Goal: Task Accomplishment & Management: Complete application form

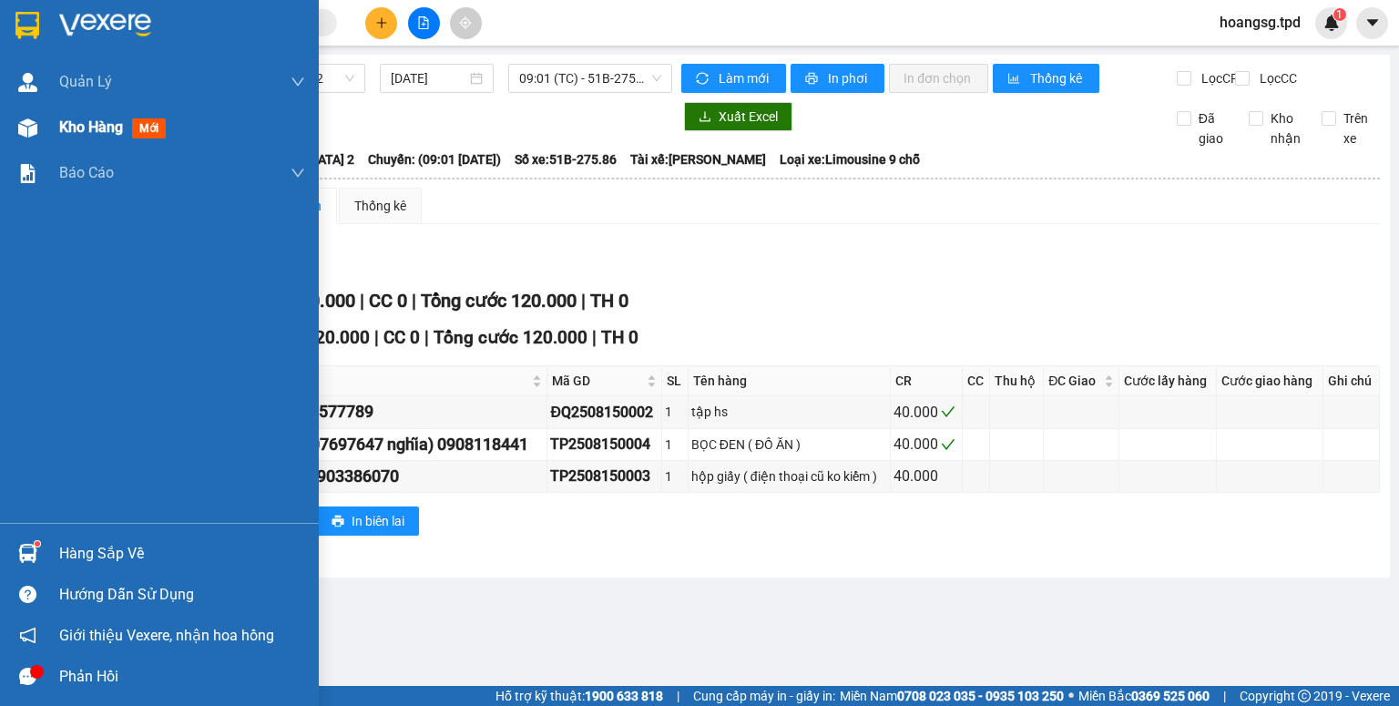
click at [138, 131] on span "mới" at bounding box center [149, 128] width 34 height 20
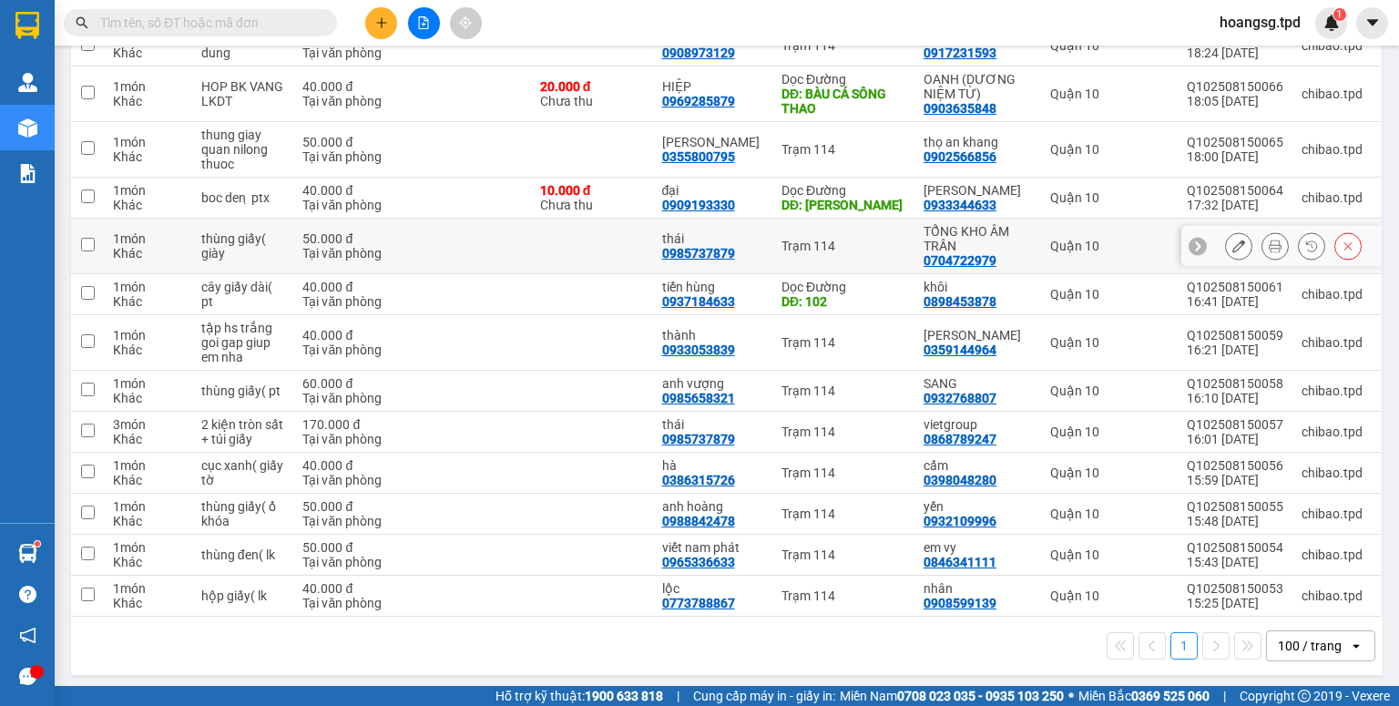
scroll to position [380, 0]
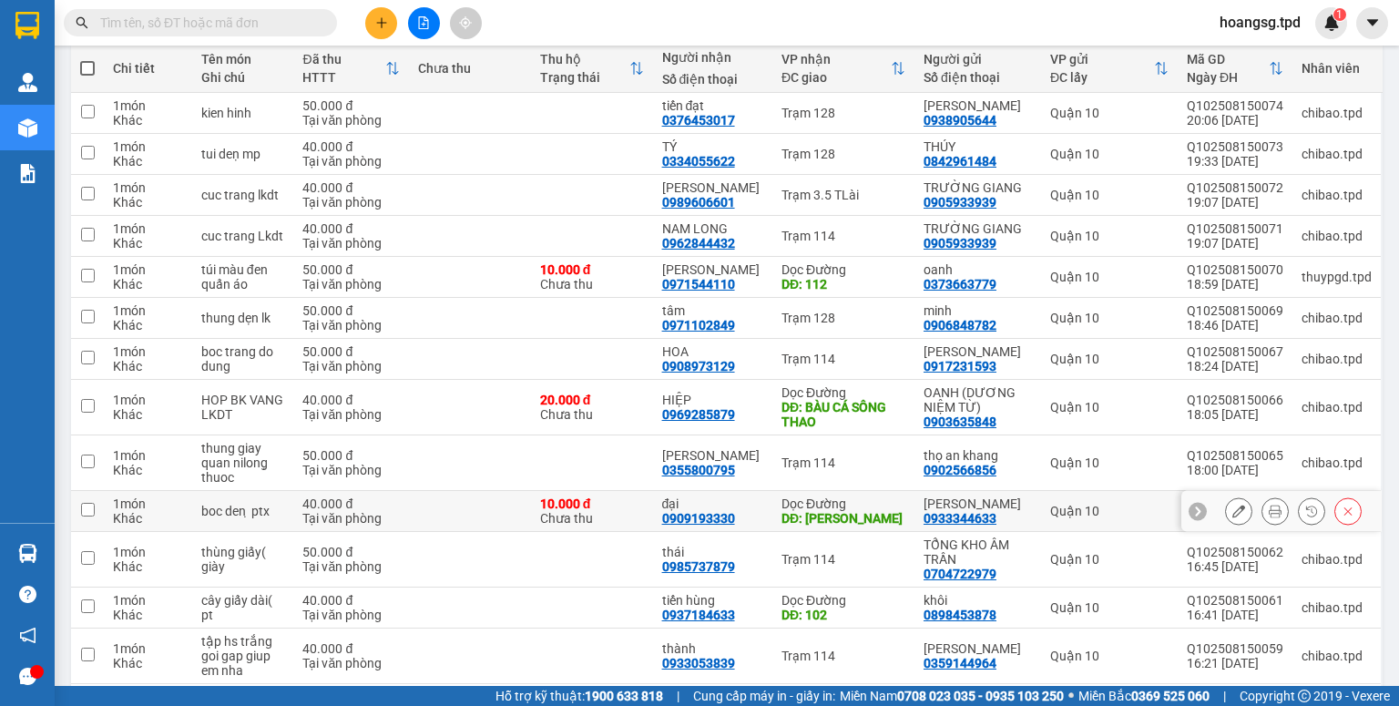
scroll to position [73, 0]
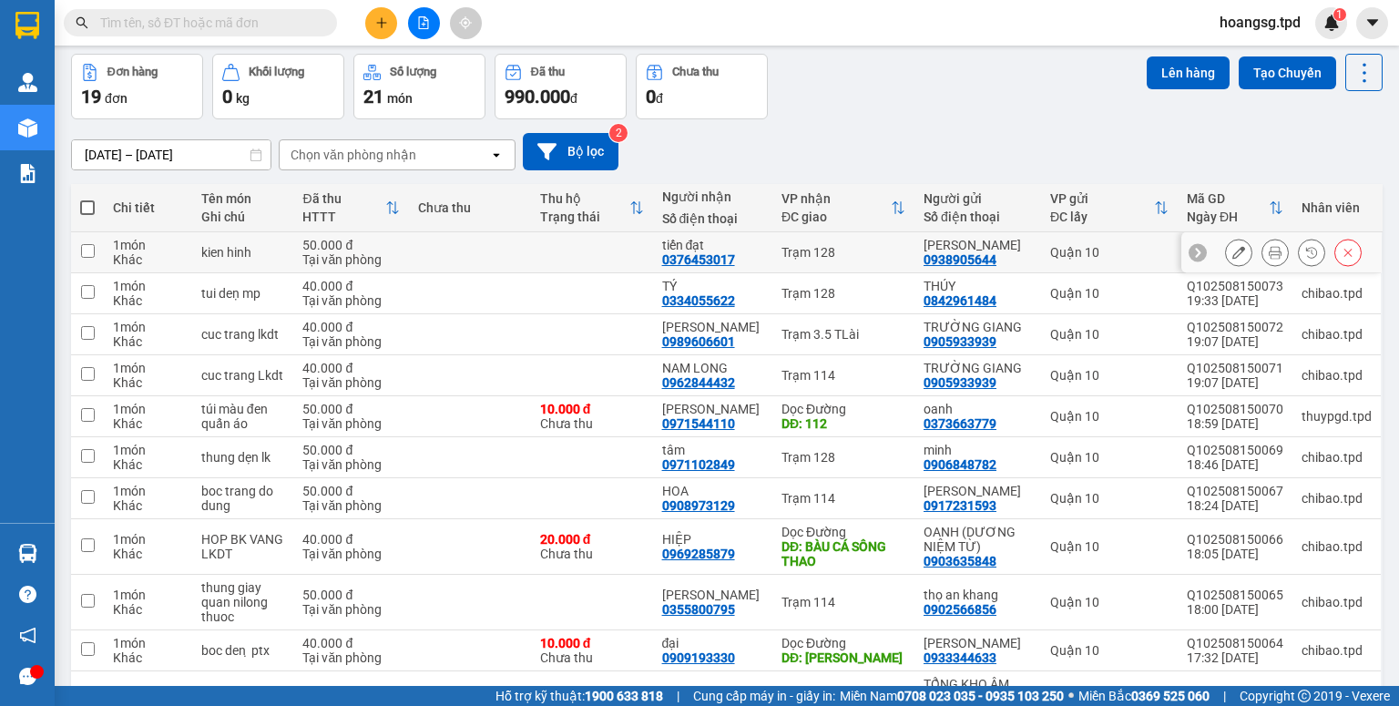
click at [91, 259] on td at bounding box center [87, 252] width 33 height 41
checkbox input "true"
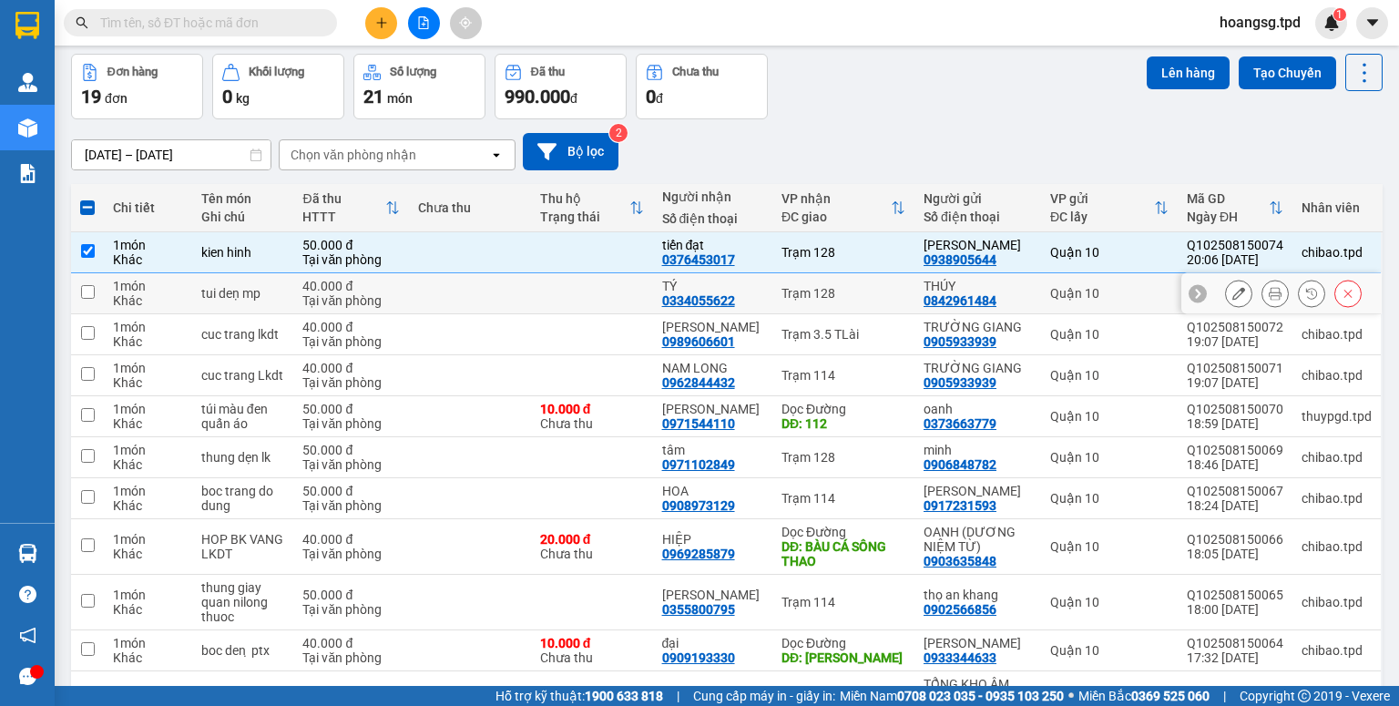
click at [84, 293] on input "checkbox" at bounding box center [88, 292] width 14 height 14
checkbox input "true"
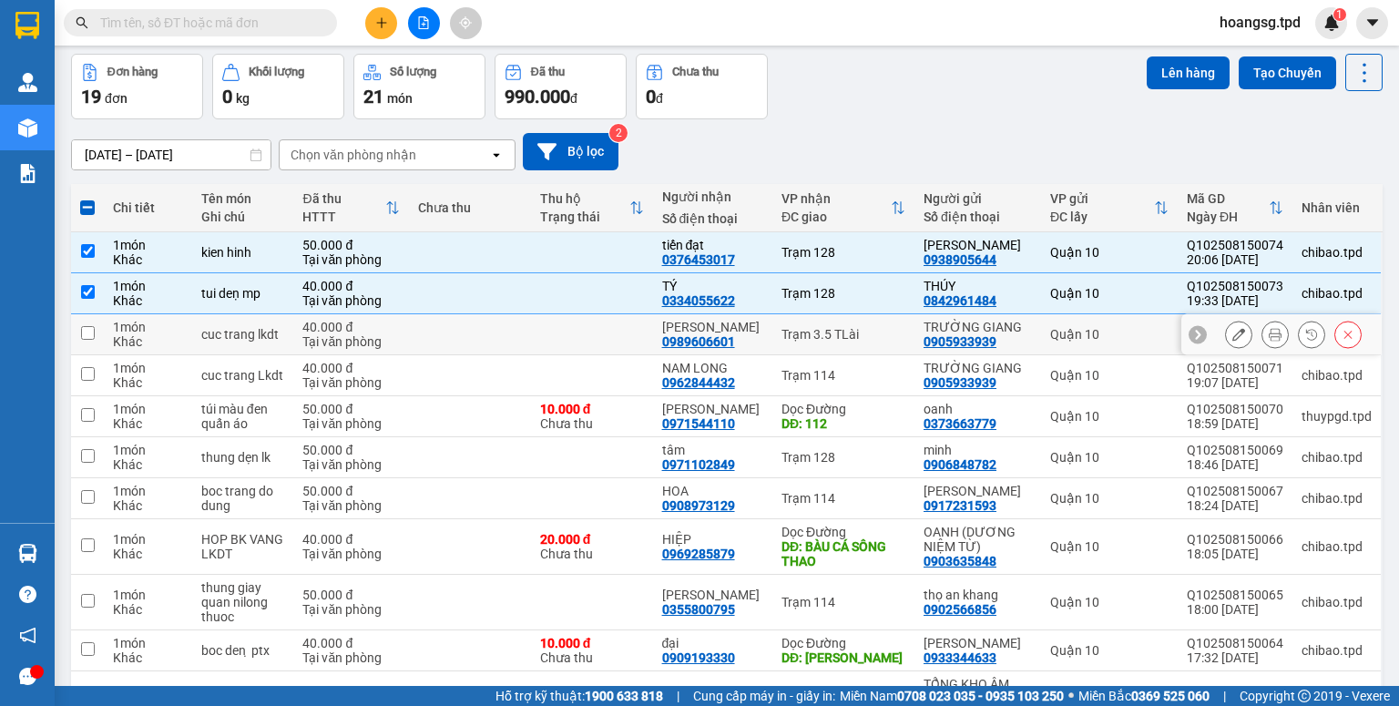
click at [89, 331] on input "checkbox" at bounding box center [88, 333] width 14 height 14
checkbox input "true"
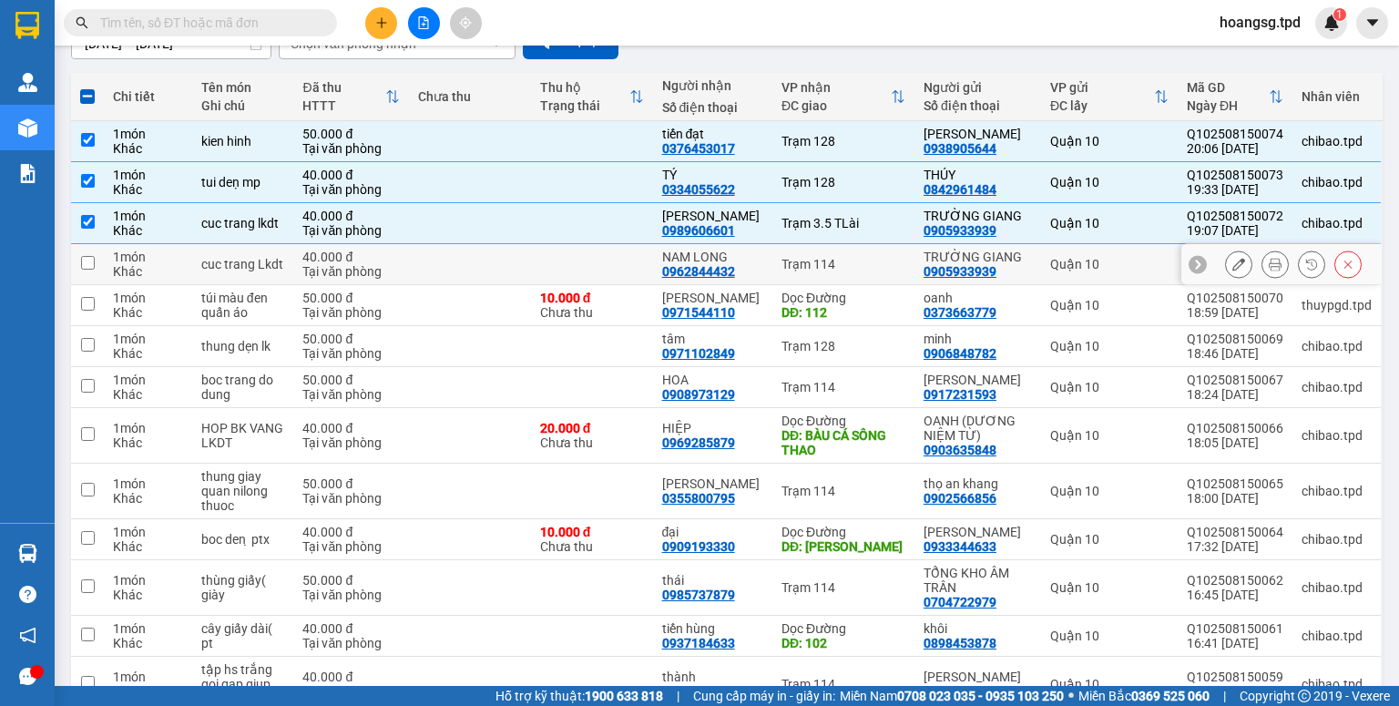
scroll to position [219, 0]
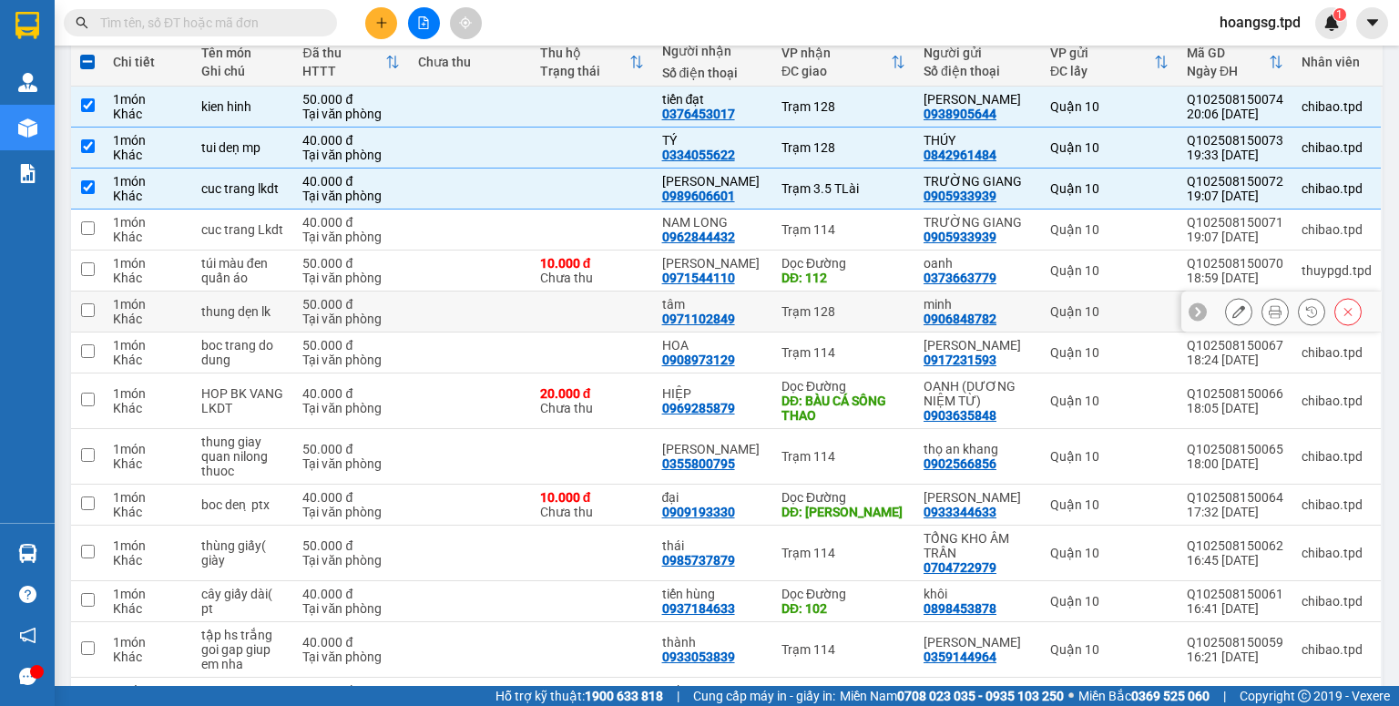
click at [93, 308] on input "checkbox" at bounding box center [88, 310] width 14 height 14
checkbox input "true"
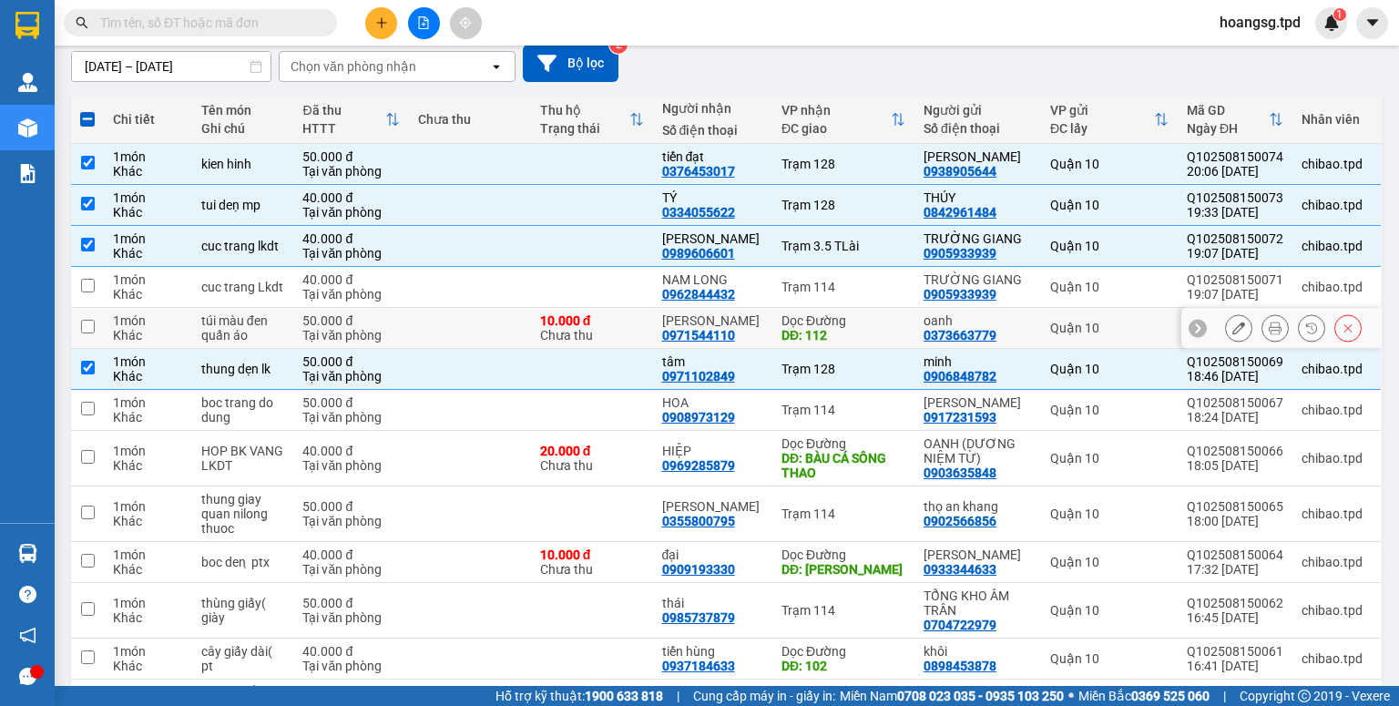
scroll to position [0, 0]
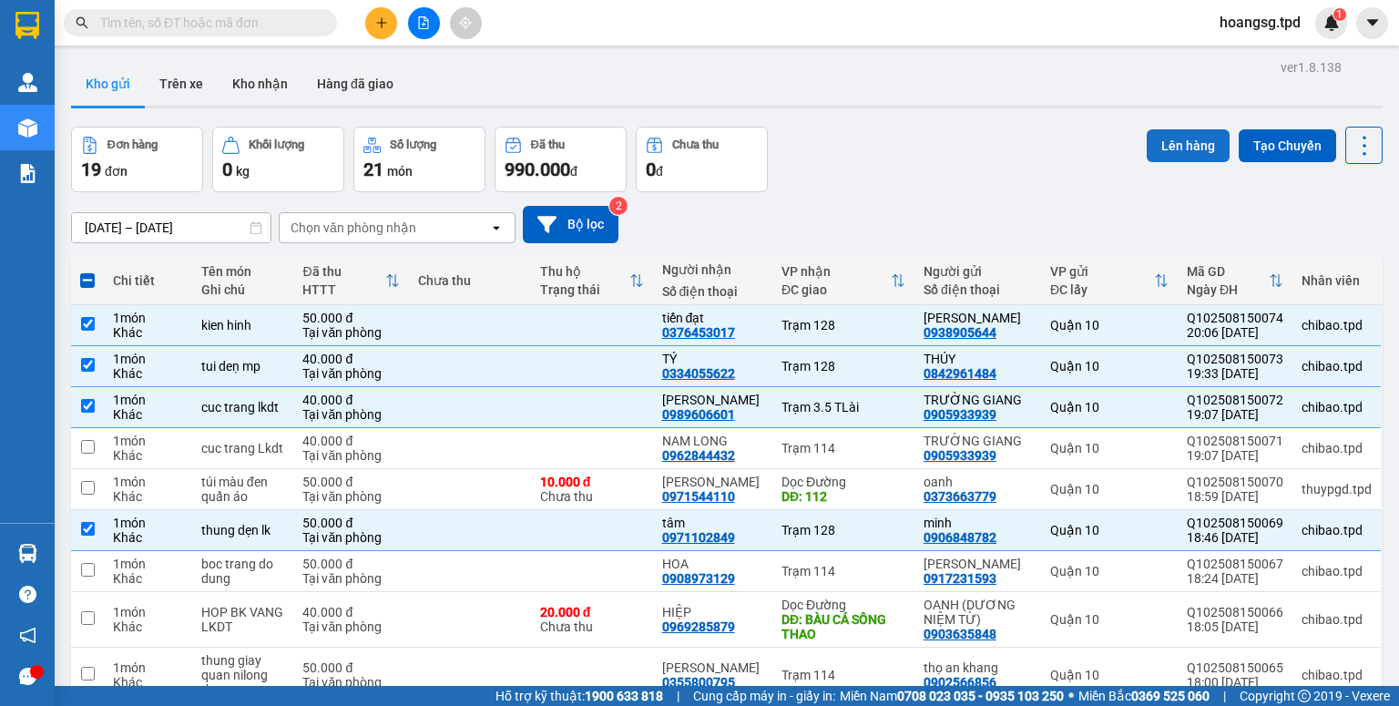
click at [1160, 158] on button "Lên hàng" at bounding box center [1188, 145] width 83 height 33
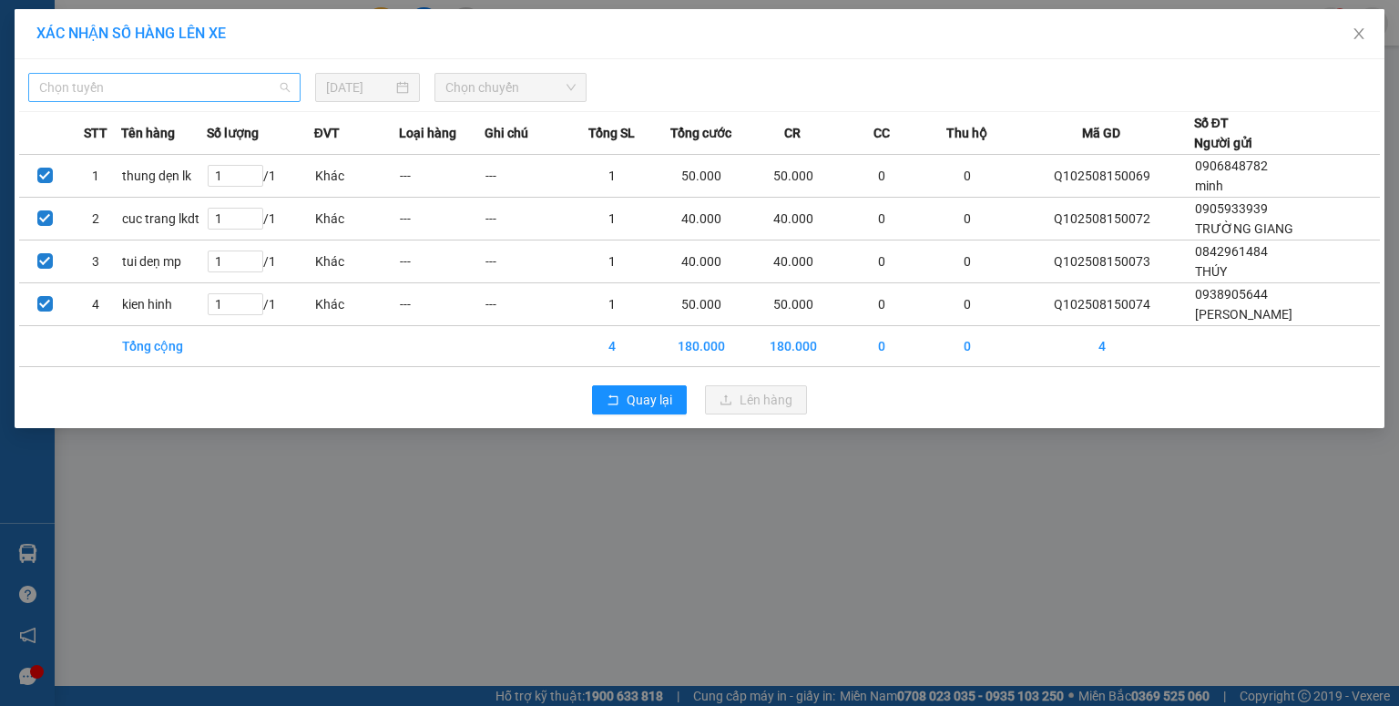
click at [172, 87] on span "Chọn tuyến" at bounding box center [164, 87] width 250 height 27
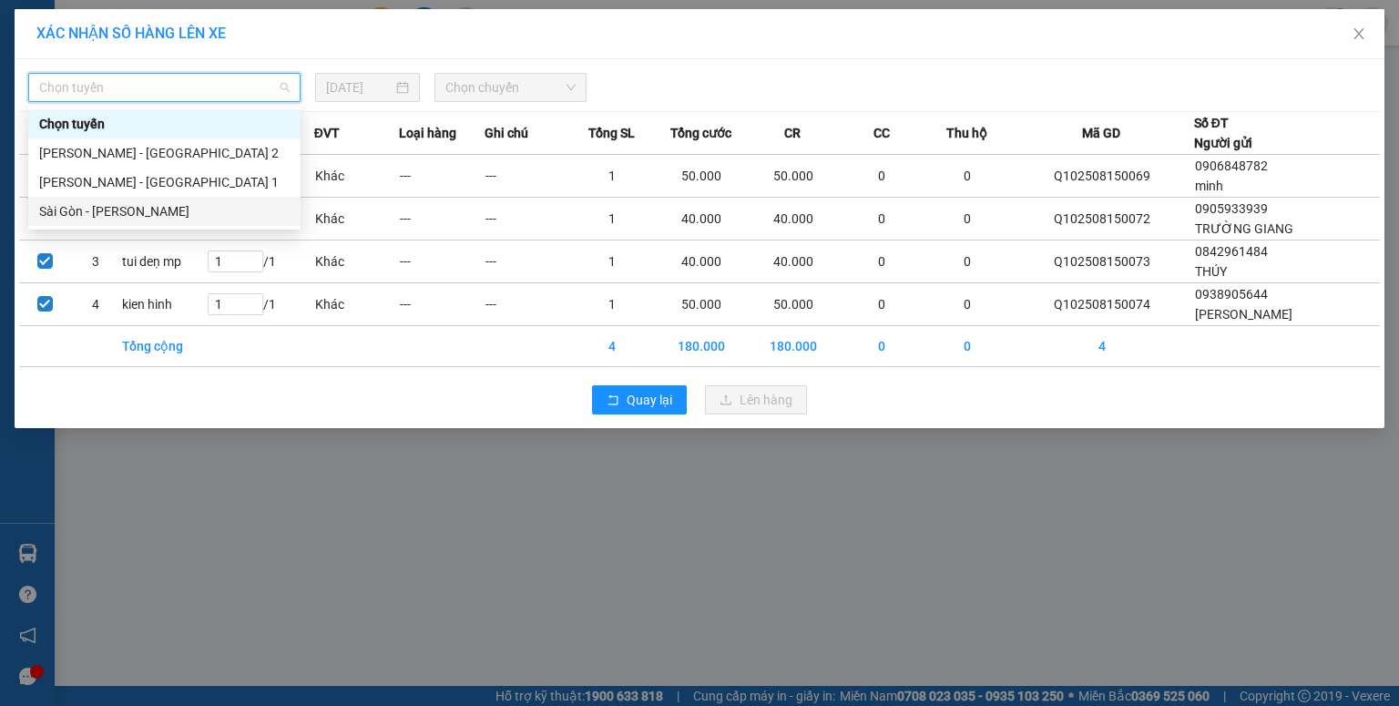
click at [162, 210] on div "Sài Gòn - [PERSON_NAME]" at bounding box center [164, 211] width 250 height 20
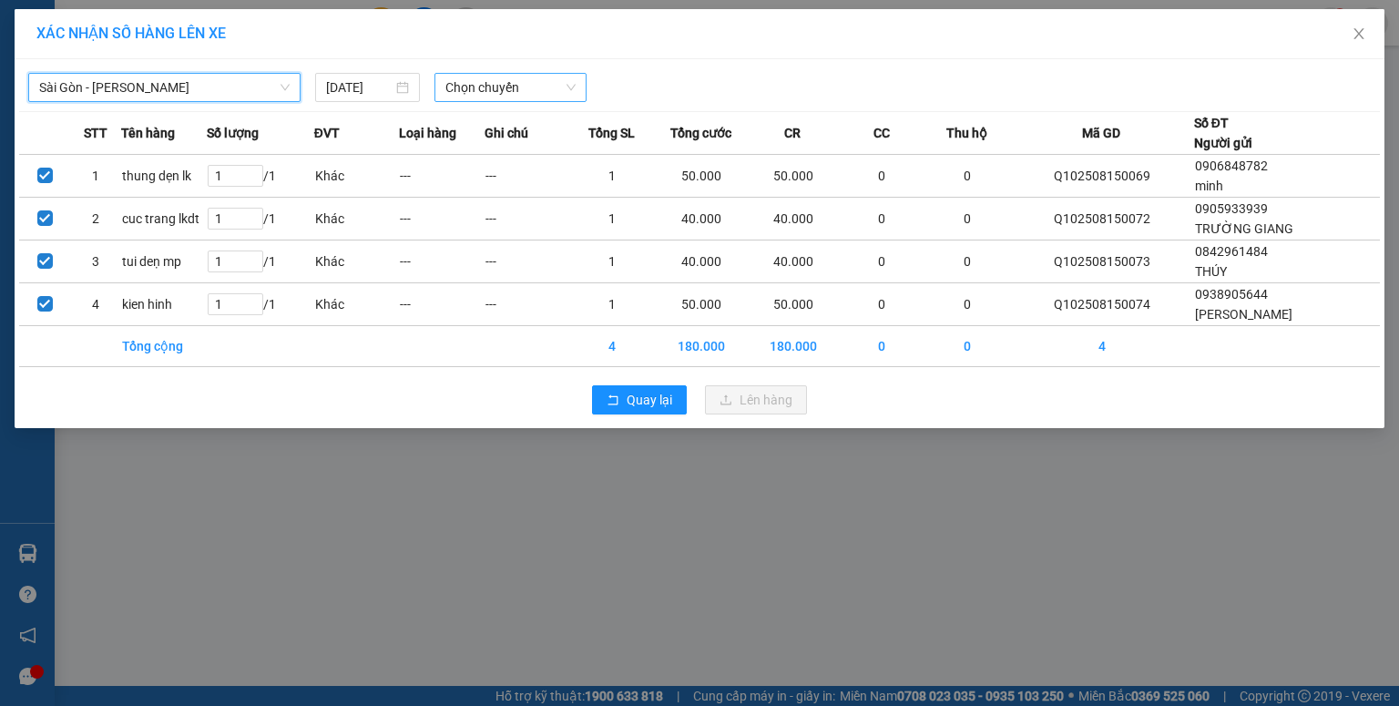
click at [446, 84] on span "Chọn chuyến" at bounding box center [510, 87] width 131 height 27
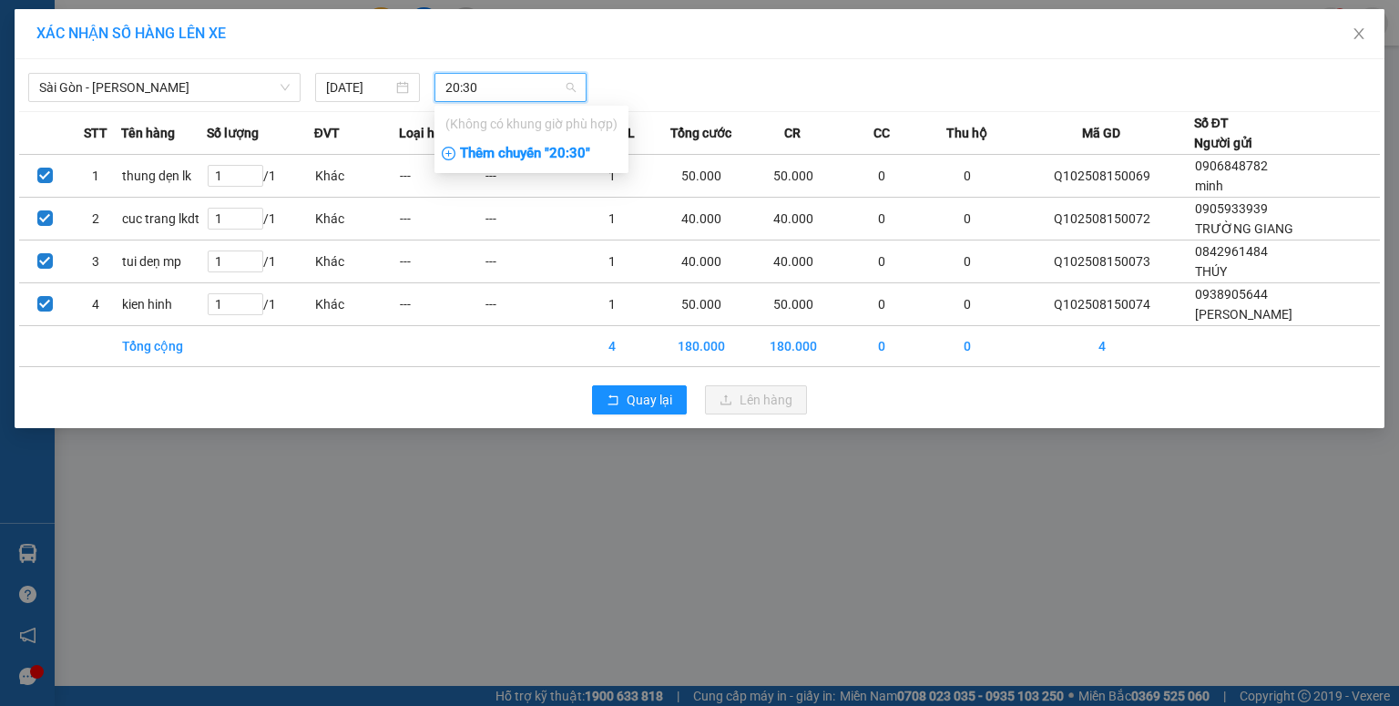
type input "20:30"
click at [487, 146] on div "Thêm chuyến " 20:30 "" at bounding box center [531, 153] width 194 height 31
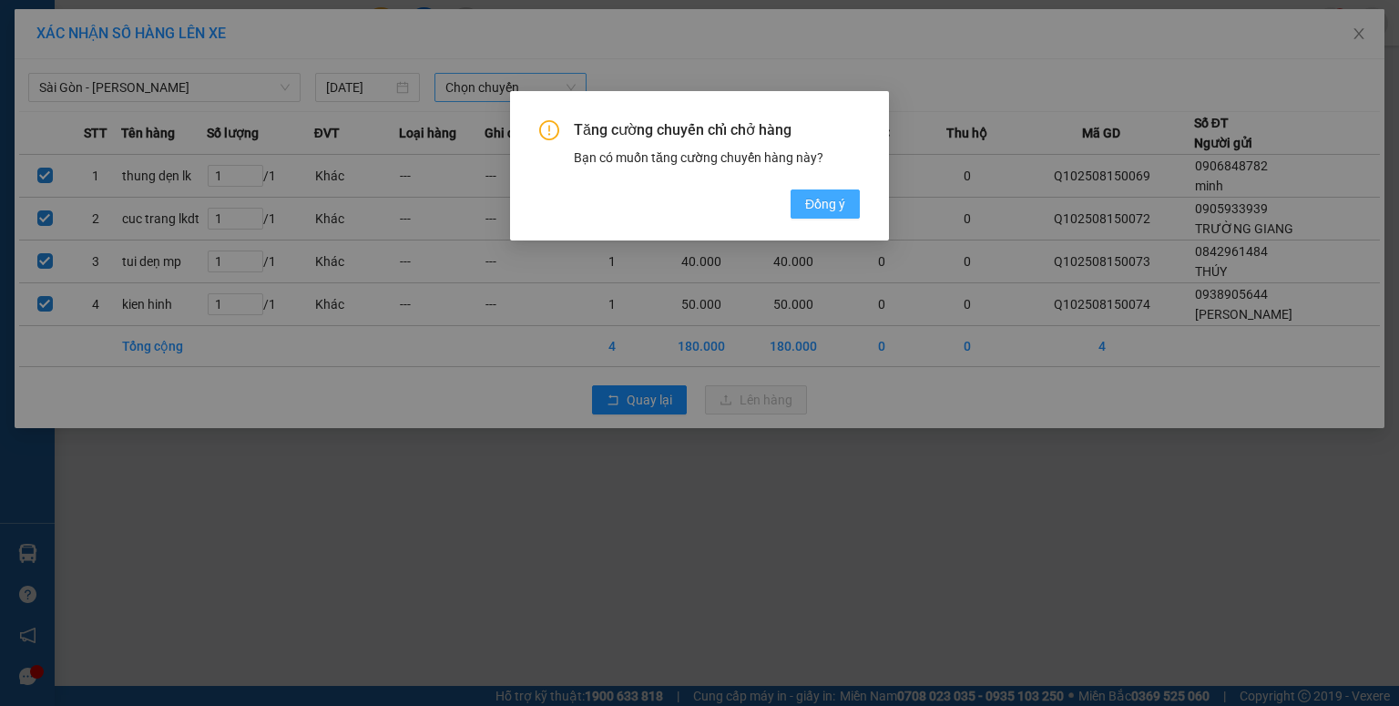
click at [798, 199] on button "Đồng ý" at bounding box center [824, 203] width 69 height 29
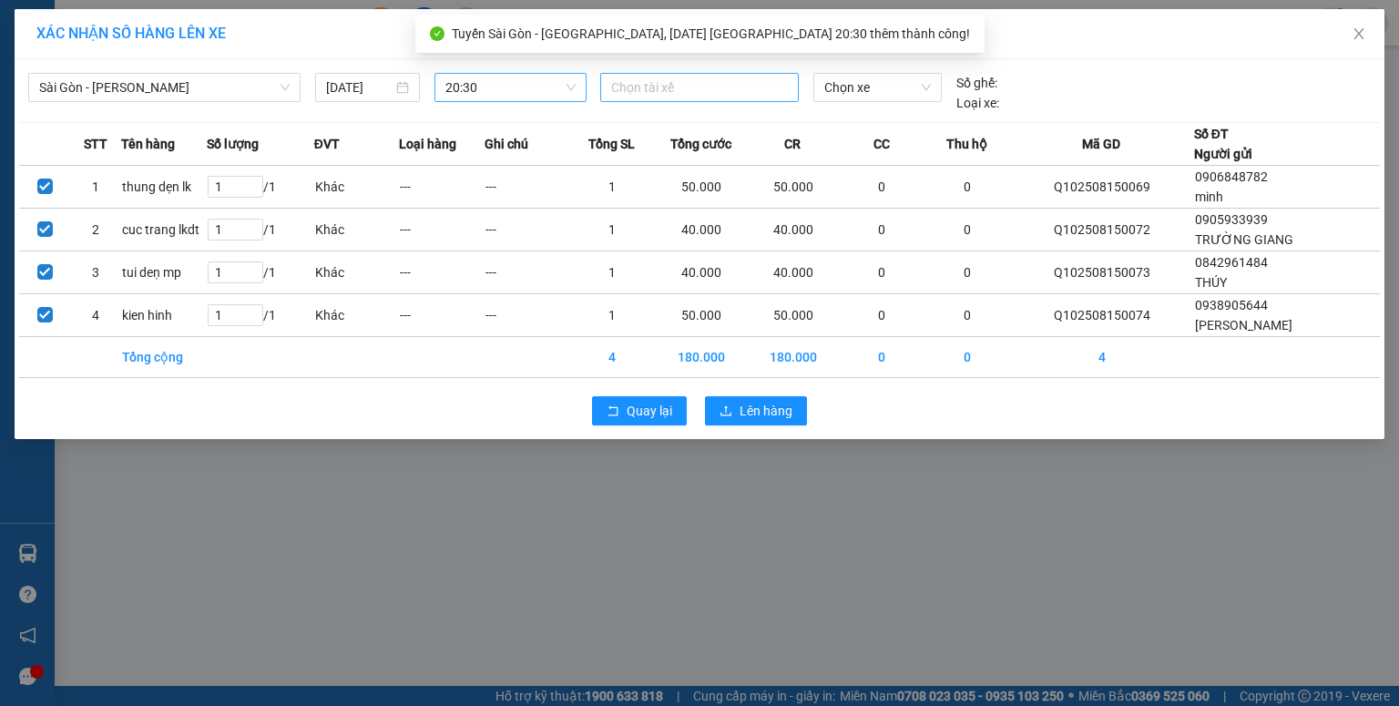
click at [640, 91] on div at bounding box center [699, 87] width 189 height 22
type input "hung"
drag, startPoint x: 640, startPoint y: 117, endPoint x: 750, endPoint y: 97, distance: 112.0
click at [645, 117] on div "[PERSON_NAME]" at bounding box center [736, 123] width 251 height 20
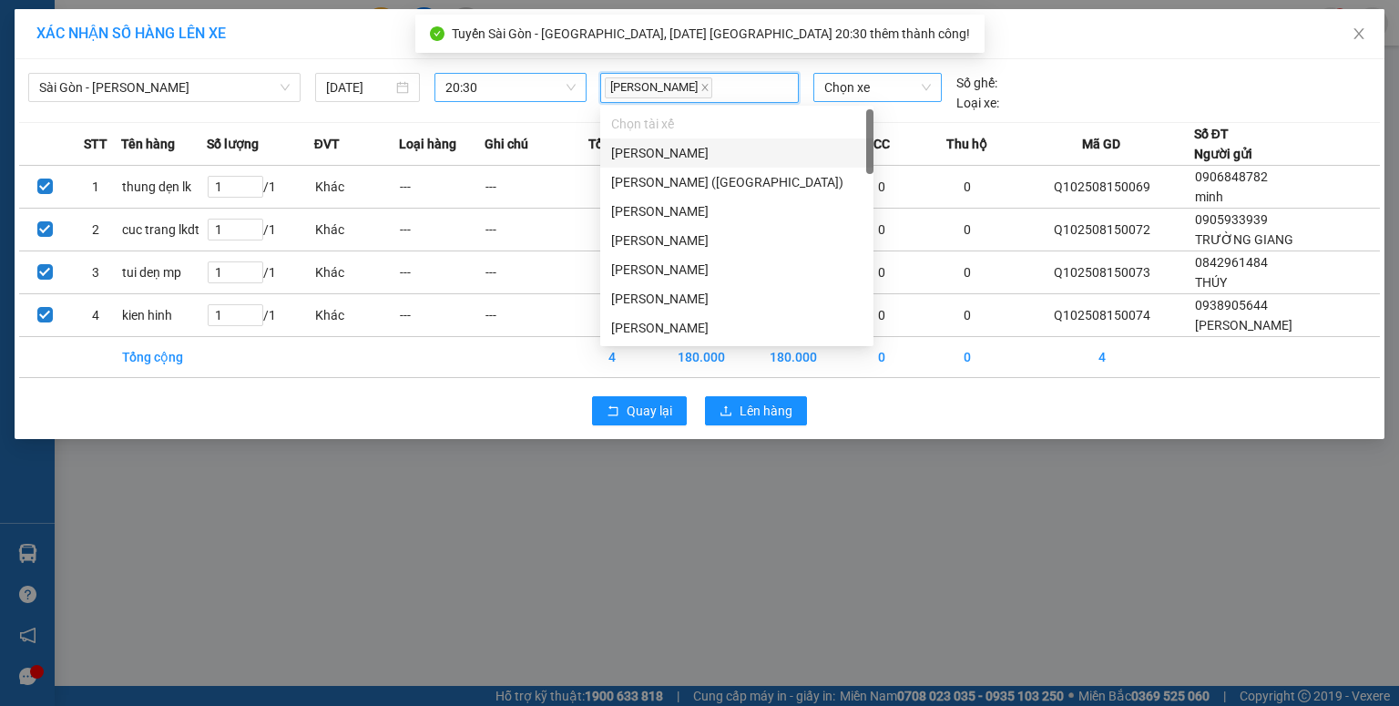
click at [826, 94] on span "Chọn xe" at bounding box center [877, 87] width 106 height 27
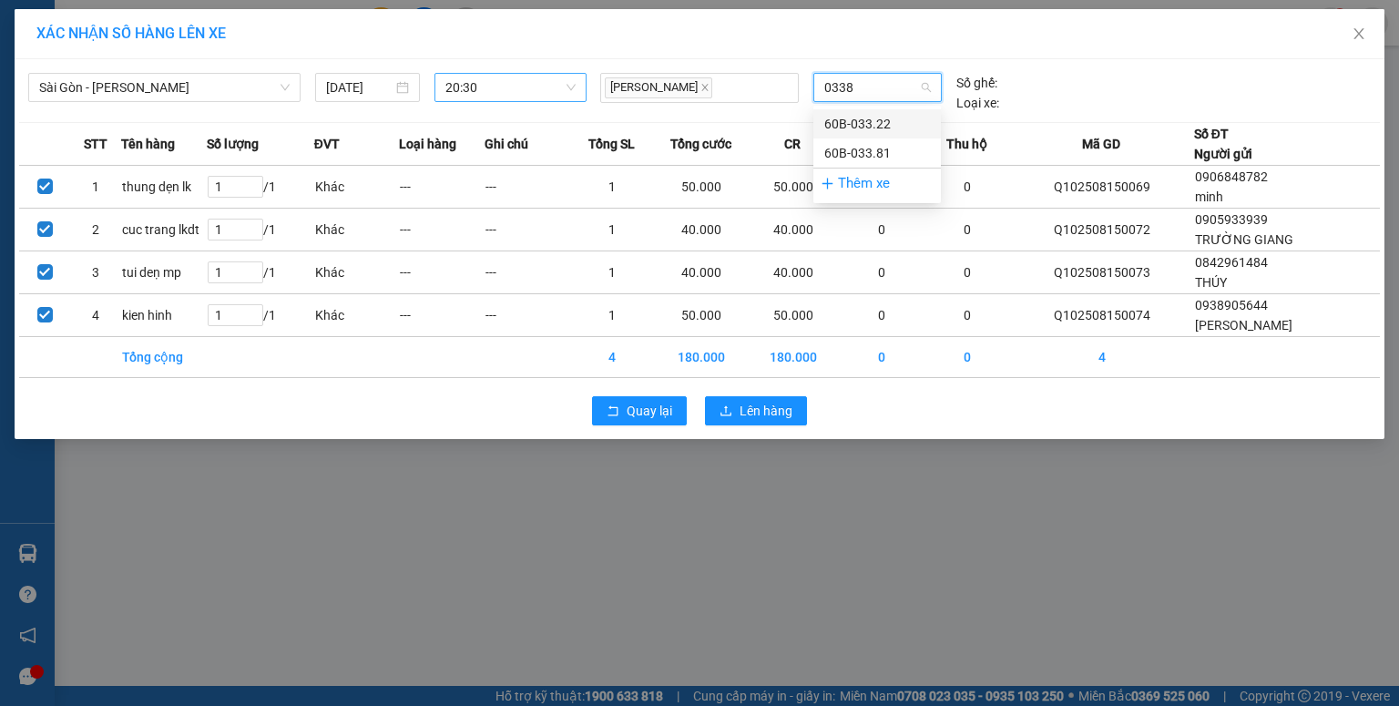
type input "03381"
click at [849, 125] on div "60B-033.81" at bounding box center [877, 124] width 106 height 20
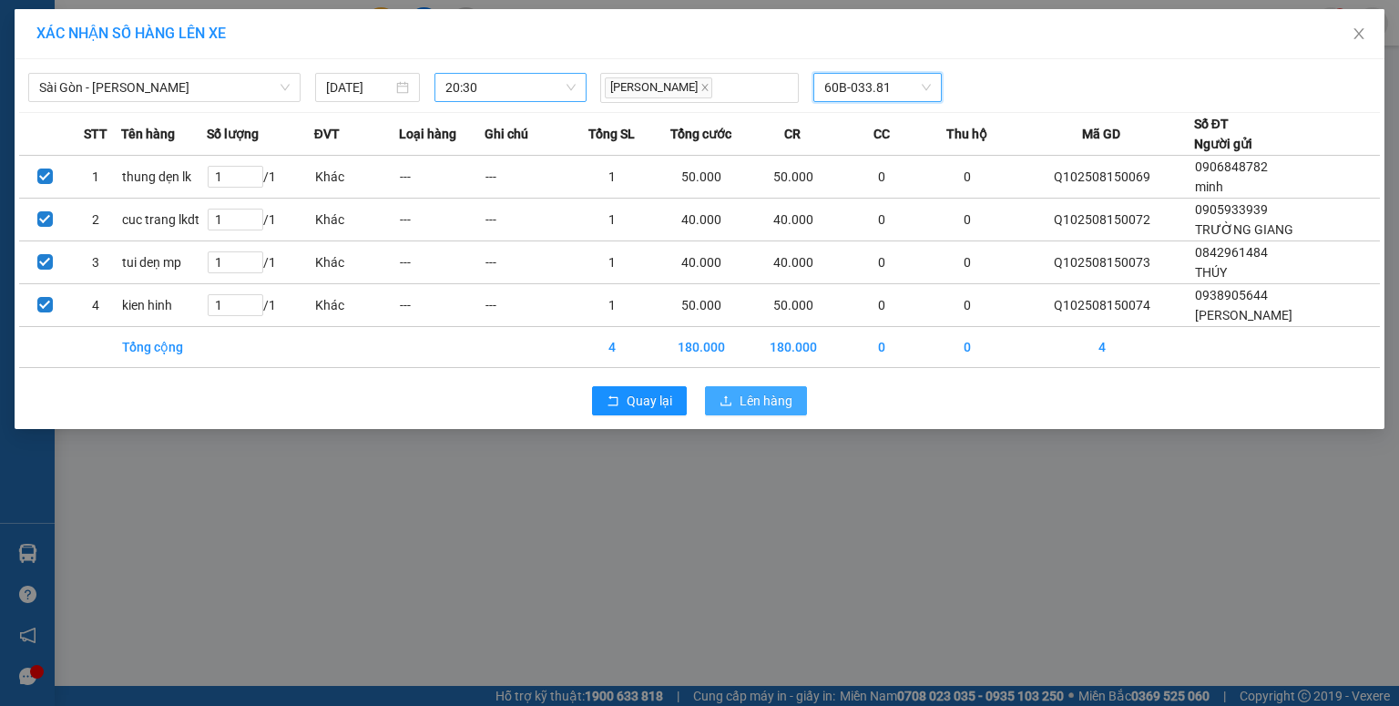
click at [776, 405] on span "Lên hàng" at bounding box center [765, 401] width 53 height 20
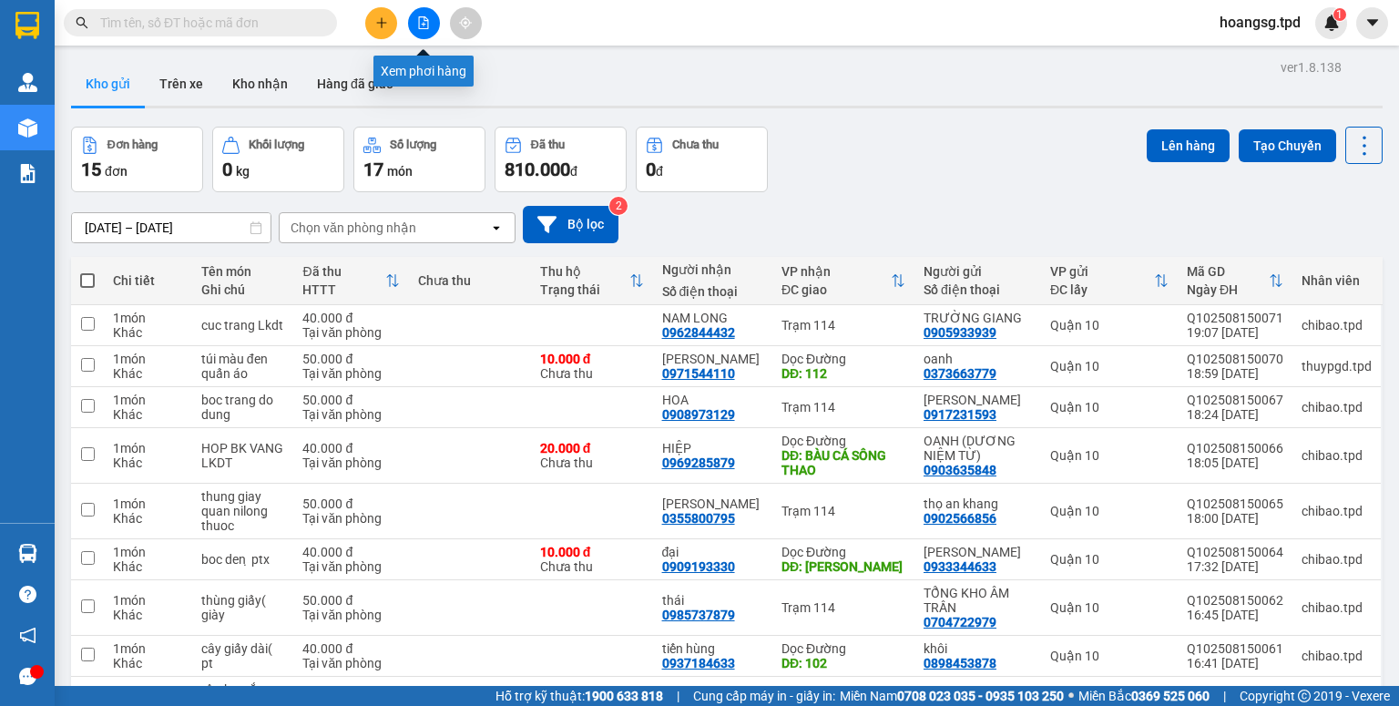
click at [424, 26] on icon "file-add" at bounding box center [423, 22] width 13 height 13
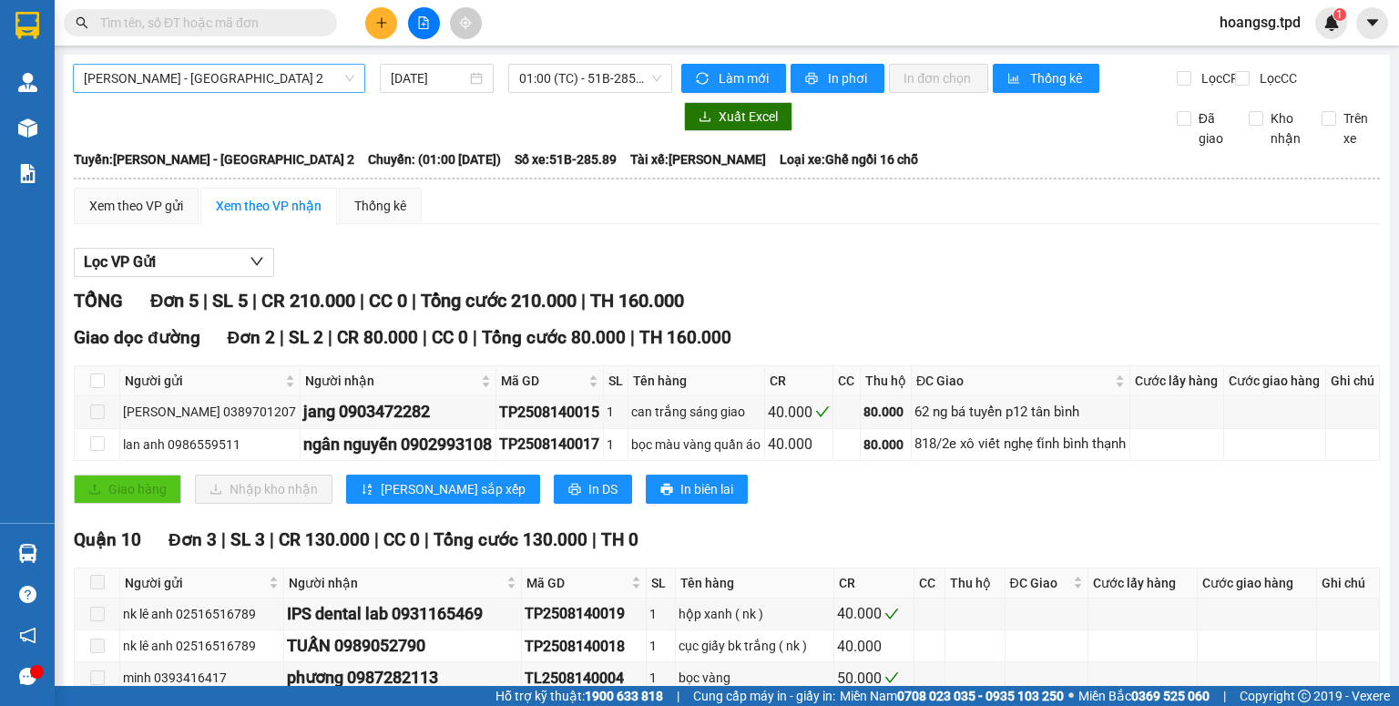
click at [310, 84] on span "[PERSON_NAME] - [GEOGRAPHIC_DATA] 2" at bounding box center [219, 78] width 270 height 27
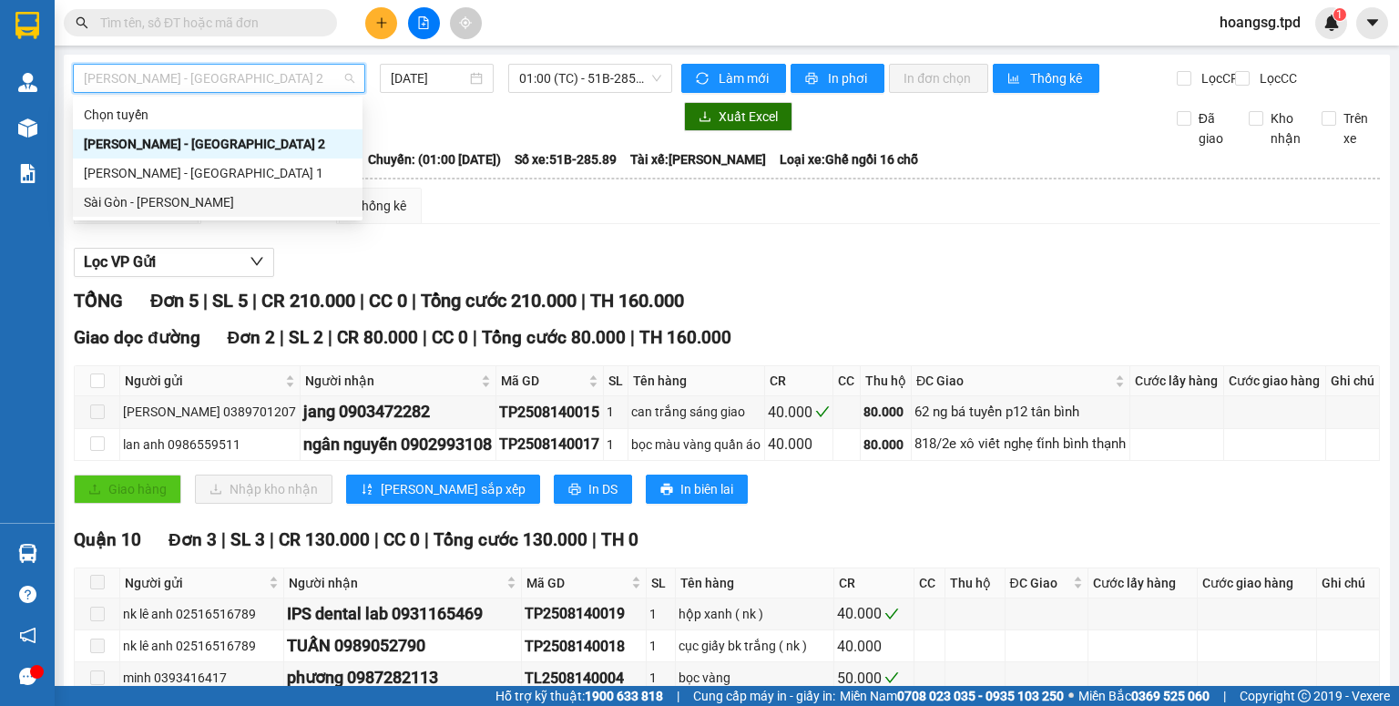
drag, startPoint x: 253, startPoint y: 202, endPoint x: 394, endPoint y: 114, distance: 166.5
click at [257, 198] on div "Sài Gòn - [PERSON_NAME]" at bounding box center [218, 202] width 268 height 20
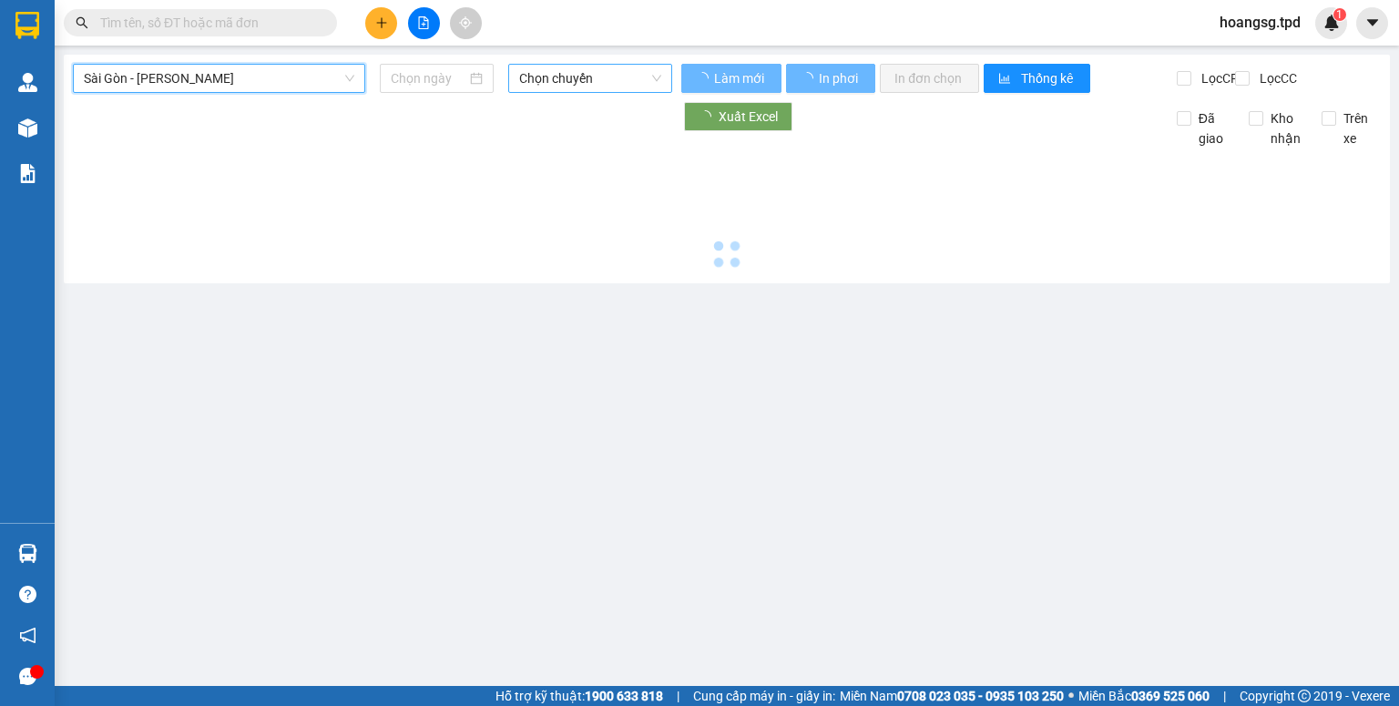
type input "[DATE]"
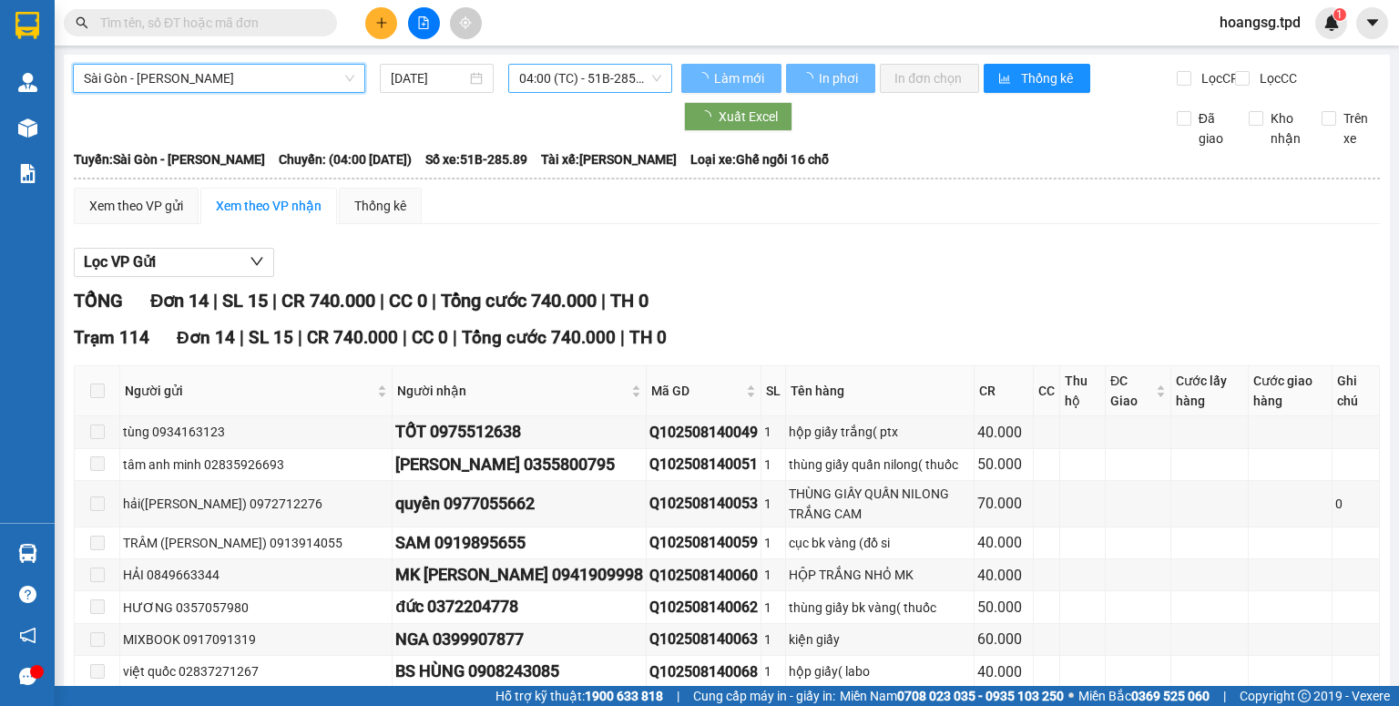
click at [547, 75] on span "04:00 (TC) - 51B-285.89" at bounding box center [590, 78] width 143 height 27
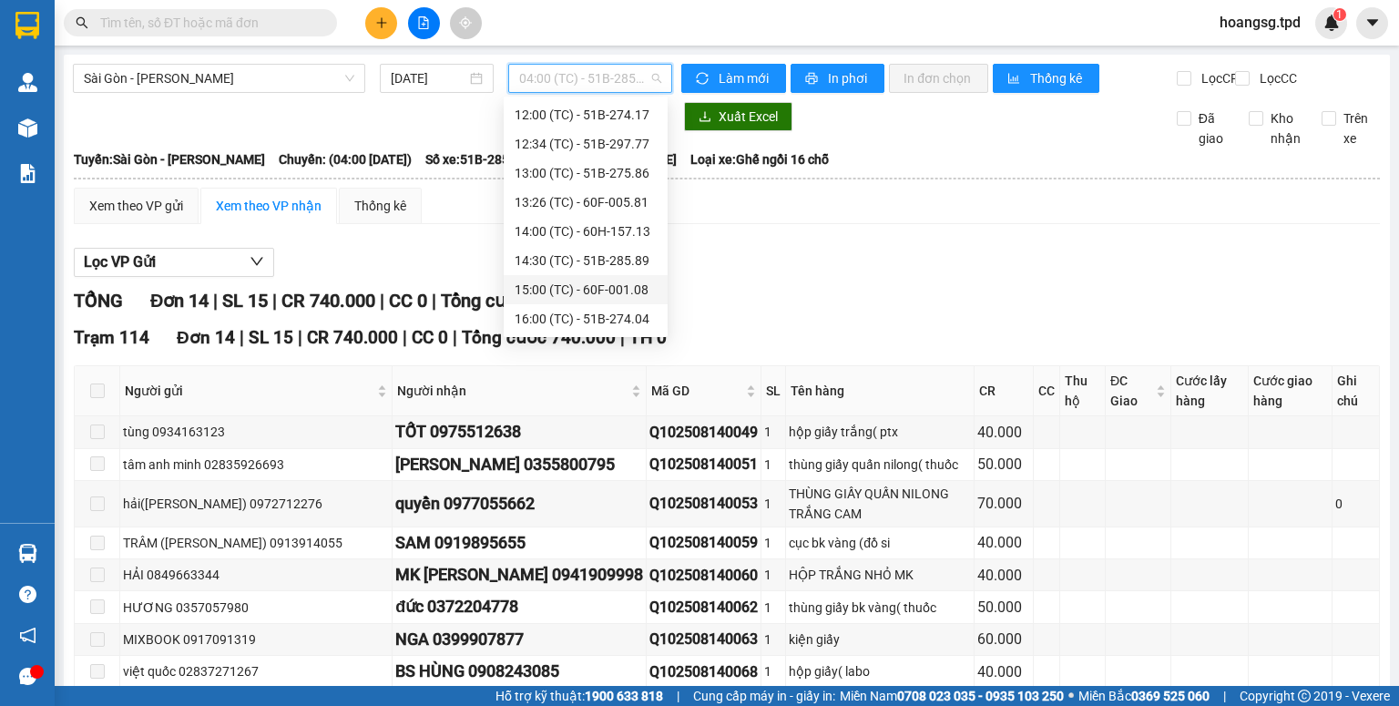
scroll to position [379, 0]
click at [605, 313] on div "20:30 (TC) - 60B-033.81" at bounding box center [586, 319] width 142 height 20
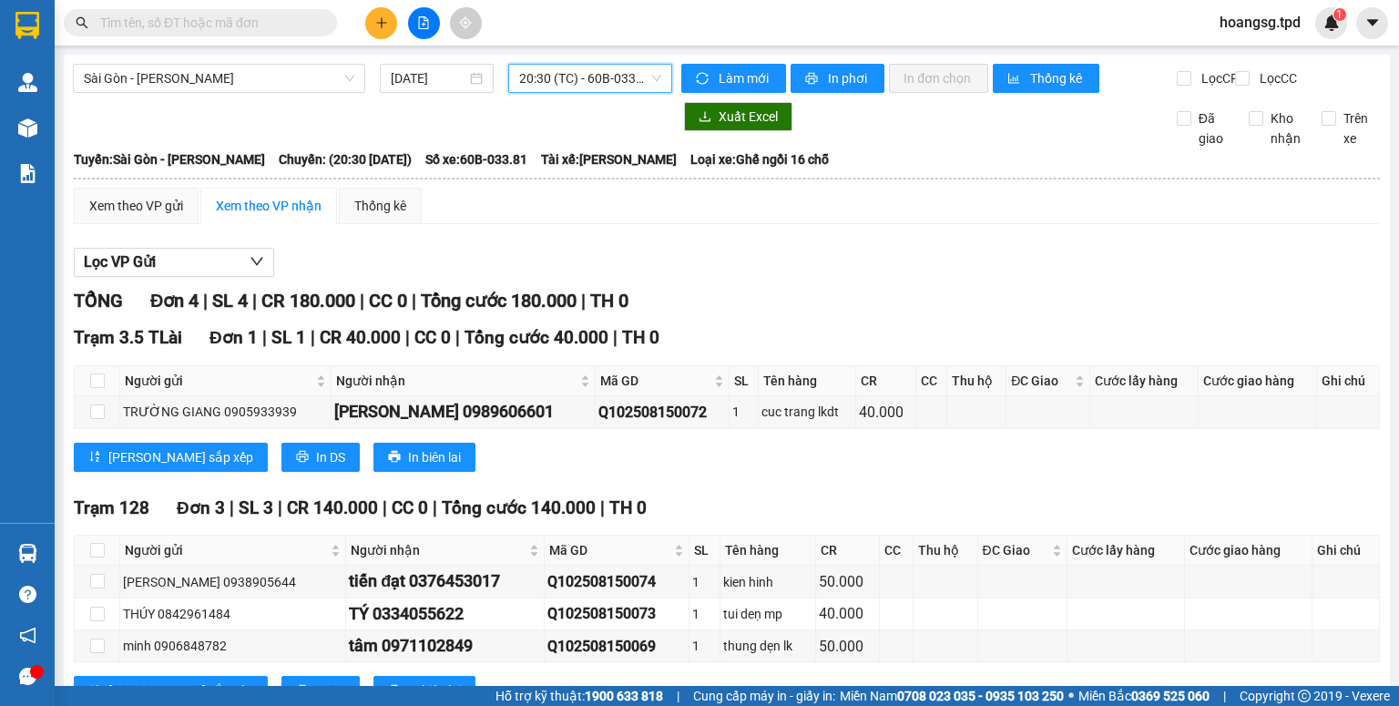
drag, startPoint x: 590, startPoint y: 280, endPoint x: 565, endPoint y: 339, distance: 63.6
click at [372, 25] on button at bounding box center [381, 23] width 32 height 32
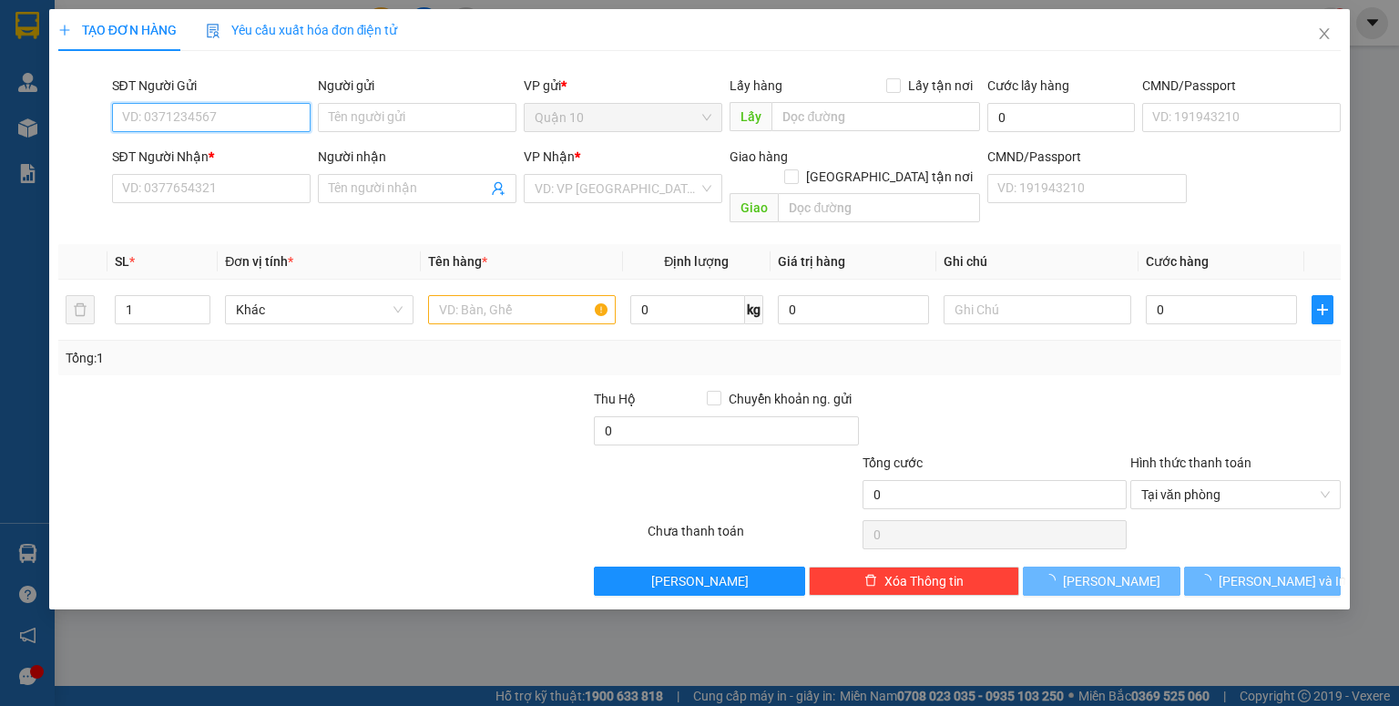
click at [243, 115] on input "SĐT Người Gửi" at bounding box center [211, 117] width 199 height 29
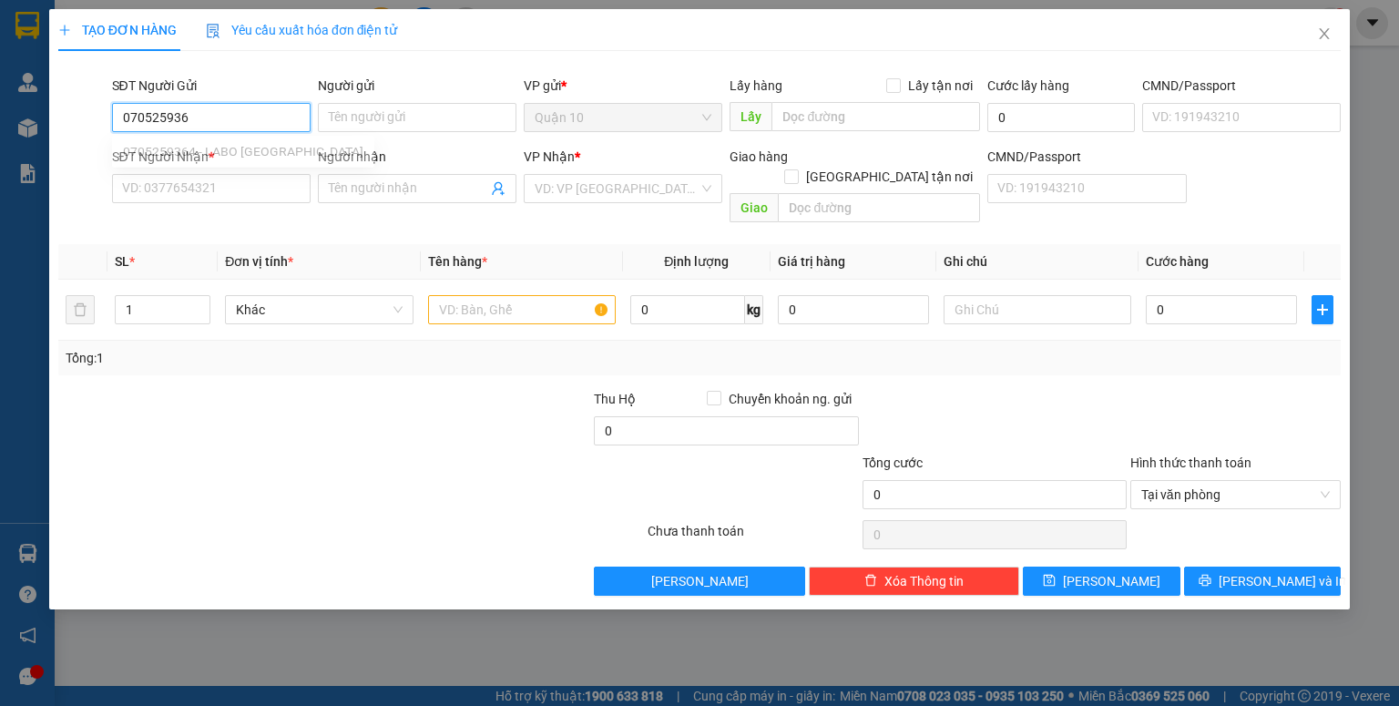
type input "0705259364"
click at [245, 154] on div "0705259364 - LABO [GEOGRAPHIC_DATA]" at bounding box center [243, 154] width 240 height 20
type input "LABO VIET MỸ"
type input "044202002446- [PERSON_NAME]"
type input "0934706500"
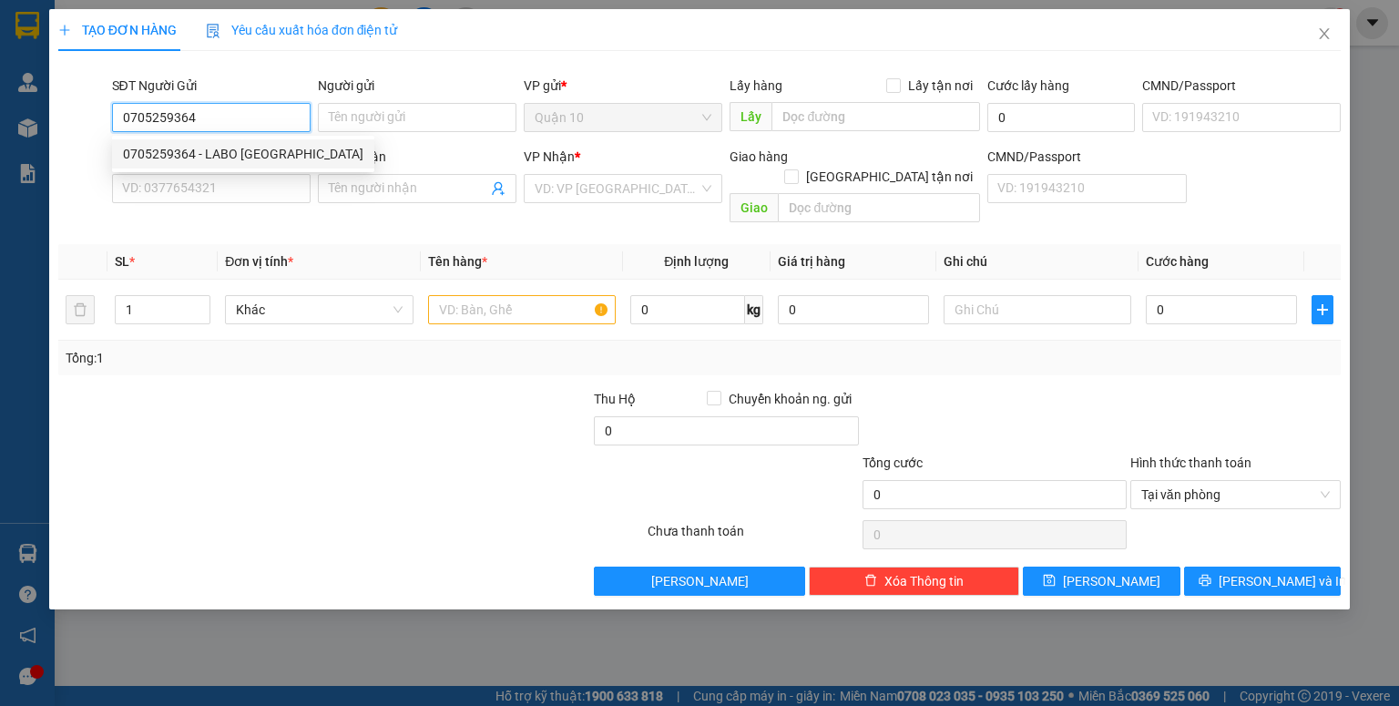
type input "BS ĐỨC gấp"
type input "PHÚ TÚC"
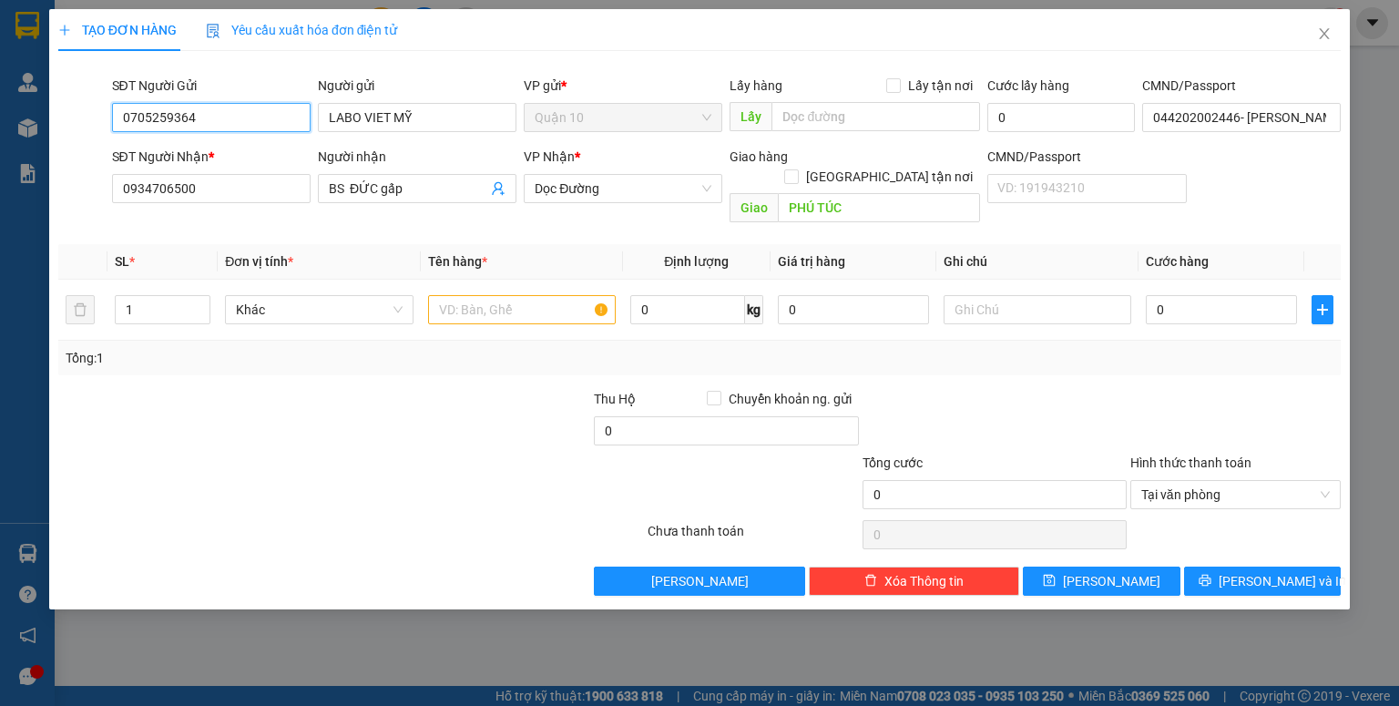
type input "0705259364"
click at [337, 244] on th "Đơn vị tính *" at bounding box center [319, 262] width 202 height 36
click at [480, 295] on input "text" at bounding box center [522, 309] width 188 height 29
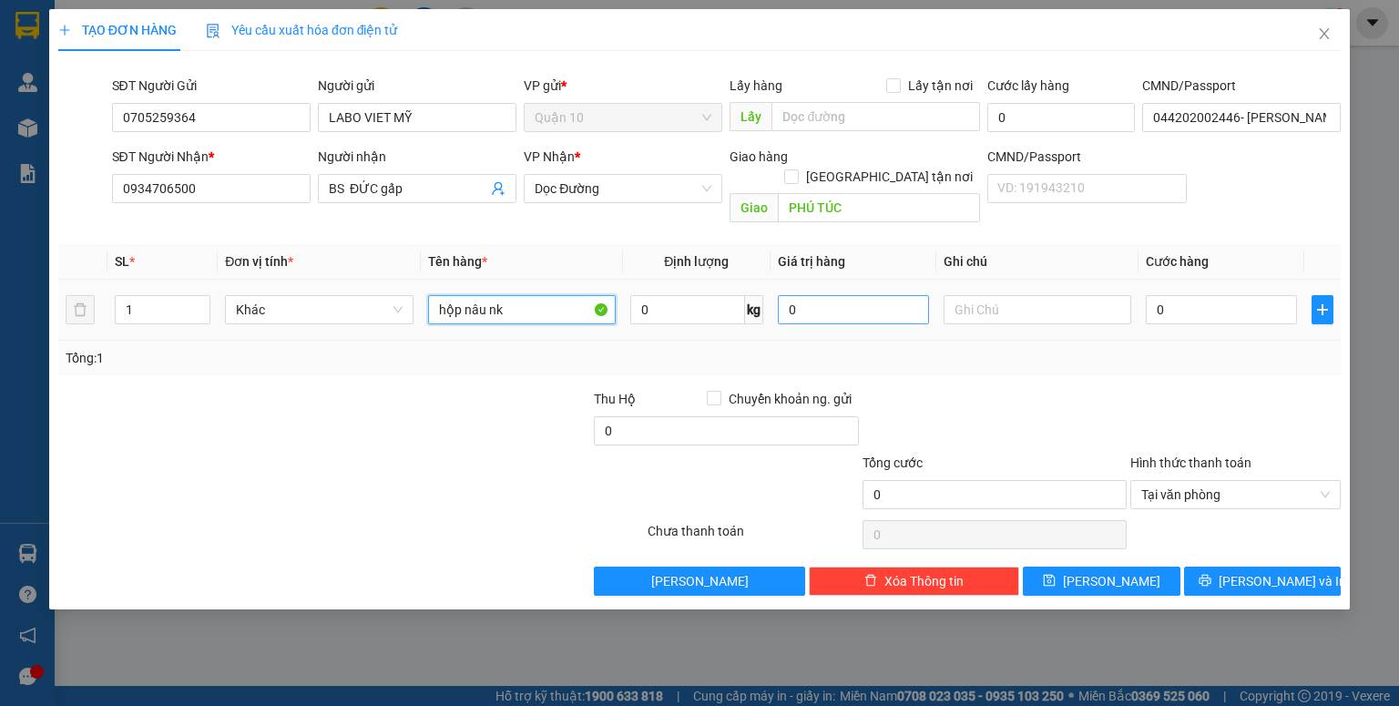
type input "hộp nâu nk"
click at [782, 299] on input "0" at bounding box center [853, 309] width 151 height 29
type input "500.000"
click at [956, 348] on div "Tổng: 1" at bounding box center [700, 358] width 1268 height 20
click at [1155, 295] on input "0" at bounding box center [1221, 309] width 151 height 29
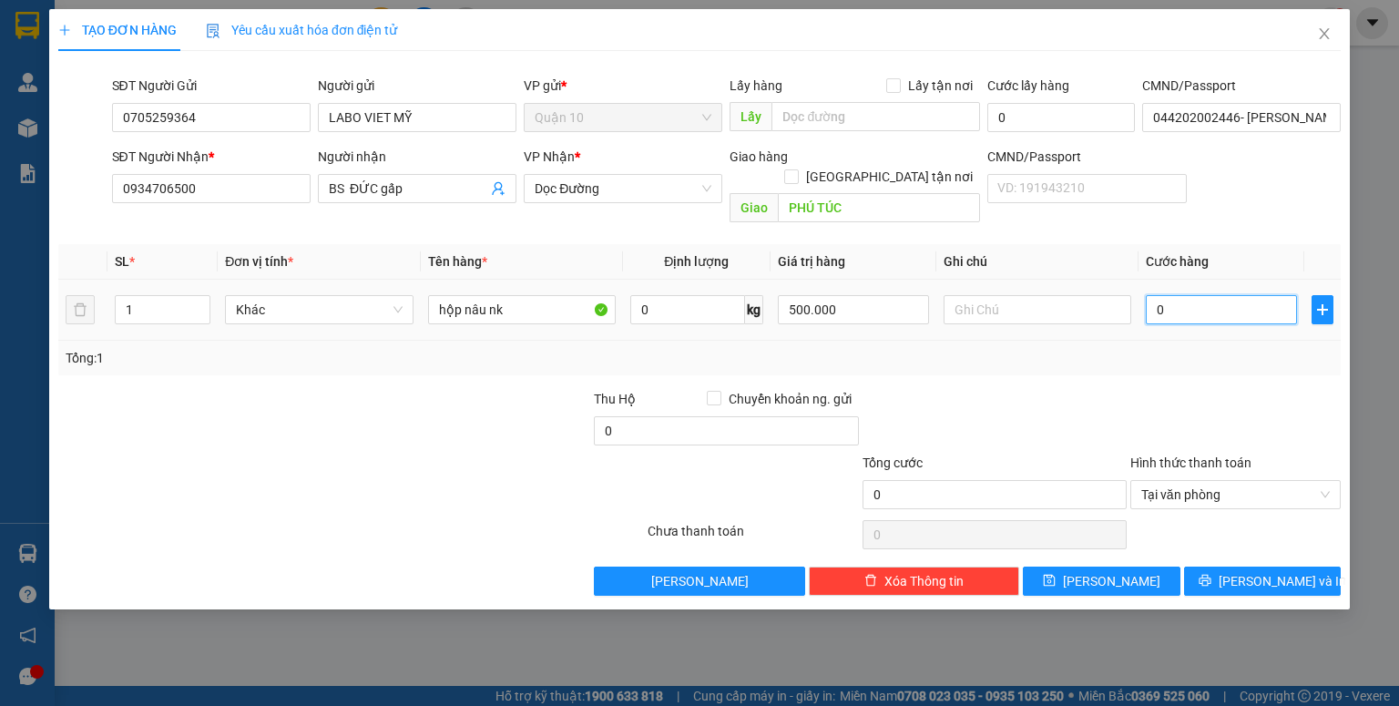
type input "4"
type input "40"
type input "40.000"
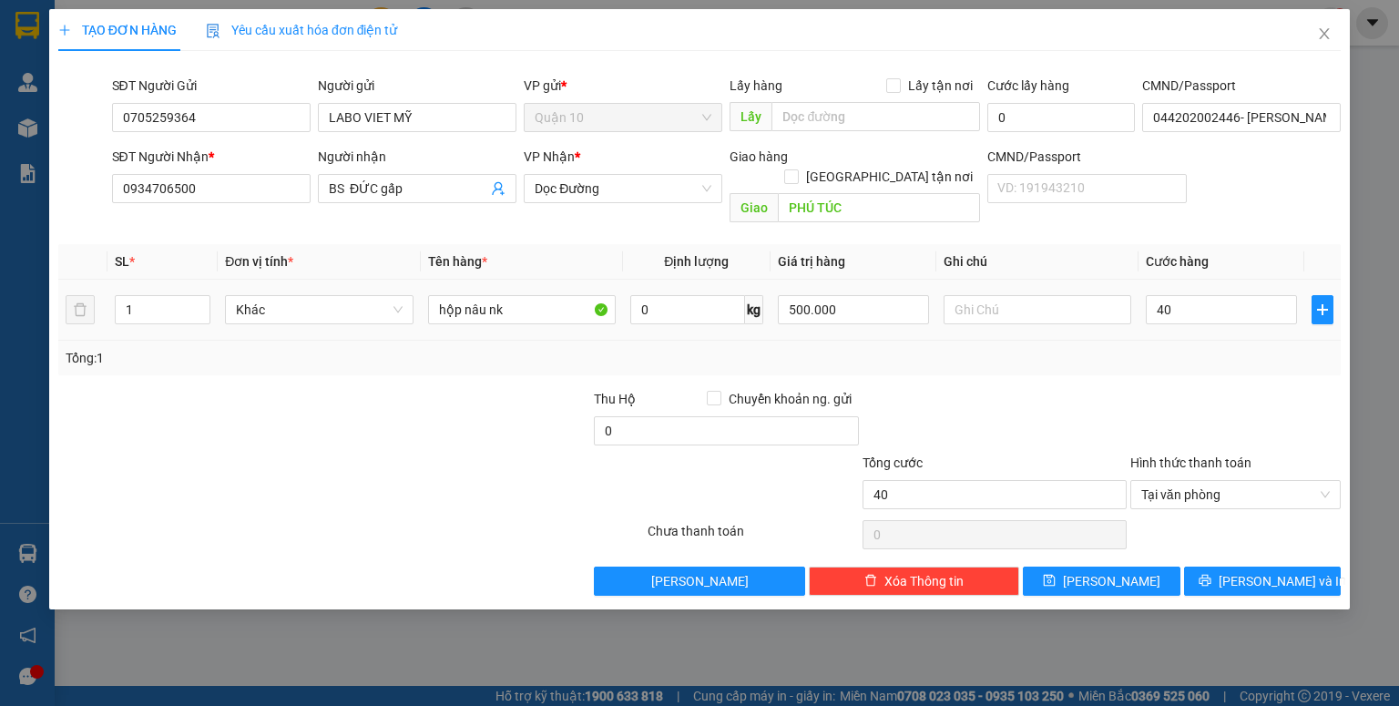
type input "40.000"
drag, startPoint x: 1150, startPoint y: 356, endPoint x: 1137, endPoint y: 376, distance: 24.2
click at [1149, 357] on div "Transit Pickup Surcharge Ids Transit Deliver Surcharge Ids Transit Deliver Surc…" at bounding box center [699, 331] width 1282 height 530
click at [606, 416] on input "0" at bounding box center [726, 430] width 264 height 29
type input "10.000"
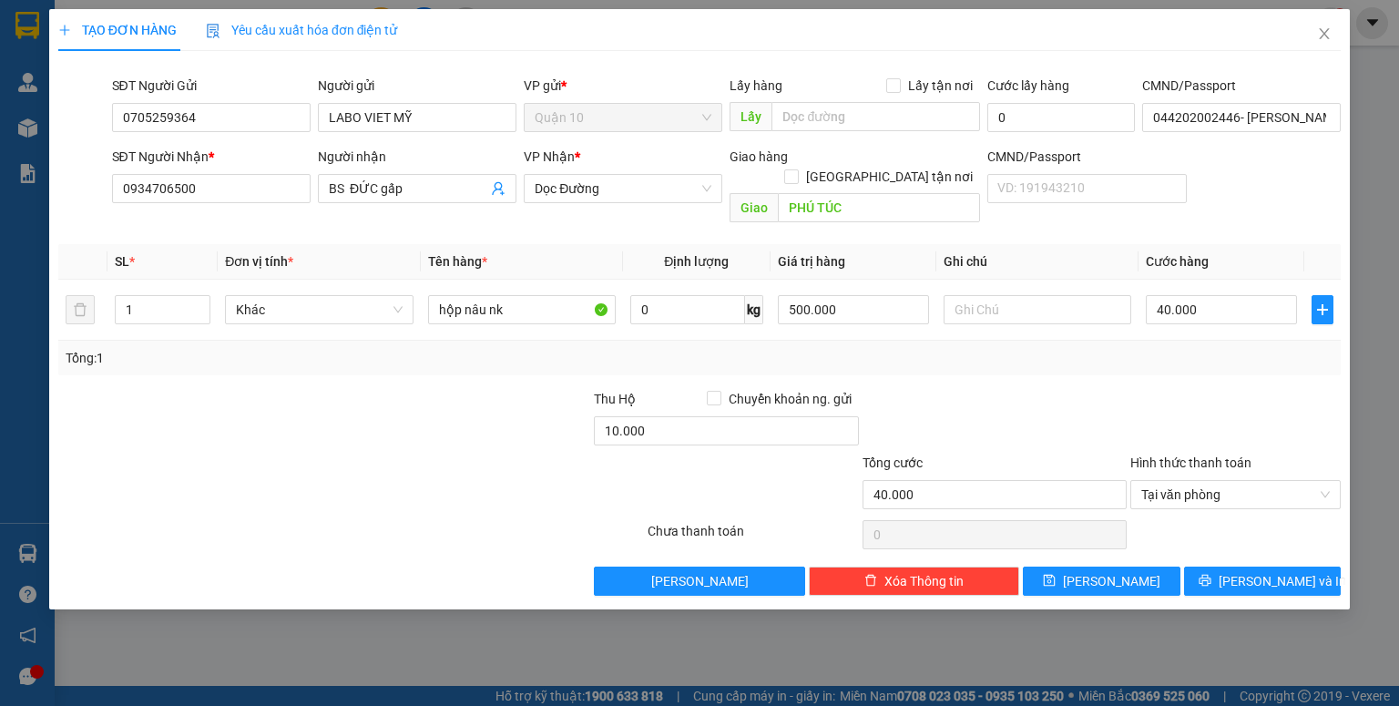
click at [525, 397] on div at bounding box center [458, 421] width 268 height 64
click at [1072, 576] on div "TẠO ĐƠN HÀNG Yêu cầu xuất hóa đơn điện tử Transit Pickup Surcharge Ids Transit …" at bounding box center [699, 309] width 1300 height 600
click at [1075, 572] on button "[PERSON_NAME]" at bounding box center [1102, 580] width 158 height 29
click at [1075, 569] on button "[PERSON_NAME]" at bounding box center [1102, 580] width 158 height 29
type input "0"
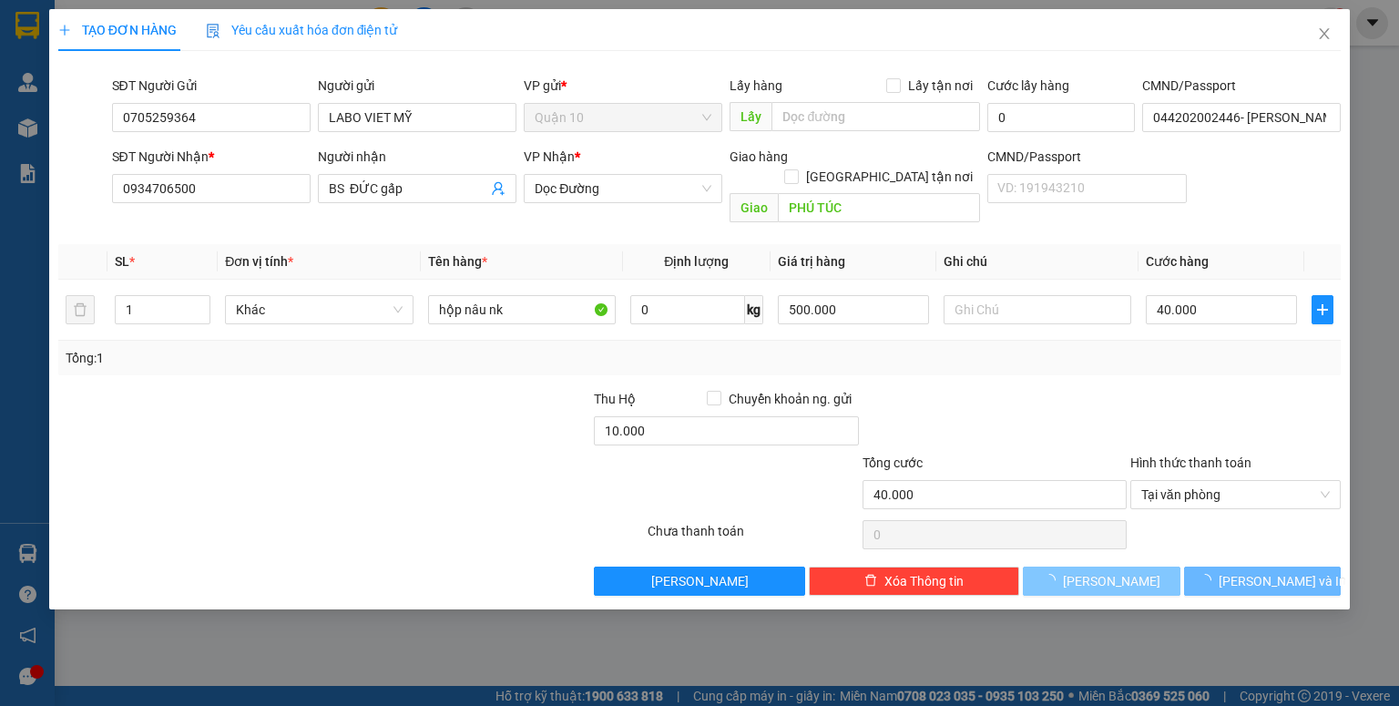
type input "0"
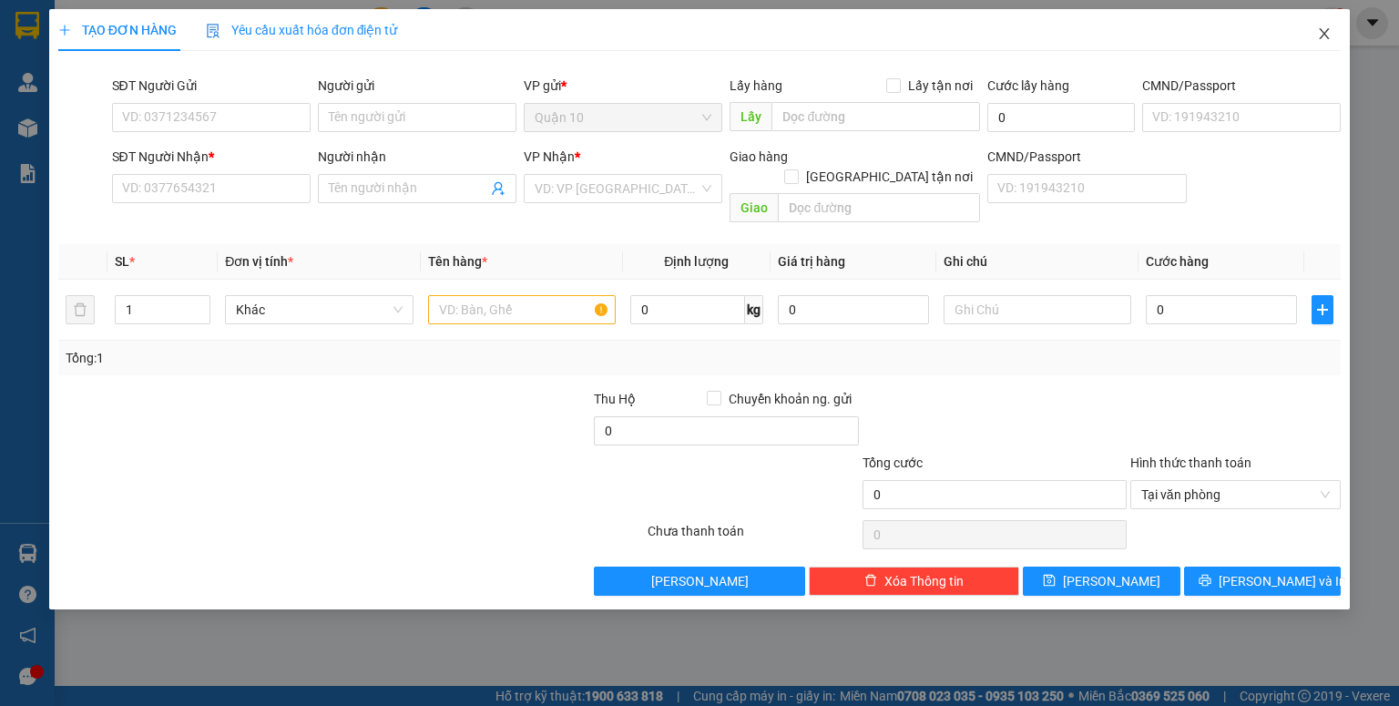
click at [1319, 33] on icon "close" at bounding box center [1324, 33] width 15 height 15
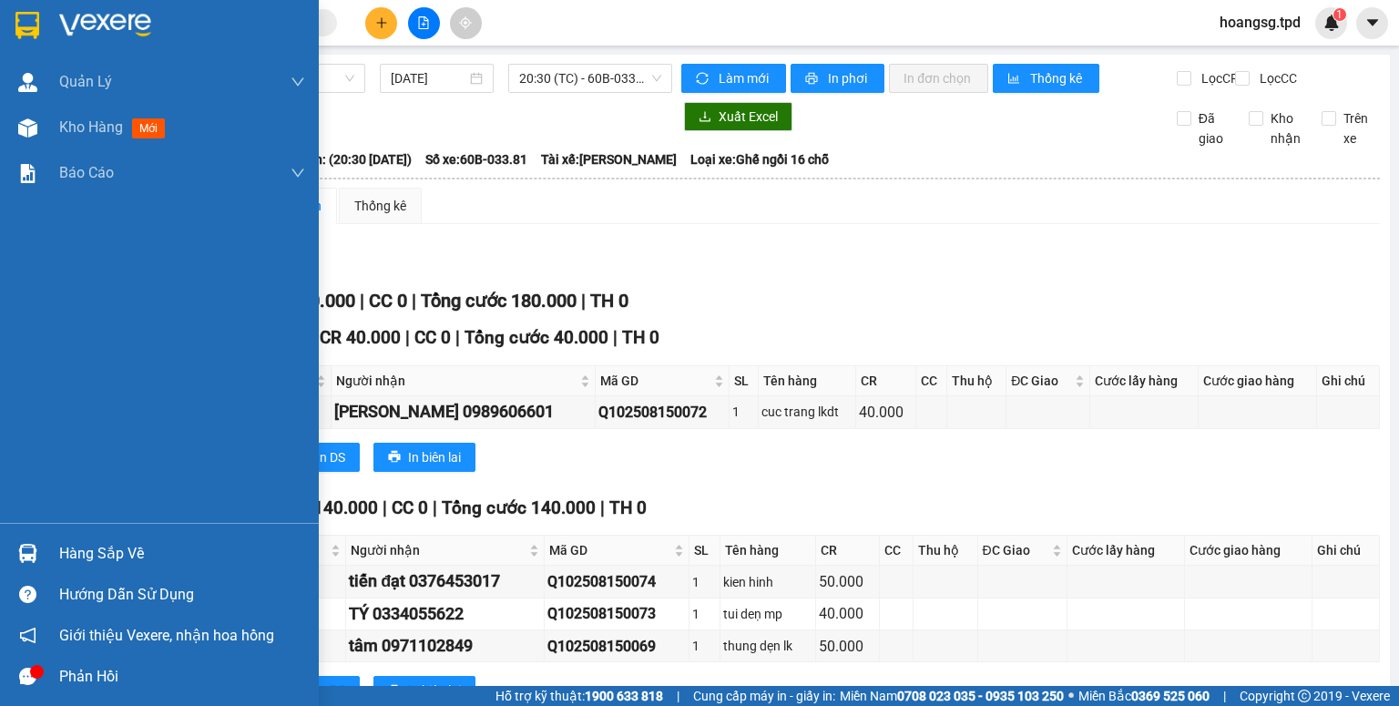
click at [110, 545] on div "Hàng sắp về" at bounding box center [182, 553] width 246 height 27
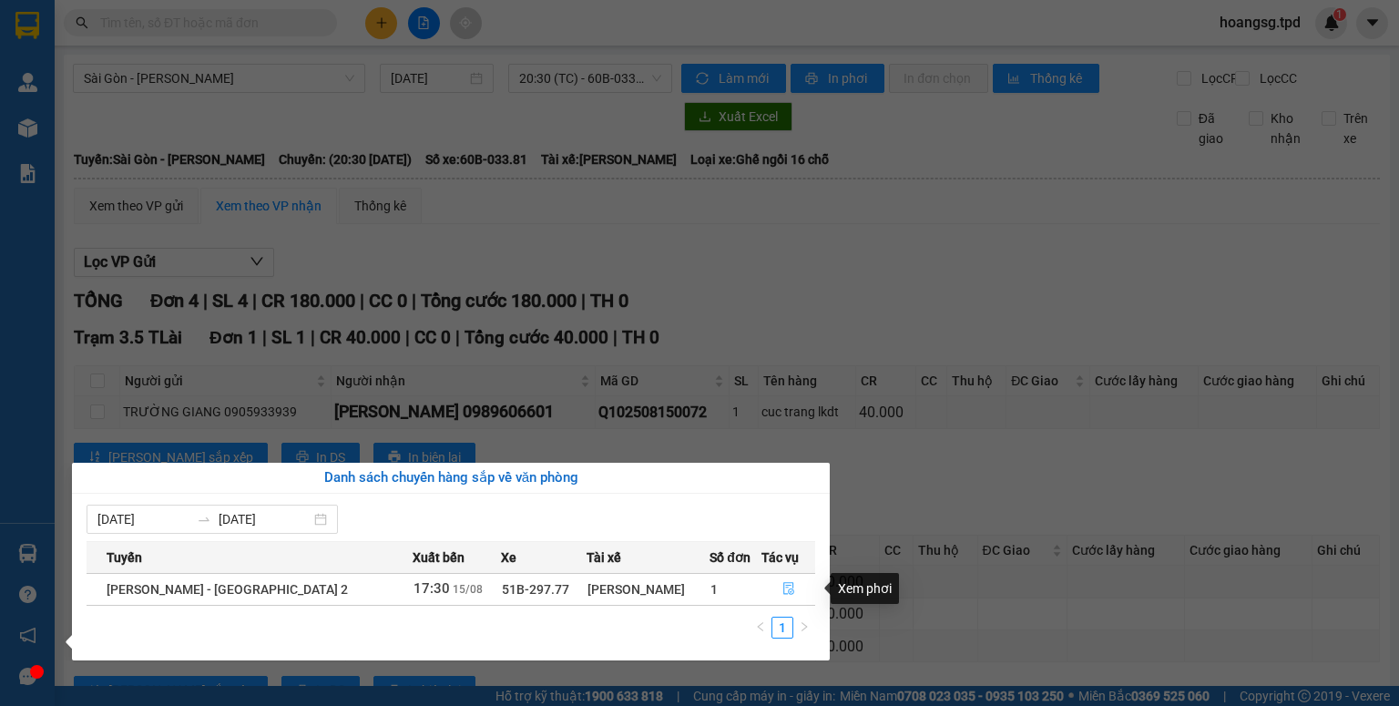
click at [782, 591] on icon "file-done" at bounding box center [788, 588] width 13 height 13
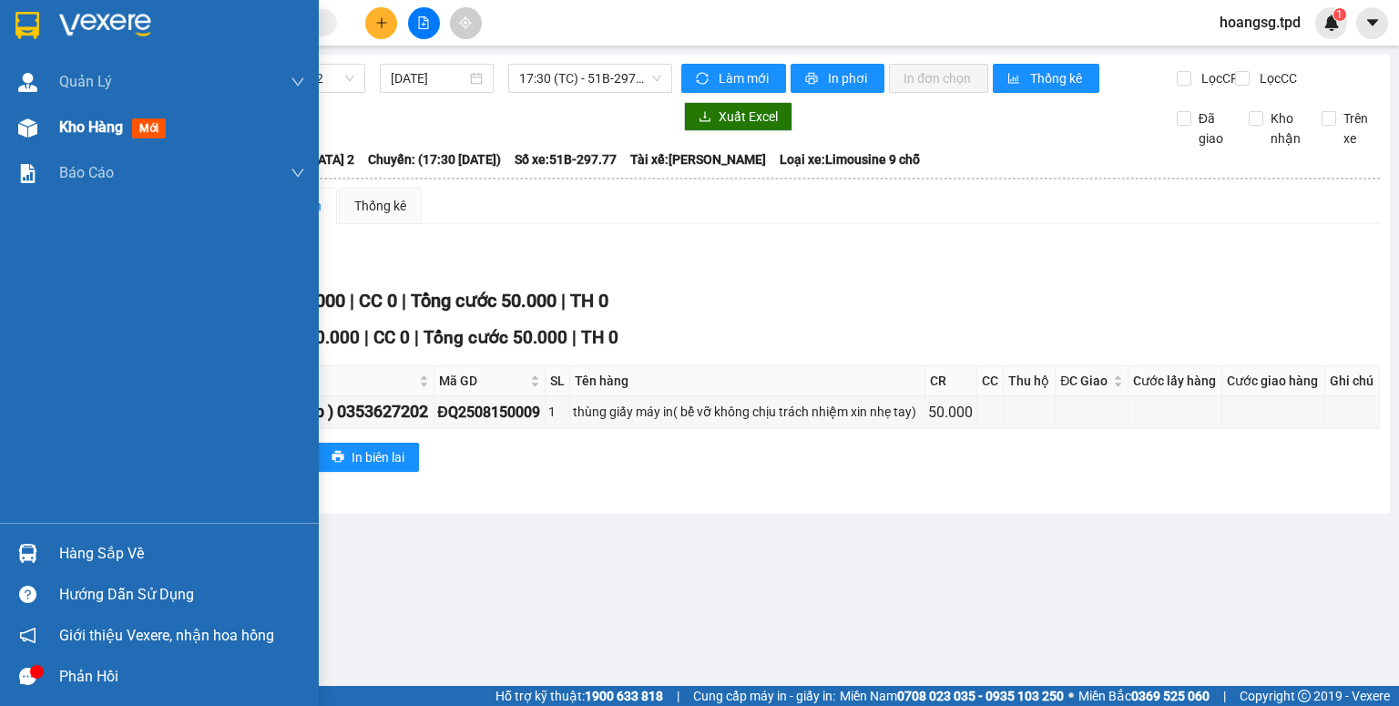
click at [147, 124] on span "mới" at bounding box center [149, 128] width 34 height 20
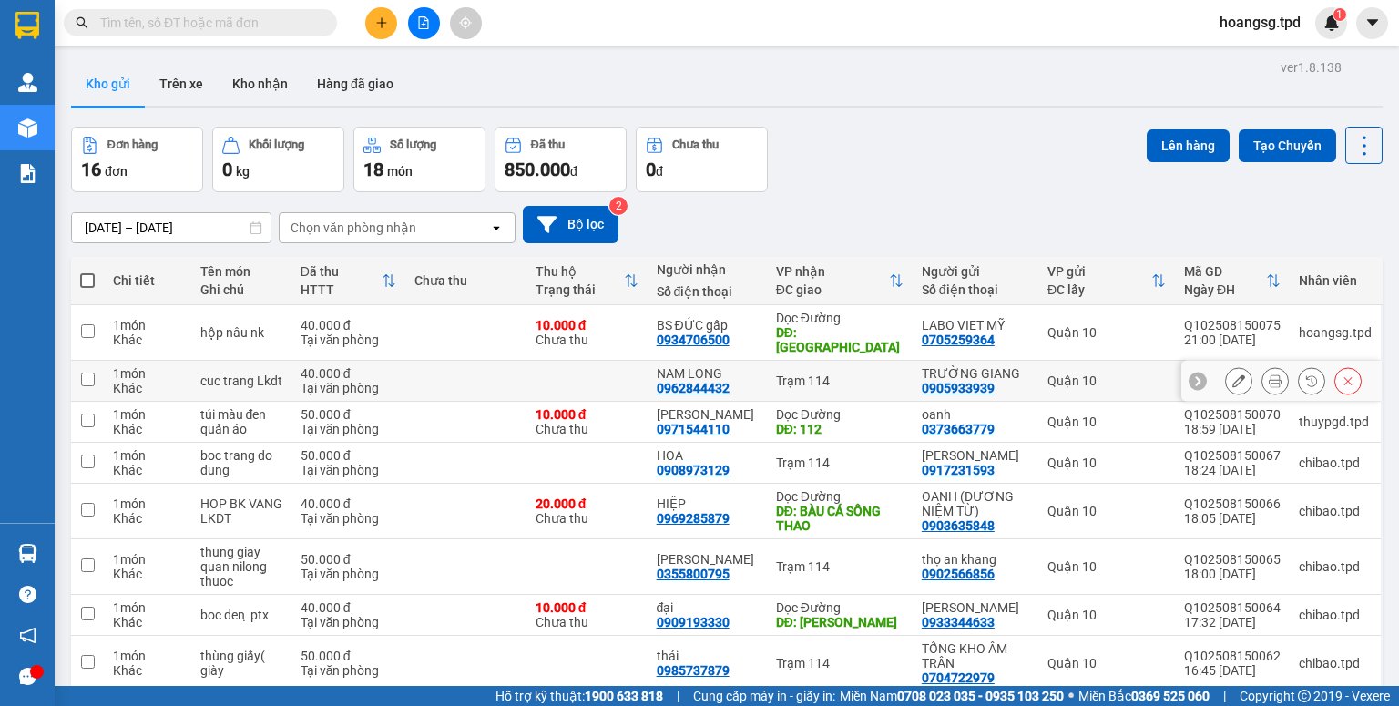
scroll to position [219, 0]
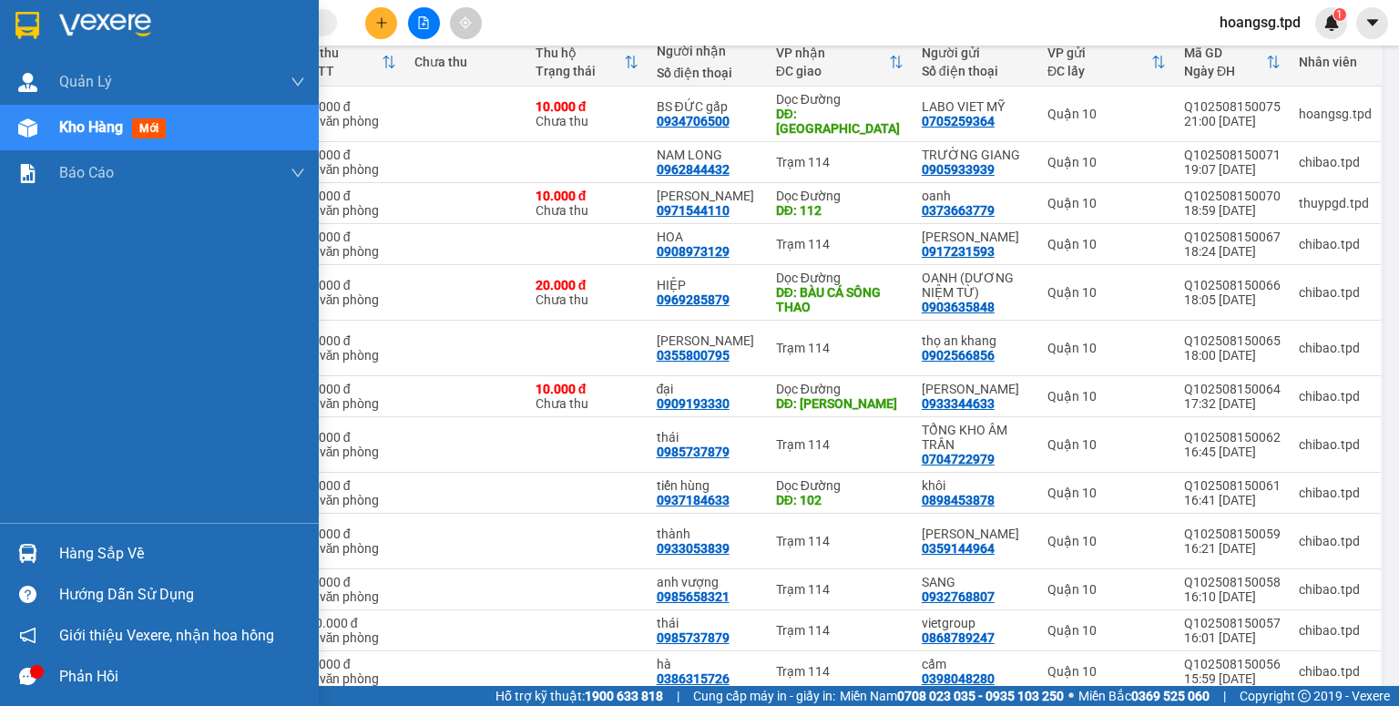
click at [76, 560] on div "Hàng sắp về" at bounding box center [182, 553] width 246 height 27
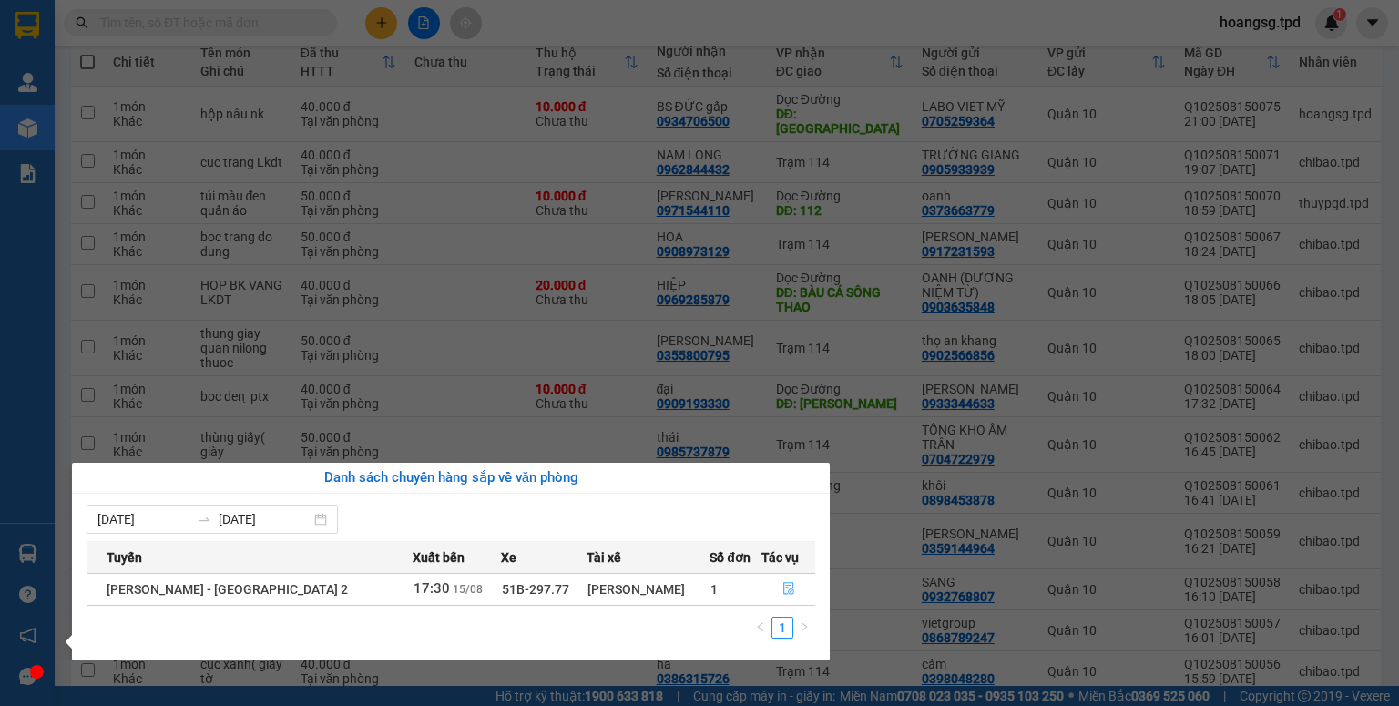
click at [782, 593] on icon "file-done" at bounding box center [788, 588] width 13 height 13
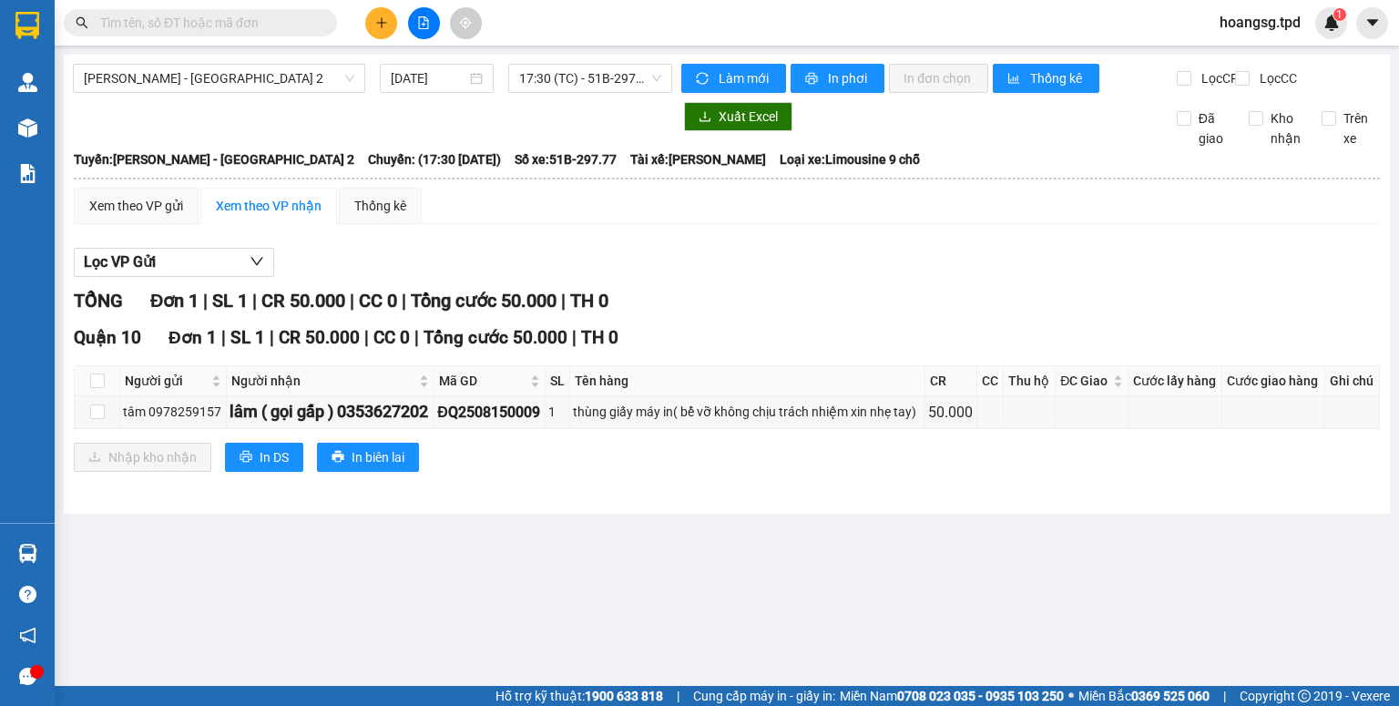
click at [607, 205] on div "Xem theo VP gửi Xem theo VP nhận Thống kê" at bounding box center [727, 206] width 1306 height 36
click at [97, 396] on th at bounding box center [98, 381] width 46 height 30
click at [97, 388] on input "checkbox" at bounding box center [97, 380] width 15 height 15
checkbox input "true"
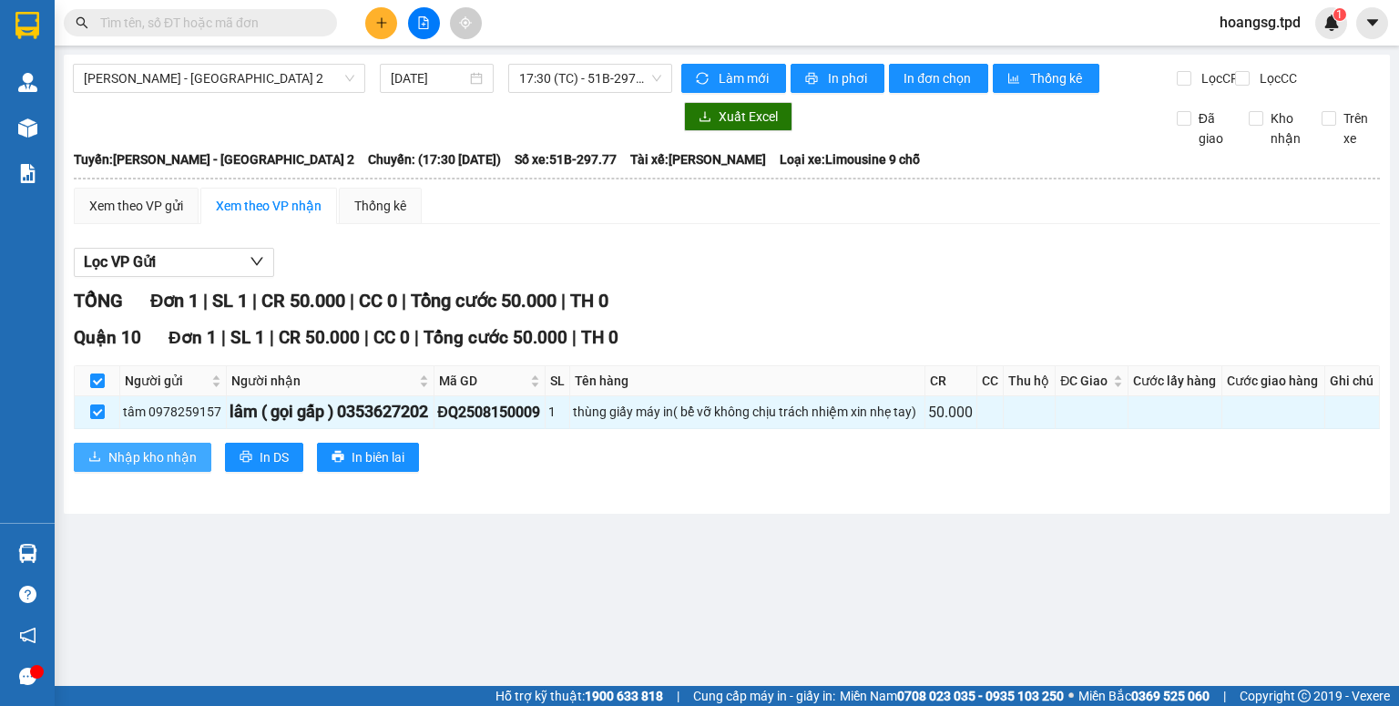
click at [104, 464] on button "Nhập kho nhận" at bounding box center [143, 457] width 138 height 29
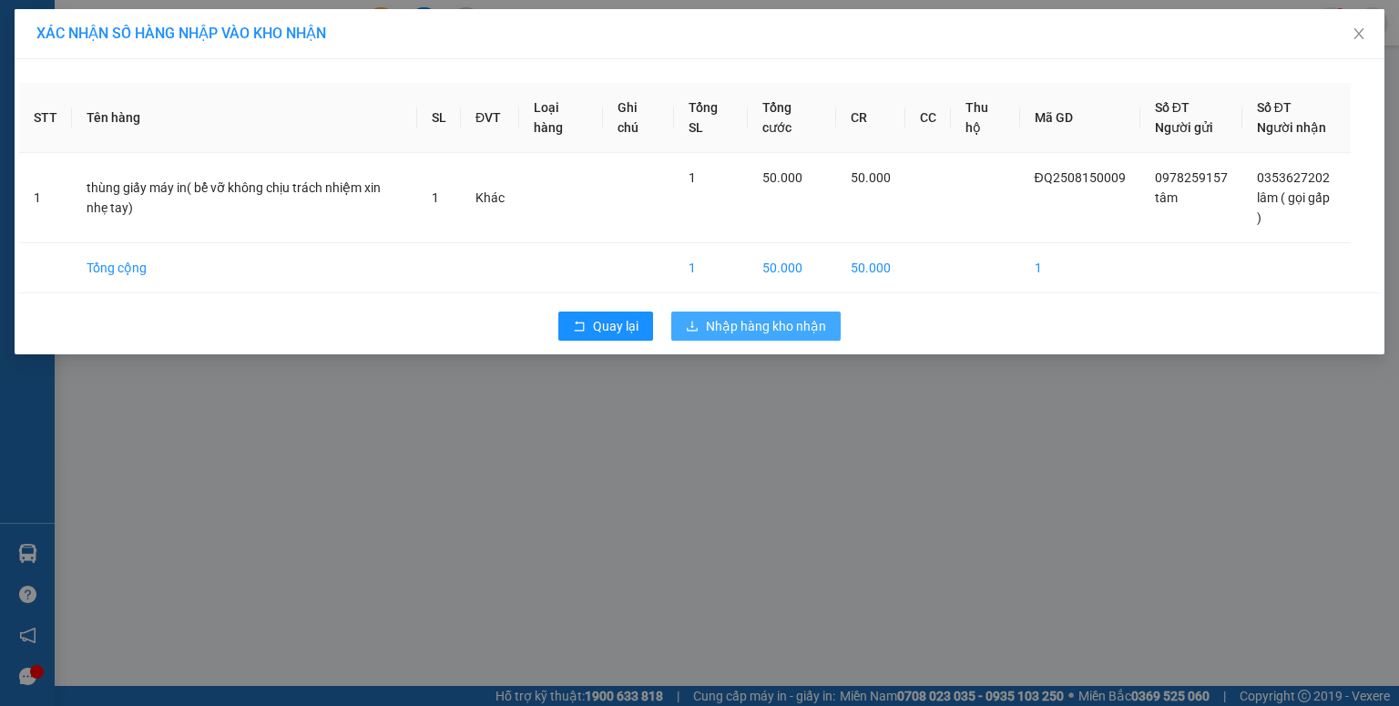
click at [750, 331] on span "Nhập hàng kho nhận" at bounding box center [766, 326] width 120 height 20
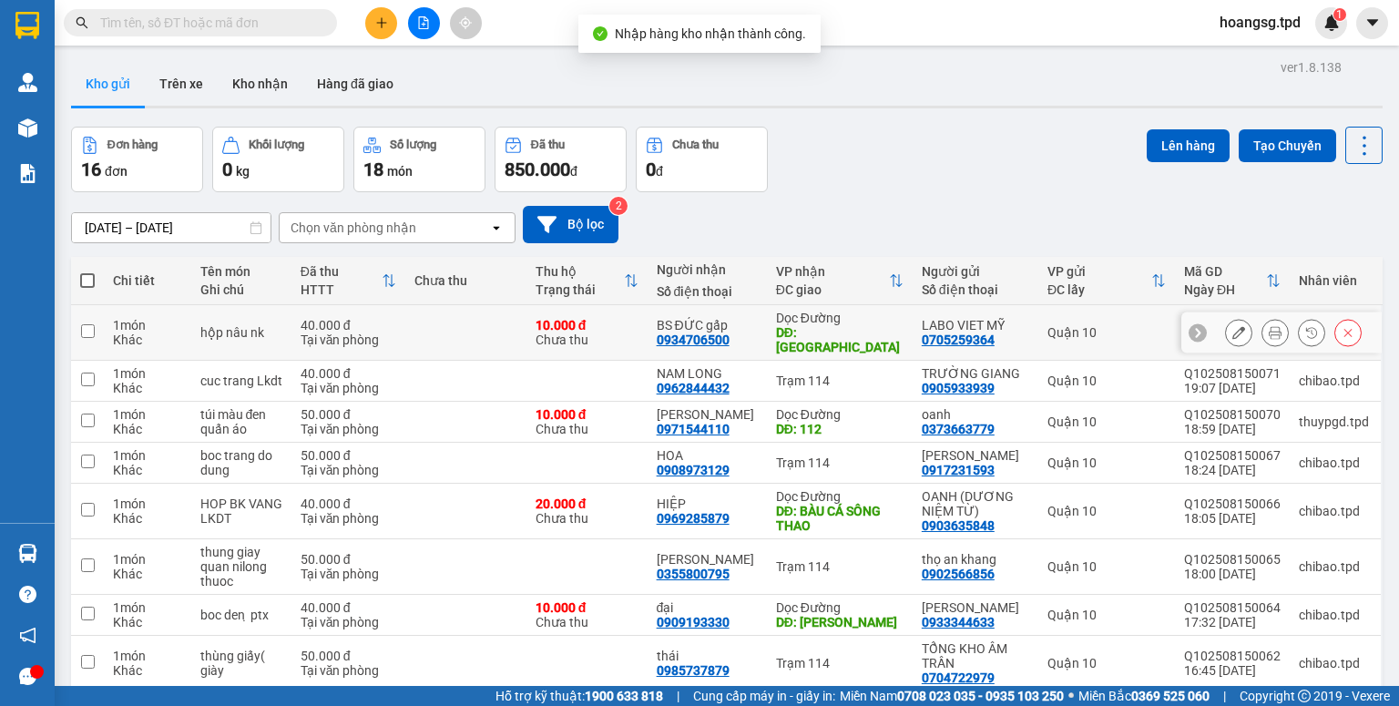
click at [90, 327] on input "checkbox" at bounding box center [88, 331] width 14 height 14
checkbox input "true"
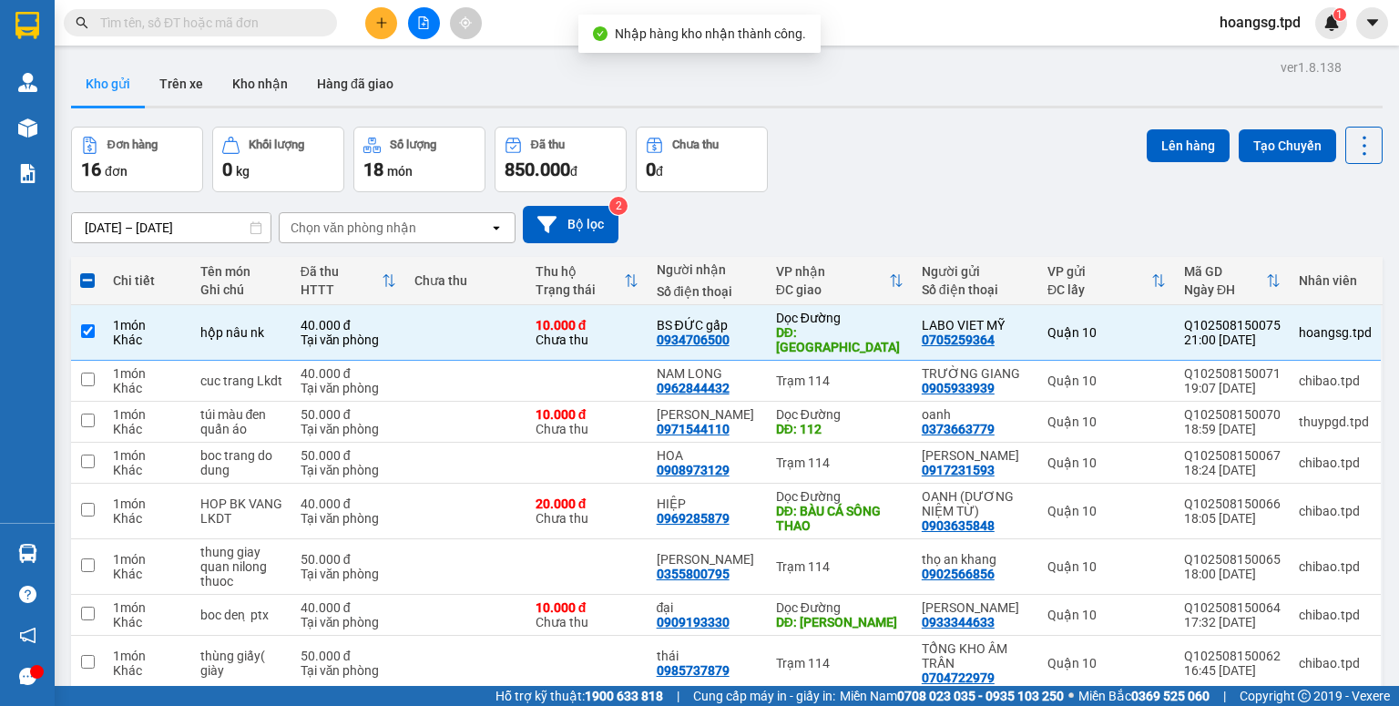
drag, startPoint x: 1144, startPoint y: 146, endPoint x: 1107, endPoint y: 145, distance: 36.4
click at [1147, 146] on button "Lên hàng" at bounding box center [1188, 145] width 83 height 33
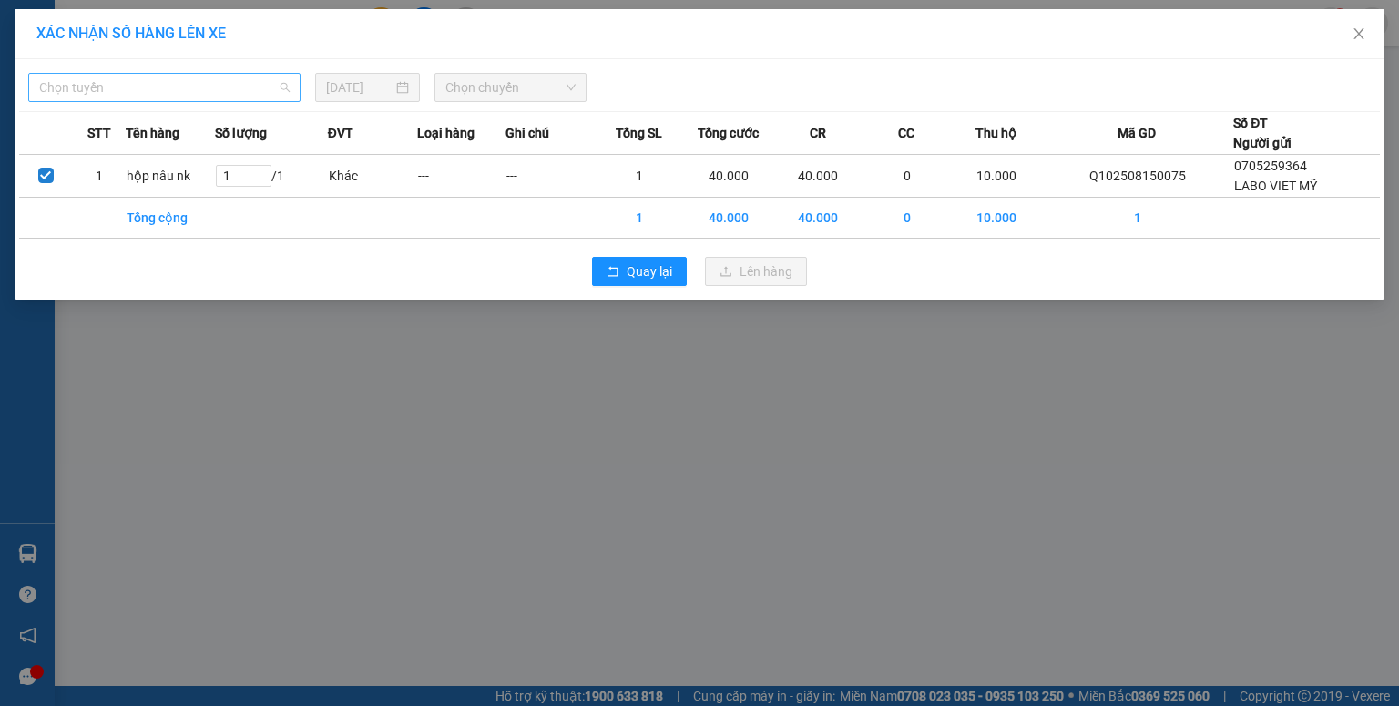
click at [163, 98] on span "Chọn tuyến" at bounding box center [164, 87] width 250 height 27
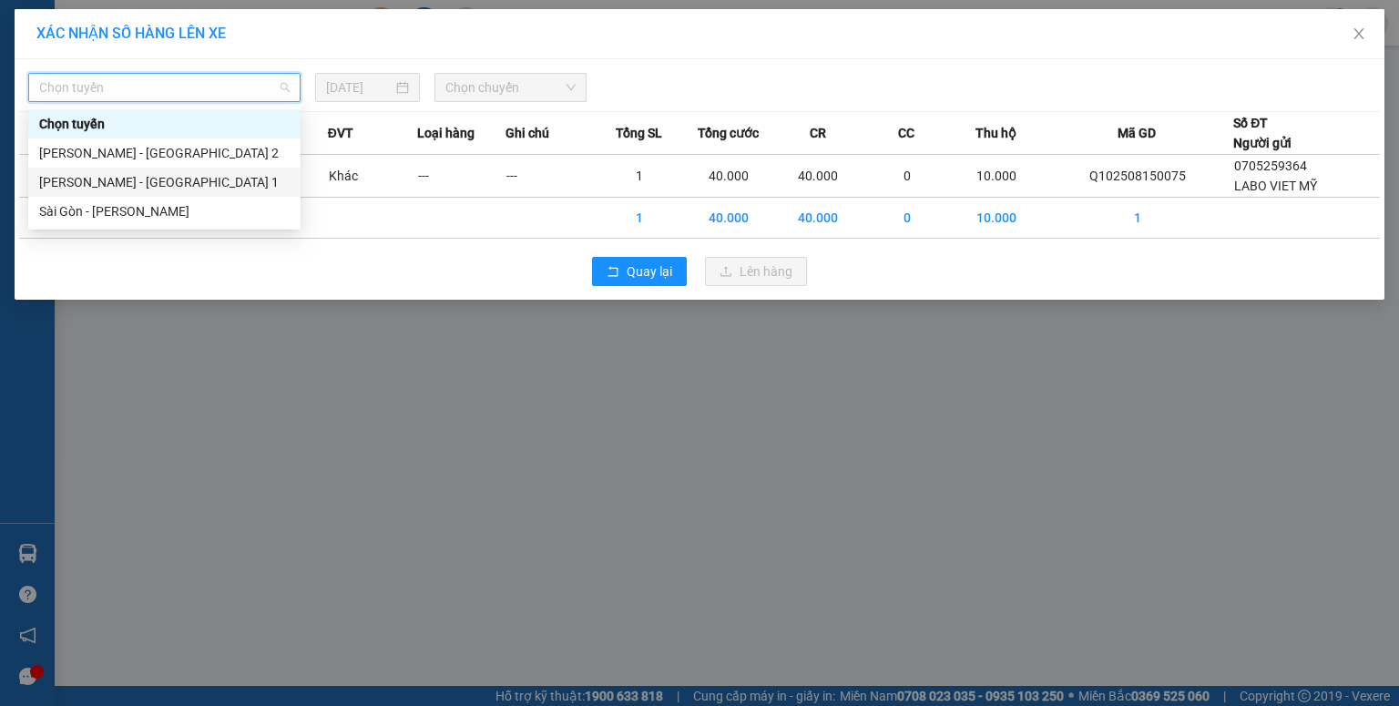
click at [127, 194] on div "[PERSON_NAME] - [GEOGRAPHIC_DATA] 1" at bounding box center [164, 182] width 272 height 29
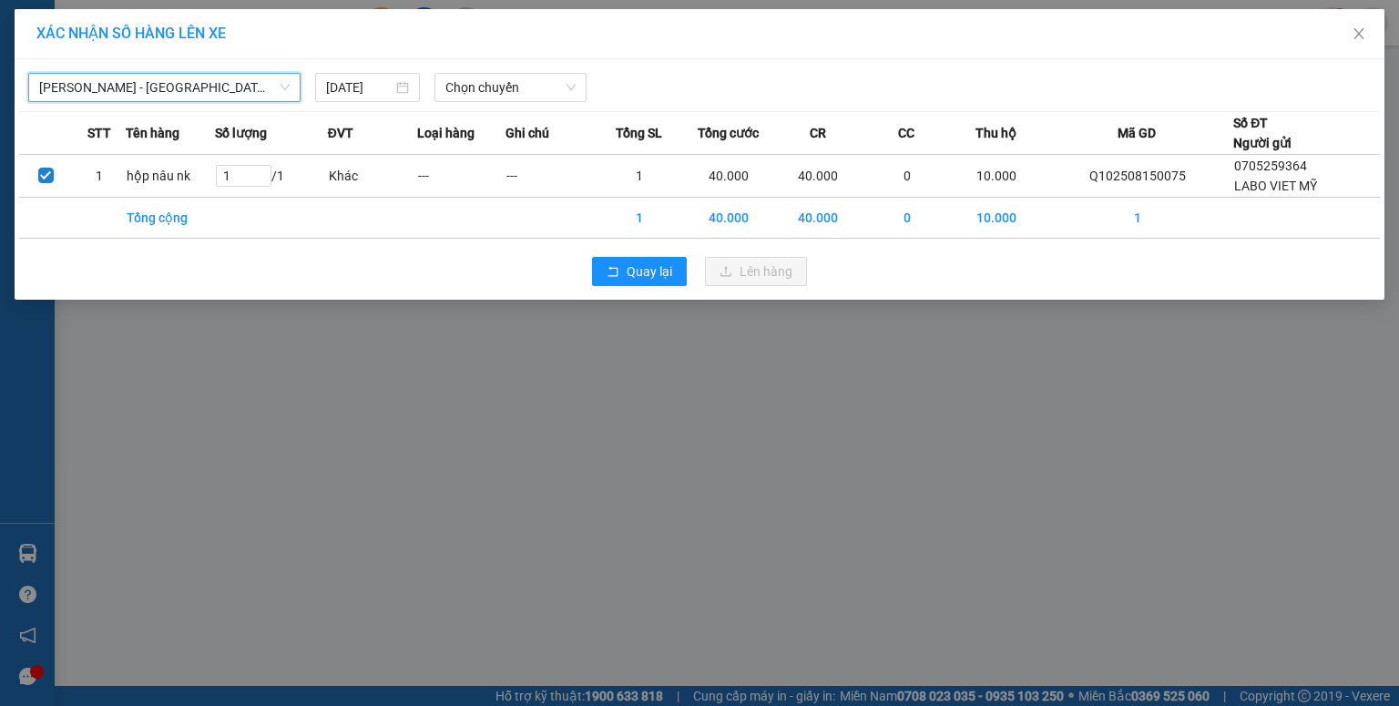
click at [102, 93] on span "[PERSON_NAME] - [GEOGRAPHIC_DATA] 1" at bounding box center [164, 87] width 250 height 27
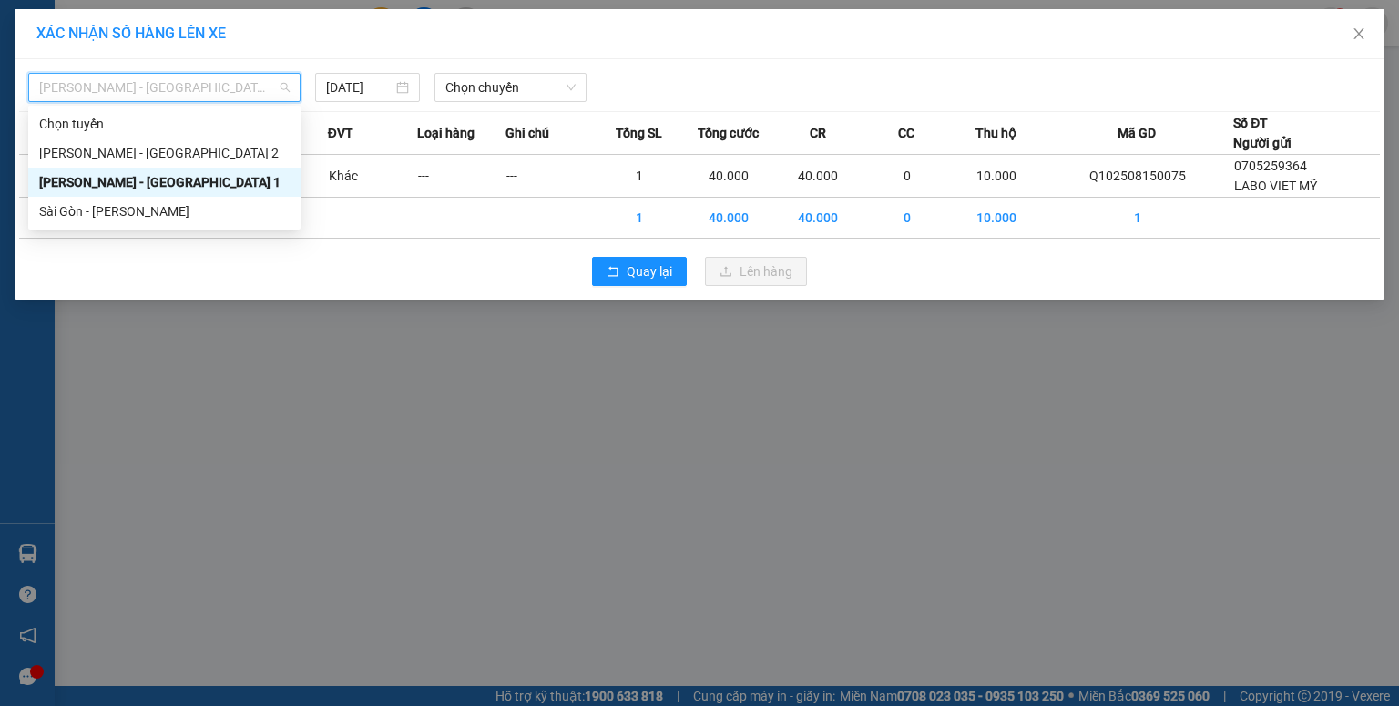
click at [91, 204] on div "Sài Gòn - [PERSON_NAME]" at bounding box center [164, 211] width 250 height 20
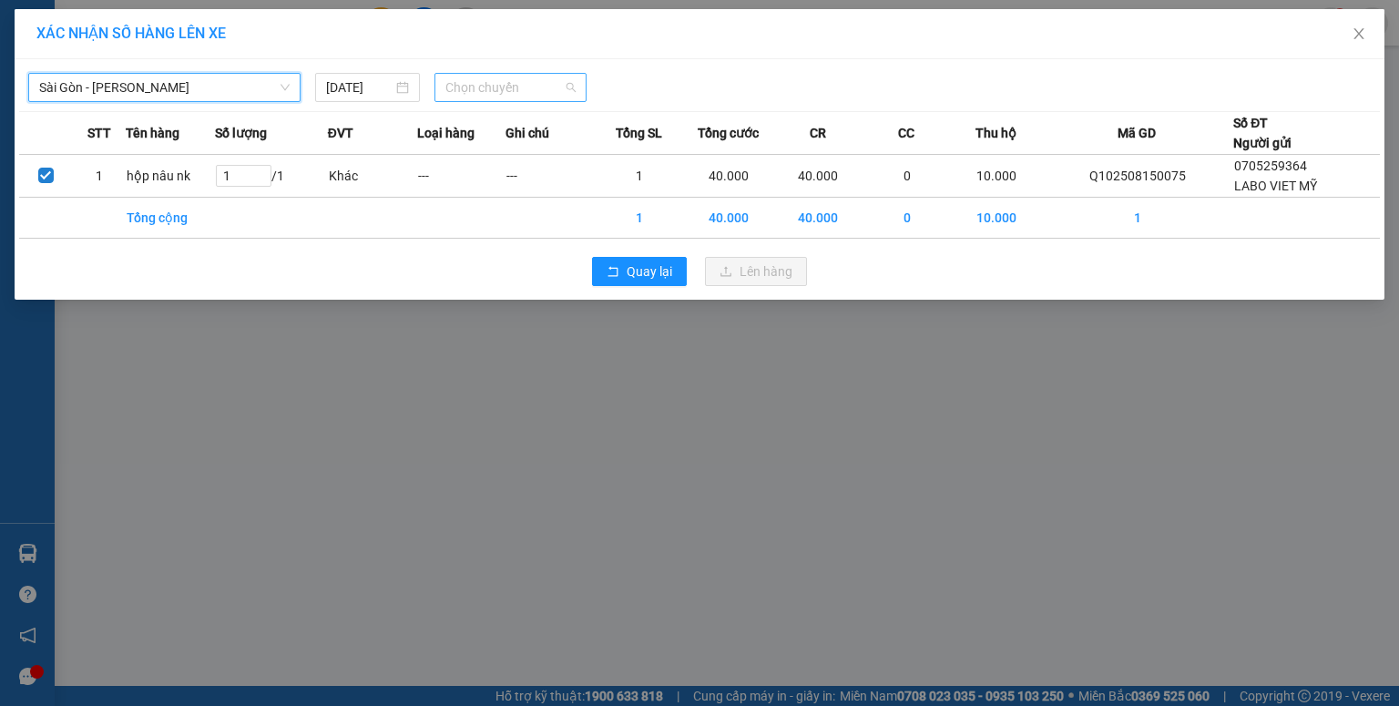
click at [470, 84] on span "Chọn chuyến" at bounding box center [510, 87] width 131 height 27
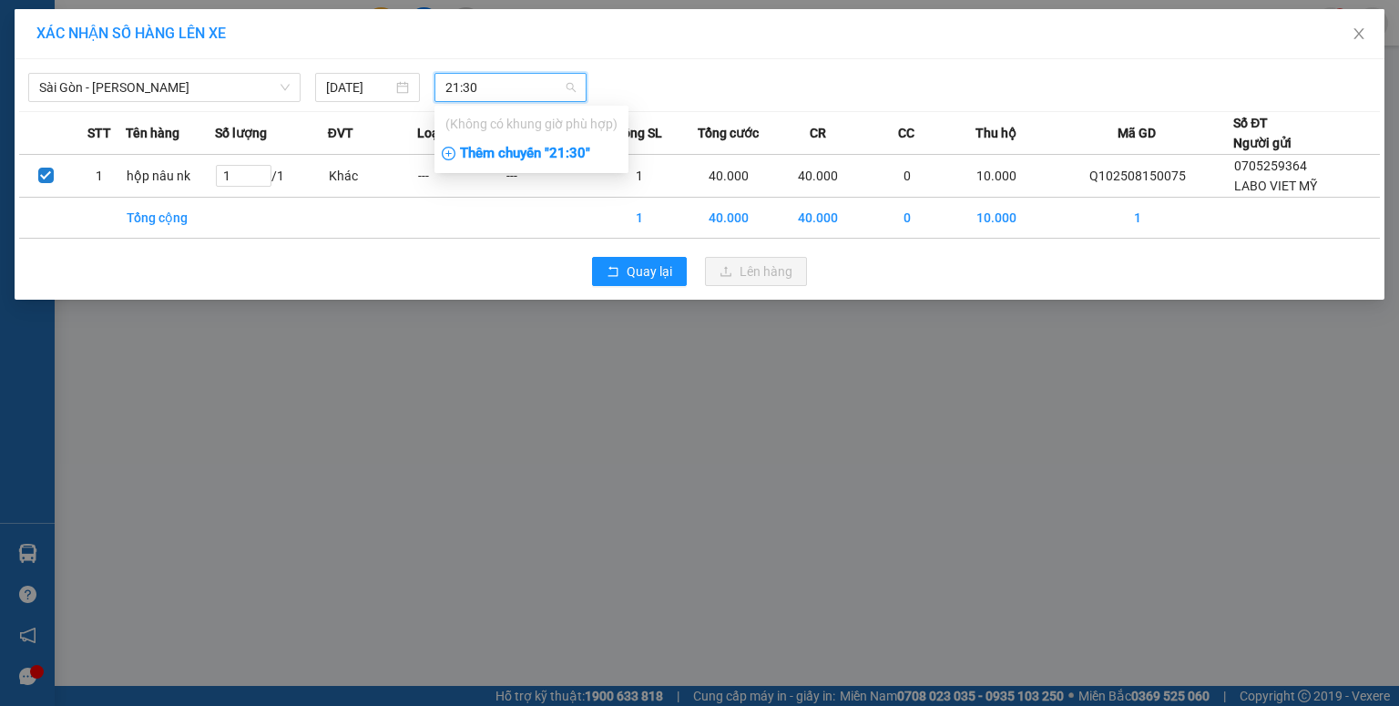
type input "21:30"
click at [483, 152] on div "Thêm chuyến " 21:30 "" at bounding box center [531, 153] width 194 height 31
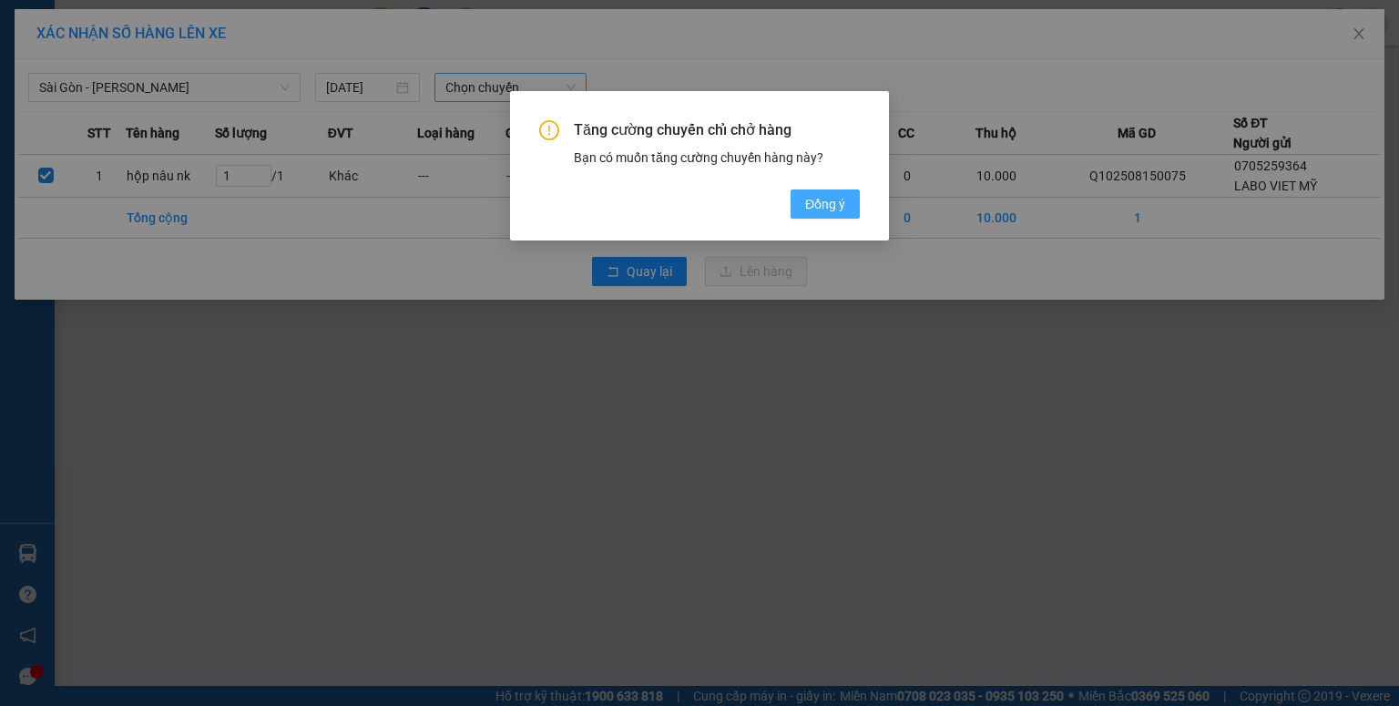
click at [841, 206] on span "Đồng ý" at bounding box center [825, 204] width 40 height 20
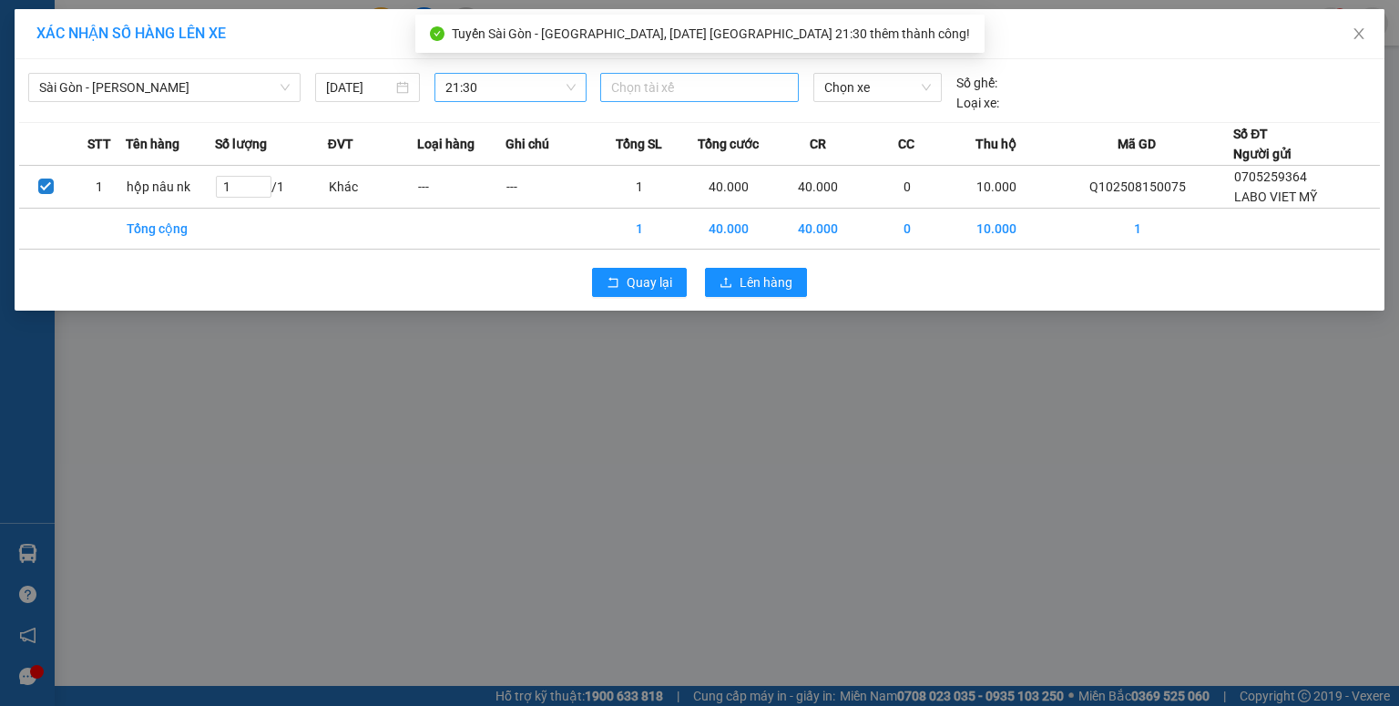
click at [663, 85] on div at bounding box center [699, 87] width 189 height 22
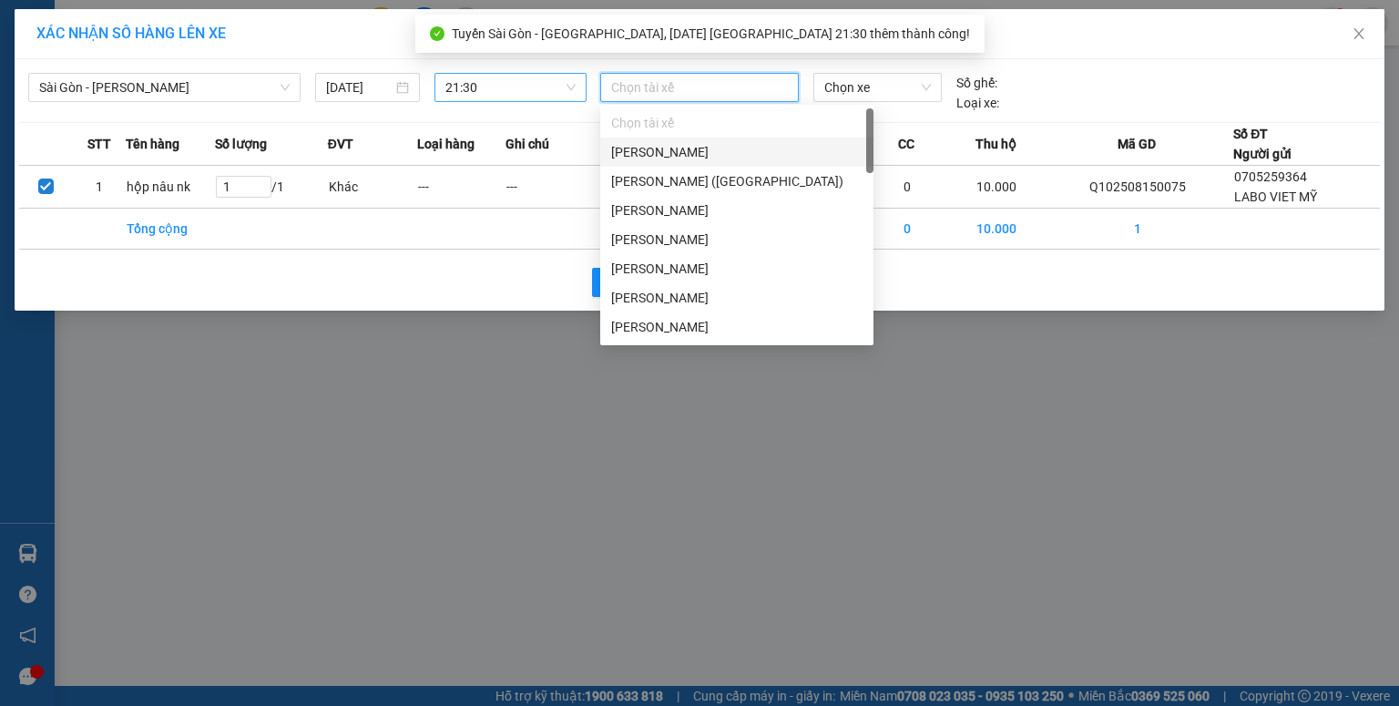
type input "b"
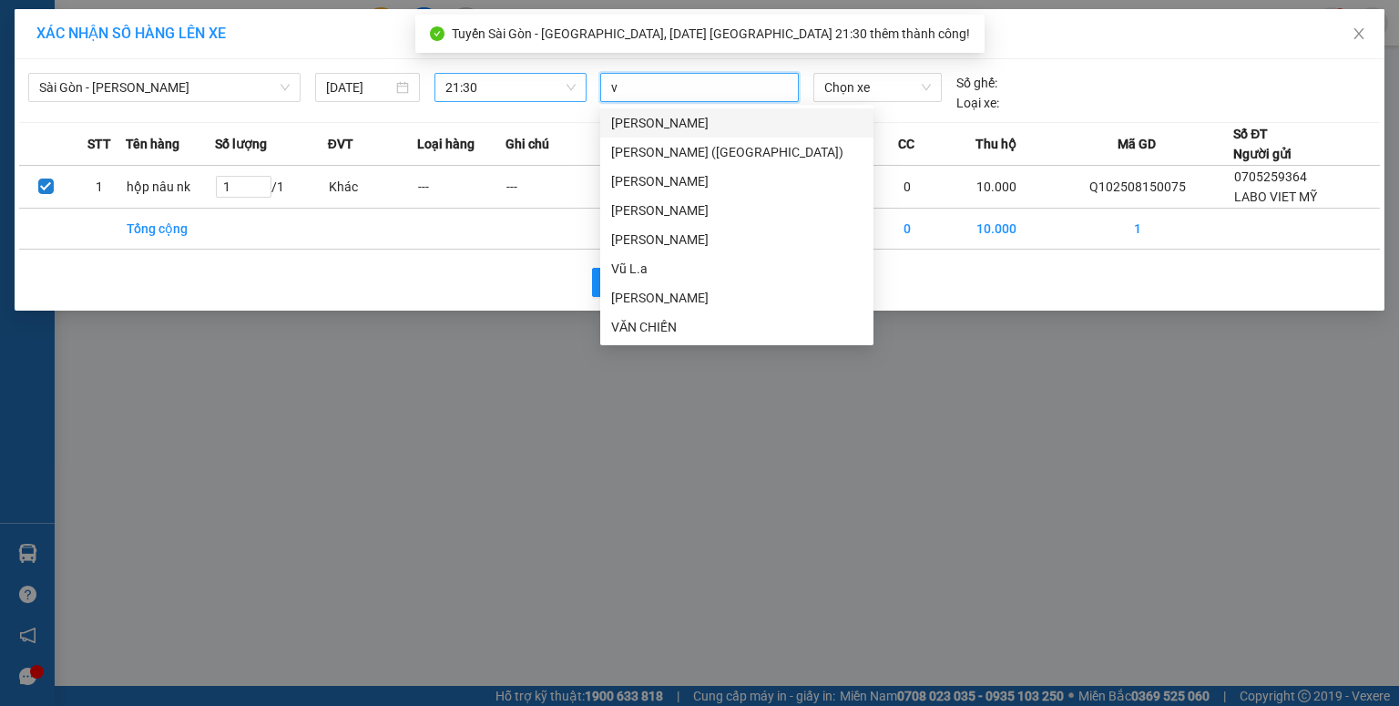
type input "vi"
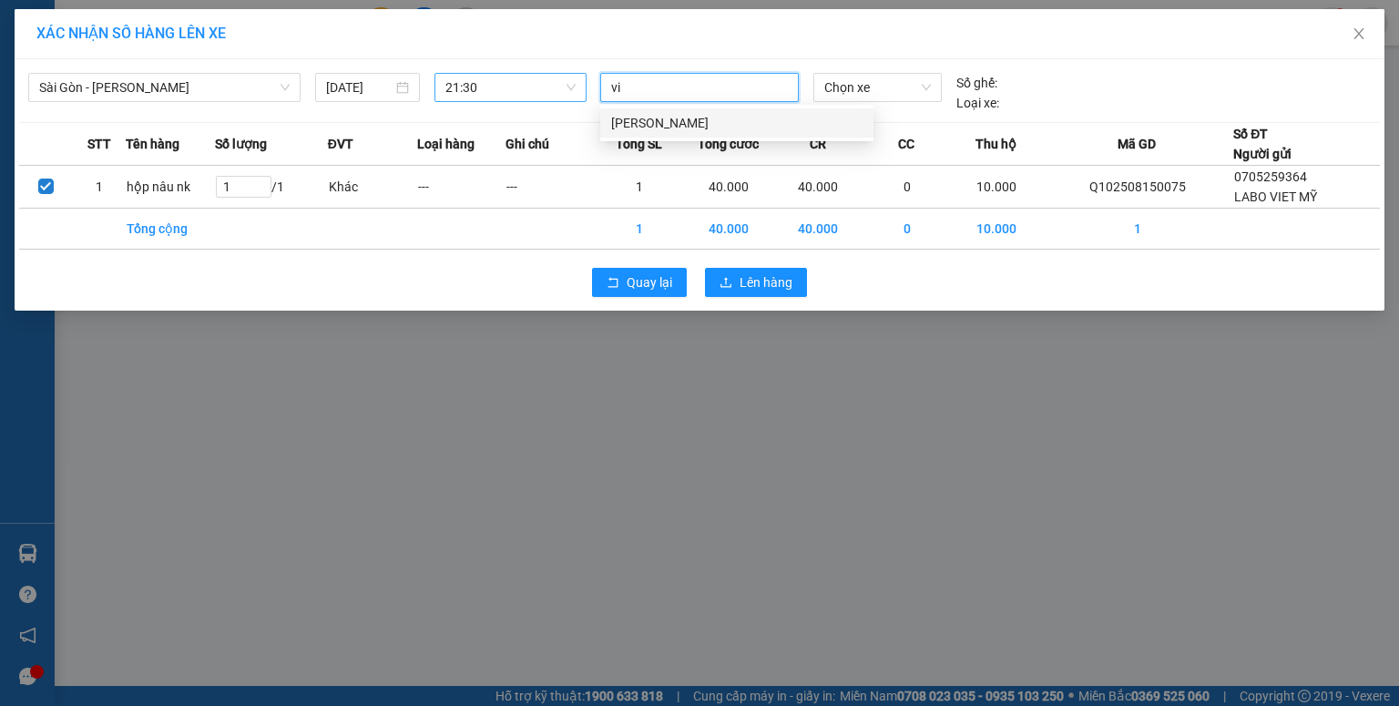
click at [656, 127] on div "[PERSON_NAME]" at bounding box center [736, 123] width 251 height 20
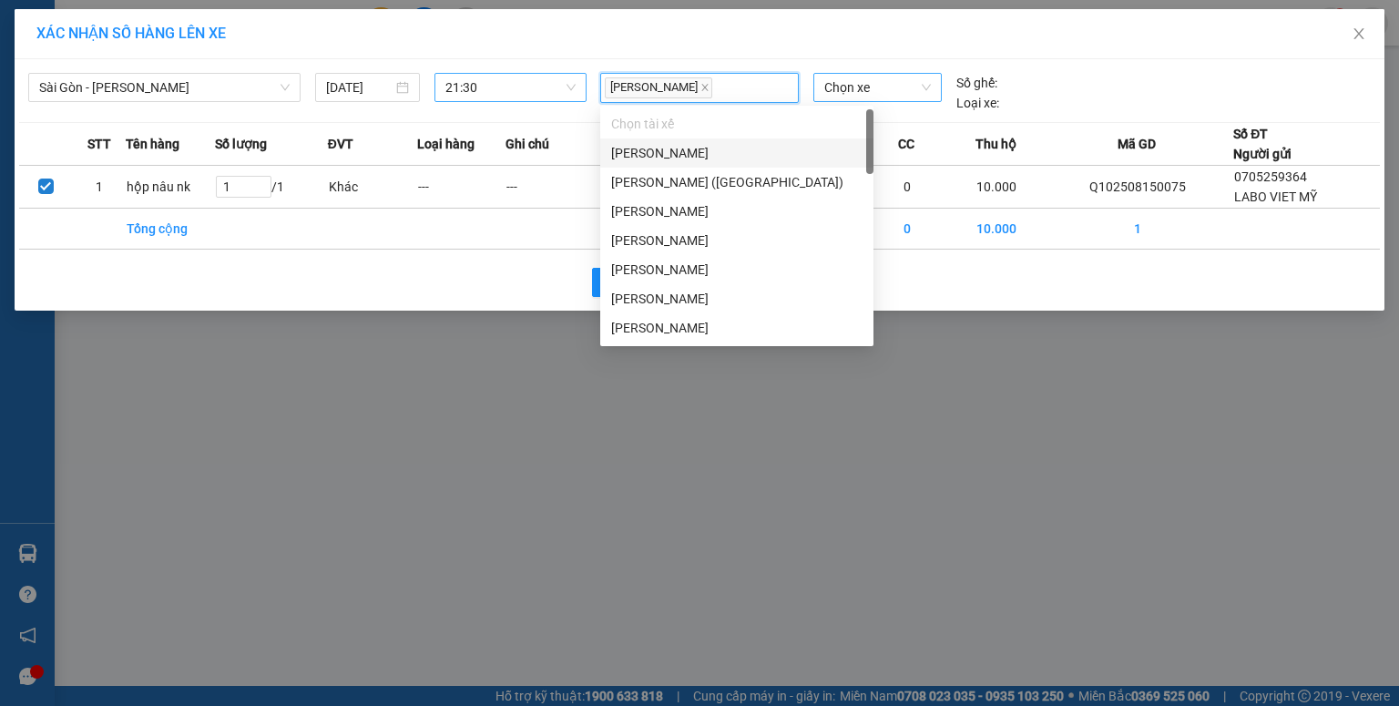
click at [856, 90] on span "Chọn xe" at bounding box center [877, 87] width 106 height 27
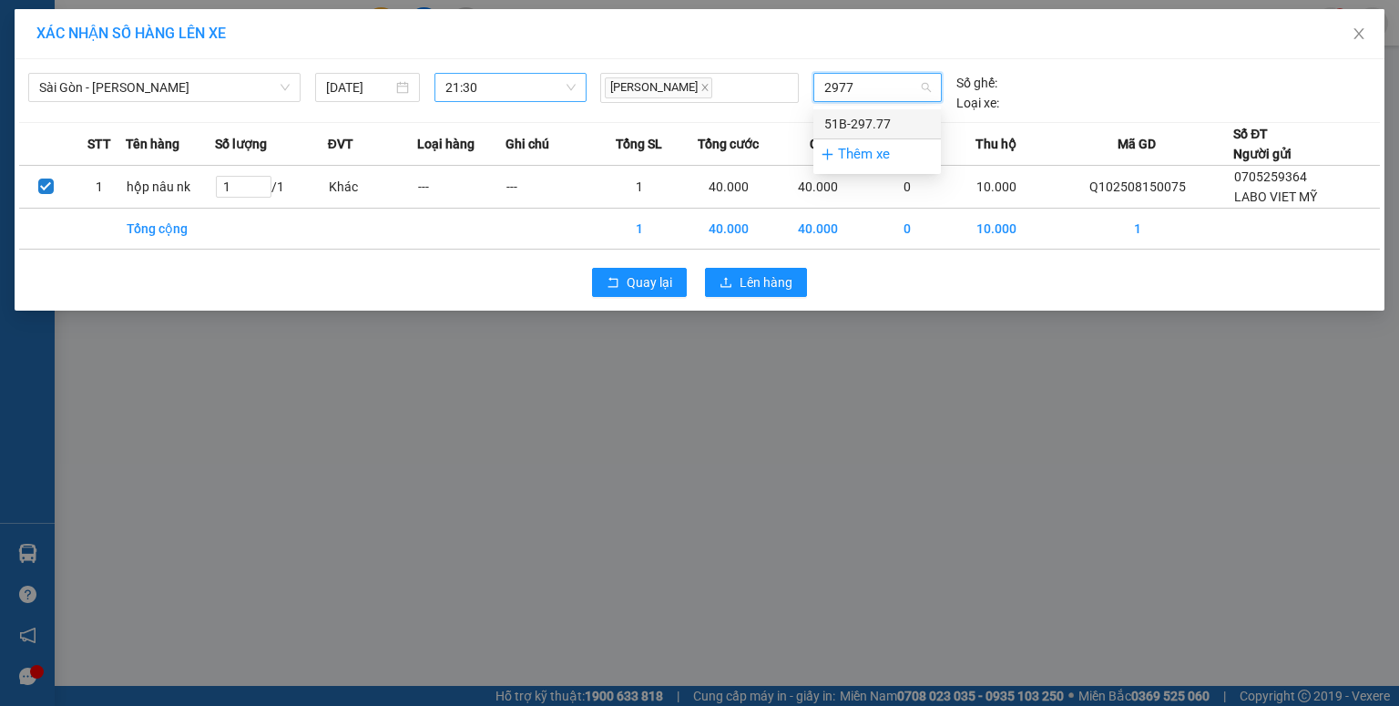
type input "29777"
click at [847, 118] on div "51B-297.77" at bounding box center [877, 124] width 106 height 20
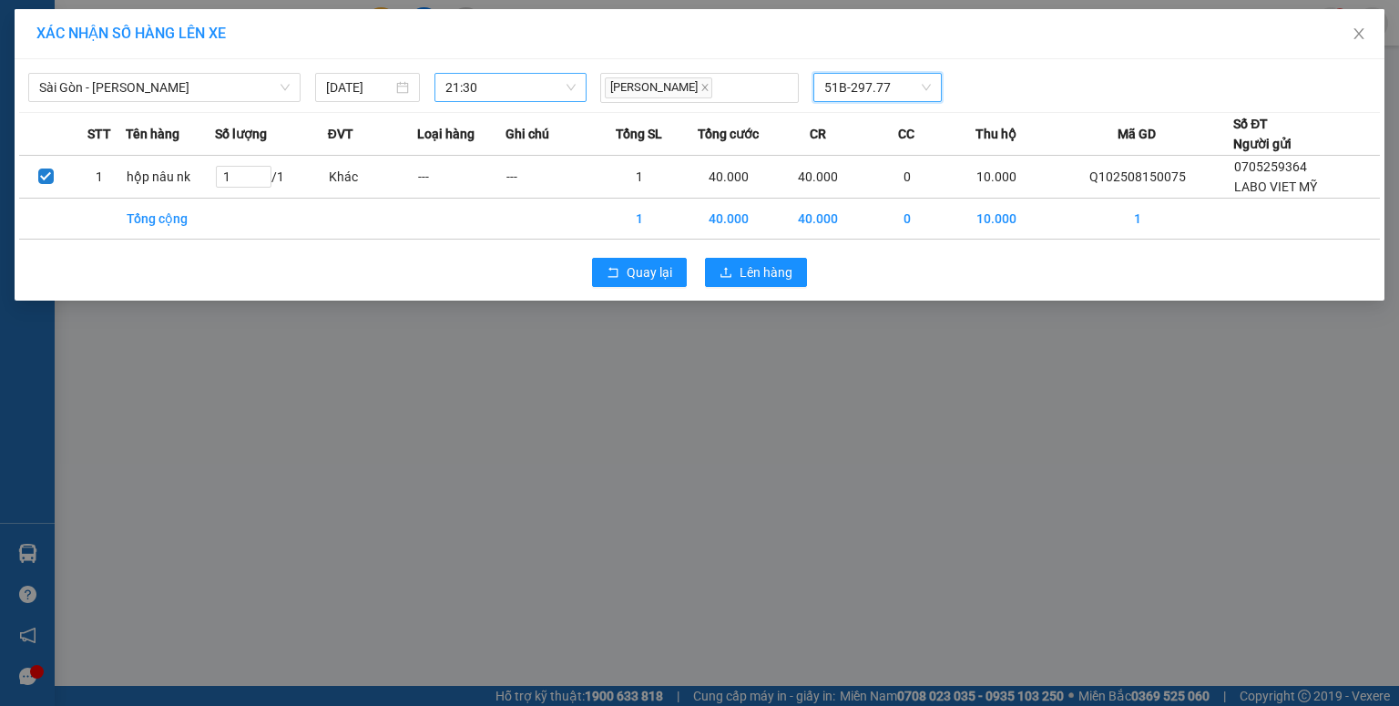
click at [793, 255] on div "Quay lại Lên hàng" at bounding box center [699, 272] width 1361 height 47
click at [742, 275] on span "Lên hàng" at bounding box center [765, 272] width 53 height 20
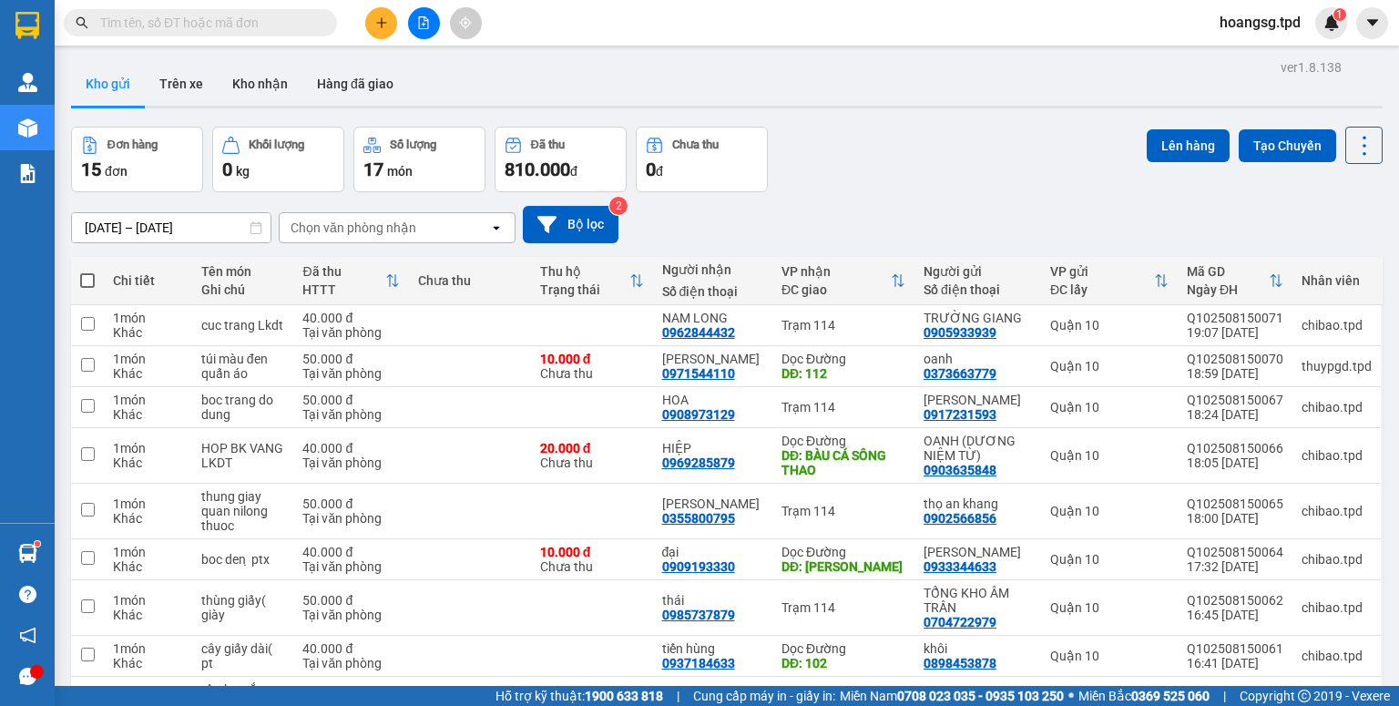
click at [375, 29] on button at bounding box center [381, 23] width 32 height 32
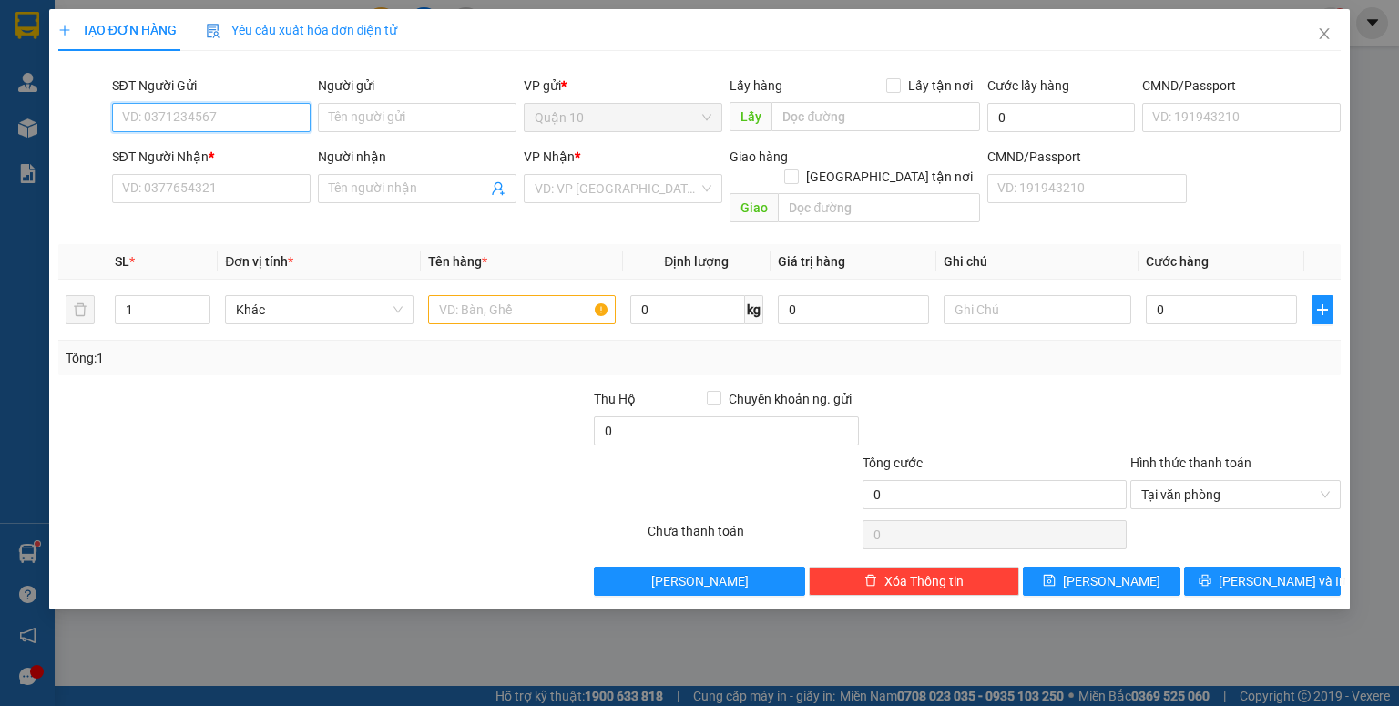
click at [233, 117] on input "SĐT Người Gửi" at bounding box center [211, 117] width 199 height 29
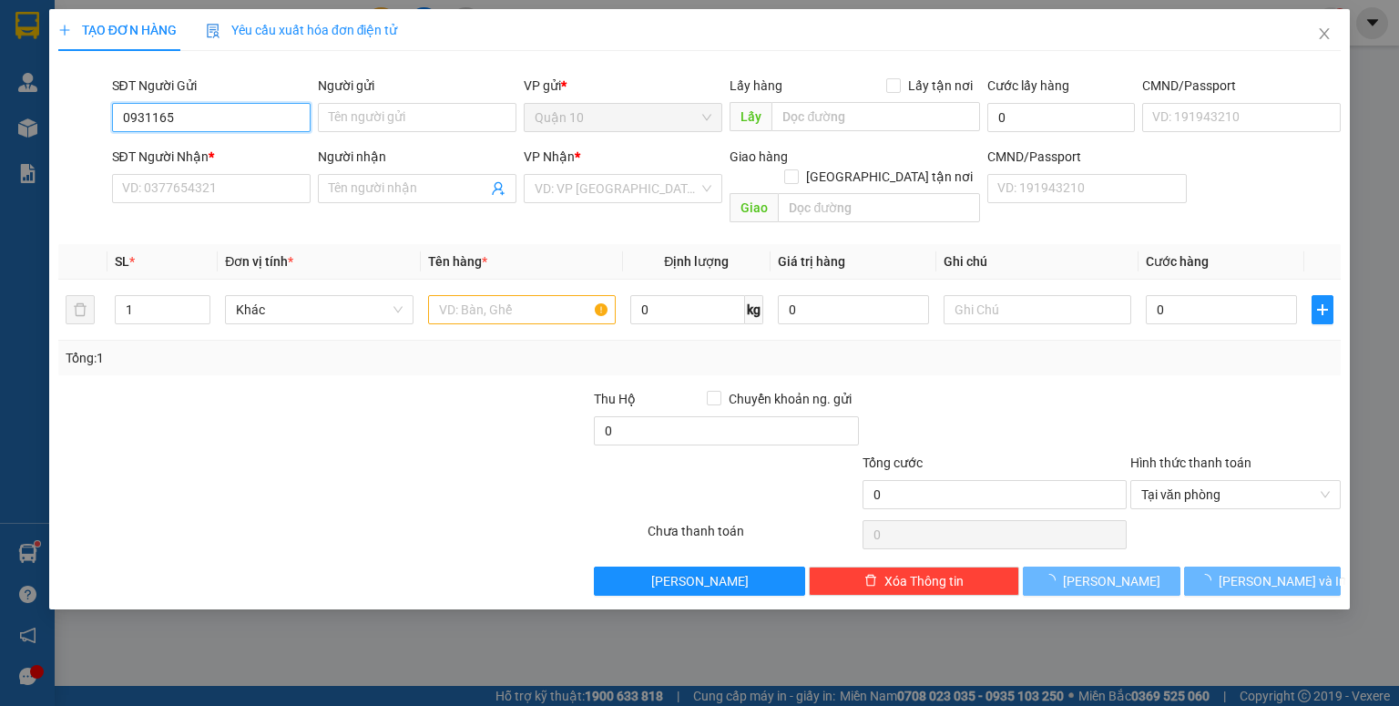
click at [197, 124] on input "0931165" at bounding box center [211, 117] width 199 height 29
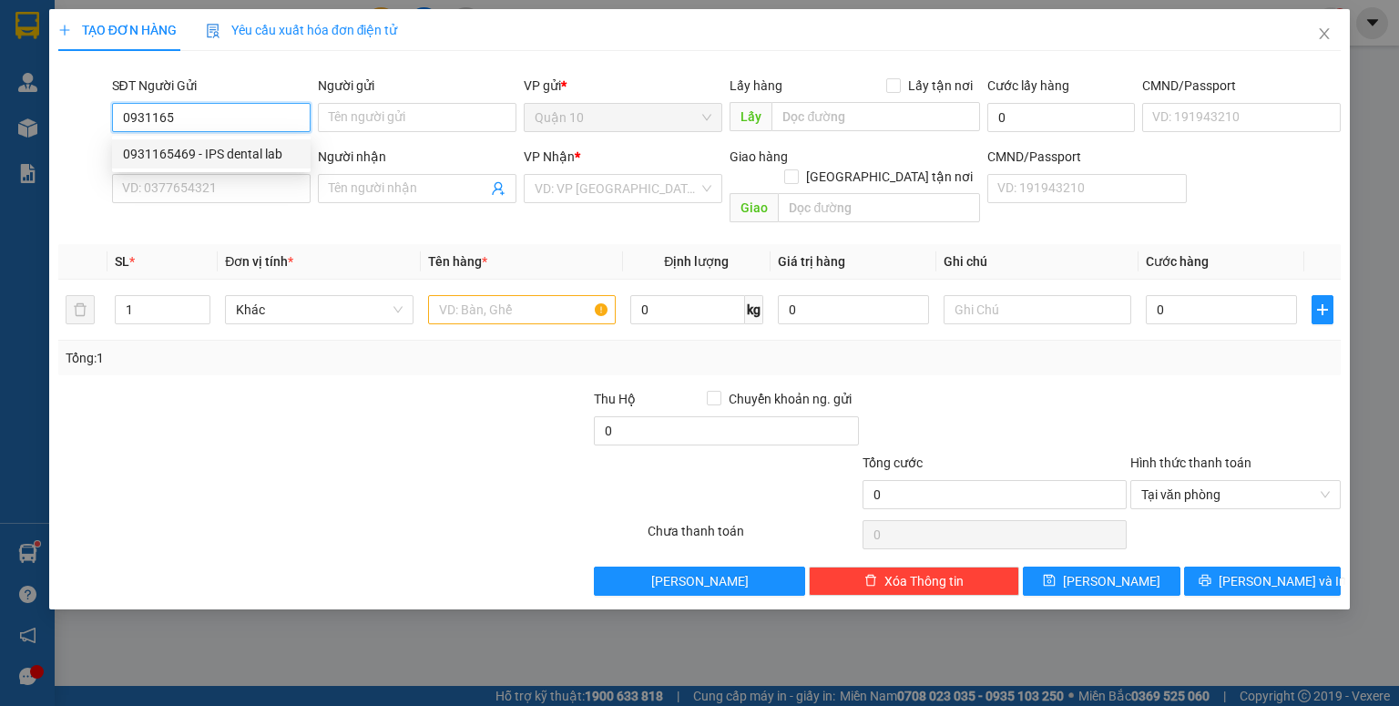
click at [215, 144] on div "0931165469 - IPS dental lab" at bounding box center [211, 154] width 177 height 20
type input "0931165469"
type input "IPS dental lab"
type input "094193002692"
type input "02516516789"
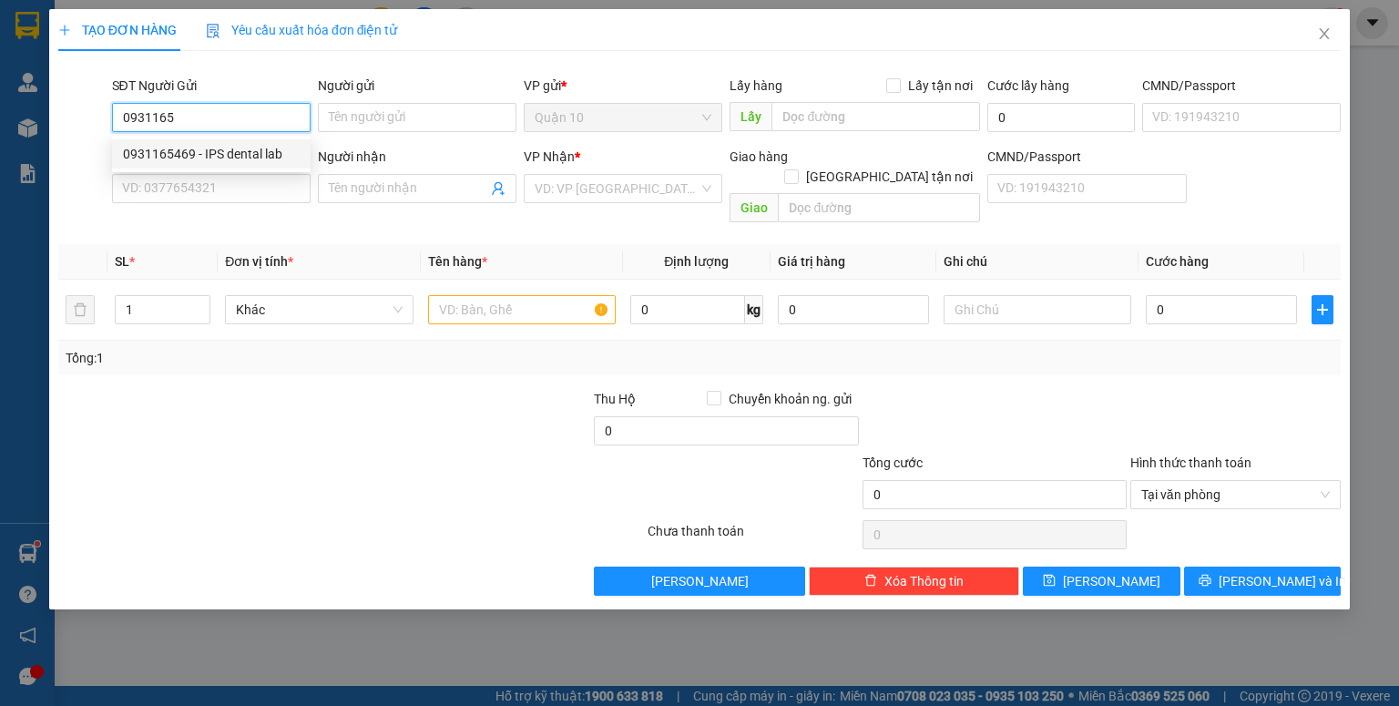
type input "nk [PERSON_NAME]"
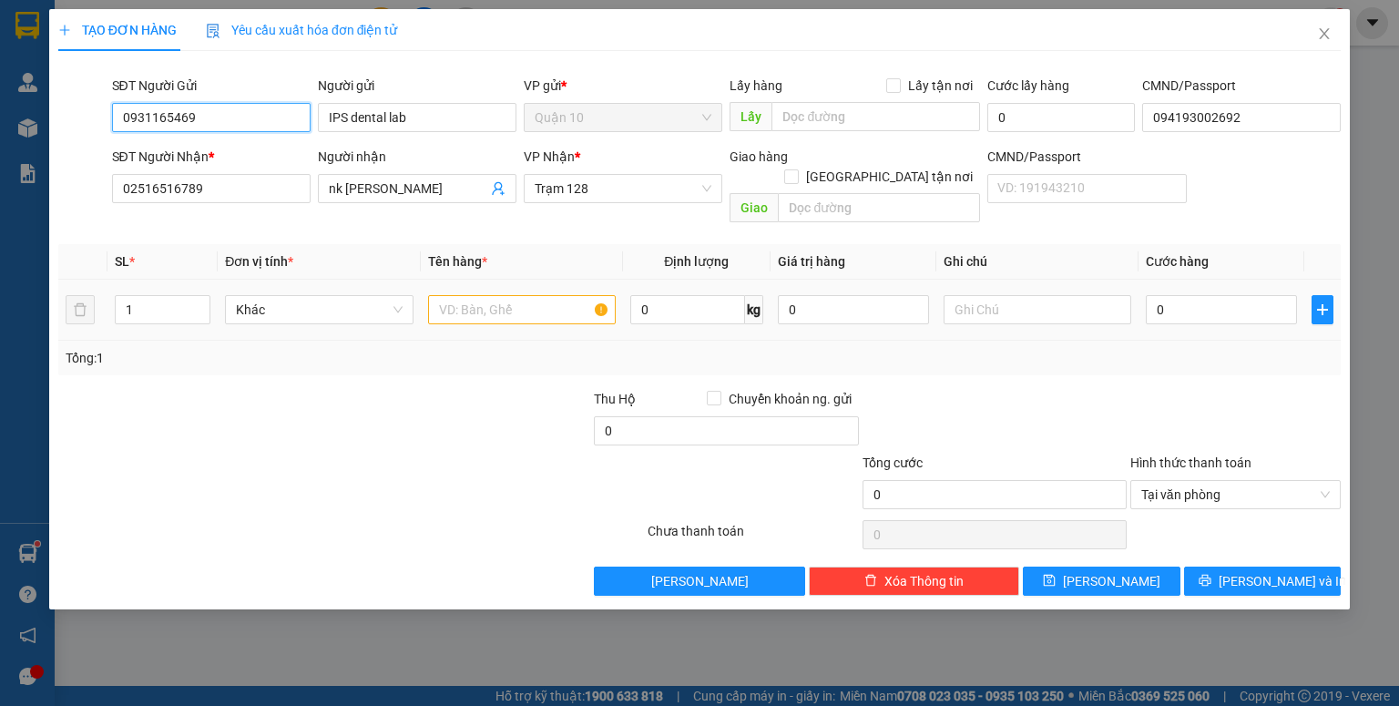
type input "0931165469"
click at [474, 295] on input "text" at bounding box center [522, 309] width 188 height 29
type input "p"
type input "hộp trắng nk"
click at [787, 295] on input "0" at bounding box center [853, 309] width 151 height 29
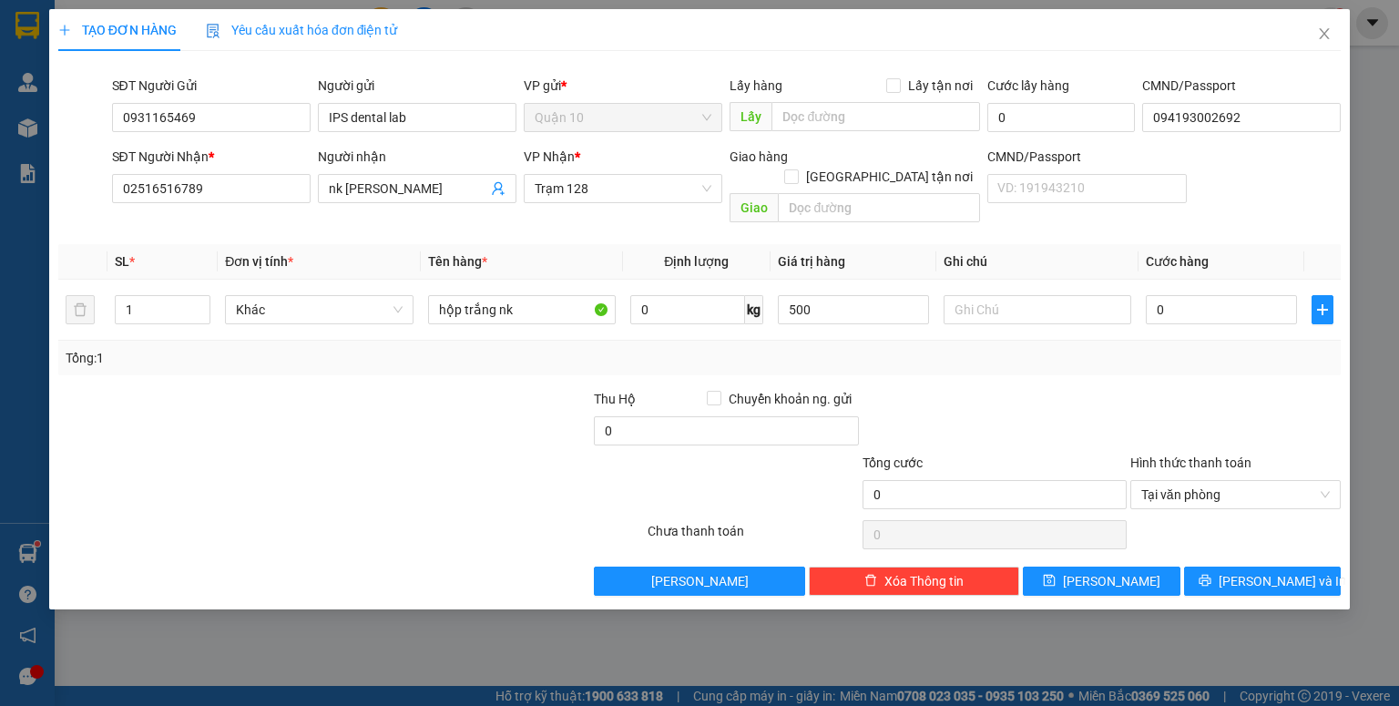
type input "500.000"
drag, startPoint x: 943, startPoint y: 384, endPoint x: 1151, endPoint y: 328, distance: 215.2
click at [947, 389] on div at bounding box center [995, 421] width 268 height 64
click at [1155, 295] on input "0" at bounding box center [1221, 309] width 151 height 29
type input "4"
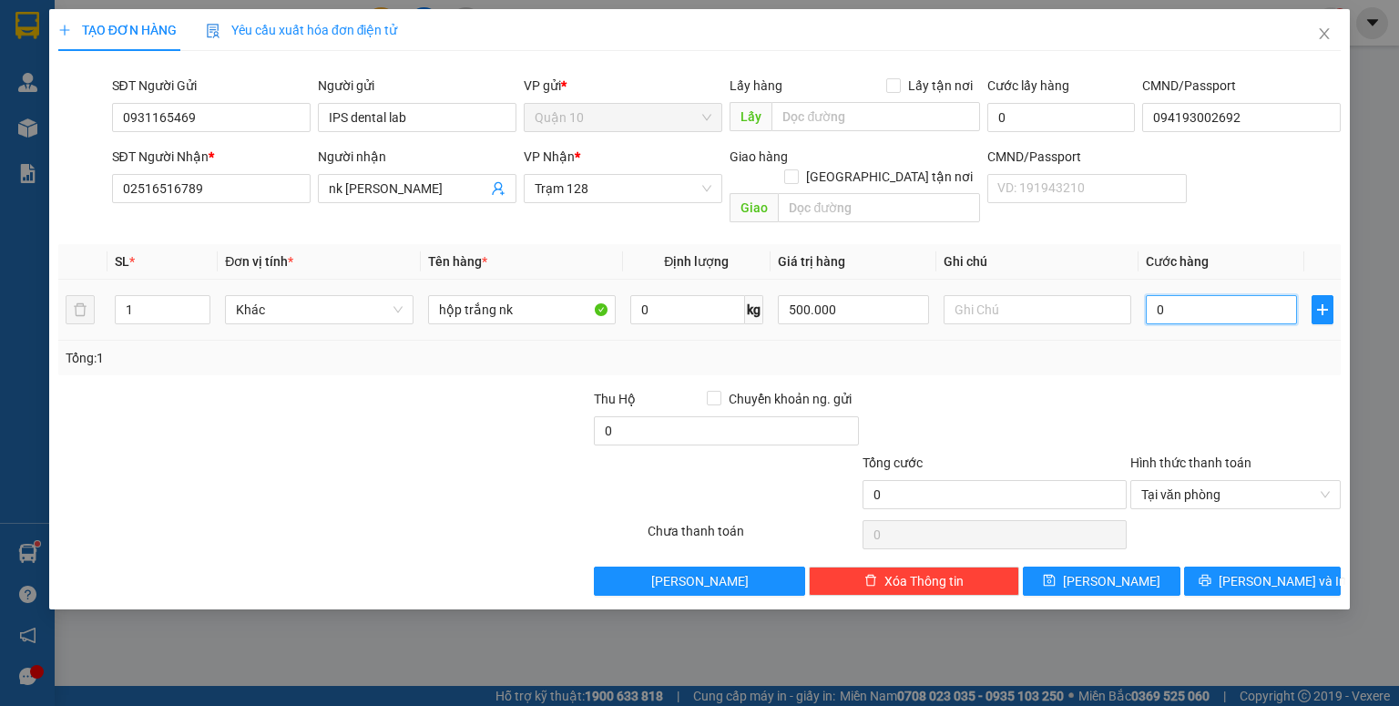
type input "4"
type input "40"
type input "40.000"
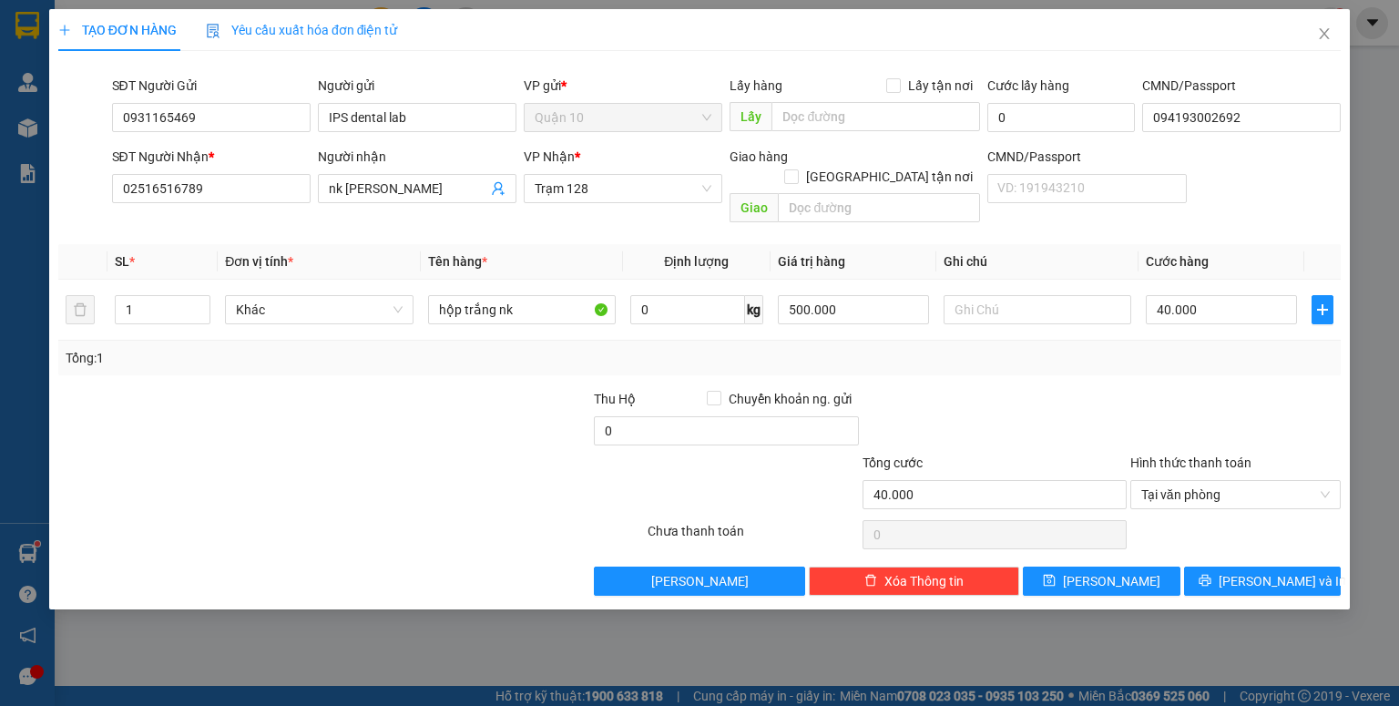
drag, startPoint x: 1151, startPoint y: 356, endPoint x: 1148, endPoint y: 411, distance: 54.7
click at [1151, 358] on div "Transit Pickup Surcharge Ids Transit Deliver Surcharge Ids Transit Deliver Surc…" at bounding box center [699, 331] width 1282 height 530
drag, startPoint x: 1108, startPoint y: 554, endPoint x: 1069, endPoint y: 515, distance: 54.7
click at [1107, 571] on span "[PERSON_NAME]" at bounding box center [1111, 581] width 97 height 20
type input "0"
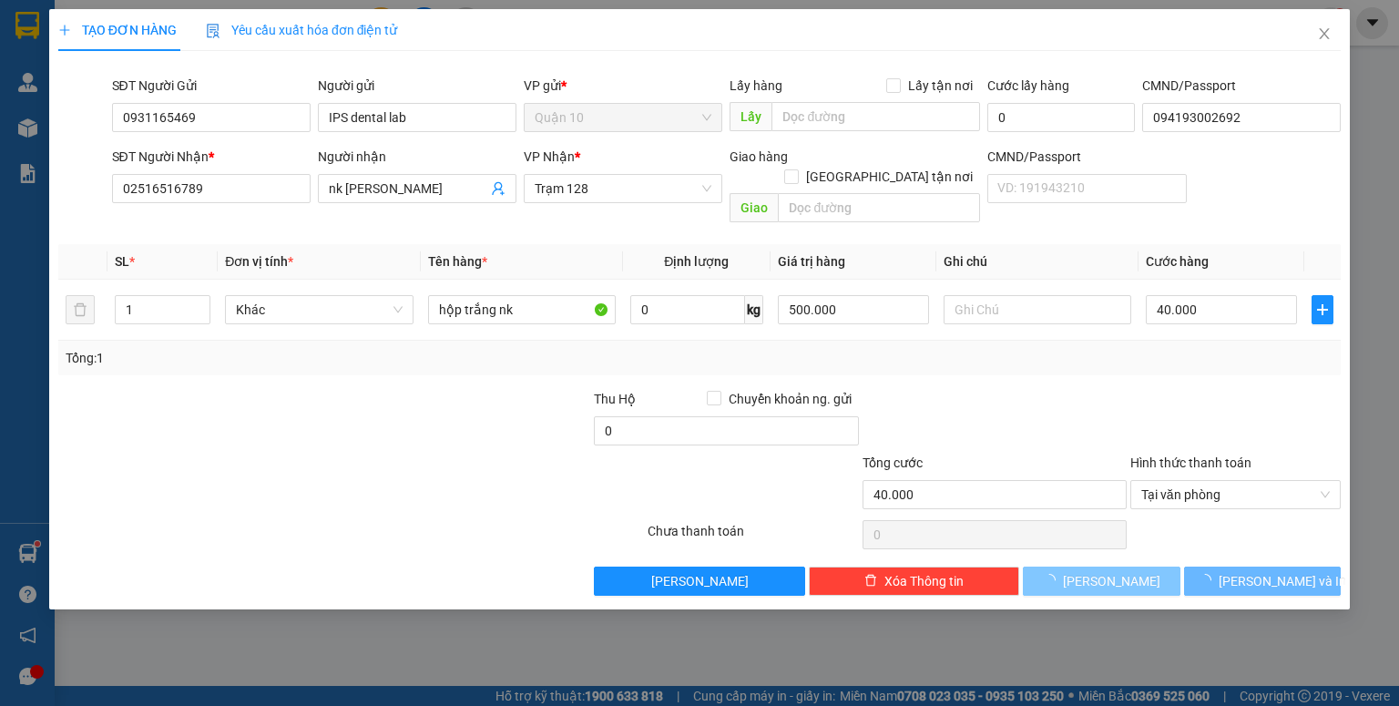
type input "0"
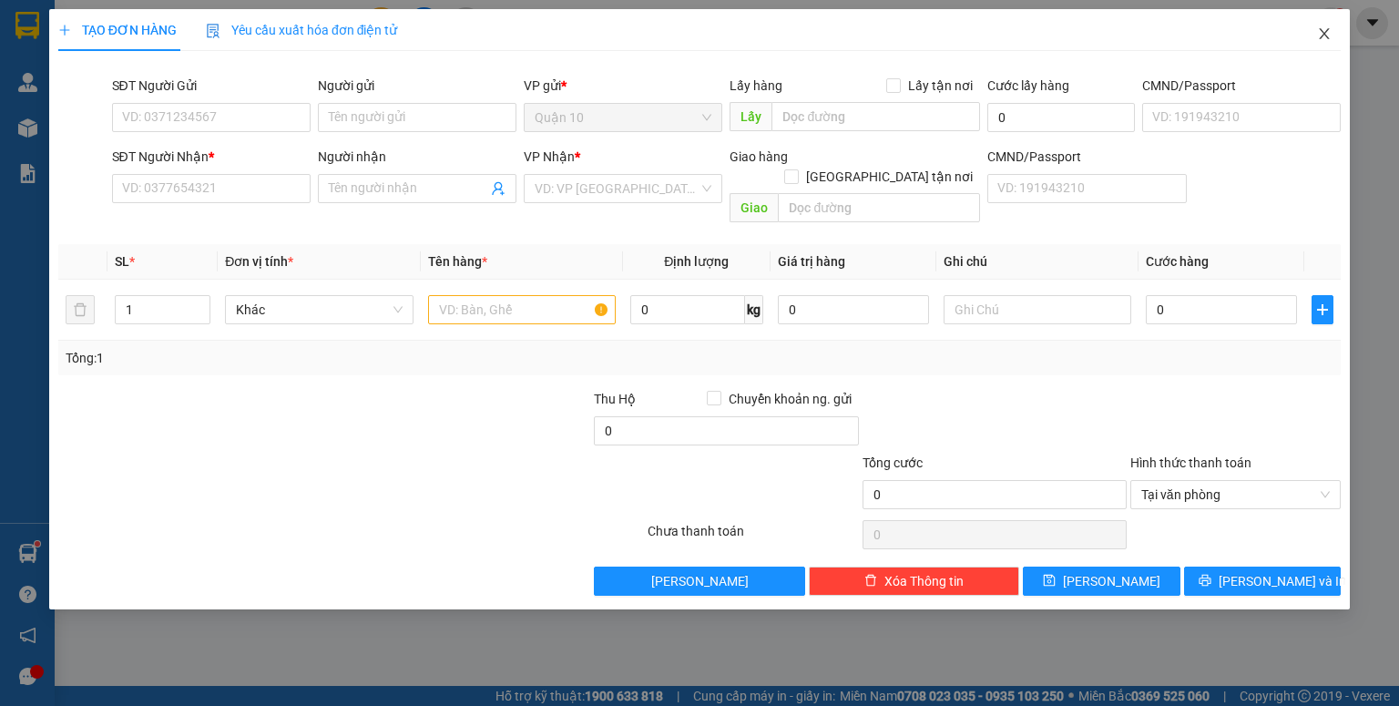
click at [1325, 38] on icon "close" at bounding box center [1324, 33] width 15 height 15
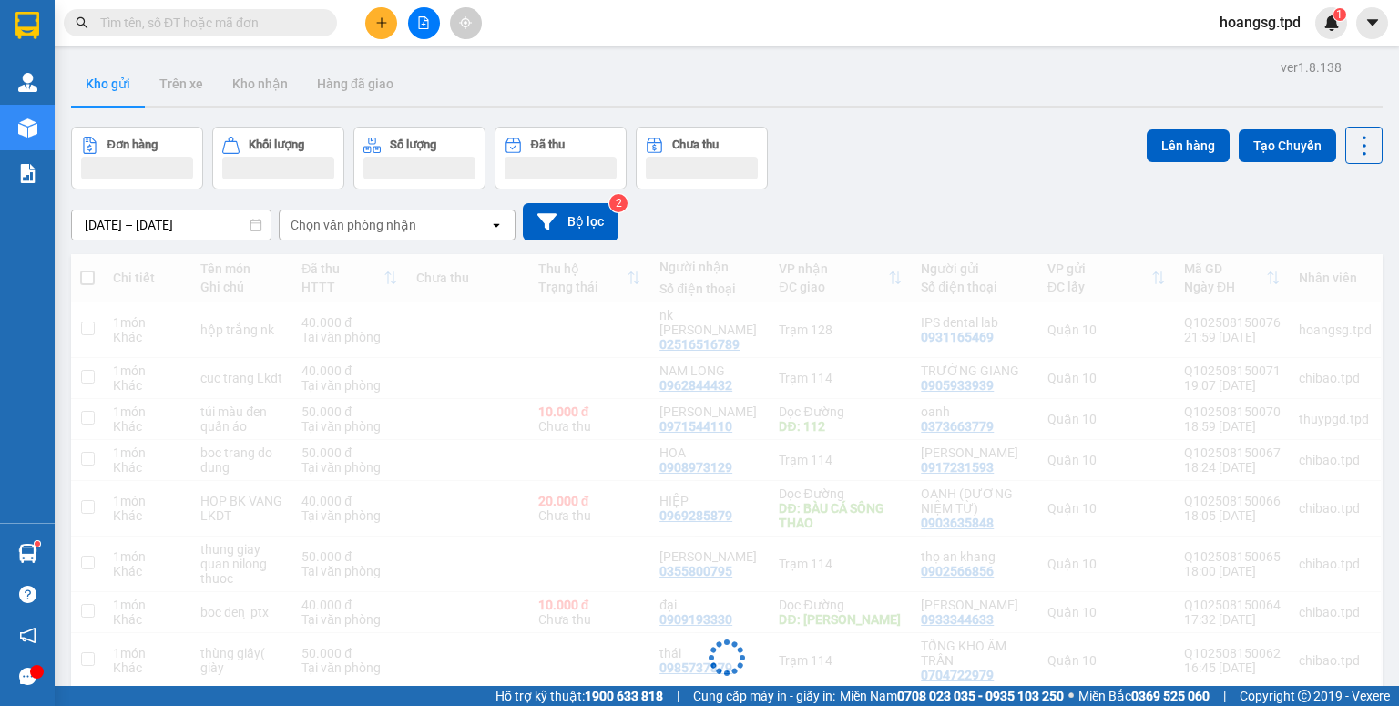
click at [75, 546] on div "Đang tải dữ liệu" at bounding box center [726, 671] width 1311 height 835
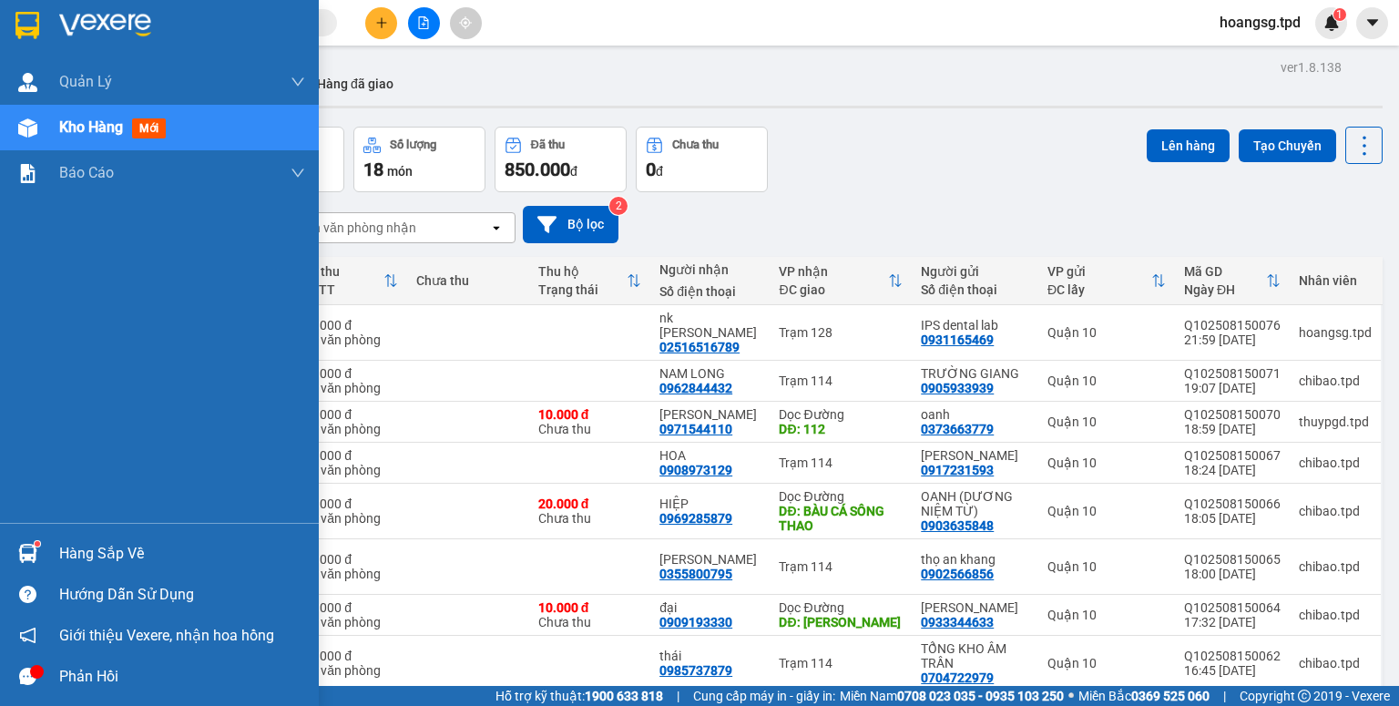
click at [84, 545] on div "Hàng sắp về" at bounding box center [182, 553] width 246 height 27
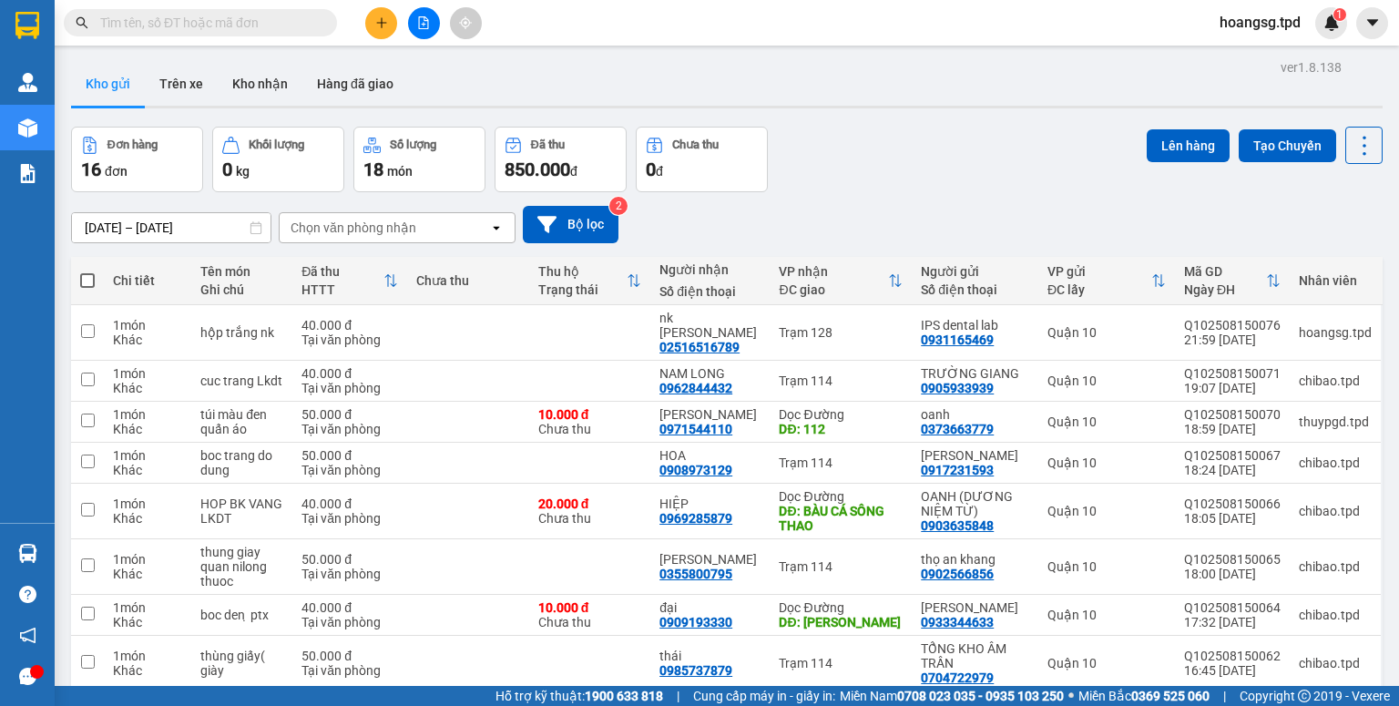
click at [546, 73] on section "Kết quả tìm kiếm ( 0 ) Bộ lọc No Data hoangsg.tpd 1 Quản Lý Quản lý khách hàng …" at bounding box center [699, 353] width 1399 height 706
click at [430, 29] on button at bounding box center [424, 23] width 32 height 32
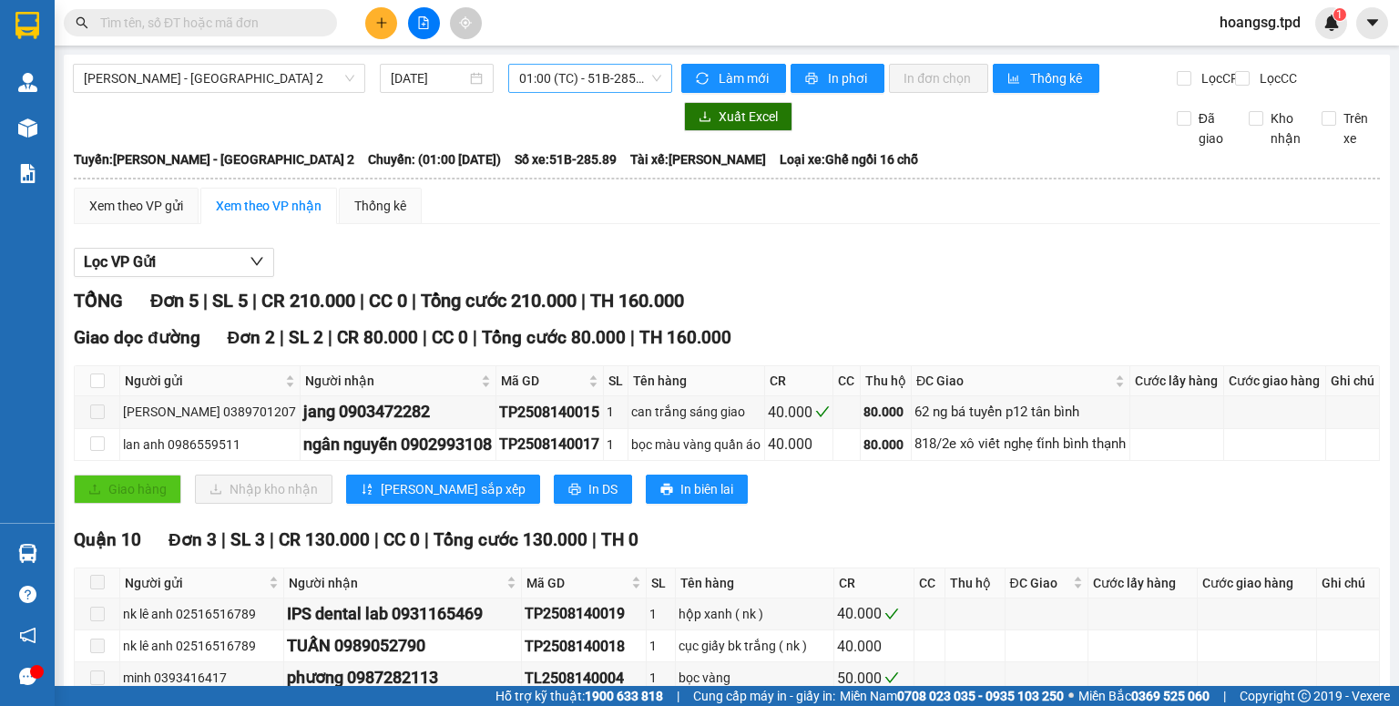
click at [582, 79] on span "01:00 (TC) - 51B-285.89" at bounding box center [590, 78] width 143 height 27
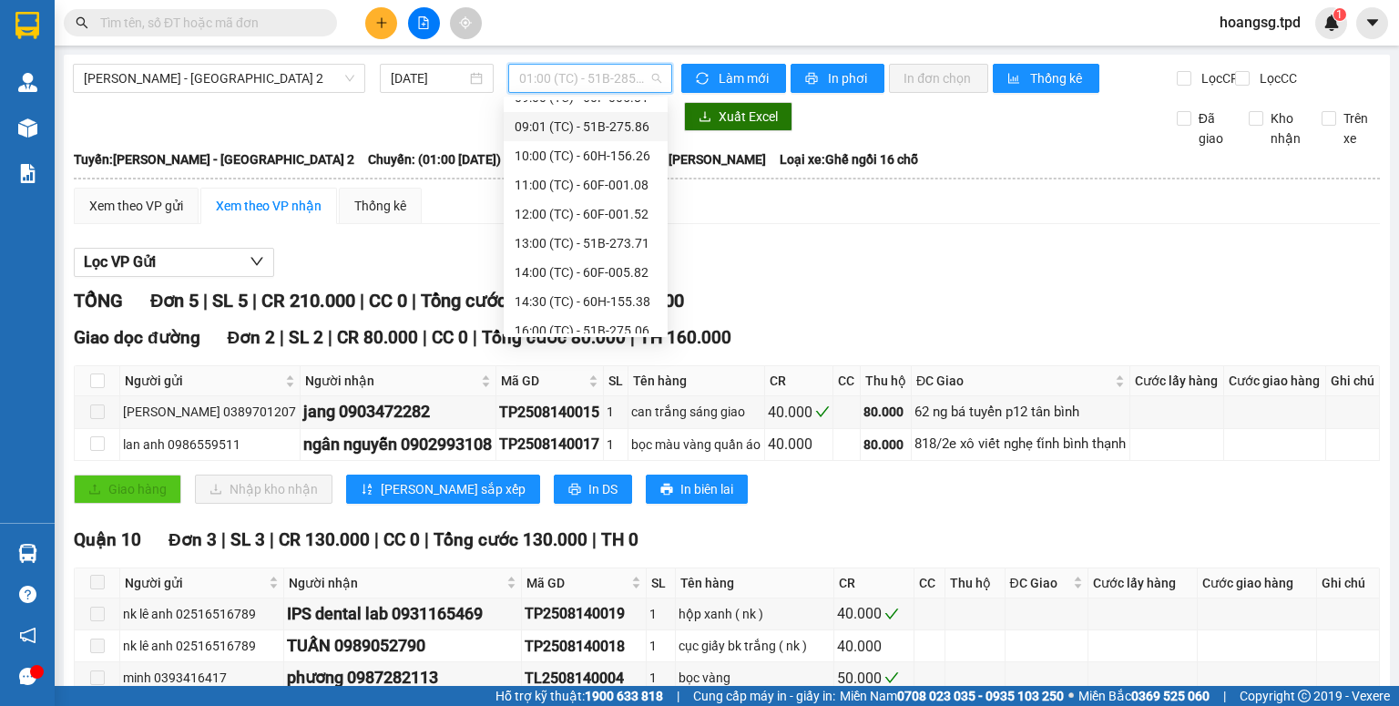
scroll to position [175, 0]
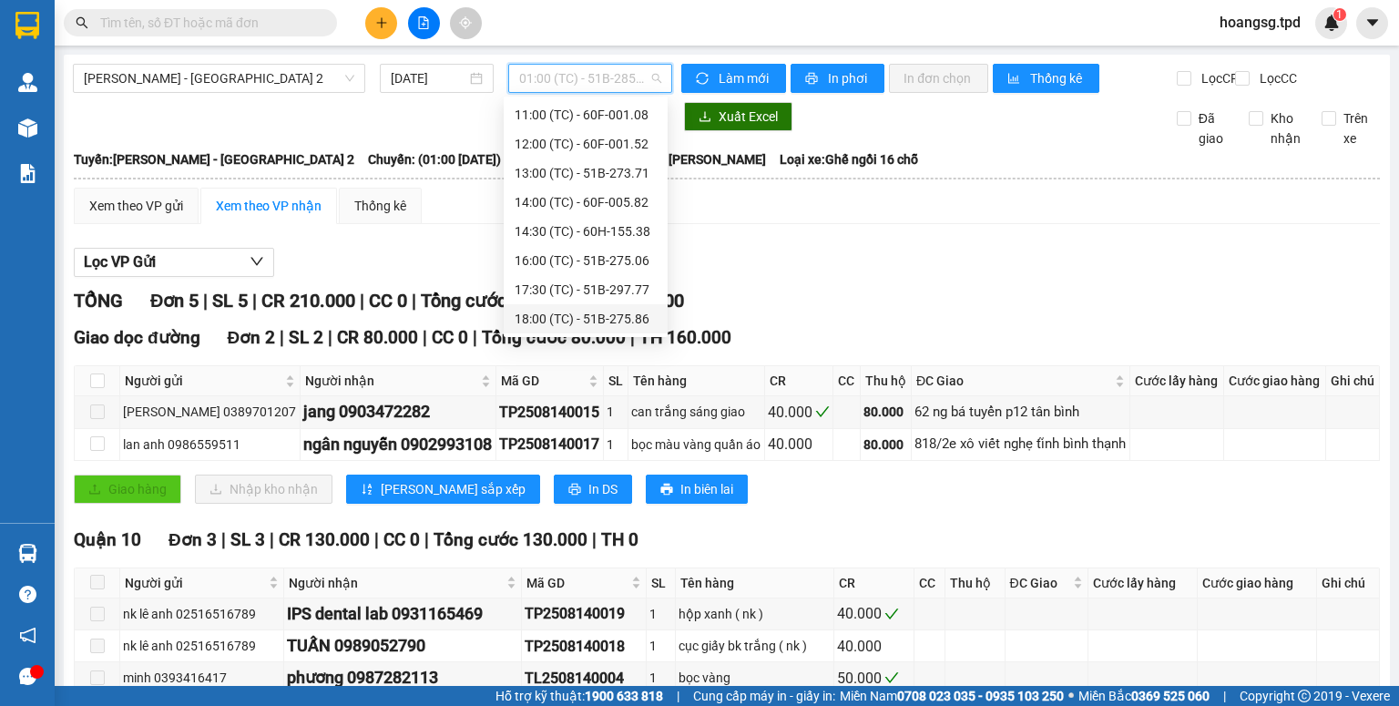
click at [614, 313] on div "18:00 (TC) - 51B-275.86" at bounding box center [586, 319] width 142 height 20
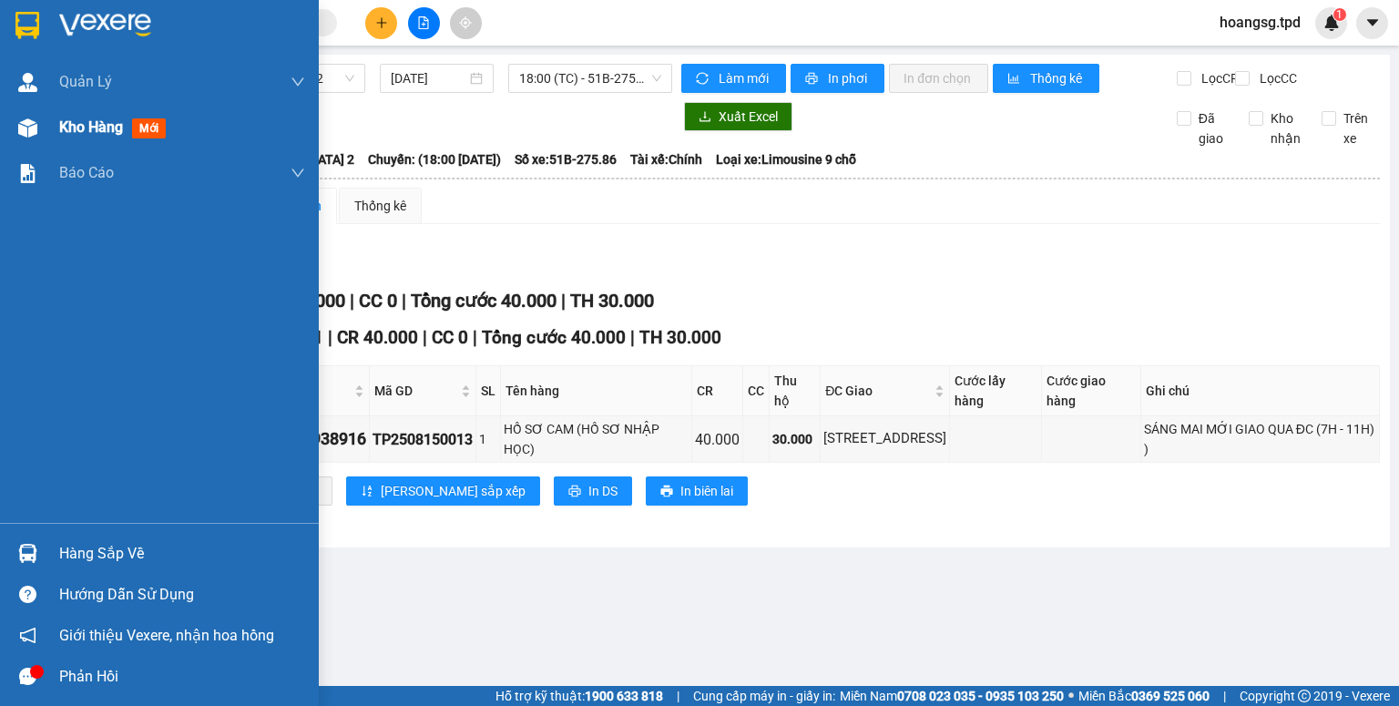
click at [146, 124] on span "mới" at bounding box center [149, 128] width 34 height 20
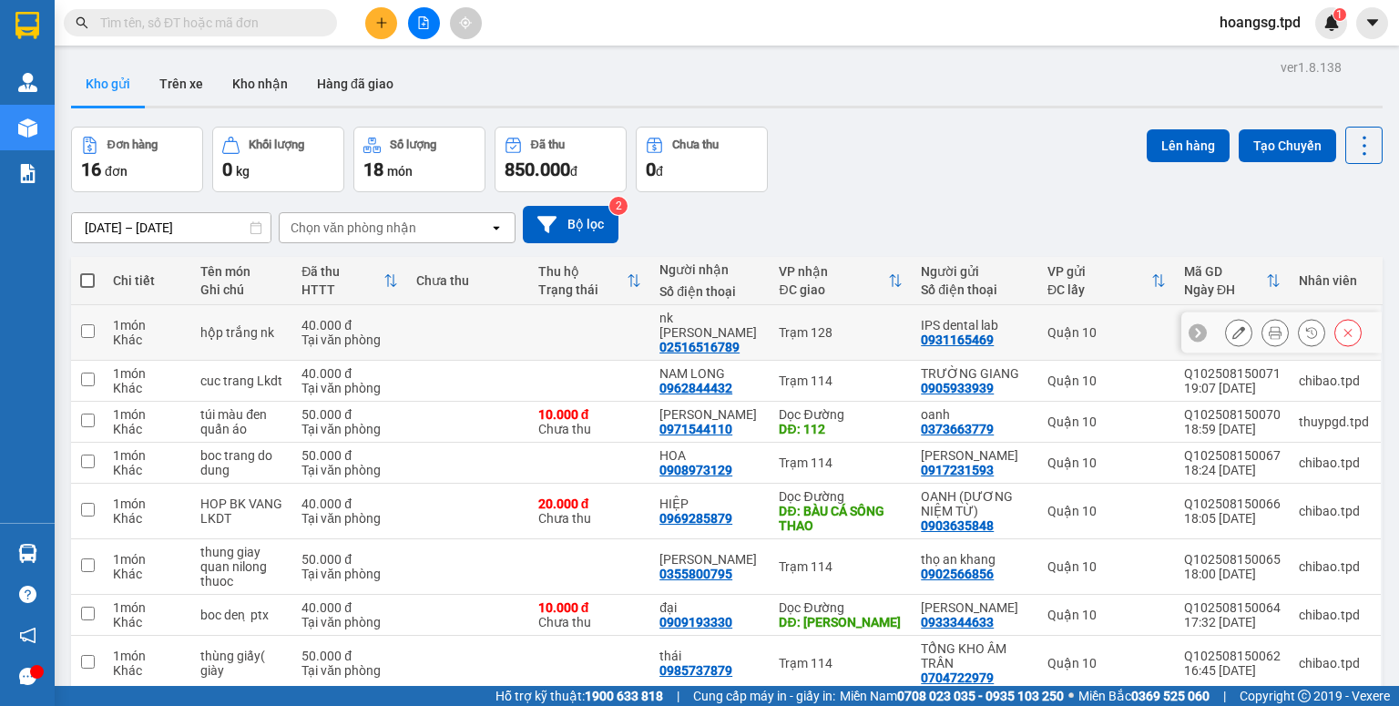
click at [86, 324] on input "checkbox" at bounding box center [88, 331] width 14 height 14
checkbox input "true"
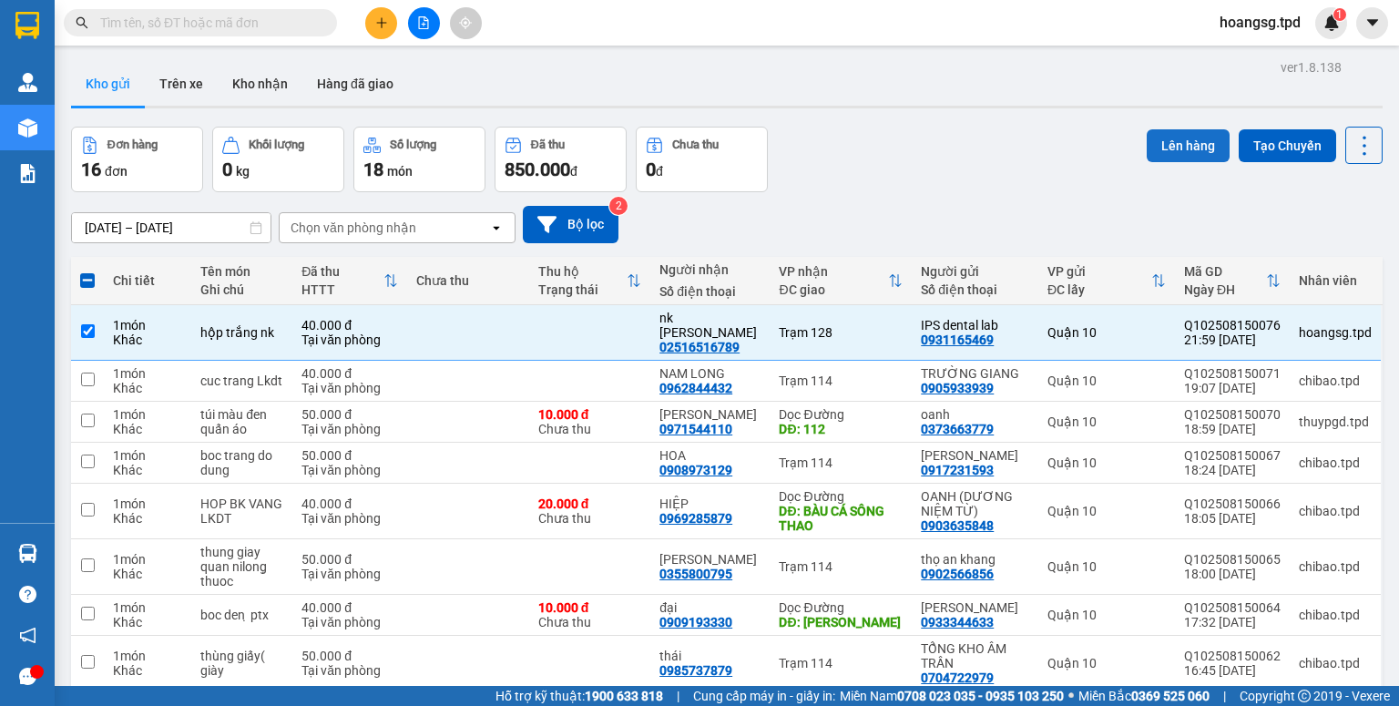
click at [1198, 142] on button "Lên hàng" at bounding box center [1188, 145] width 83 height 33
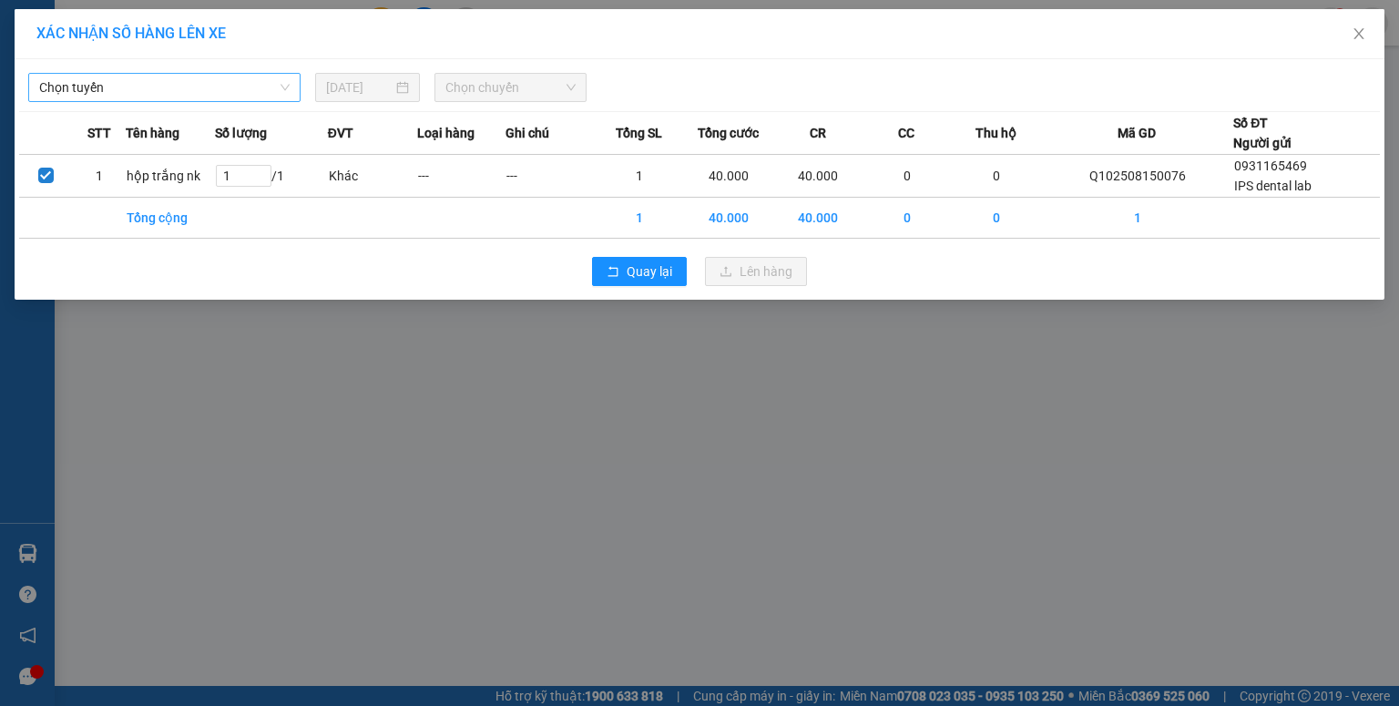
drag, startPoint x: 145, startPoint y: 75, endPoint x: 144, endPoint y: 85, distance: 10.1
click at [145, 76] on span "Chọn tuyến" at bounding box center [164, 87] width 250 height 27
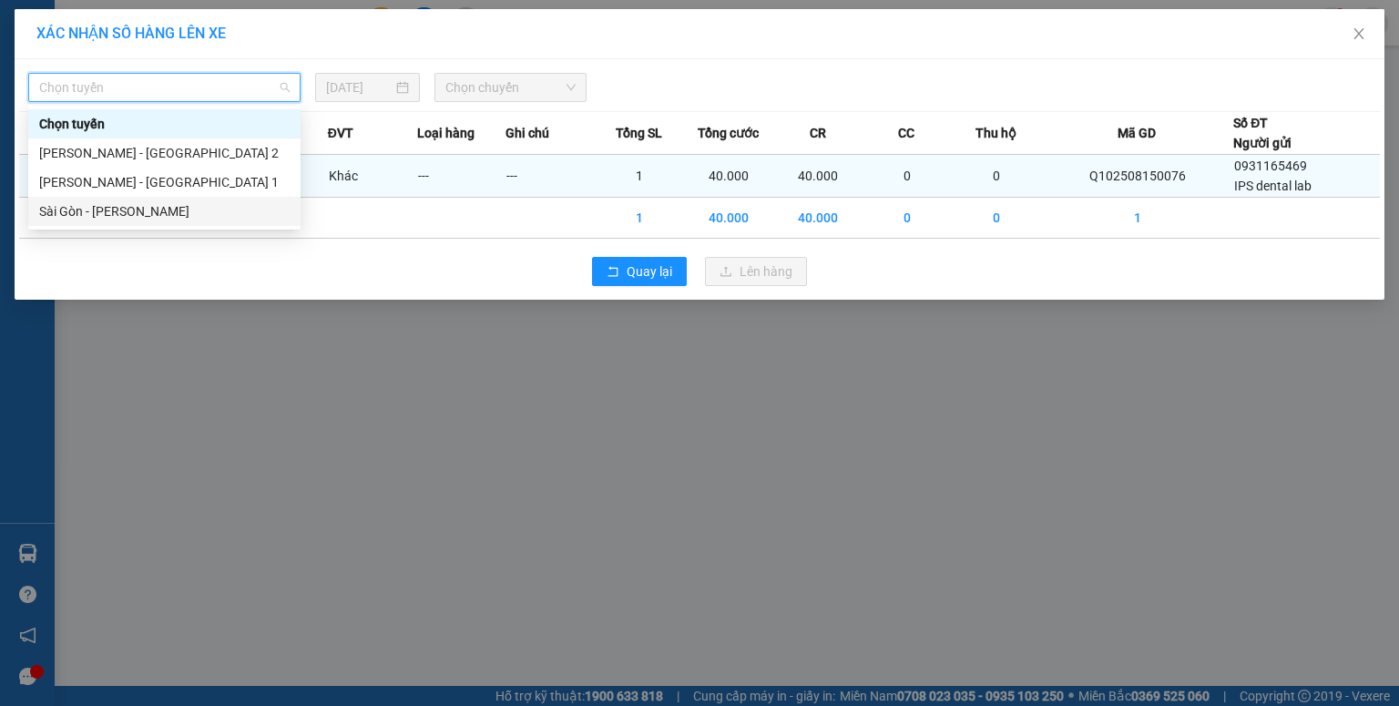
drag, startPoint x: 128, startPoint y: 203, endPoint x: 260, endPoint y: 155, distance: 139.7
click at [128, 204] on div "Sài Gòn - [PERSON_NAME]" at bounding box center [164, 211] width 250 height 20
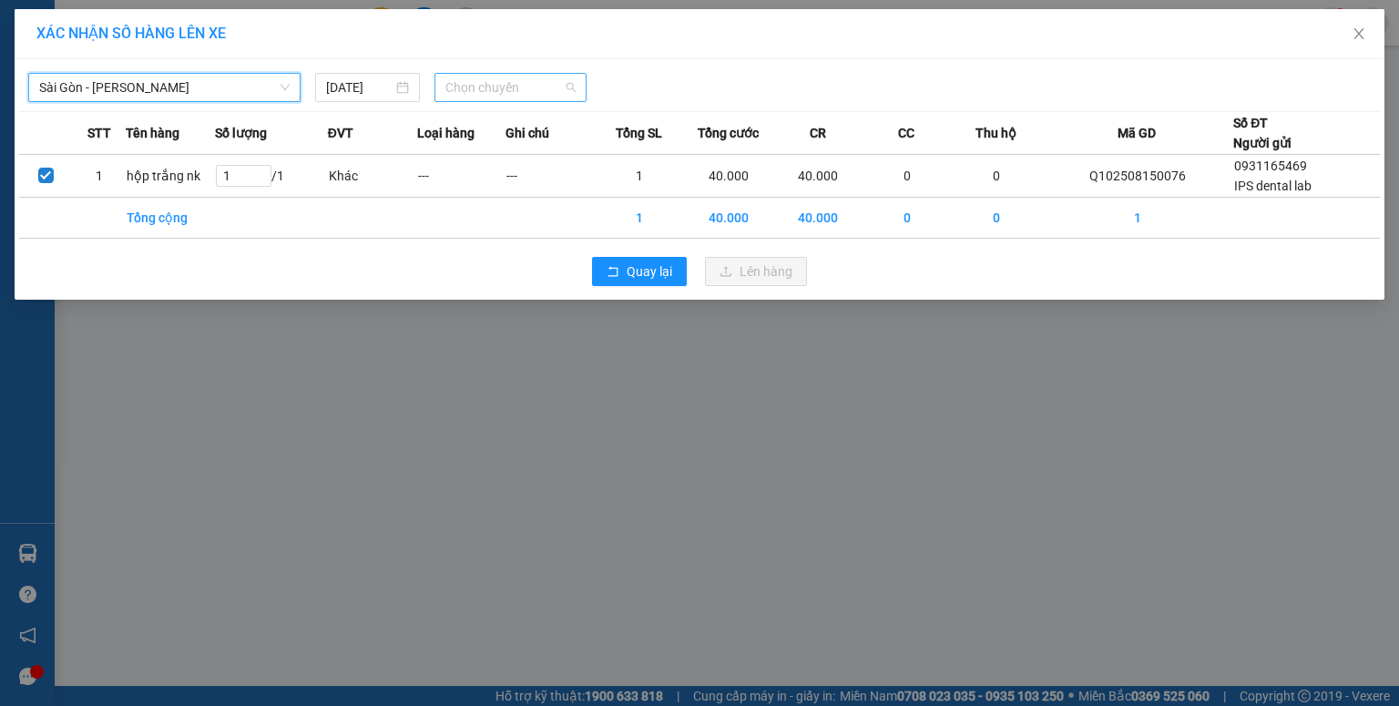
click at [474, 95] on span "Chọn chuyến" at bounding box center [510, 87] width 131 height 27
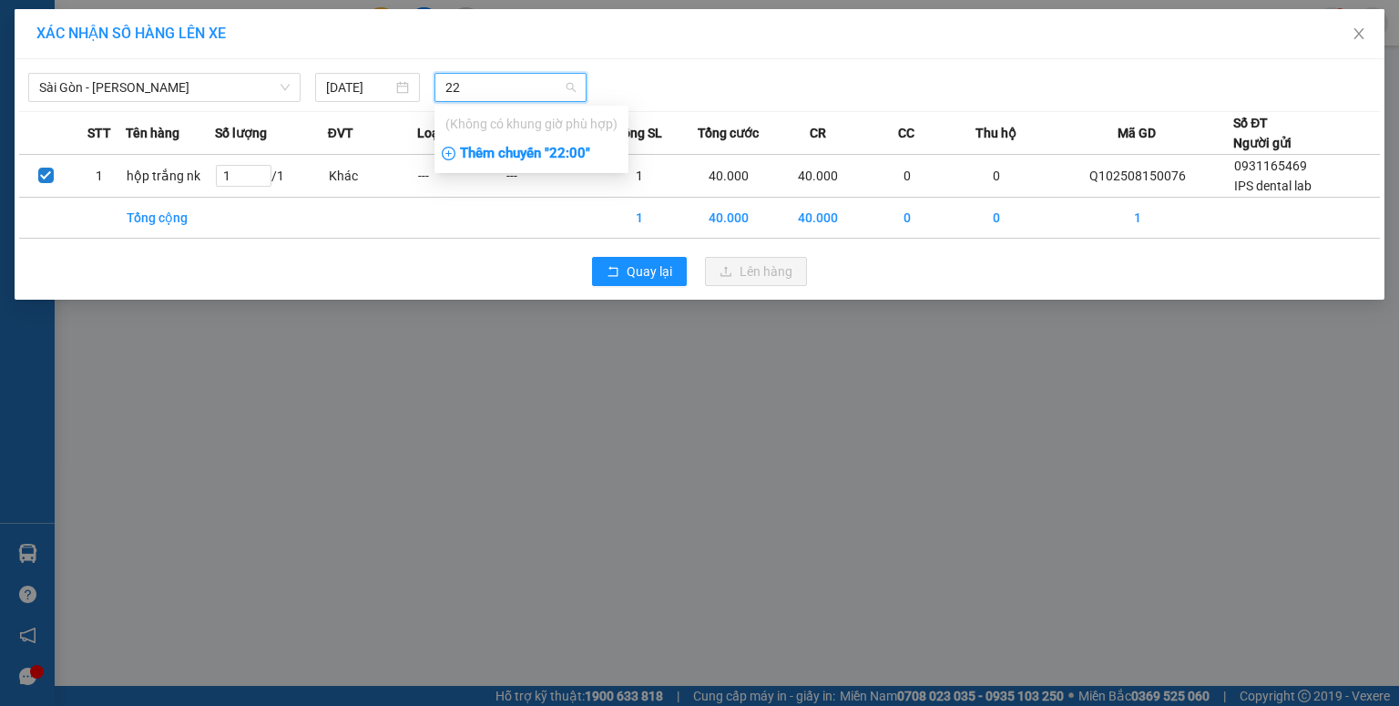
type input "22"
click at [517, 150] on div "Thêm chuyến " 22:00 "" at bounding box center [531, 153] width 194 height 31
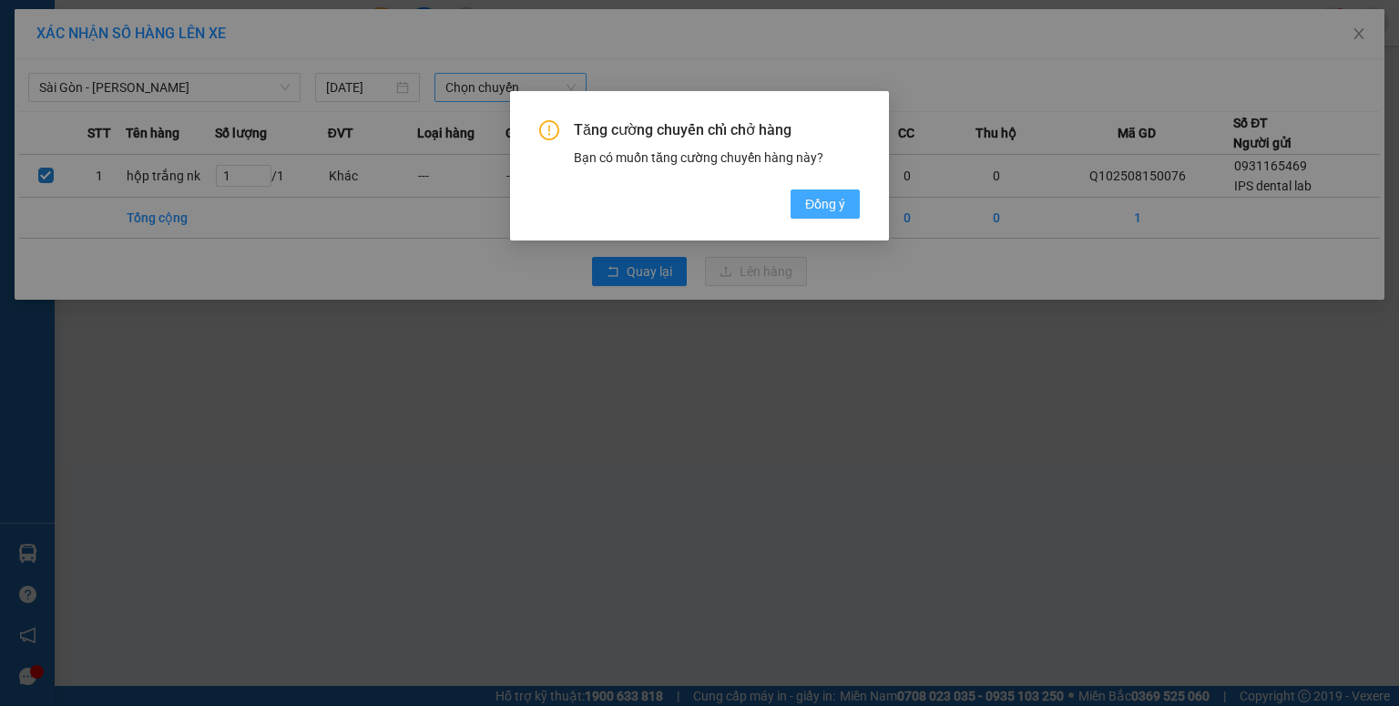
click at [794, 203] on button "Đồng ý" at bounding box center [824, 203] width 69 height 29
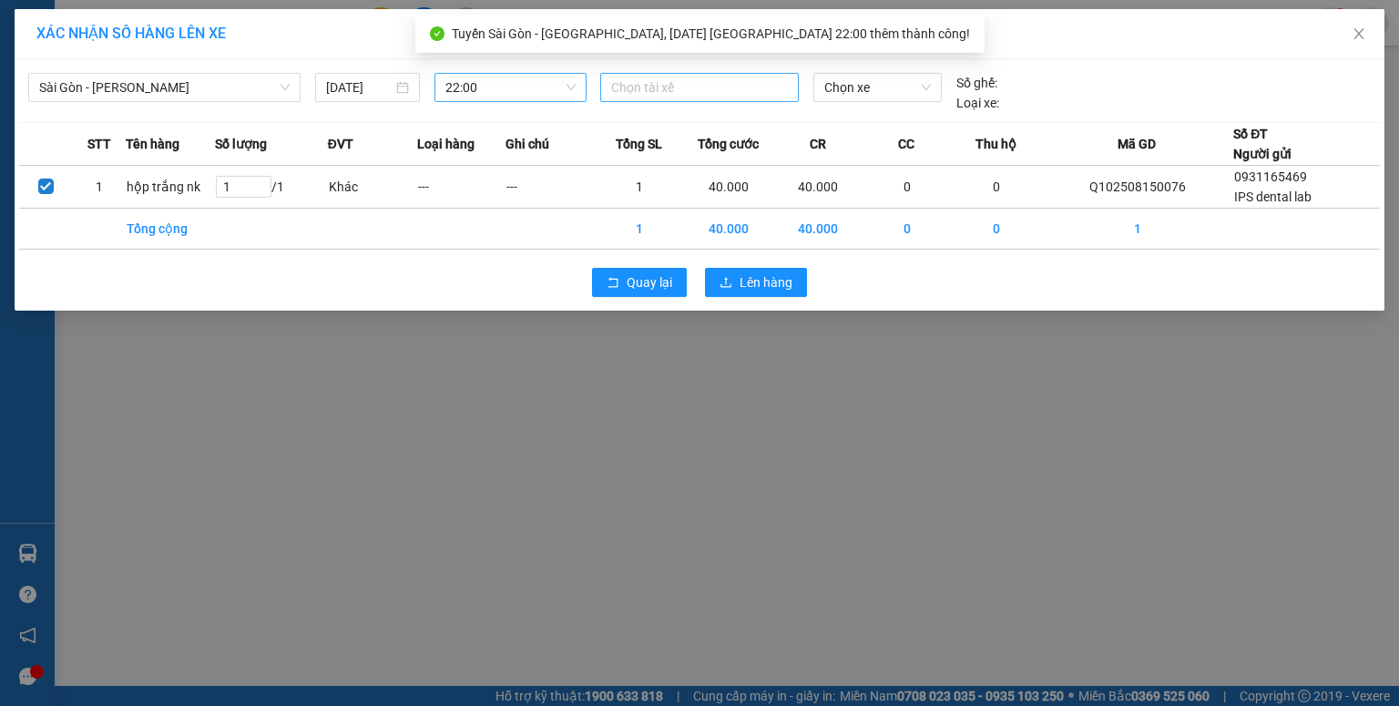
click at [605, 87] on div at bounding box center [610, 87] width 10 height 22
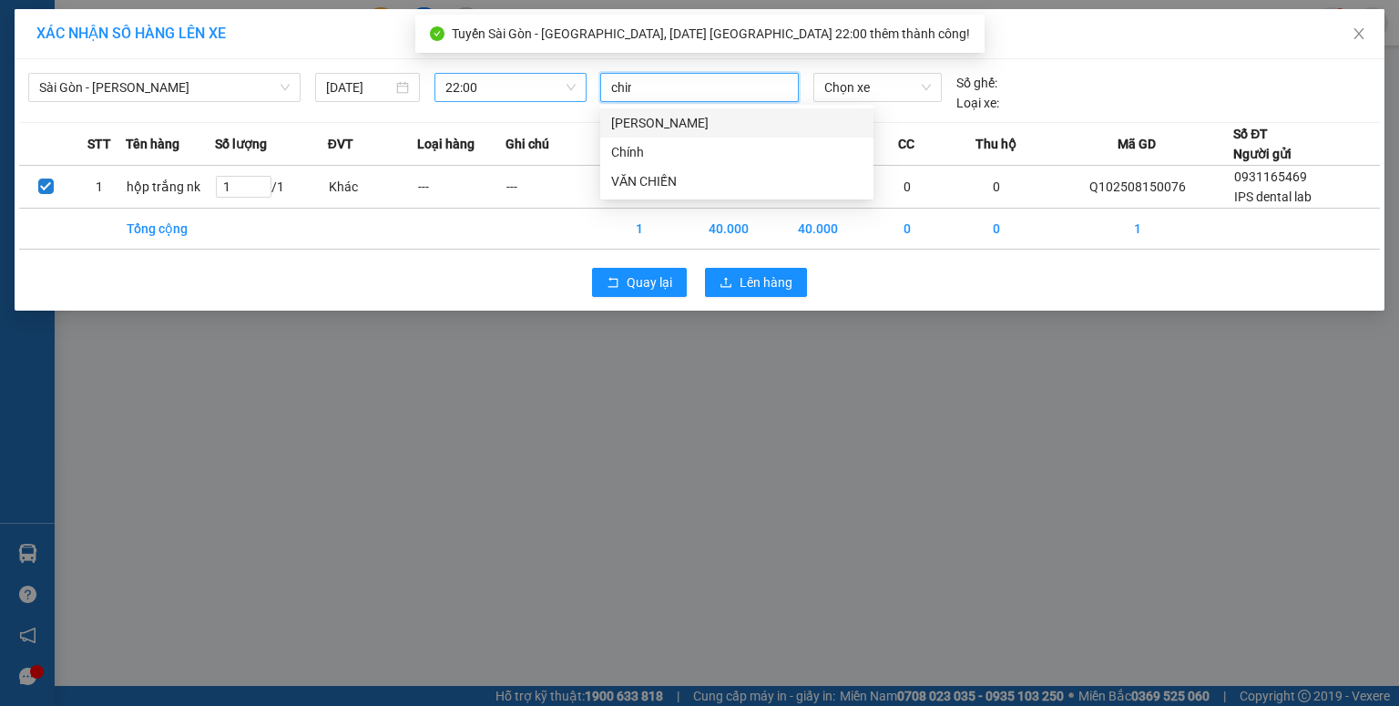
type input "chinh"
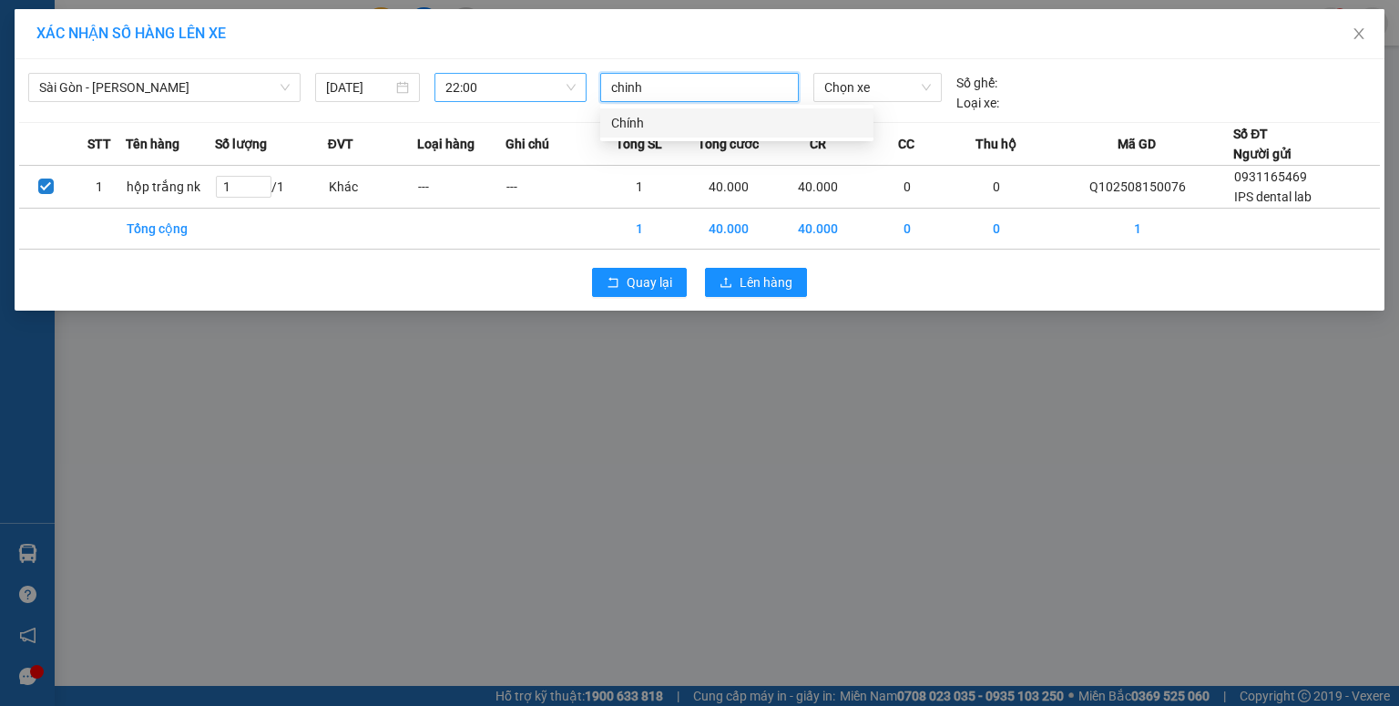
drag, startPoint x: 630, startPoint y: 116, endPoint x: 823, endPoint y: 97, distance: 193.9
click at [630, 117] on div "Chính" at bounding box center [736, 123] width 251 height 20
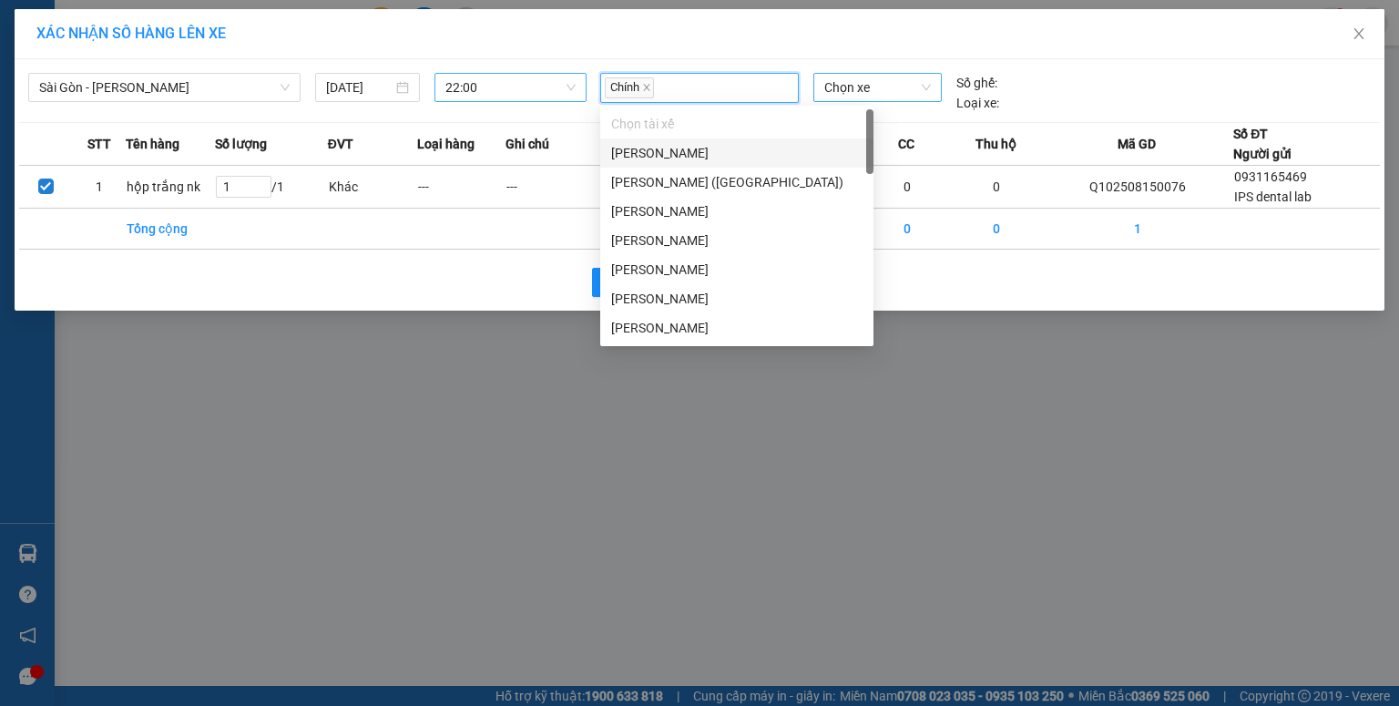
click at [856, 97] on span "Chọn xe" at bounding box center [877, 87] width 106 height 27
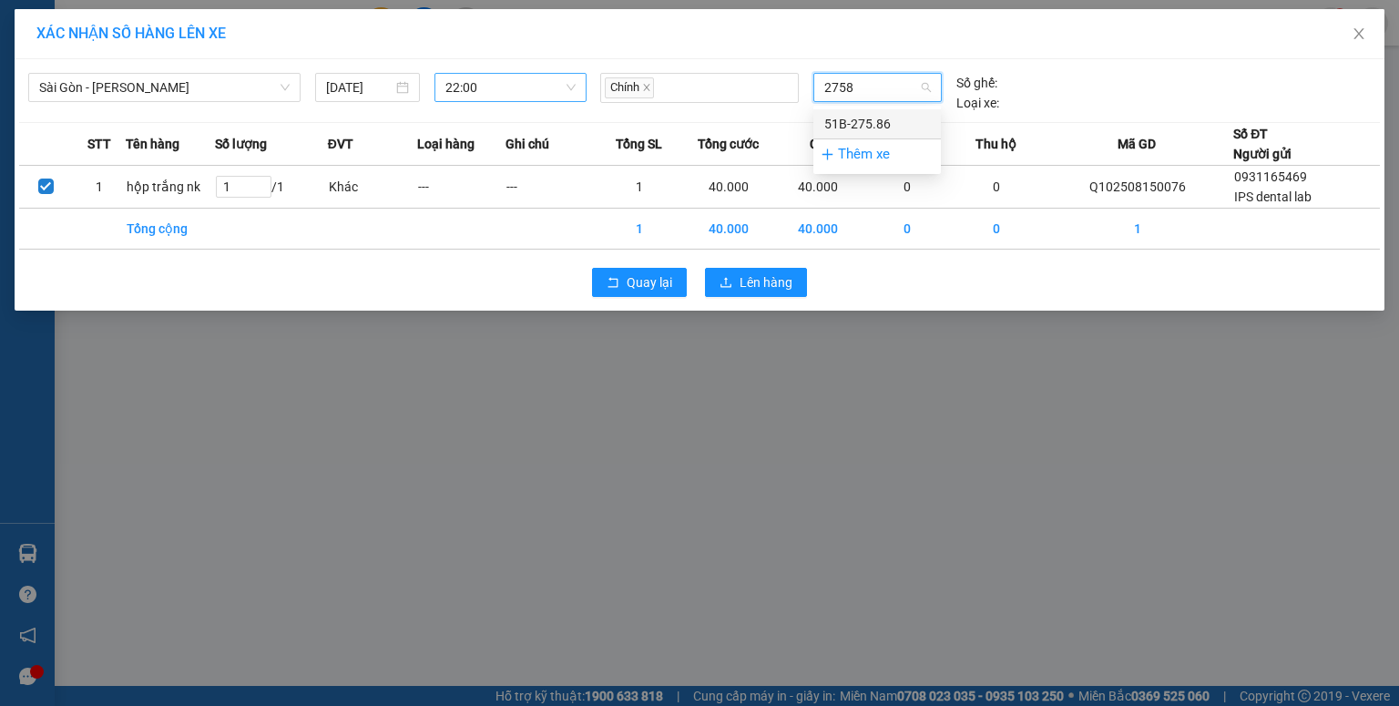
type input "27586"
click at [856, 127] on div "51B-275.86" at bounding box center [877, 124] width 106 height 20
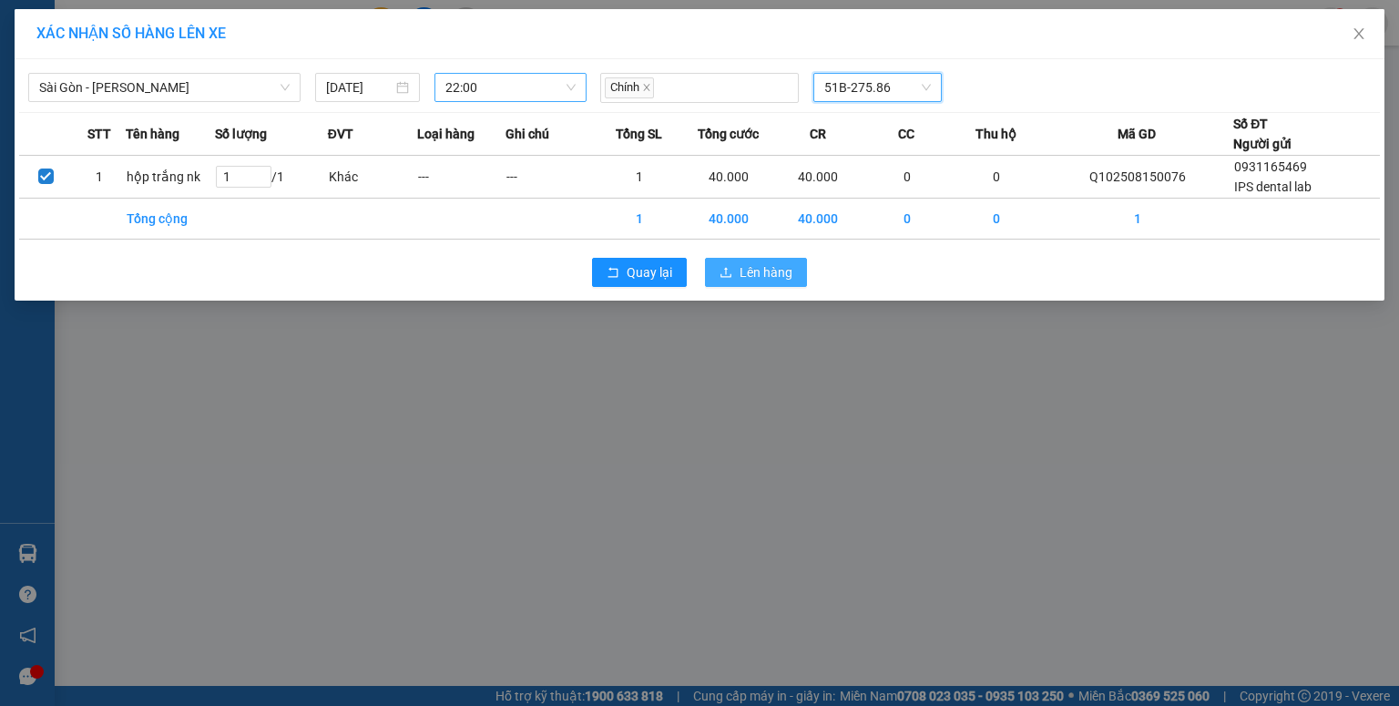
click at [785, 271] on span "Lên hàng" at bounding box center [765, 272] width 53 height 20
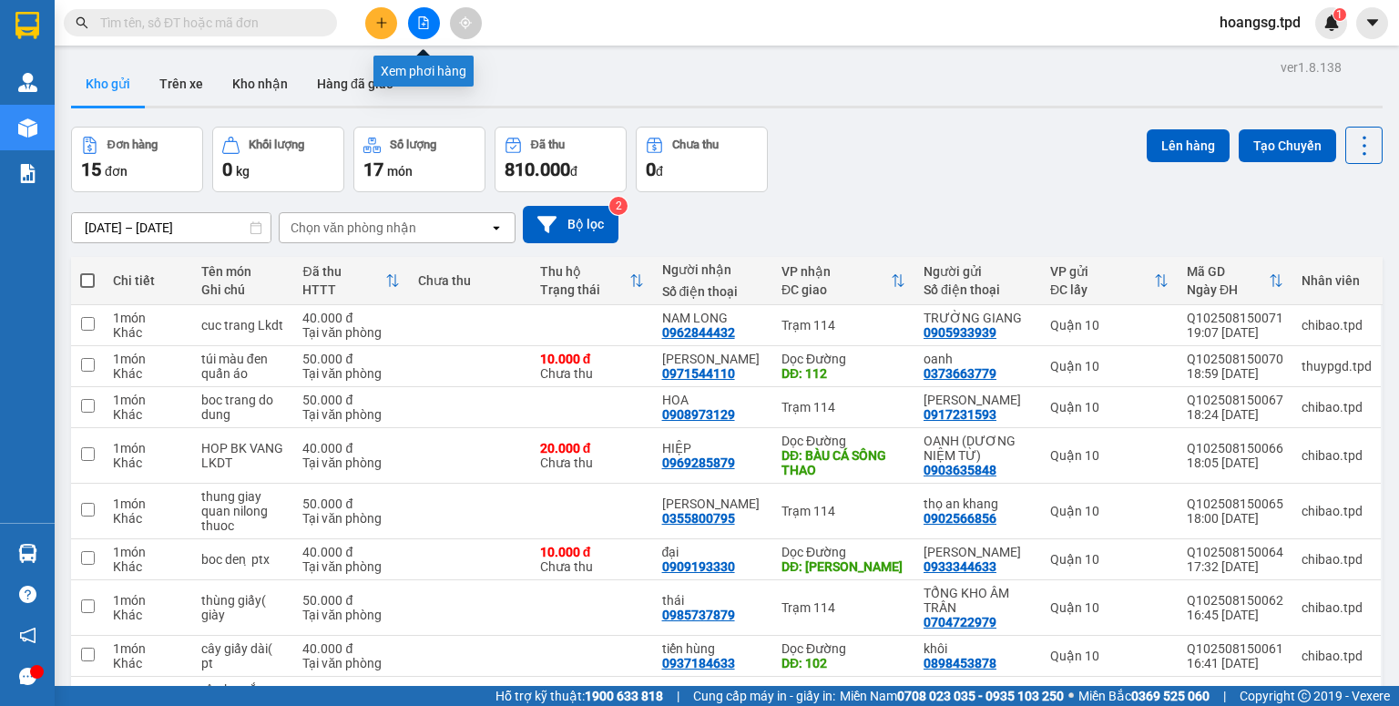
click at [424, 25] on icon "file-add" at bounding box center [423, 22] width 13 height 13
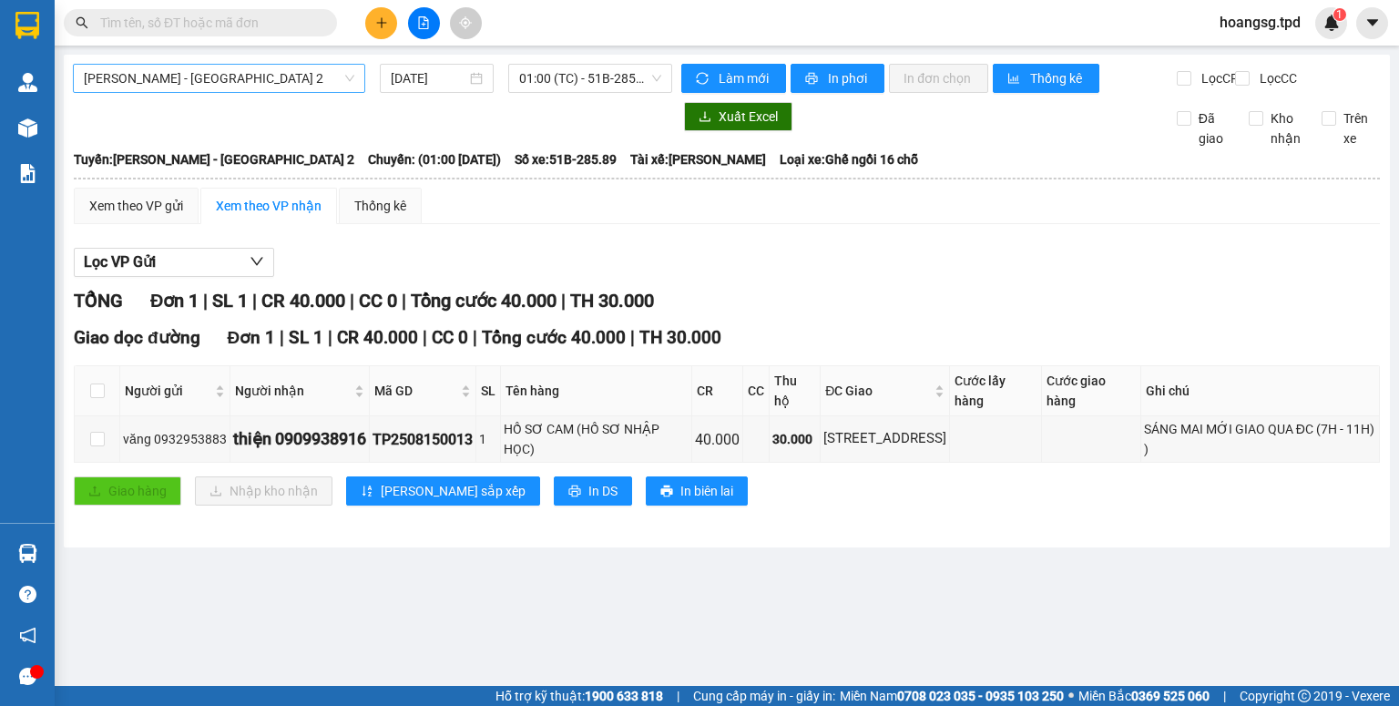
click at [280, 77] on span "[PERSON_NAME] - [GEOGRAPHIC_DATA] 2" at bounding box center [219, 78] width 270 height 27
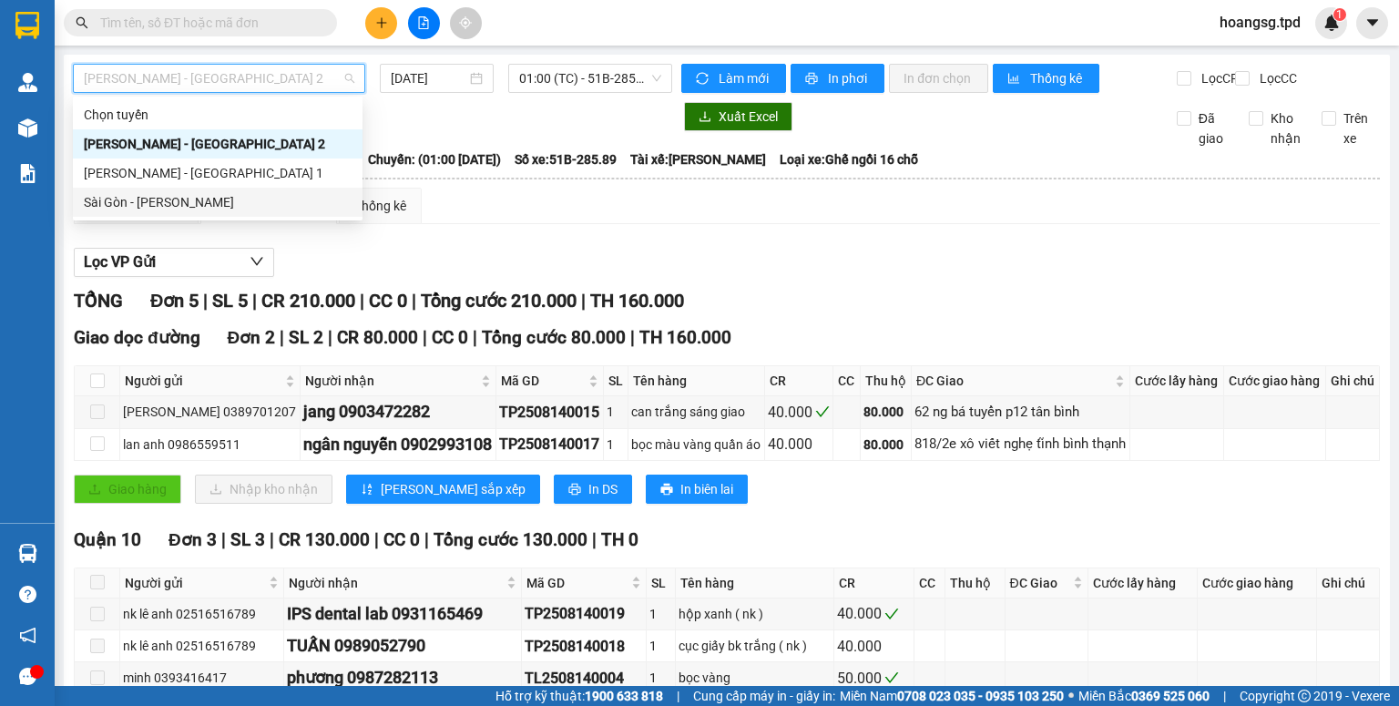
click at [225, 193] on div "Sài Gòn - [PERSON_NAME]" at bounding box center [218, 202] width 268 height 20
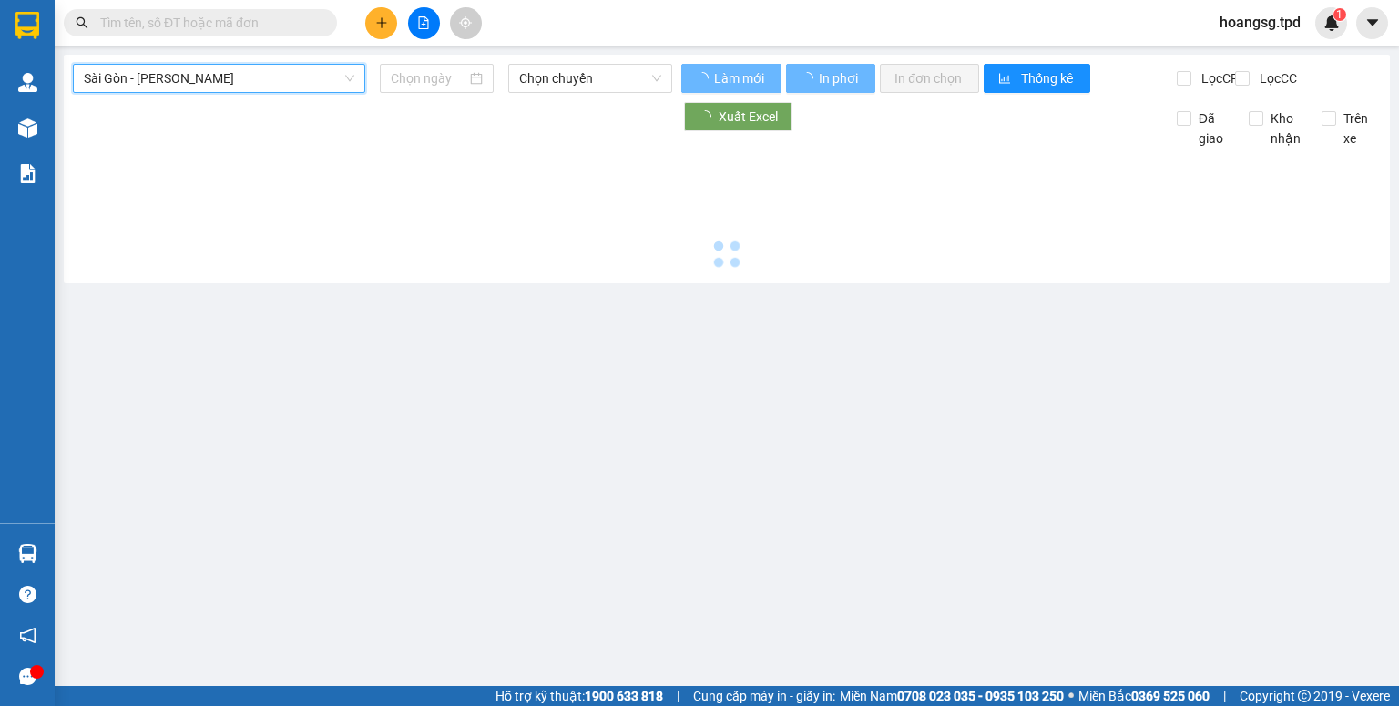
type input "[DATE]"
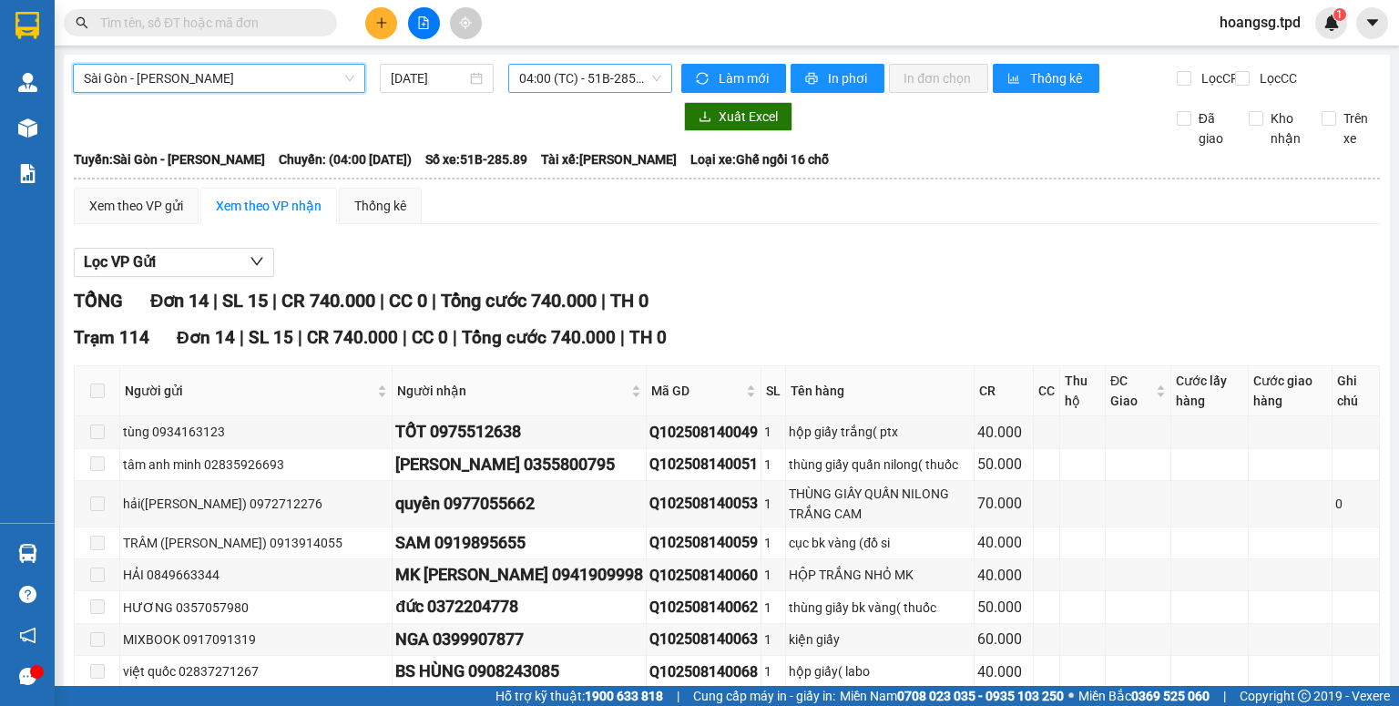
click at [553, 66] on span "04:00 (TC) - 51B-285.89" at bounding box center [590, 78] width 143 height 27
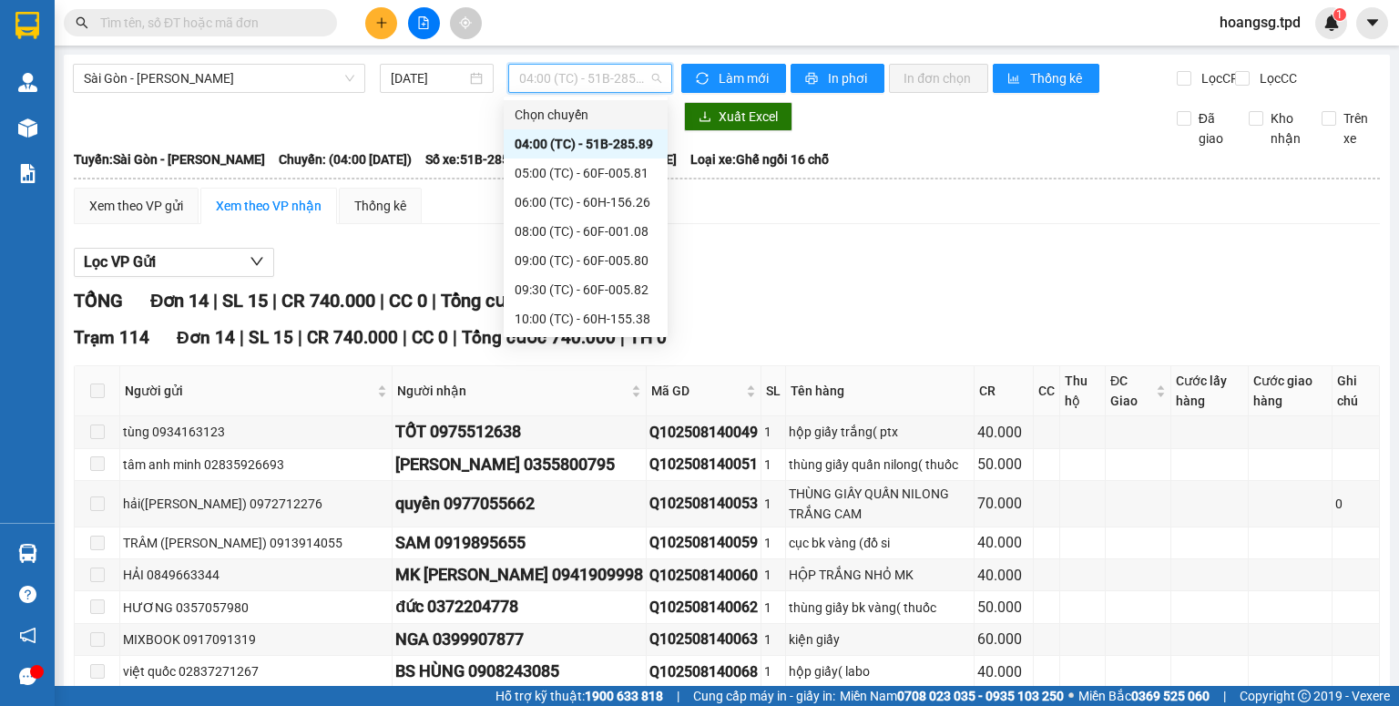
drag, startPoint x: 751, startPoint y: 231, endPoint x: 734, endPoint y: 219, distance: 21.5
click at [745, 224] on div "Xem theo VP gửi Xem theo VP nhận Thống kê" at bounding box center [727, 206] width 1306 height 36
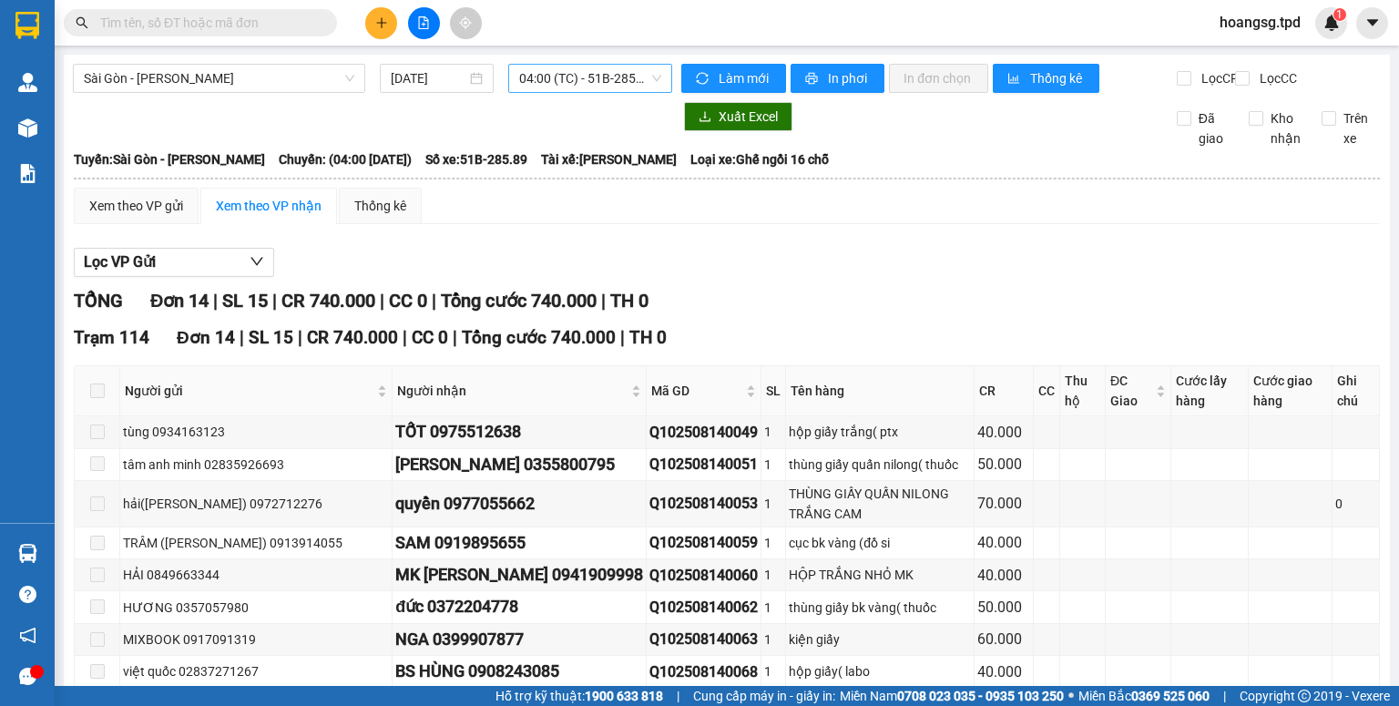
click at [634, 82] on span "04:00 (TC) - 51B-285.89" at bounding box center [590, 78] width 143 height 27
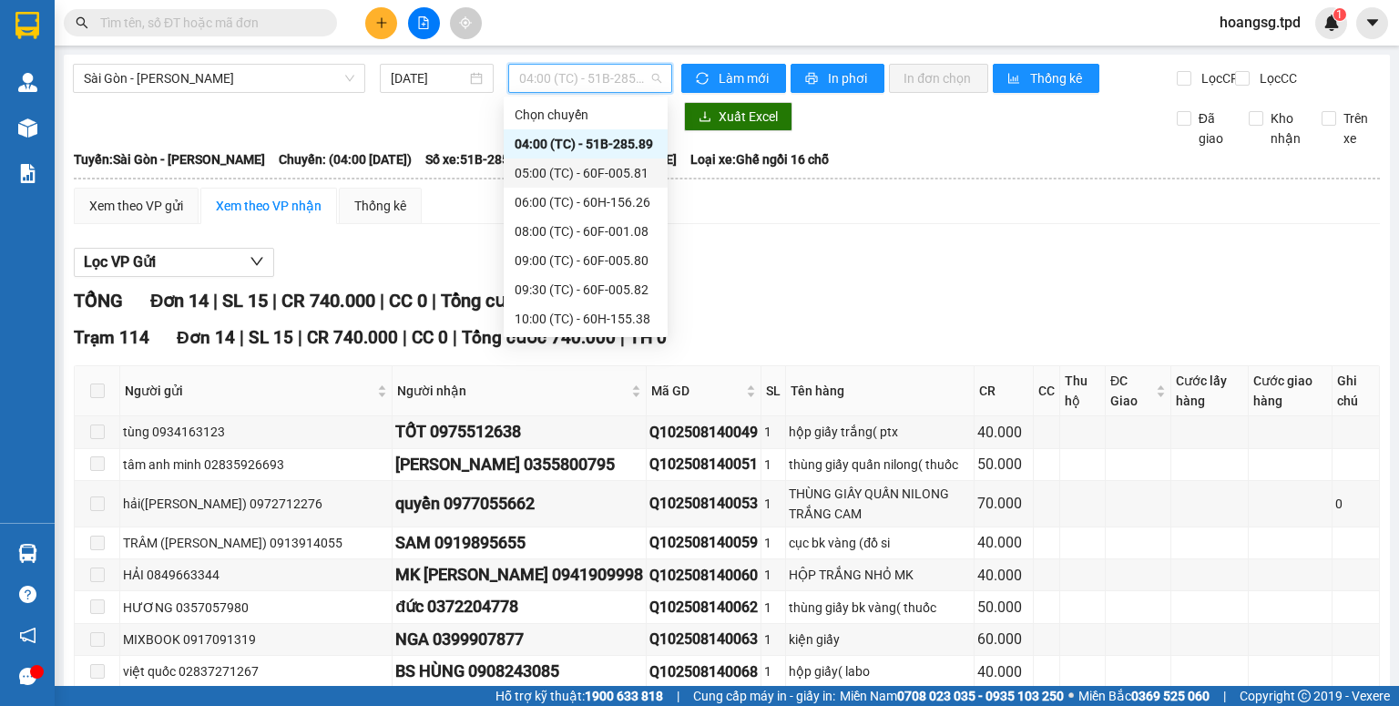
click at [610, 168] on div "05:00 (TC) - 60F-005.81" at bounding box center [586, 173] width 142 height 20
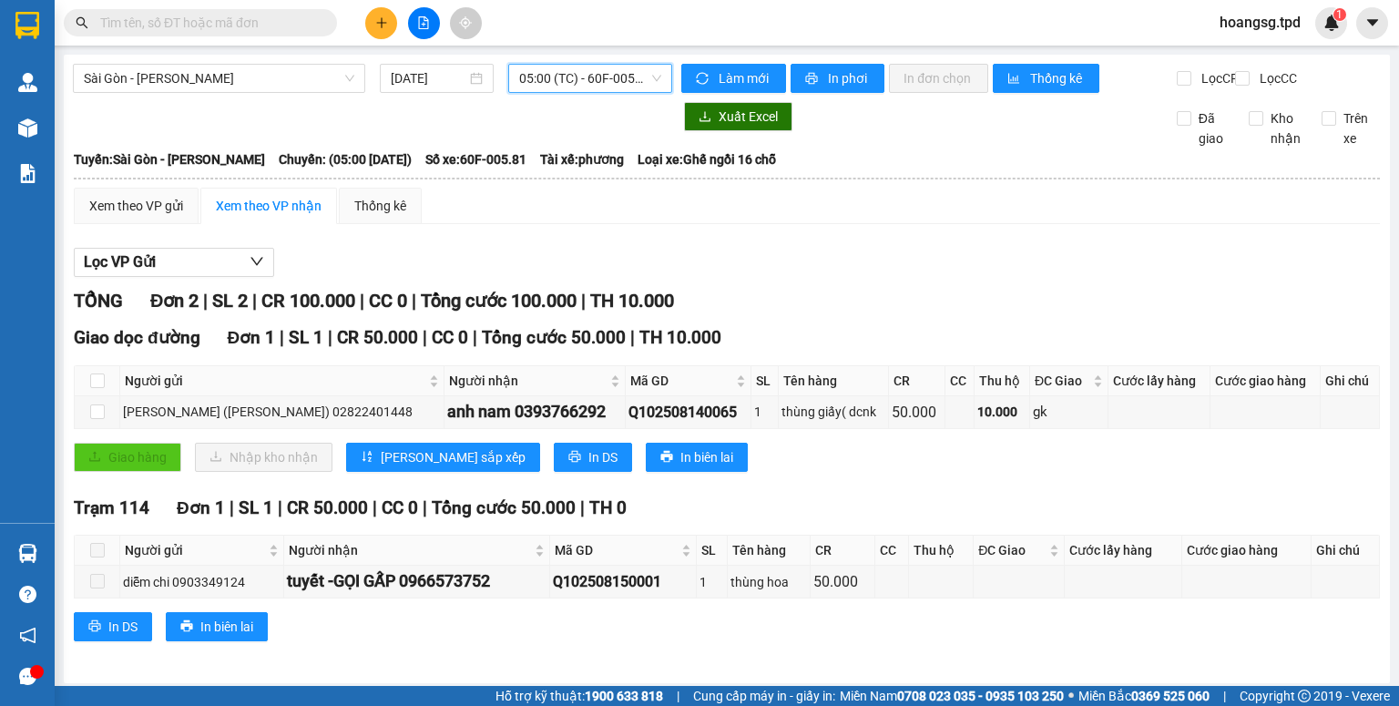
click at [603, 84] on span "05:00 (TC) - 60F-005.81" at bounding box center [590, 78] width 143 height 27
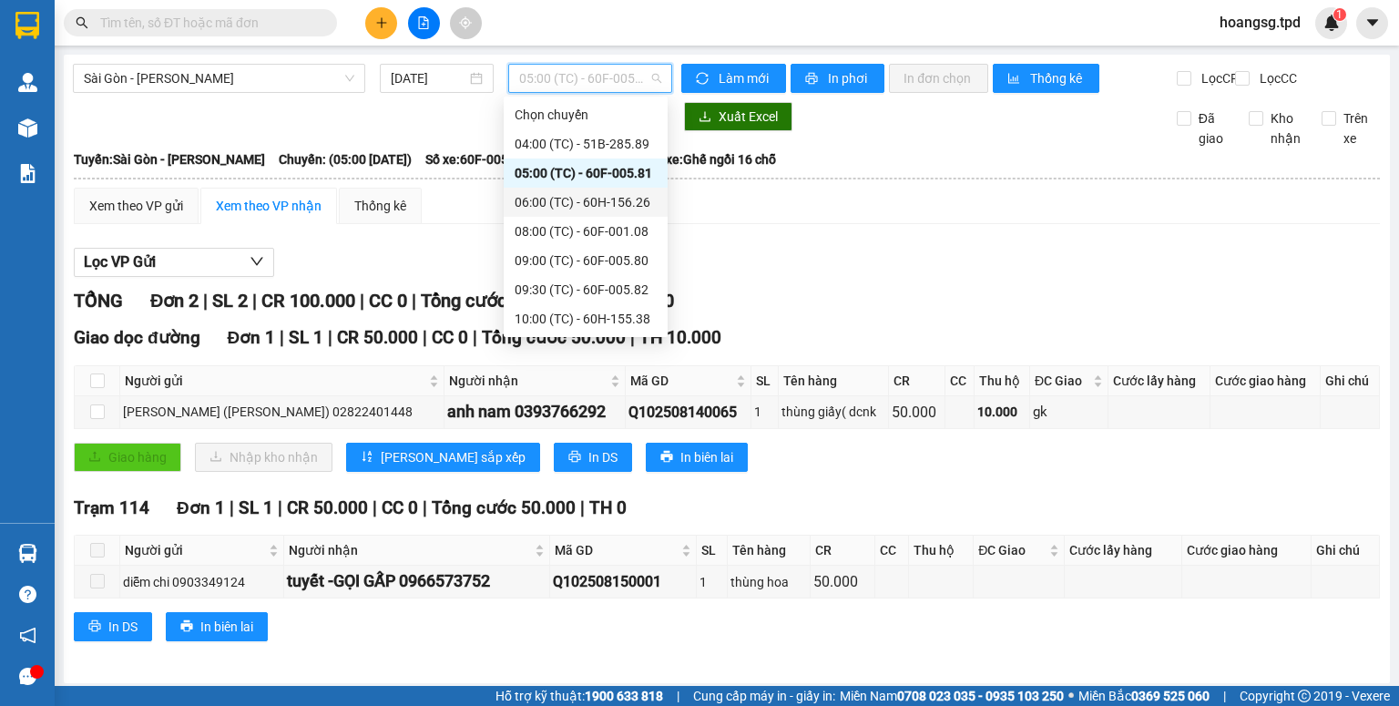
click at [607, 192] on div "06:00 (TC) - 60H-156.26" at bounding box center [586, 202] width 164 height 29
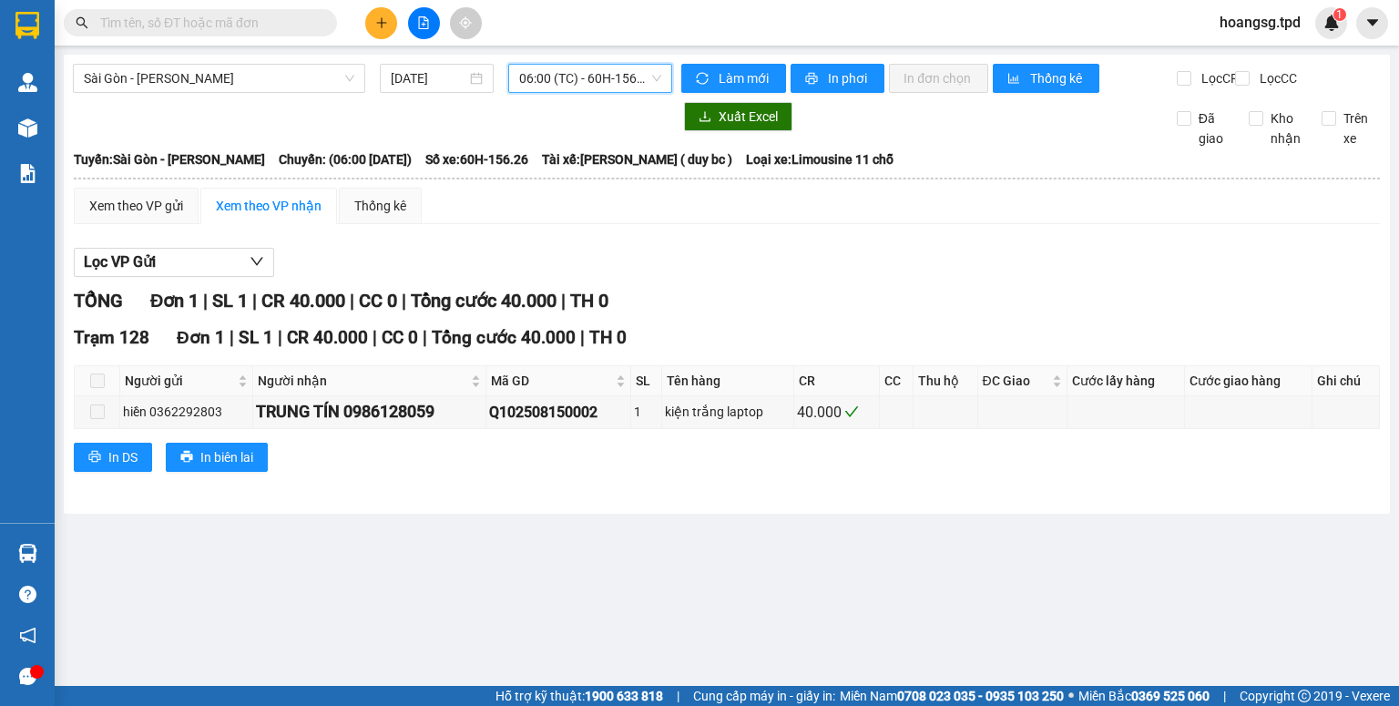
click at [659, 76] on span "06:00 (TC) - 60H-156.26" at bounding box center [590, 78] width 143 height 27
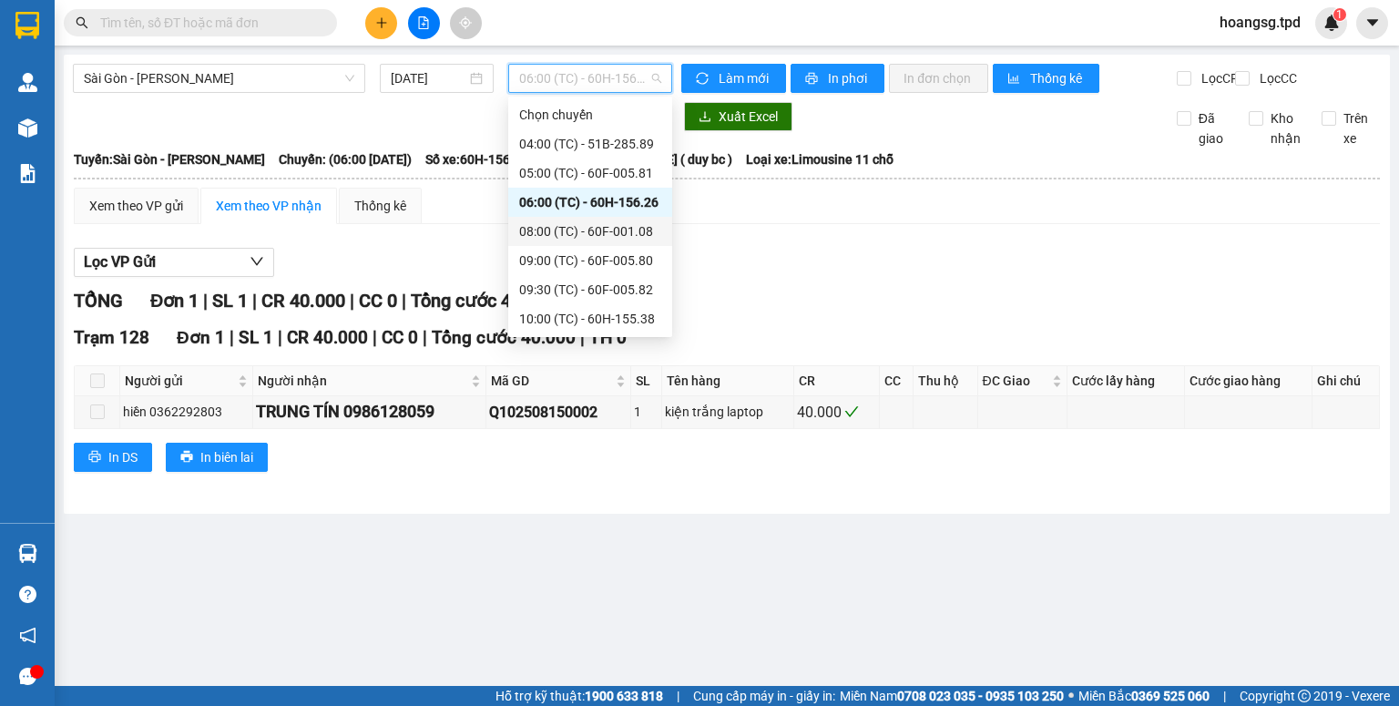
click at [630, 233] on div "08:00 (TC) - 60F-001.08" at bounding box center [590, 231] width 142 height 20
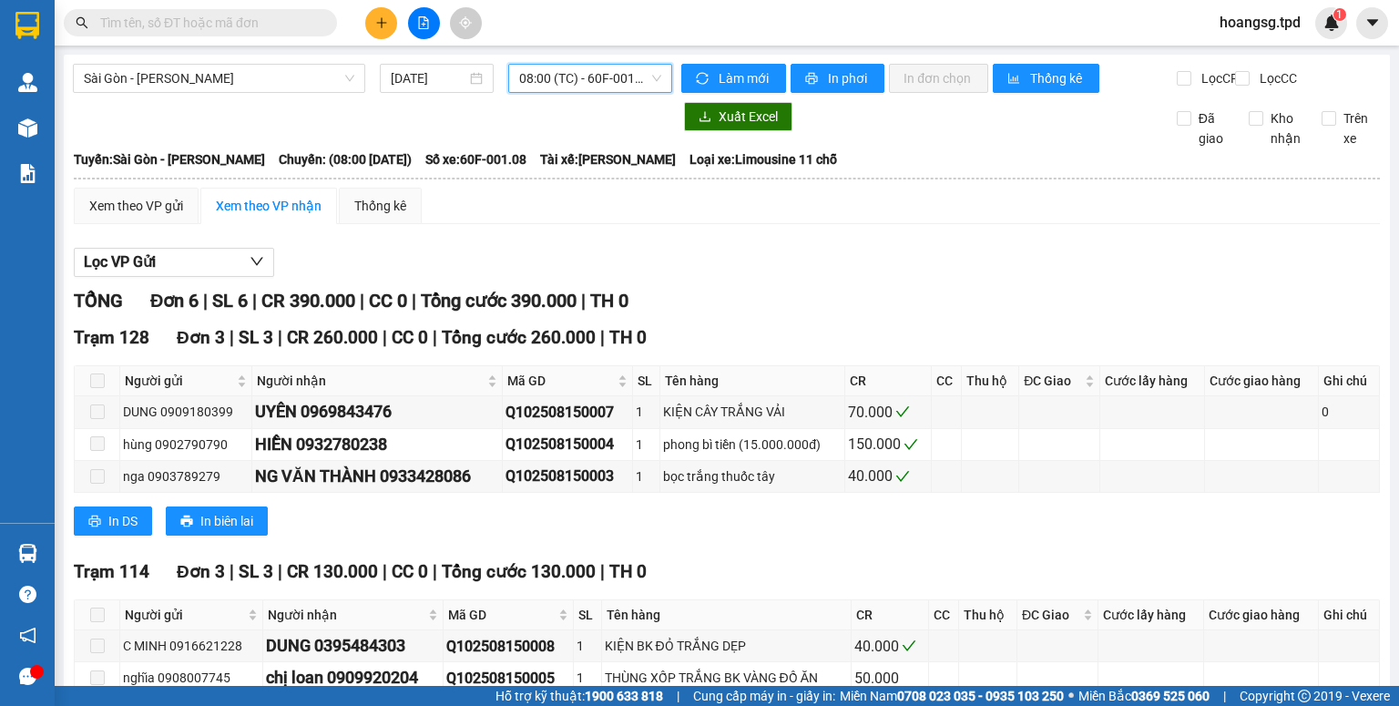
click at [625, 83] on span "08:00 (TC) - 60F-001.08" at bounding box center [590, 78] width 143 height 27
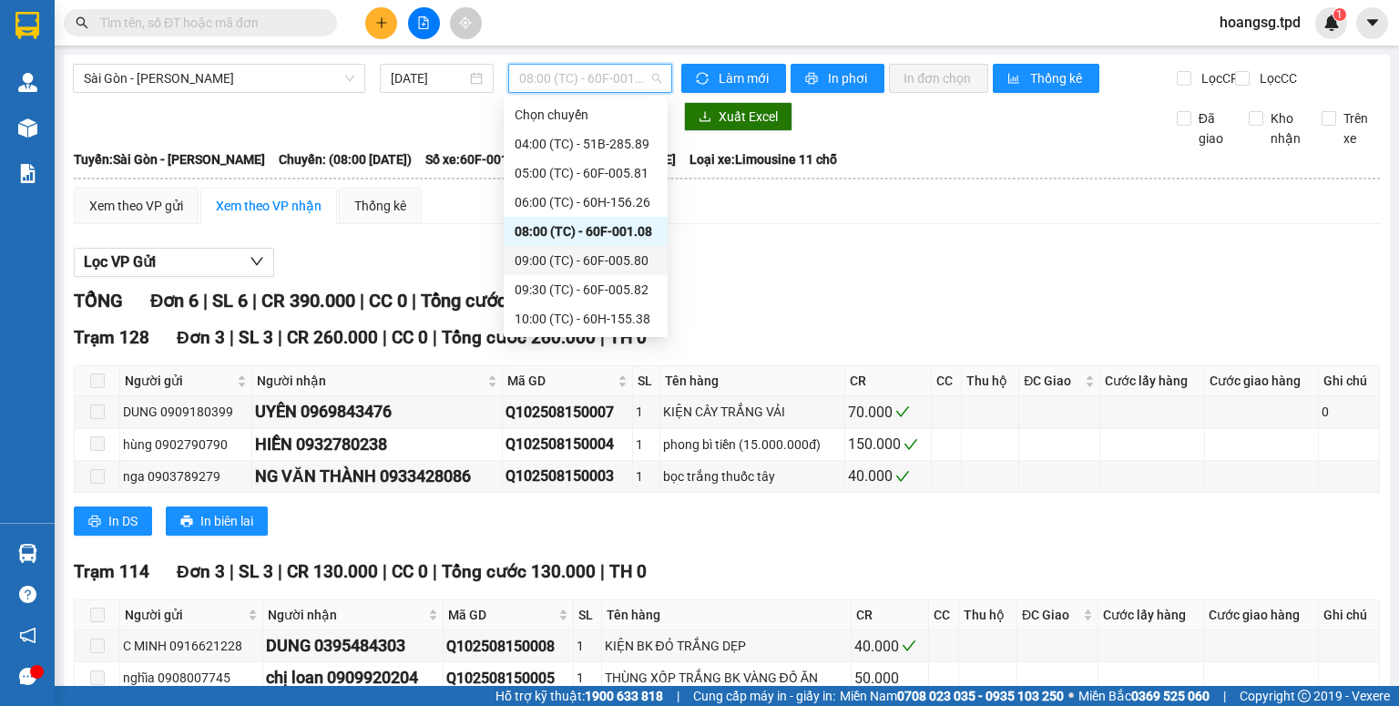
click at [597, 255] on div "09:00 (TC) - 60F-005.80" at bounding box center [586, 260] width 142 height 20
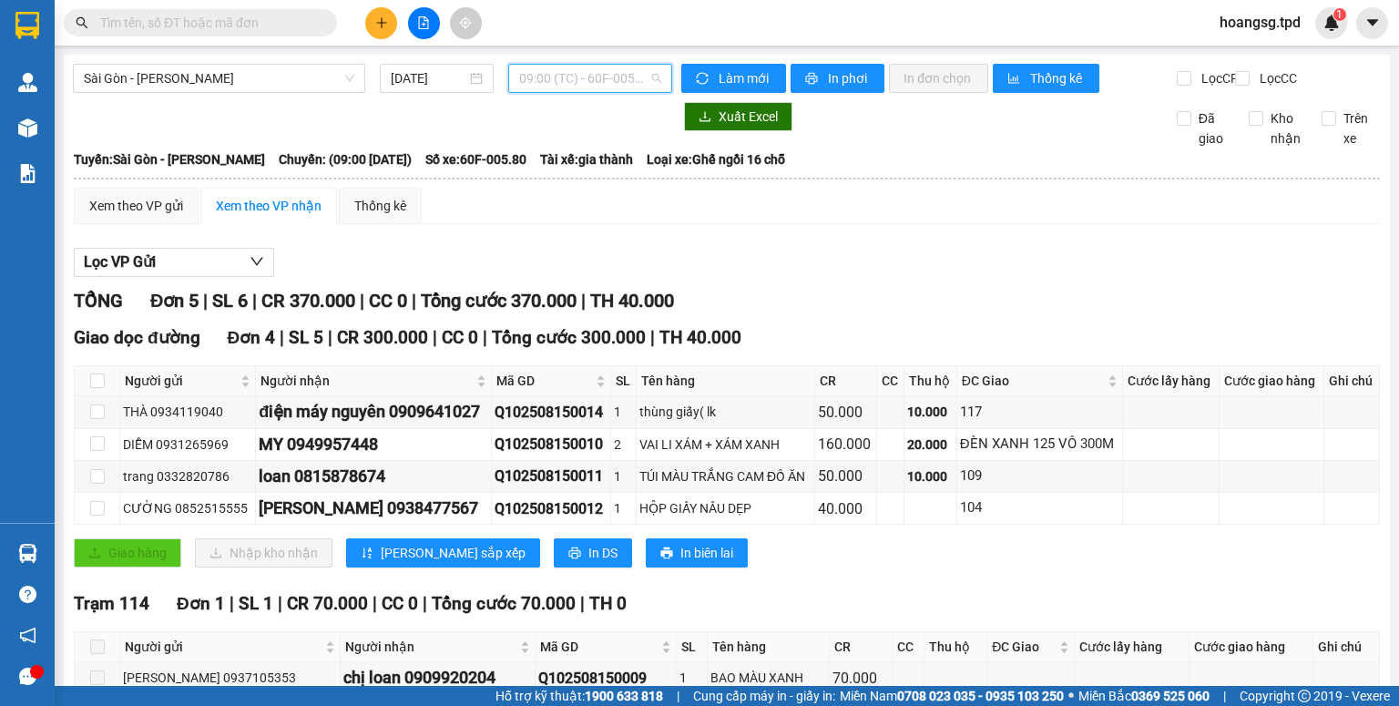
click at [632, 84] on span "09:00 (TC) - 60F-005.80" at bounding box center [590, 78] width 143 height 27
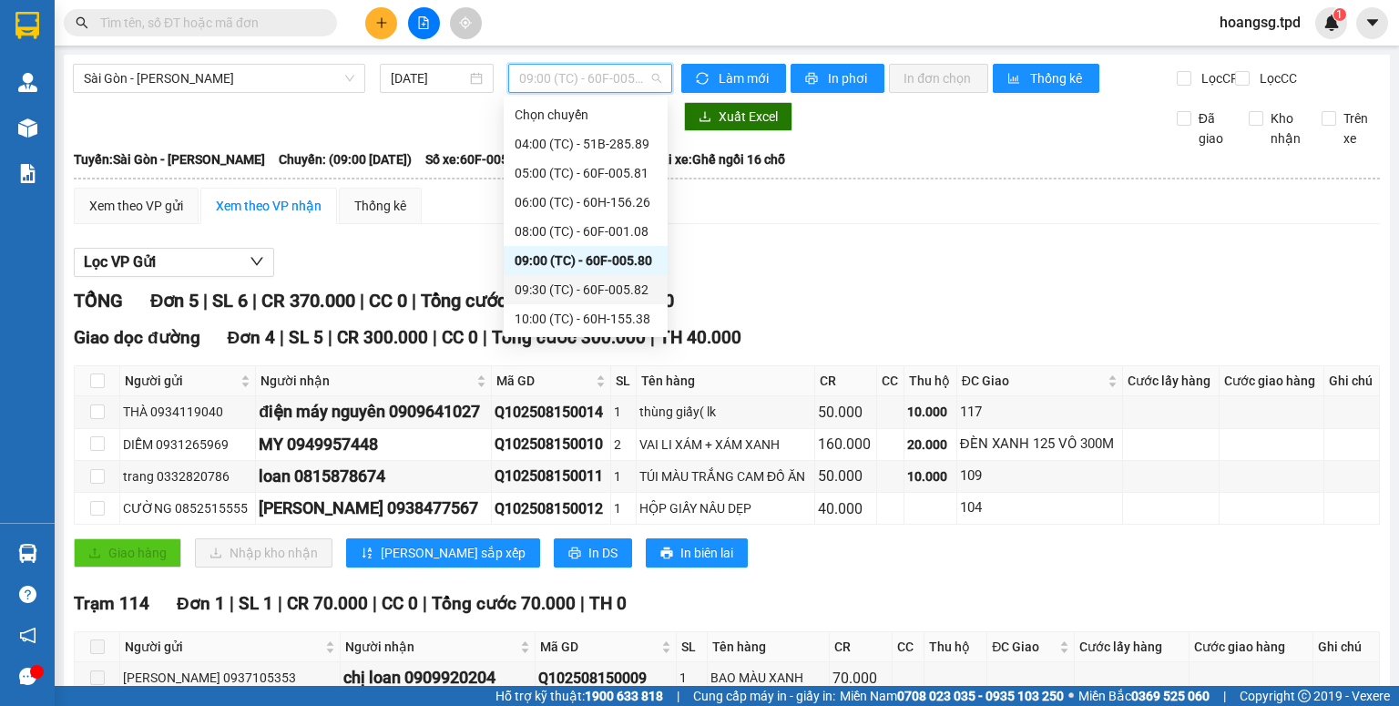
click at [632, 288] on div "09:30 (TC) - 60F-005.82" at bounding box center [586, 290] width 142 height 20
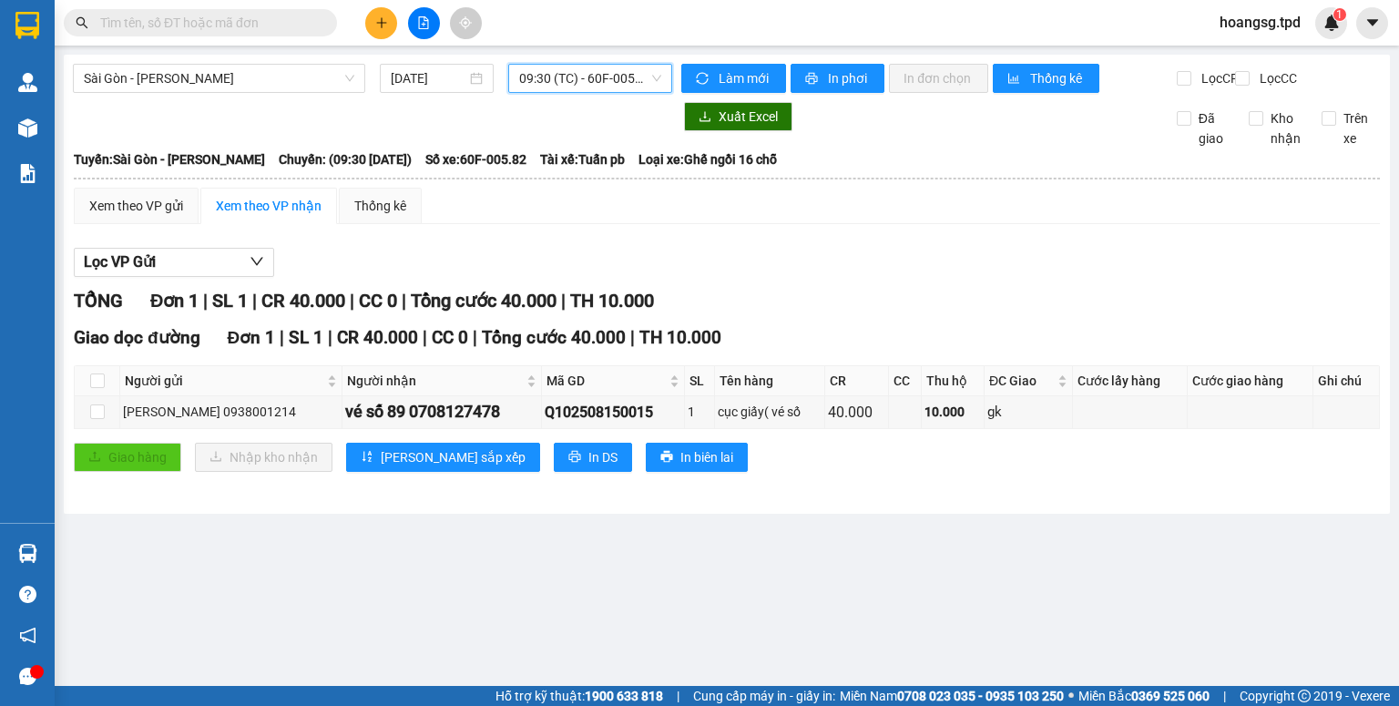
click at [627, 86] on span "09:30 (TC) - 60F-005.82" at bounding box center [590, 78] width 143 height 27
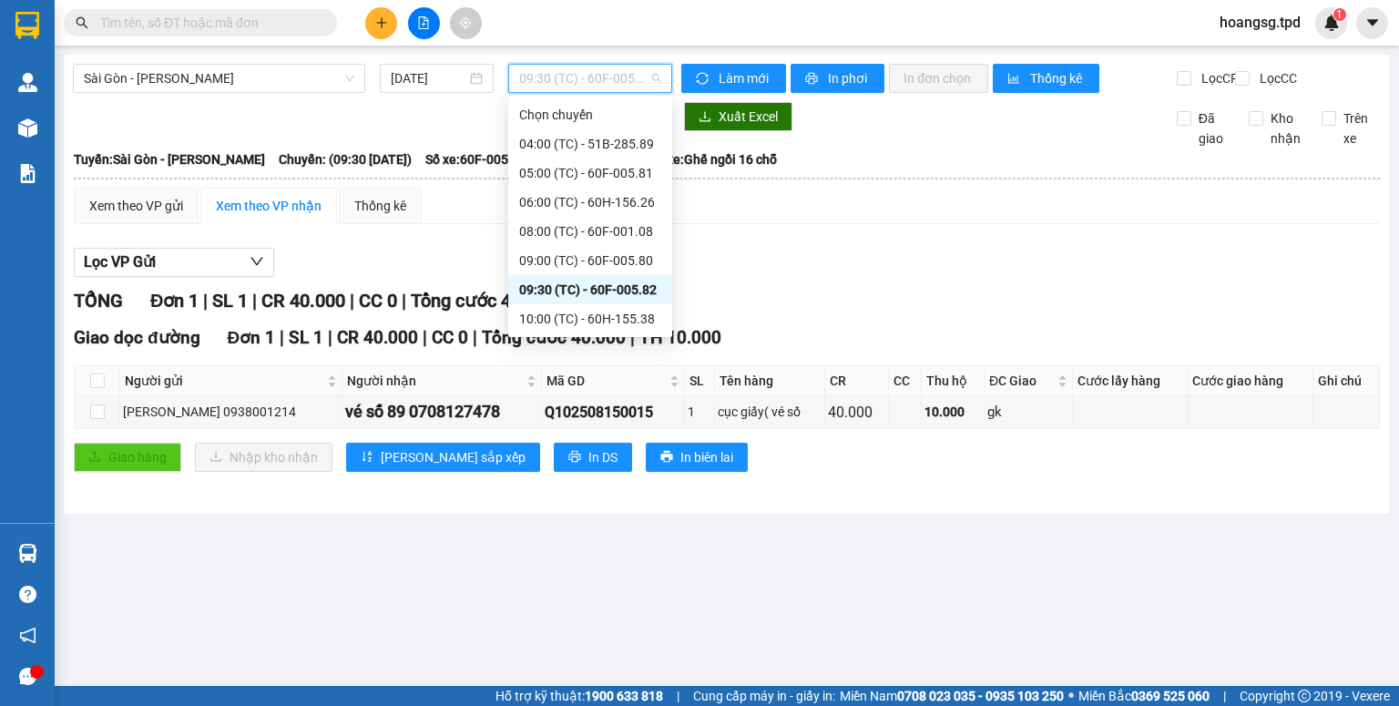
scroll to position [146, 0]
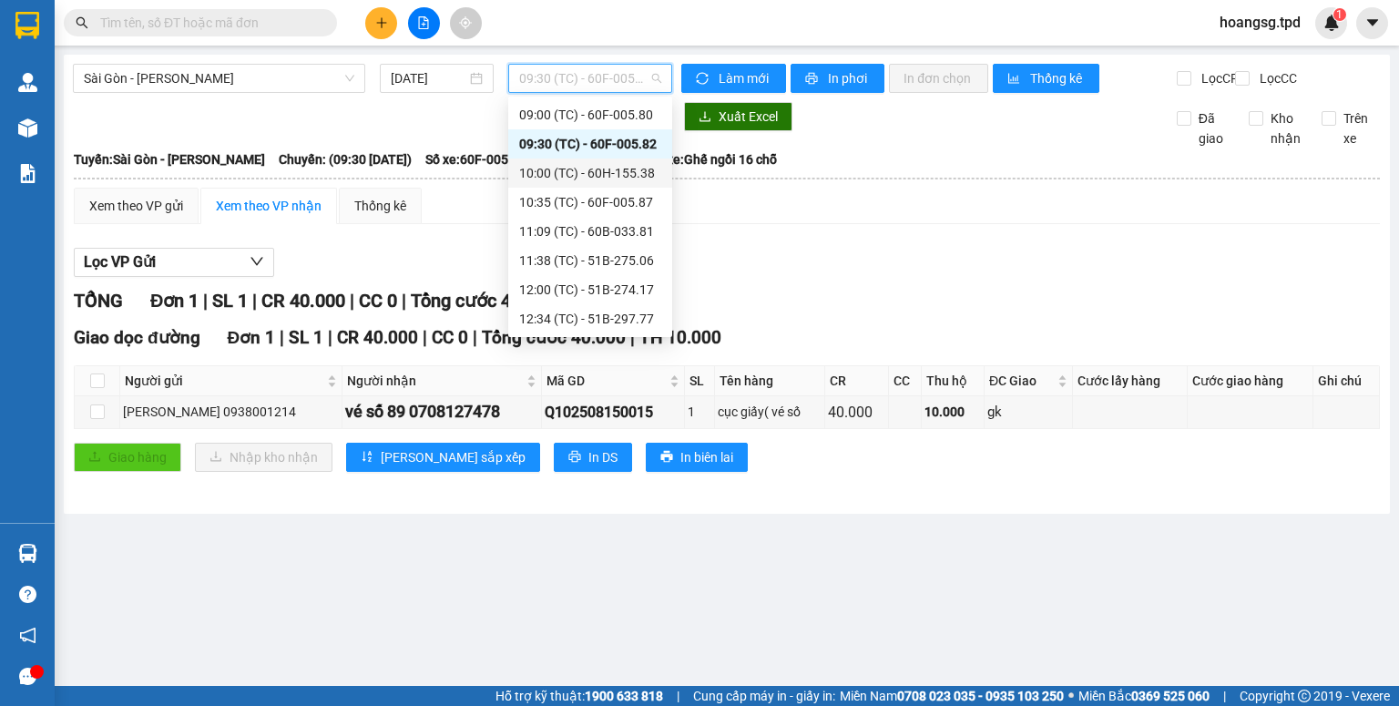
click at [624, 176] on div "10:00 (TC) - 60H-155.38" at bounding box center [590, 173] width 142 height 20
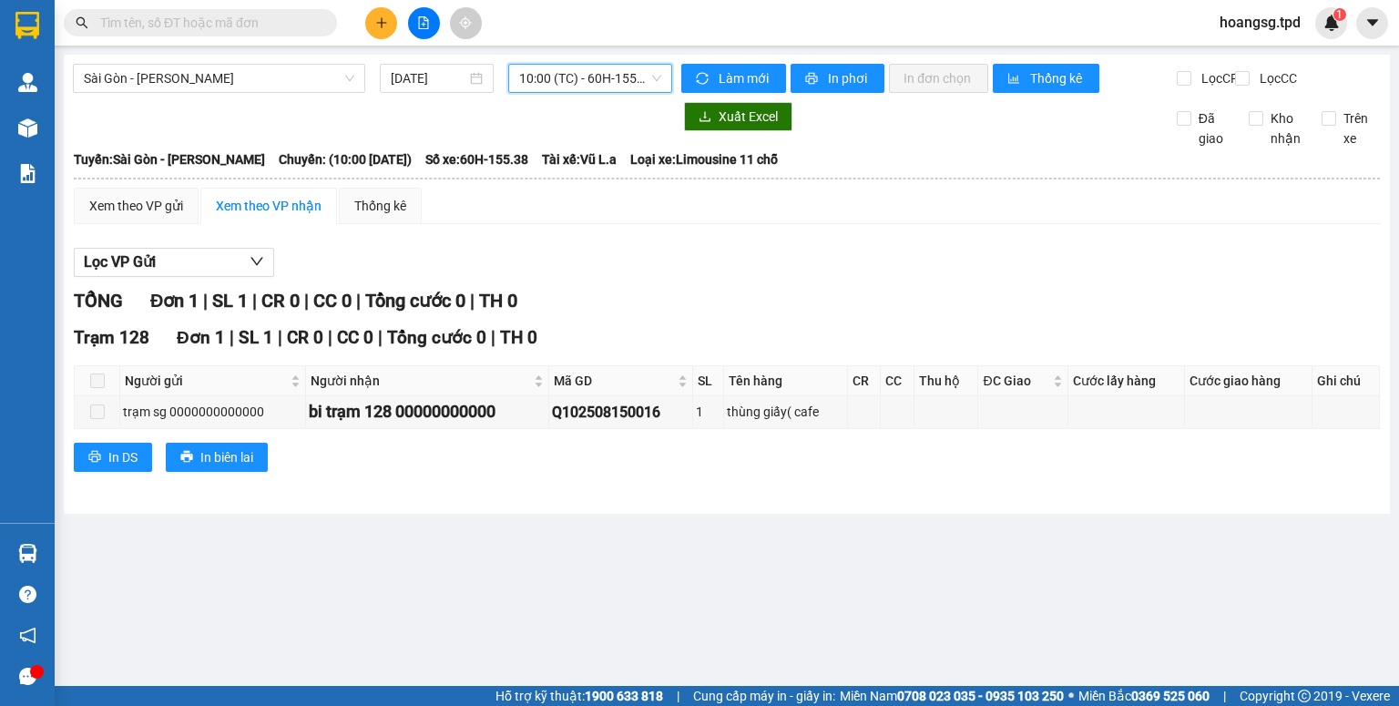
drag, startPoint x: 637, startPoint y: 66, endPoint x: 634, endPoint y: 83, distance: 16.8
click at [636, 74] on span "10:00 (TC) - 60H-155.38" at bounding box center [590, 78] width 143 height 27
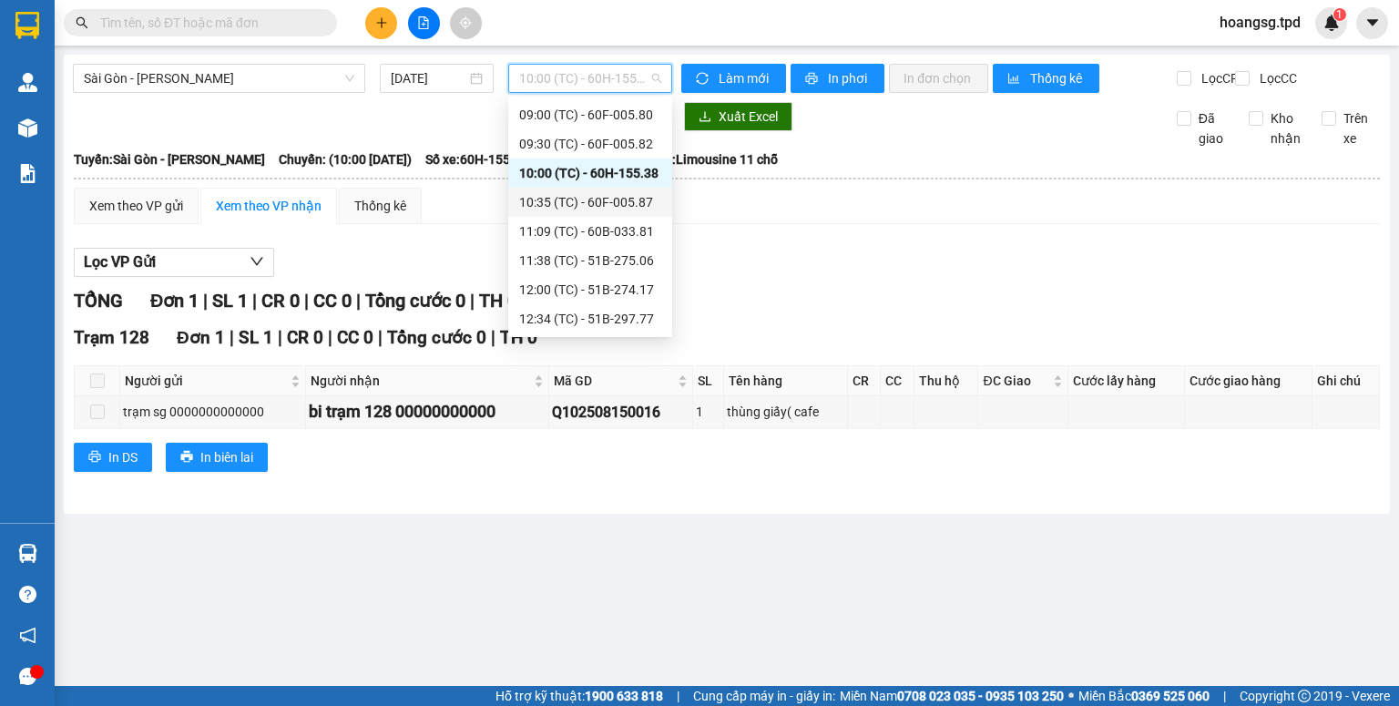
click at [619, 196] on div "10:35 (TC) - 60F-005.87" at bounding box center [590, 202] width 142 height 20
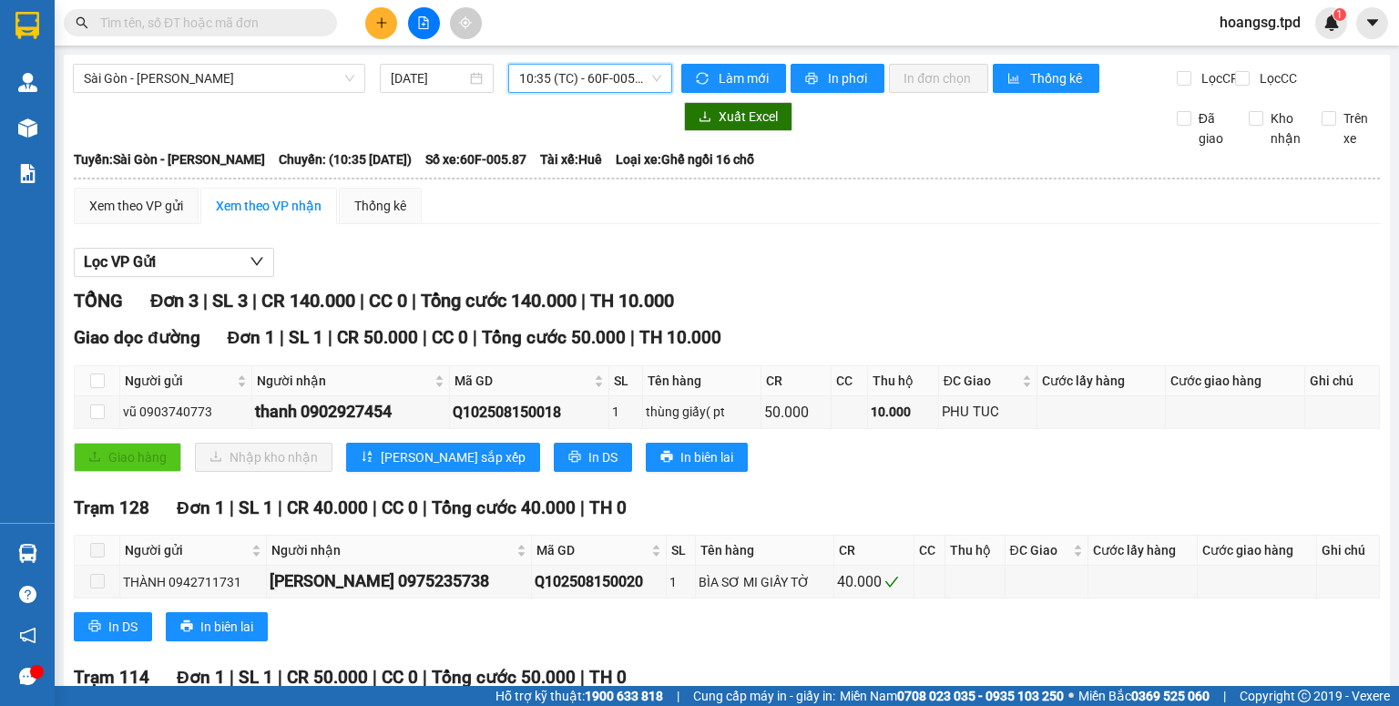
click at [586, 91] on span "10:35 (TC) - 60F-005.87" at bounding box center [590, 78] width 143 height 27
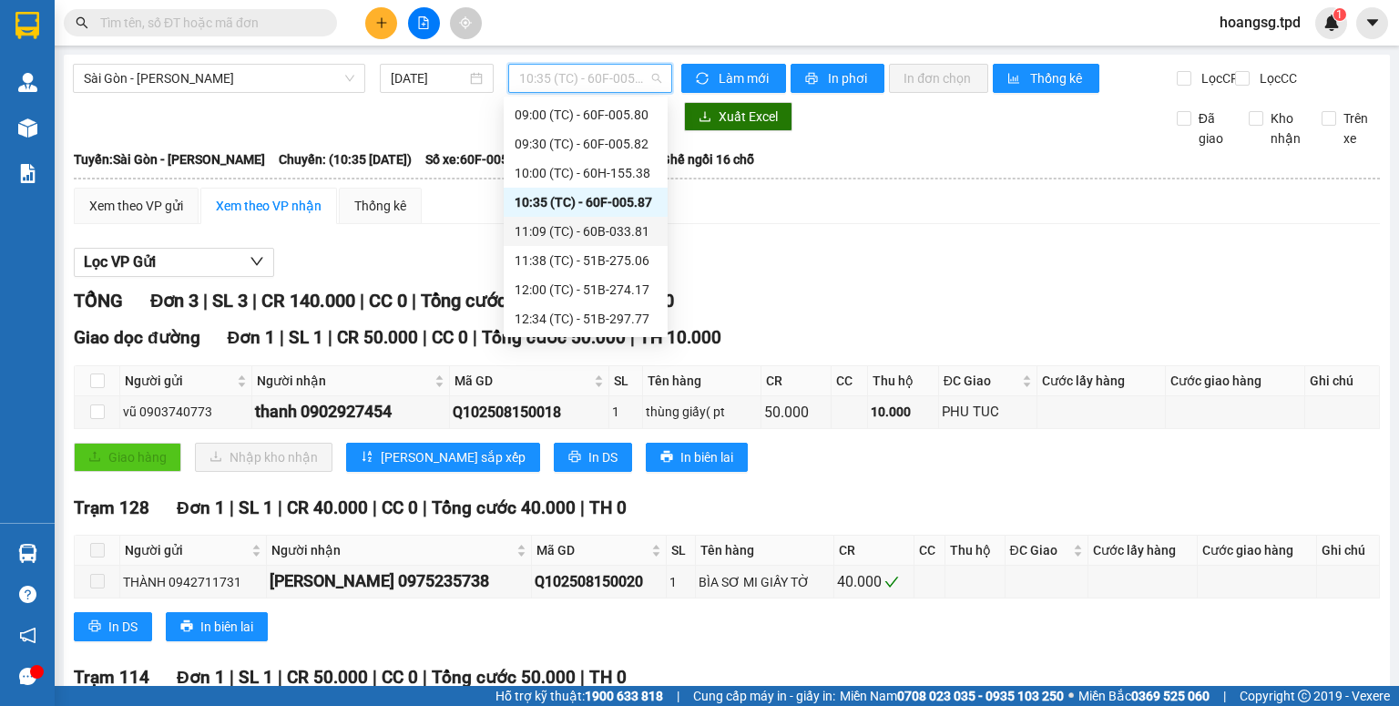
click at [614, 230] on div "11:09 (TC) - 60B-033.81" at bounding box center [586, 231] width 142 height 20
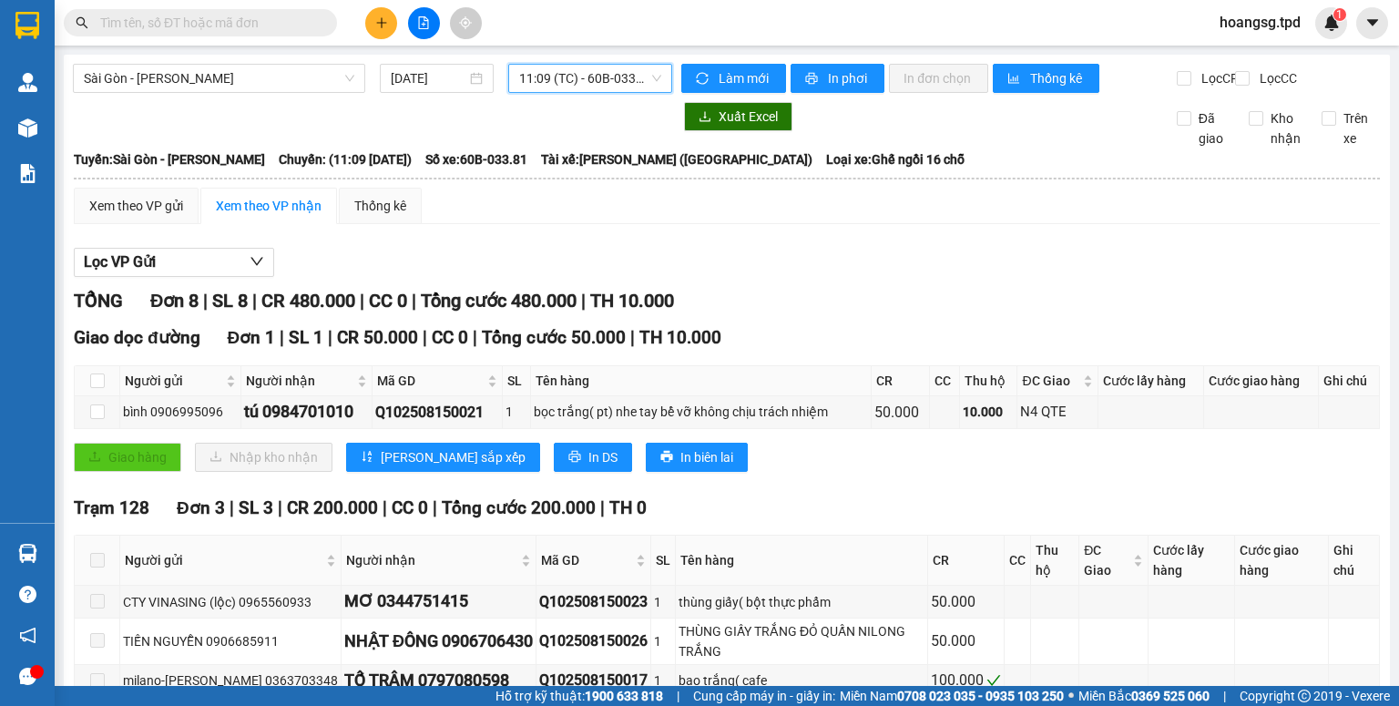
click at [630, 82] on span "11:09 (TC) - 60B-033.81" at bounding box center [590, 78] width 143 height 27
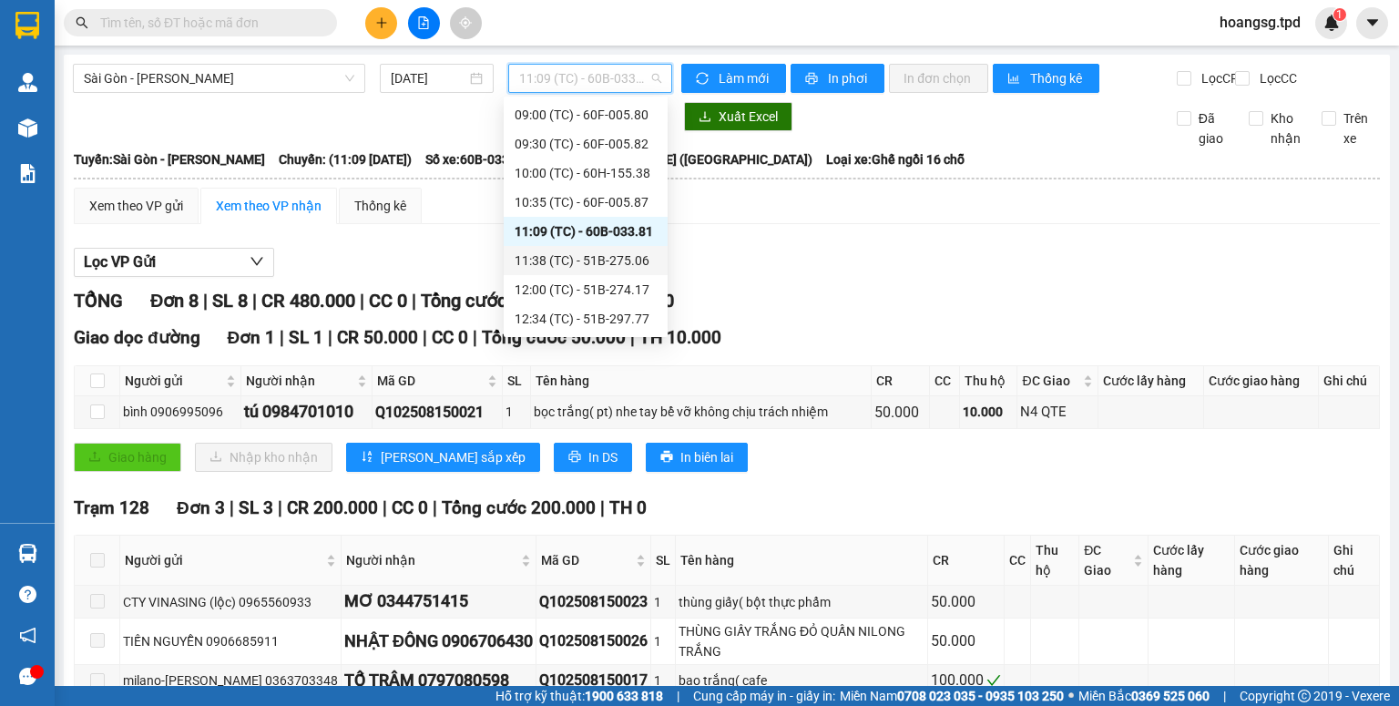
click at [619, 258] on div "11:38 (TC) - 51B-275.06" at bounding box center [586, 260] width 142 height 20
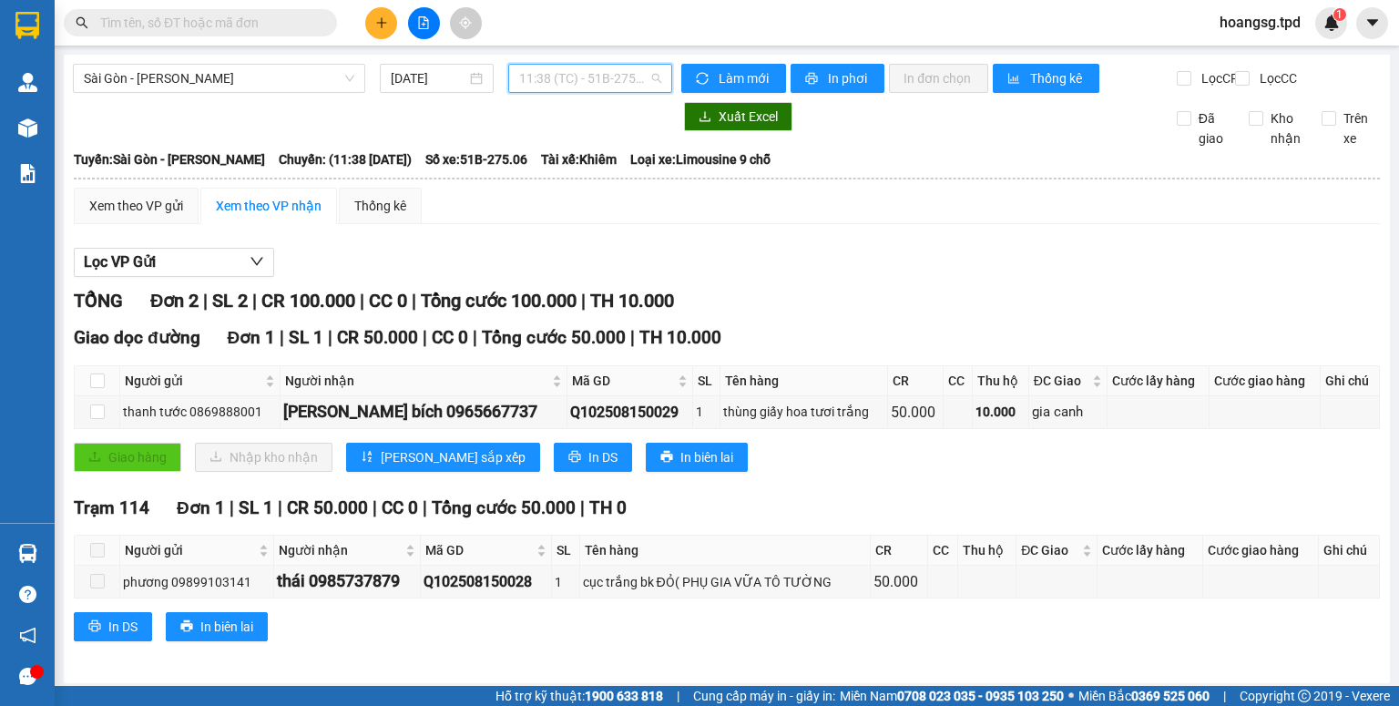
click at [625, 90] on span "11:38 (TC) - 51B-275.06" at bounding box center [590, 78] width 143 height 27
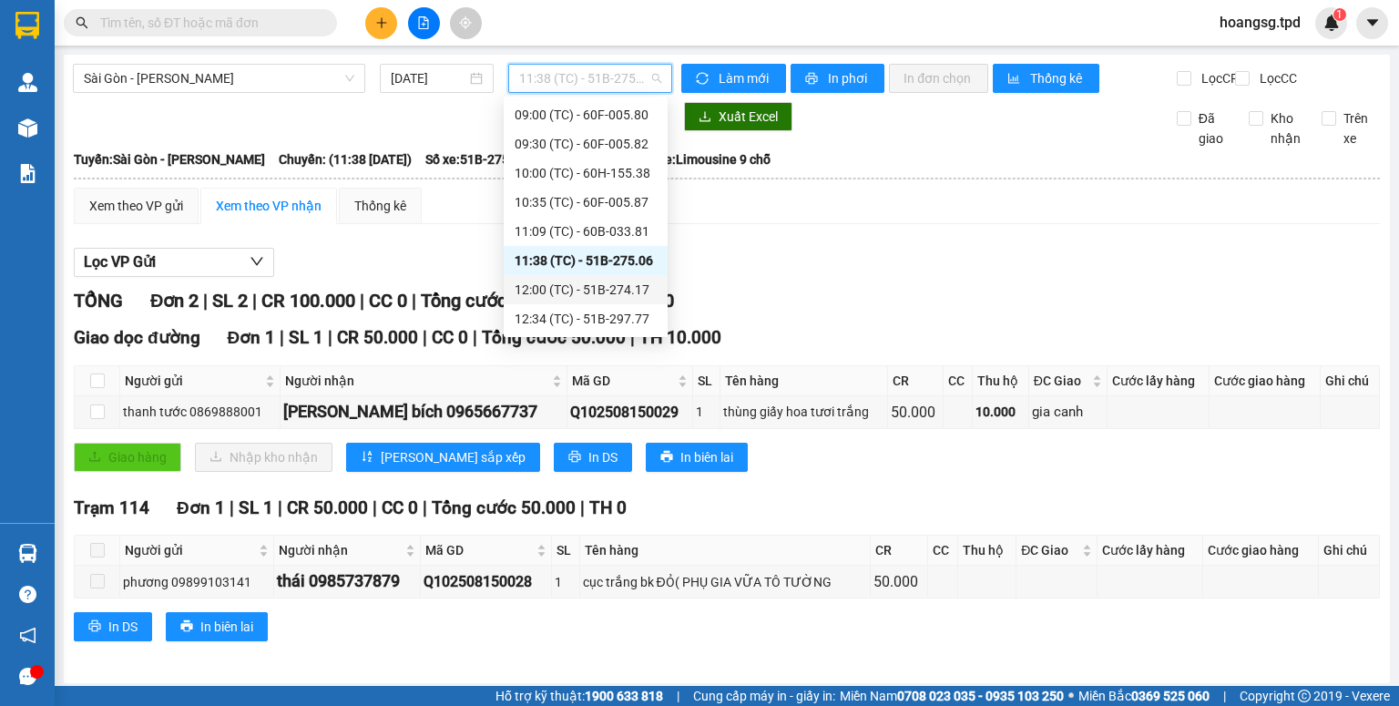
drag, startPoint x: 611, startPoint y: 284, endPoint x: 594, endPoint y: 290, distance: 18.1
click at [611, 285] on div "12:00 (TC) - 51B-274.17" at bounding box center [586, 290] width 142 height 20
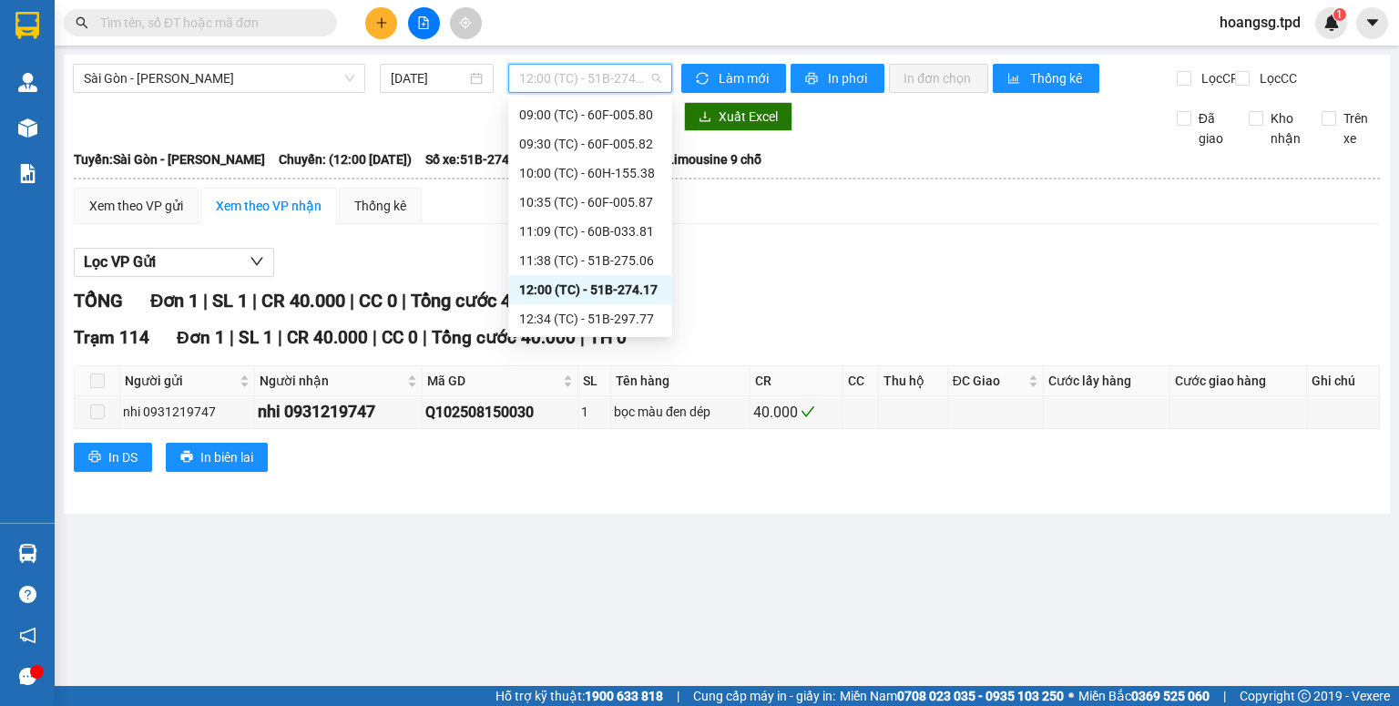
drag, startPoint x: 608, startPoint y: 86, endPoint x: 602, endPoint y: 138, distance: 53.2
click at [609, 86] on span "12:00 (TC) - 51B-274.17" at bounding box center [590, 78] width 143 height 27
click at [622, 173] on div "12:34 (TC) - 51B-297.77" at bounding box center [590, 173] width 142 height 20
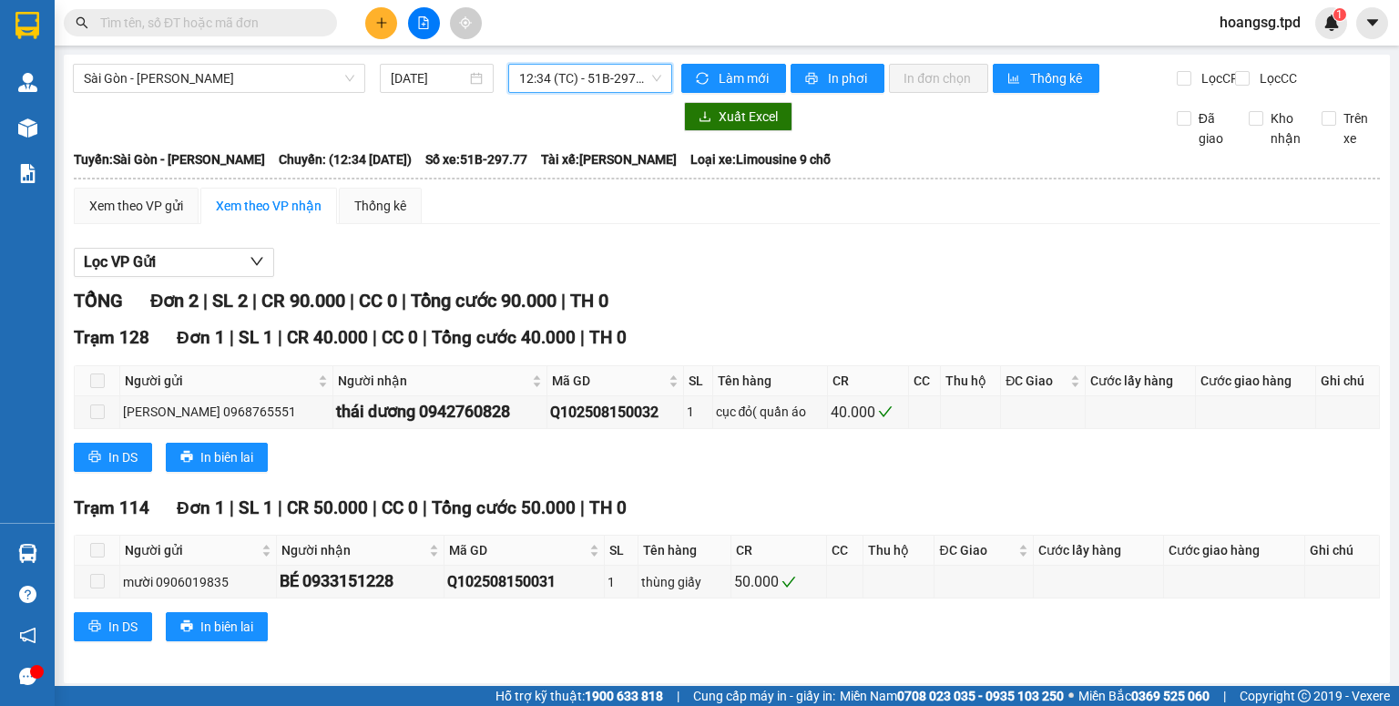
click at [630, 75] on span "12:34 (TC) - 51B-297.77" at bounding box center [590, 78] width 143 height 27
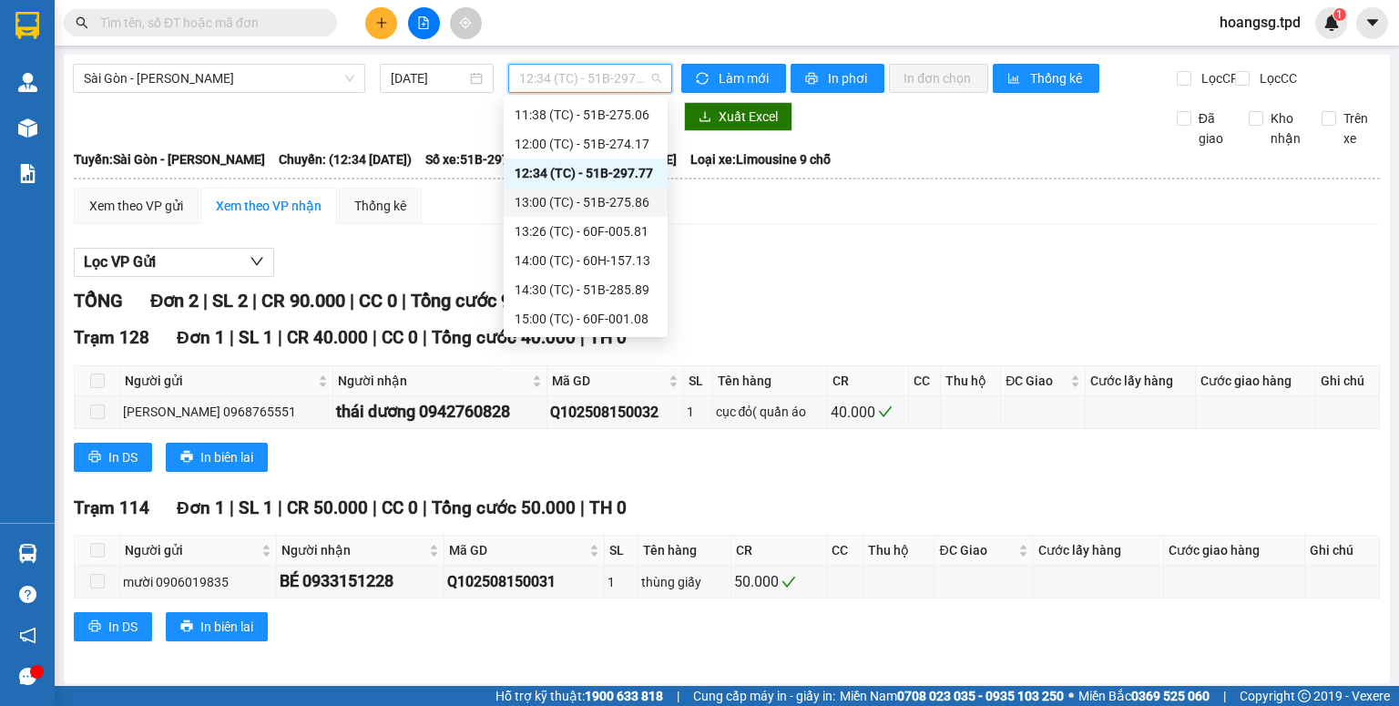
click at [630, 196] on div "13:00 (TC) - 51B-275.86" at bounding box center [586, 202] width 142 height 20
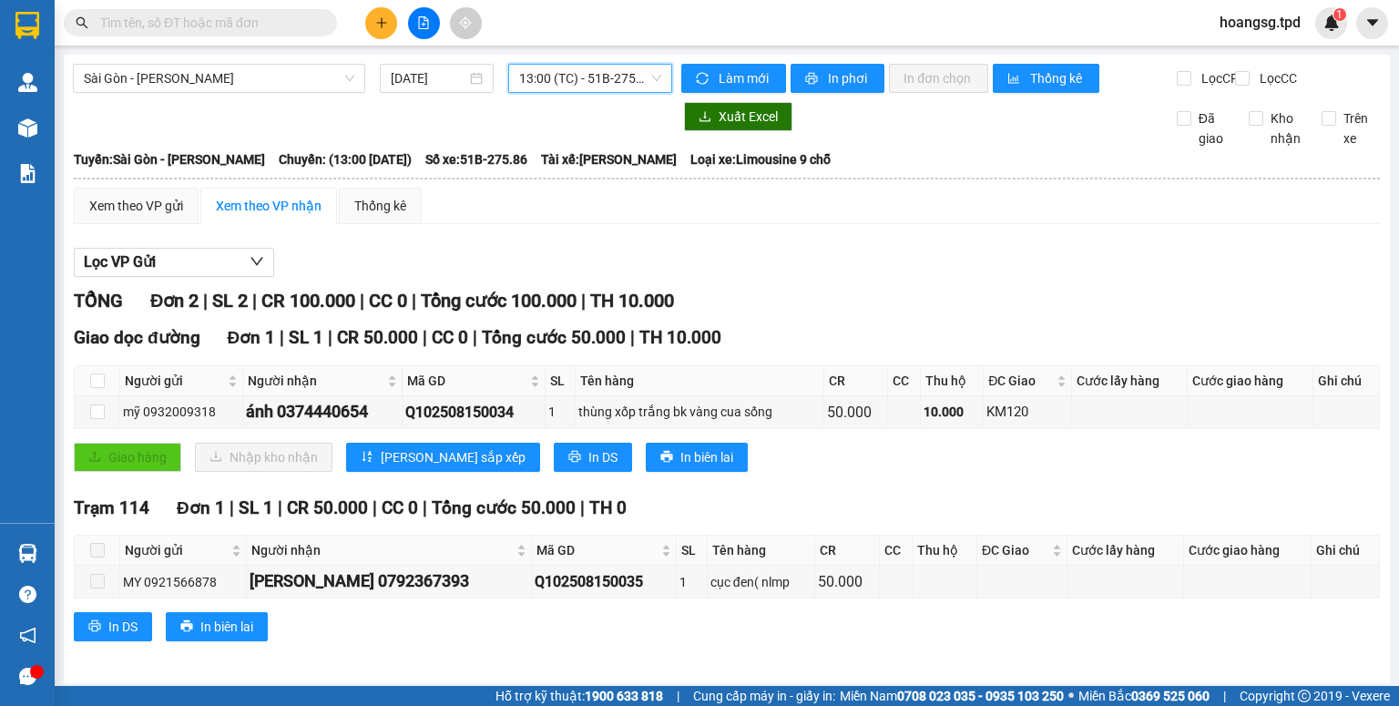
click at [633, 77] on span "13:00 (TC) - 51B-275.86" at bounding box center [590, 78] width 143 height 27
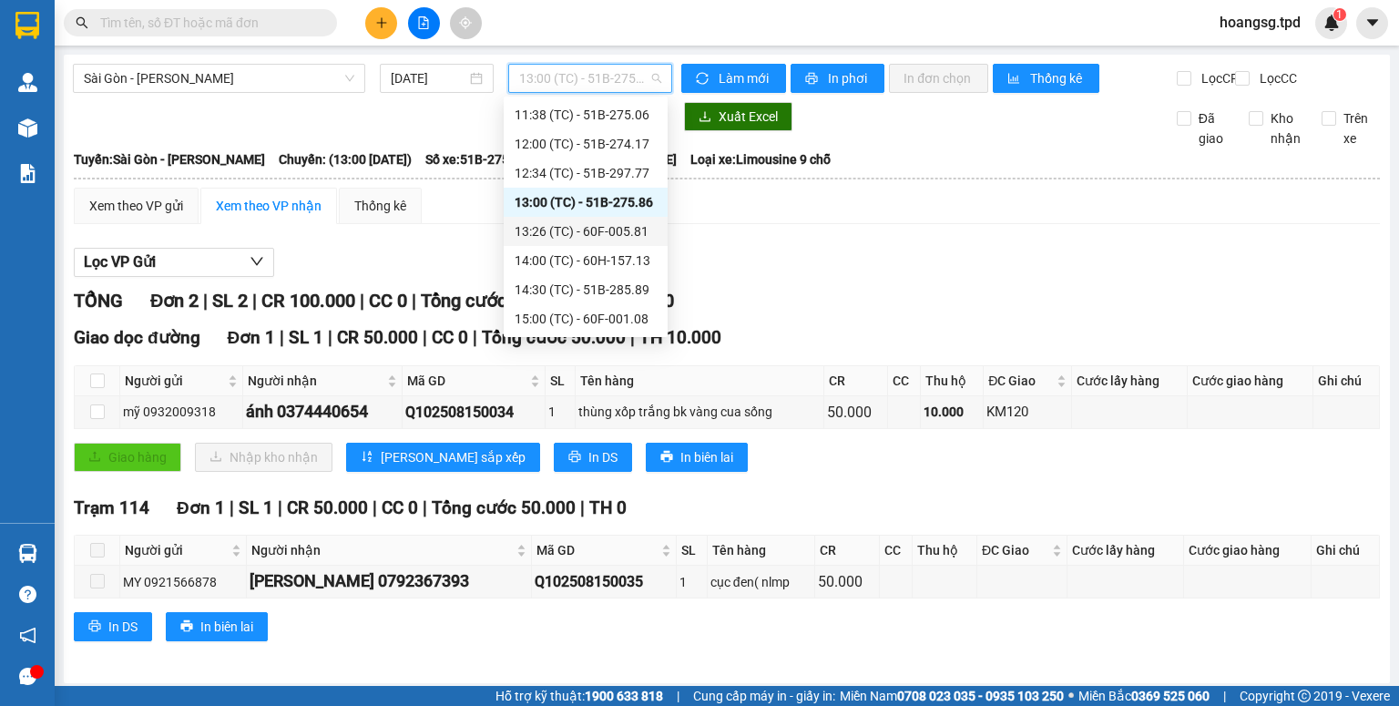
click at [623, 229] on div "13:26 (TC) - 60F-005.81" at bounding box center [586, 231] width 142 height 20
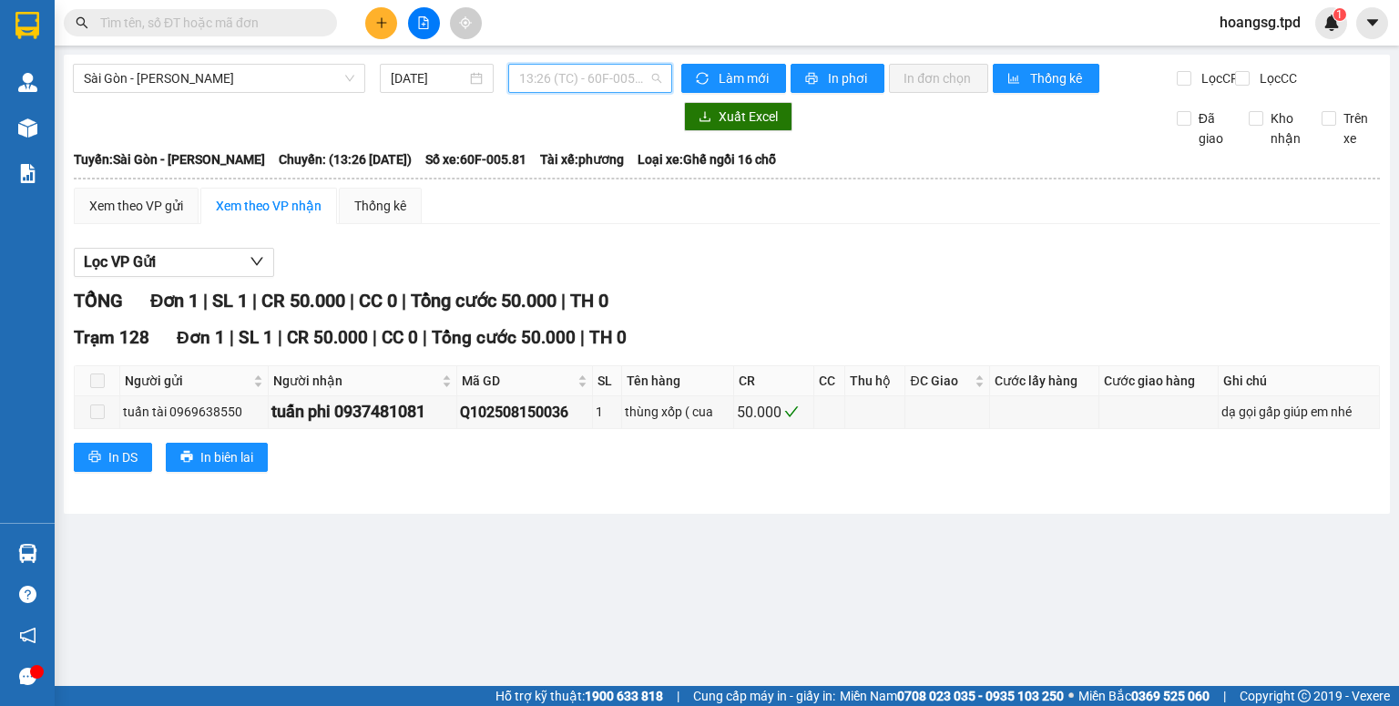
click at [627, 90] on span "13:26 (TC) - 60F-005.81" at bounding box center [590, 78] width 143 height 27
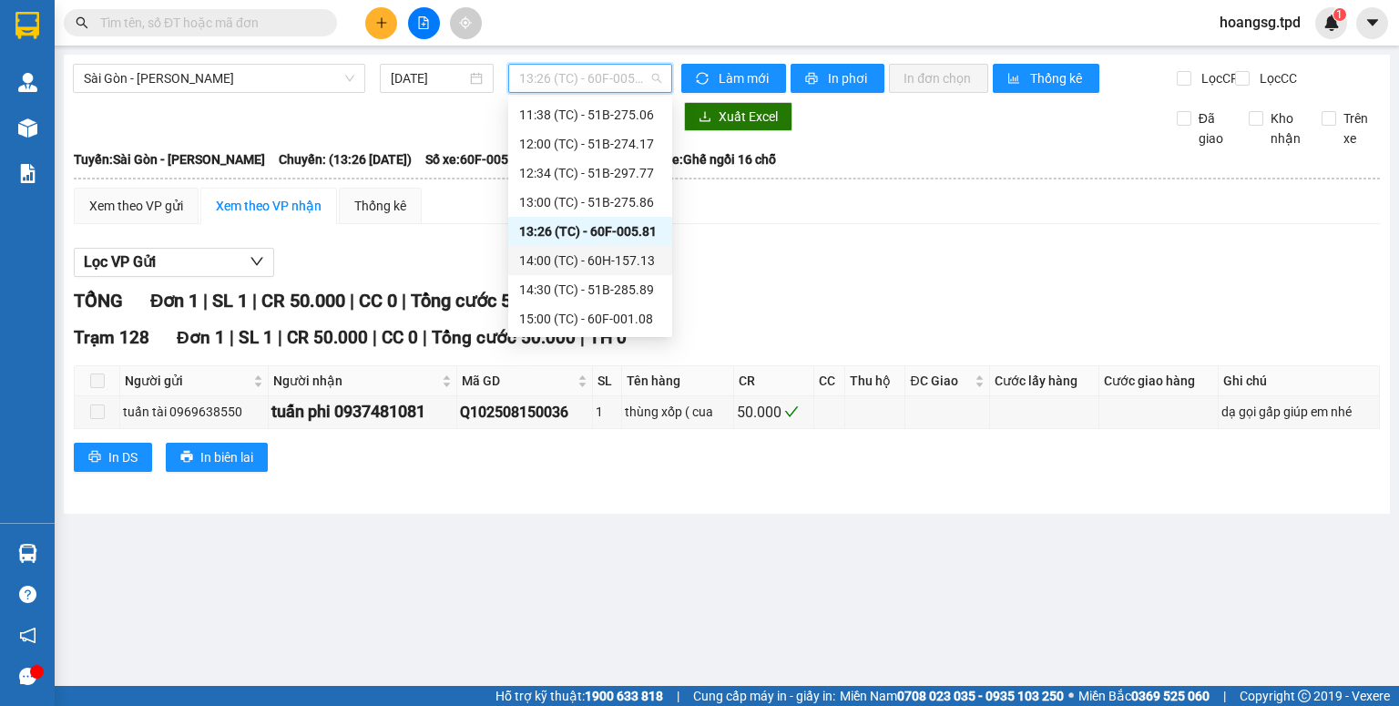
click at [627, 253] on div "14:00 (TC) - 60H-157.13" at bounding box center [590, 260] width 142 height 20
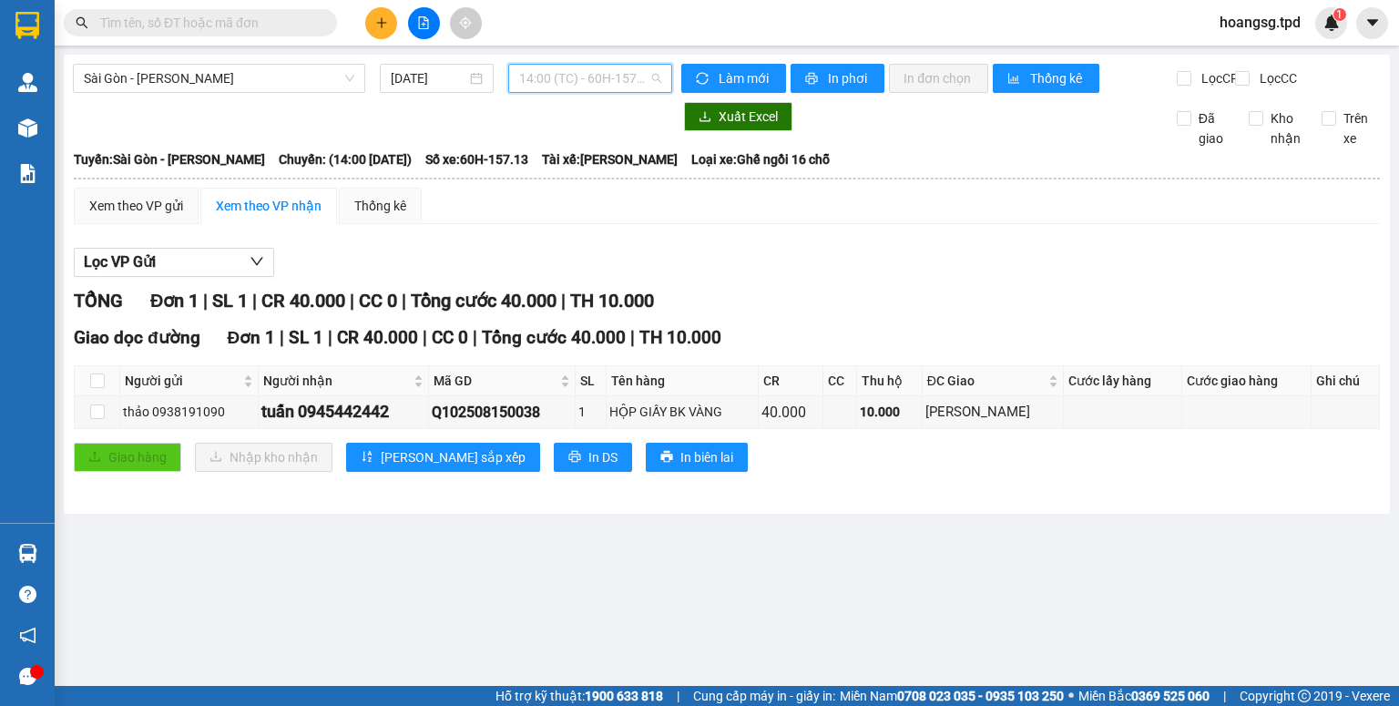
click at [645, 87] on span "14:00 (TC) - 60H-157.13" at bounding box center [590, 78] width 143 height 27
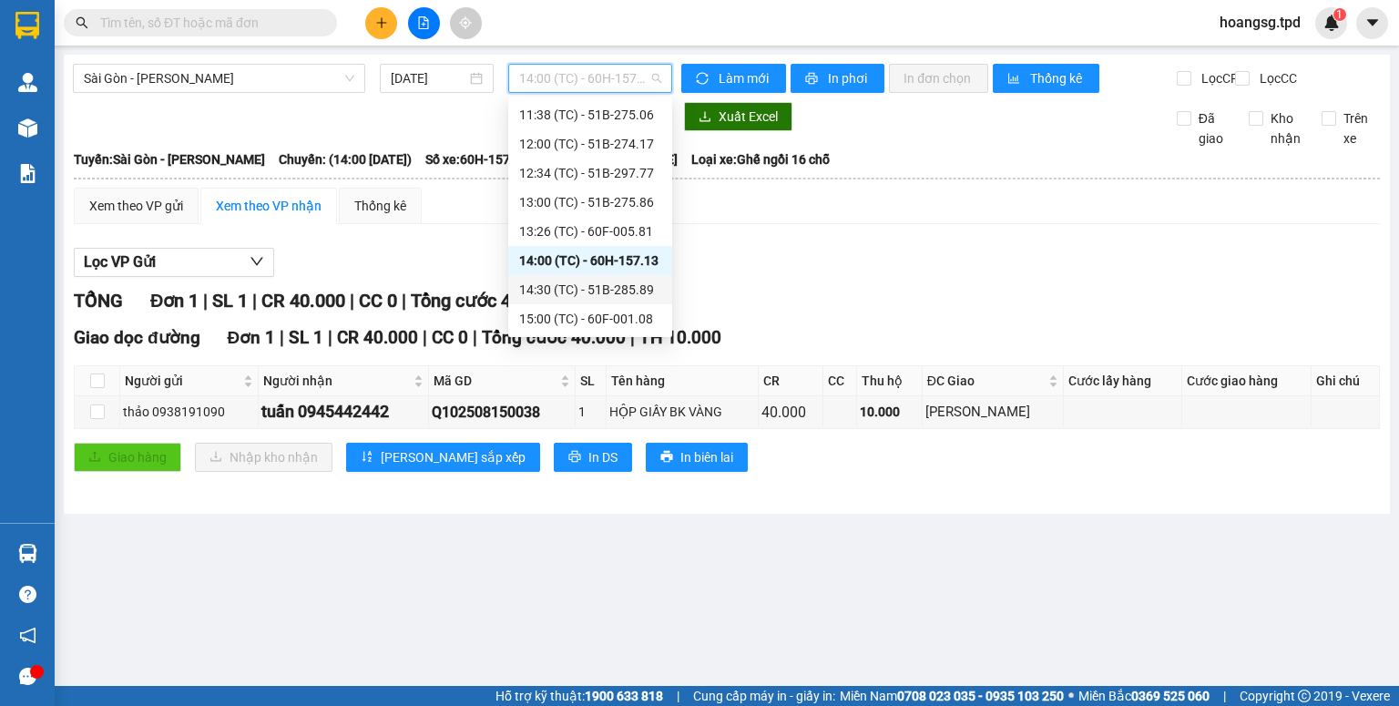
click at [641, 286] on div "14:30 (TC) - 51B-285.89" at bounding box center [590, 290] width 142 height 20
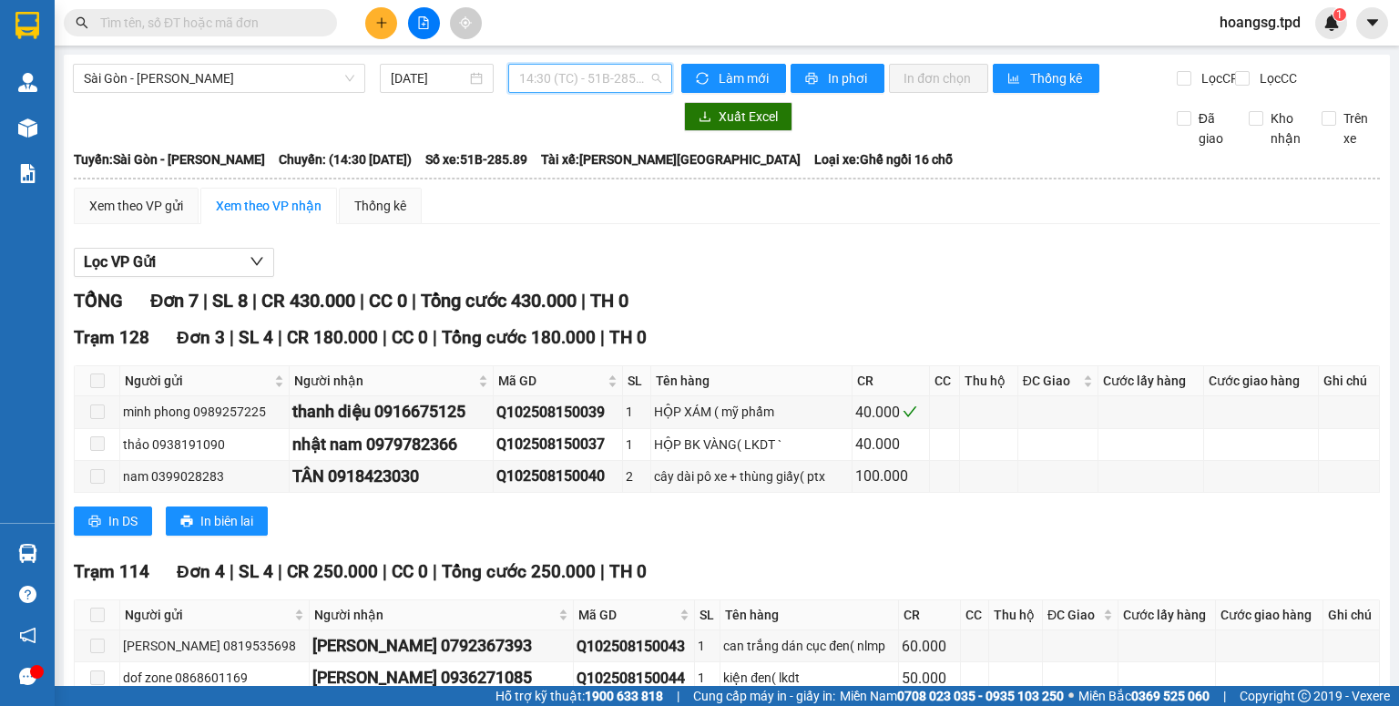
click at [622, 87] on span "14:30 (TC) - 51B-285.89" at bounding box center [590, 78] width 143 height 27
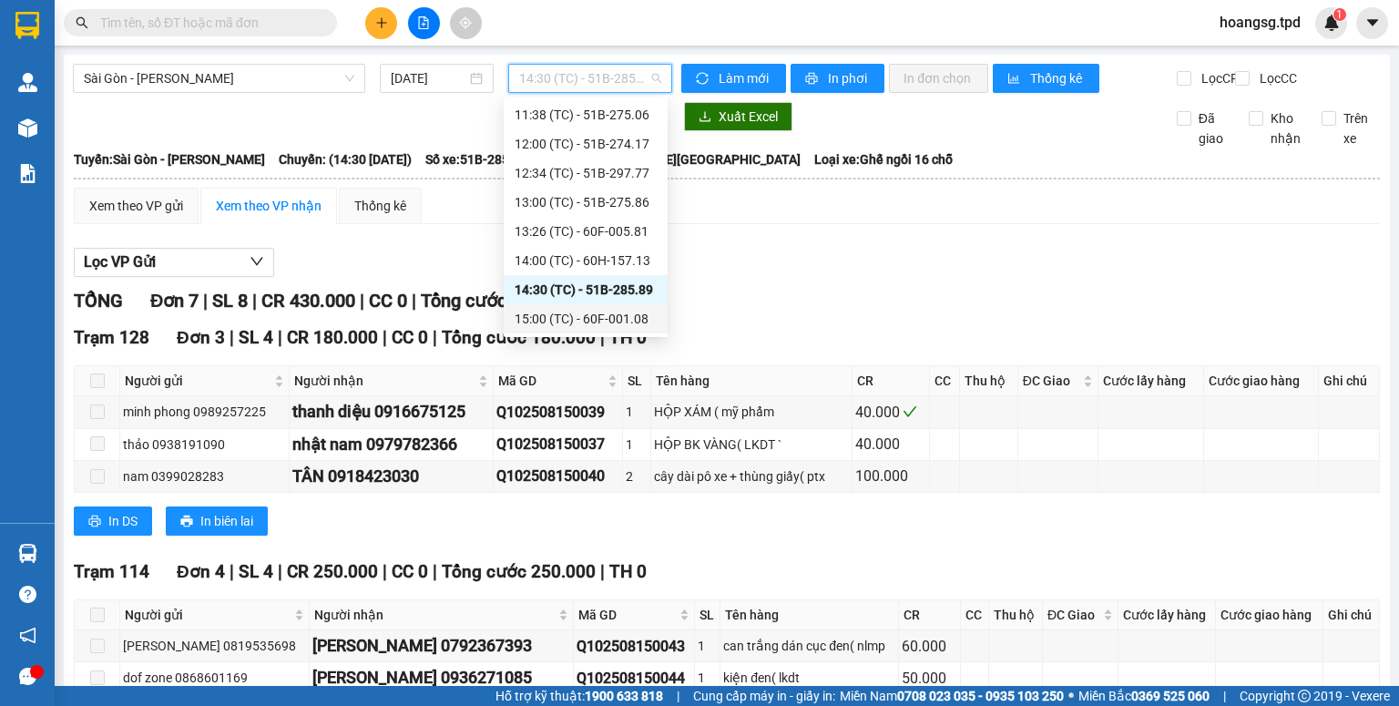
click at [629, 314] on div "15:00 (TC) - 60F-001.08" at bounding box center [586, 319] width 142 height 20
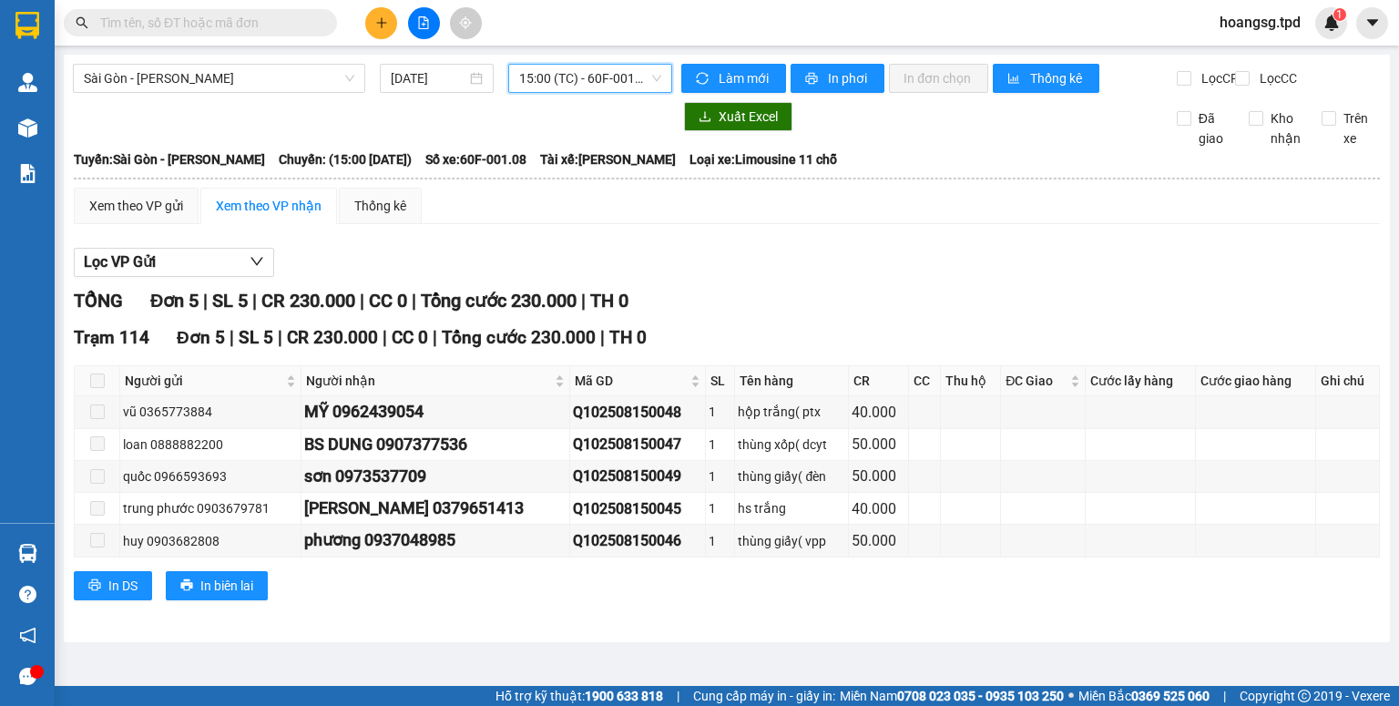
click at [634, 86] on span "15:00 (TC) - 60F-001.08" at bounding box center [590, 78] width 143 height 27
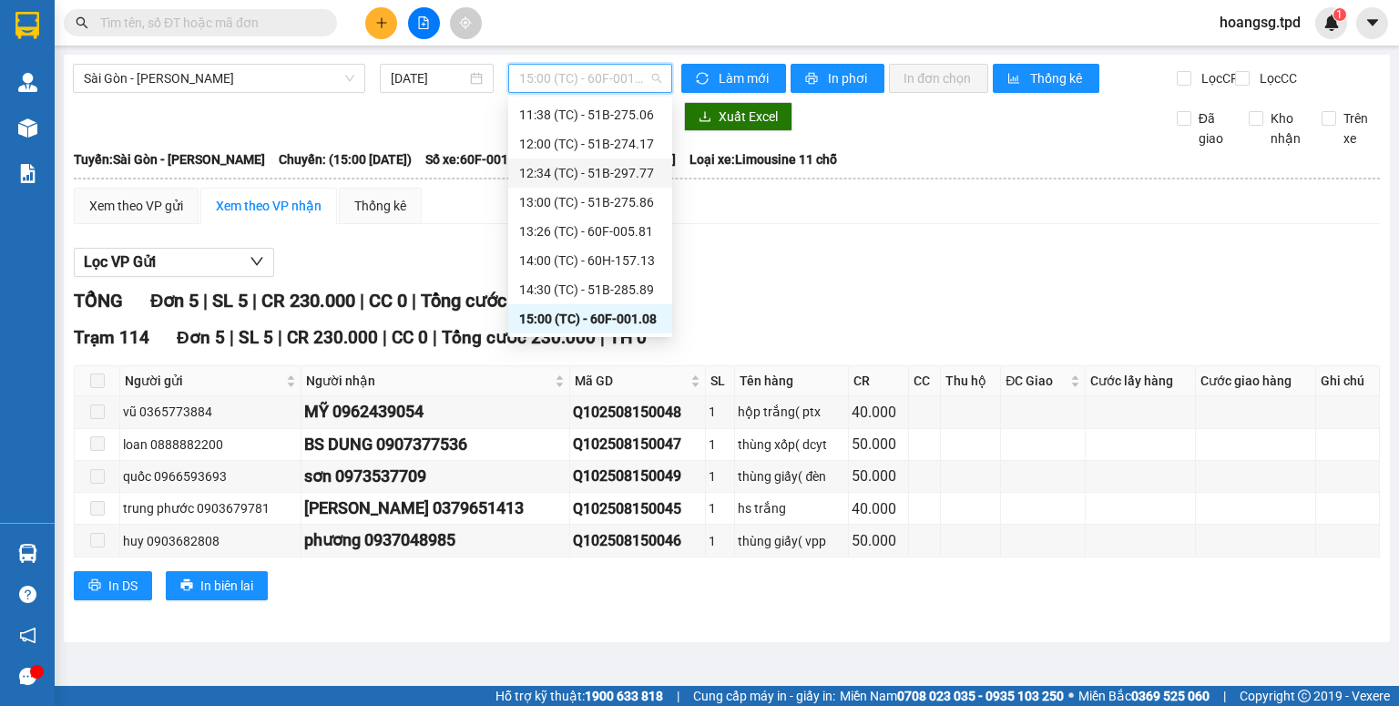
scroll to position [364, 0]
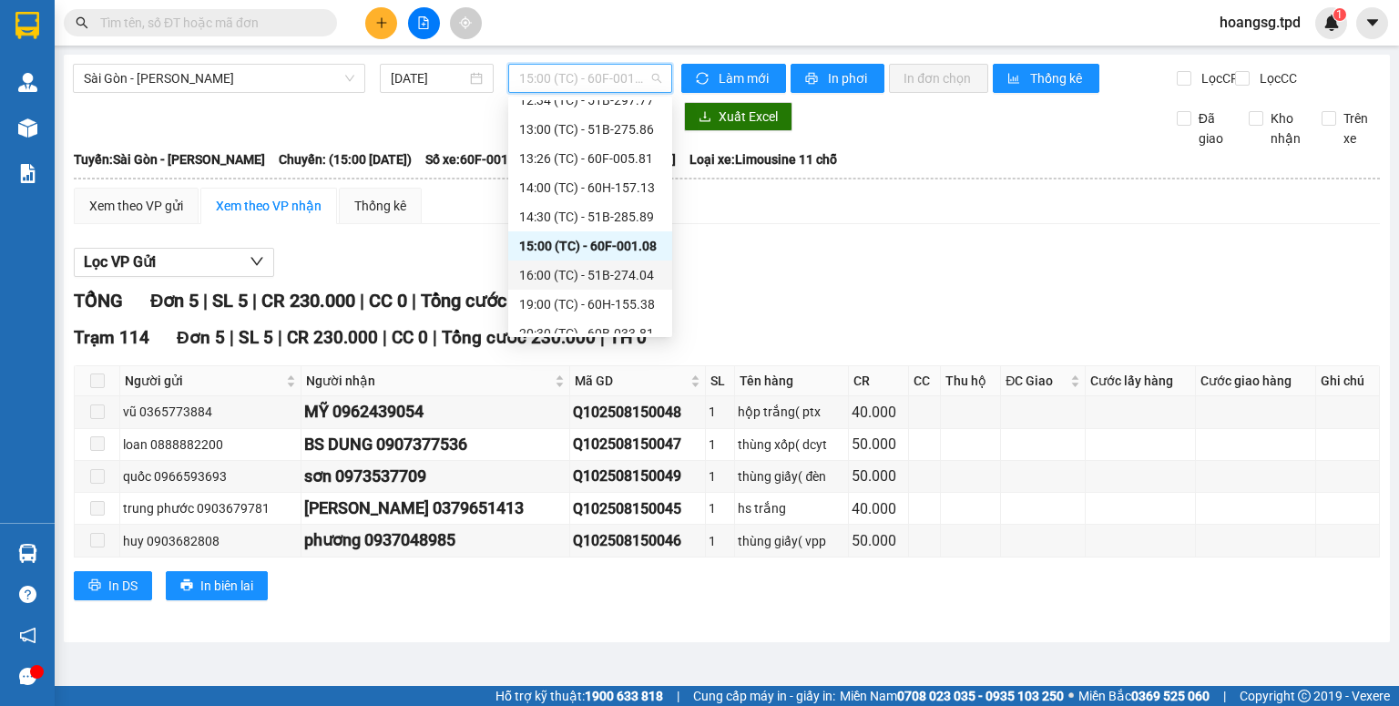
click at [610, 273] on div "16:00 (TC) - 51B-274.04" at bounding box center [590, 275] width 142 height 20
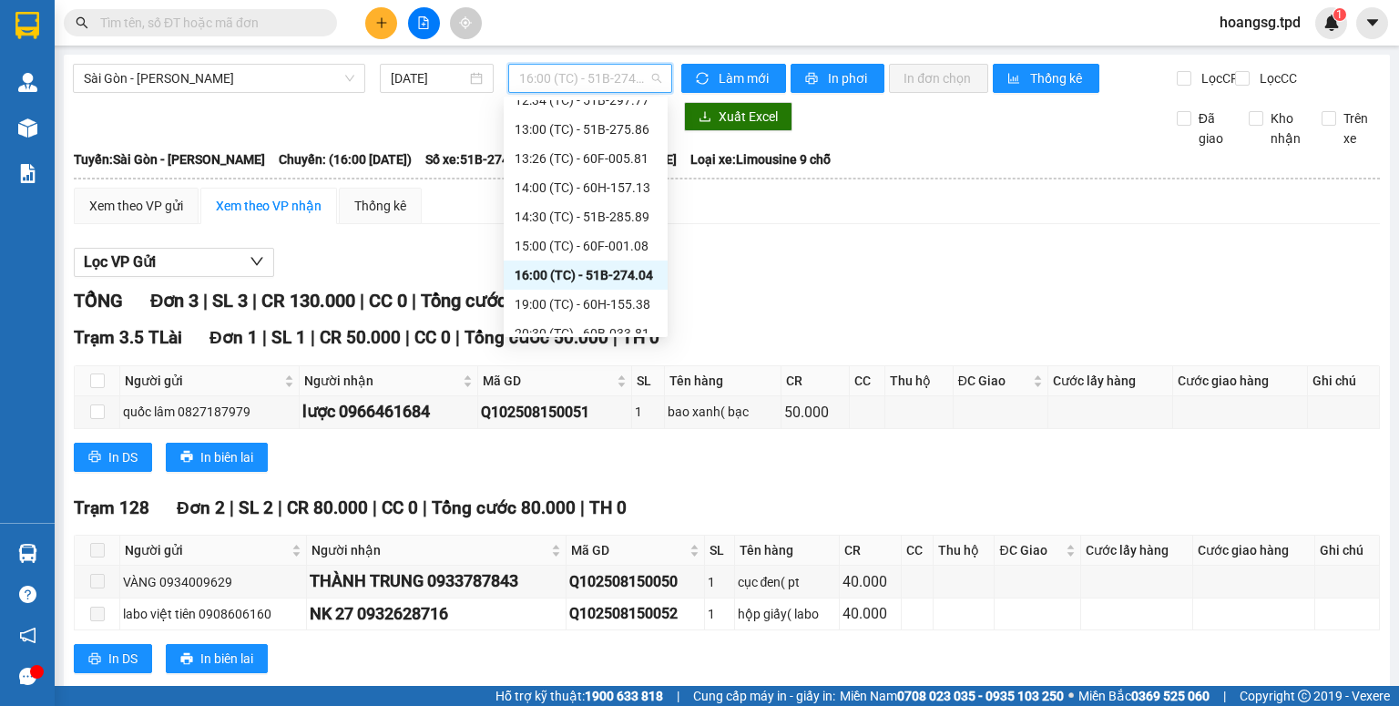
drag, startPoint x: 647, startPoint y: 88, endPoint x: 627, endPoint y: 130, distance: 46.4
click at [647, 90] on span "16:00 (TC) - 51B-274.04" at bounding box center [590, 78] width 143 height 27
click at [609, 301] on div "19:00 (TC) - 60H-155.38" at bounding box center [586, 304] width 142 height 20
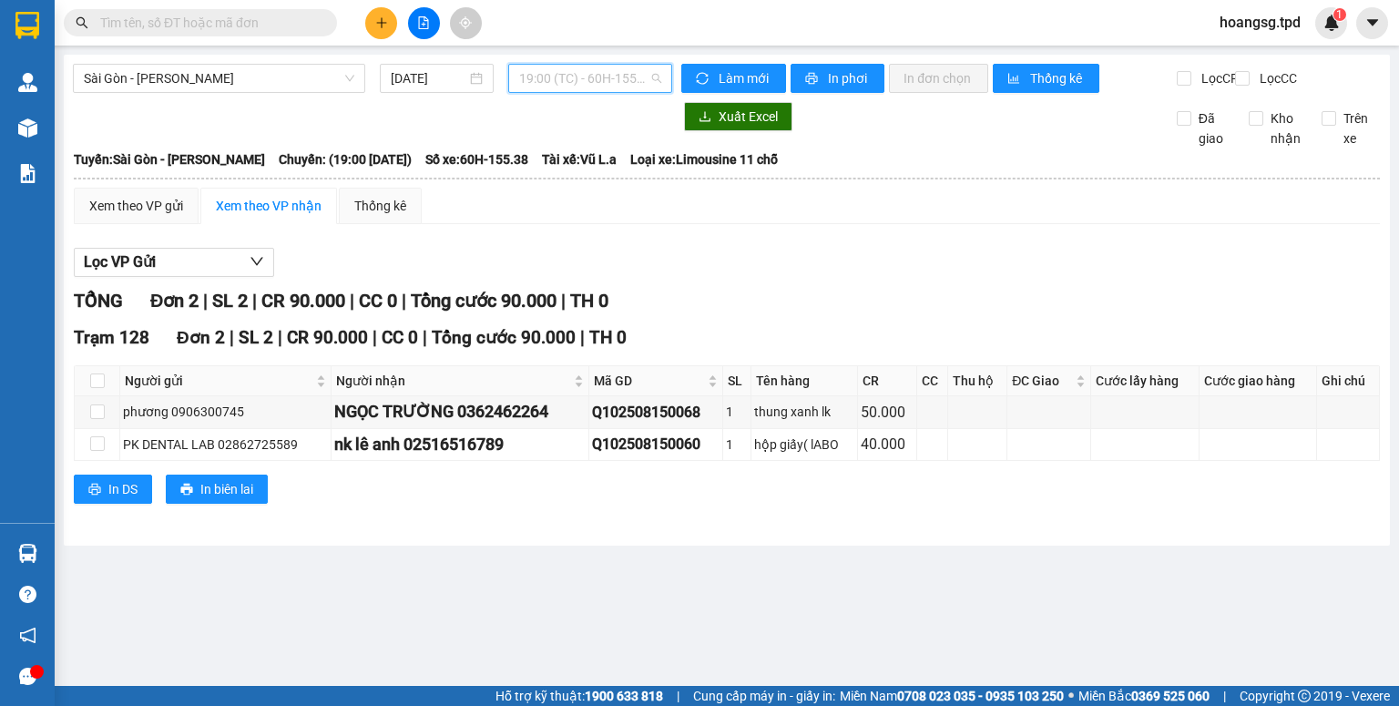
click at [642, 90] on span "19:00 (TC) - 60H-155.38" at bounding box center [590, 78] width 143 height 27
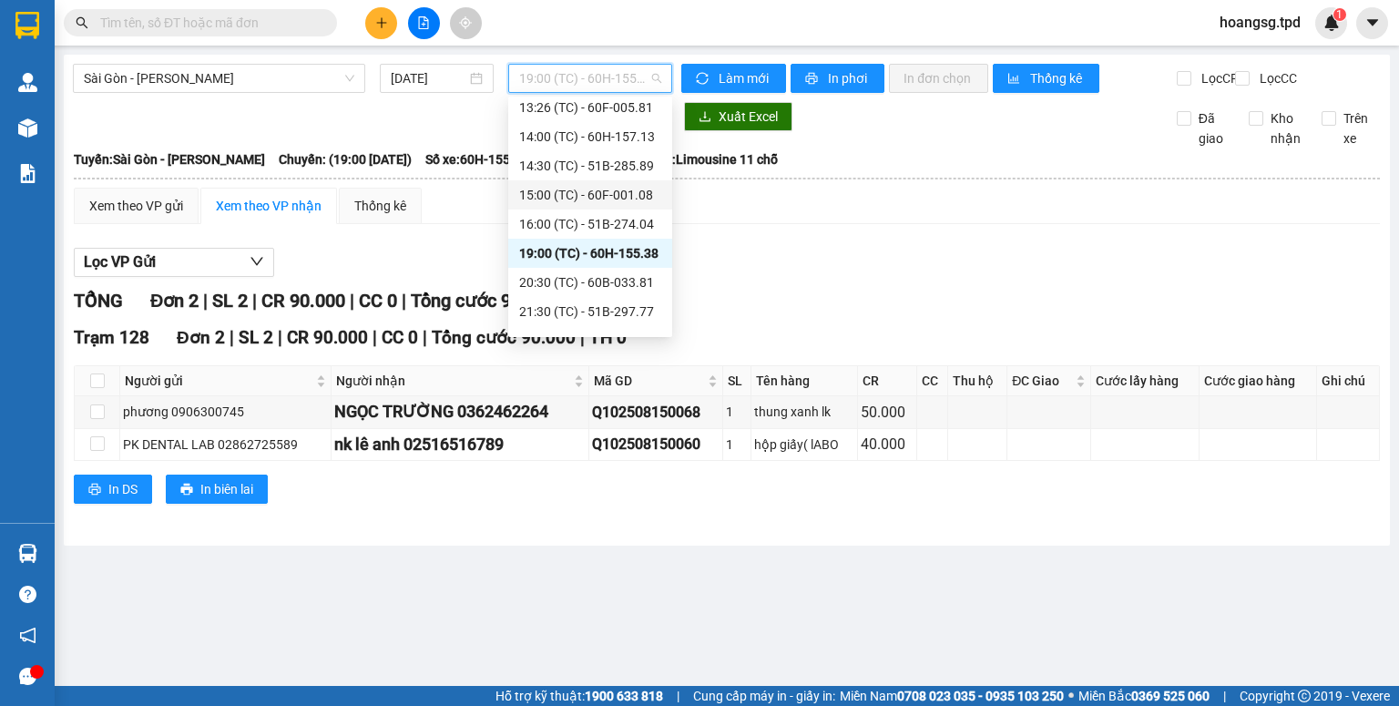
scroll to position [437, 0]
click at [608, 252] on div "20:30 (TC) - 60B-033.81" at bounding box center [590, 260] width 142 height 20
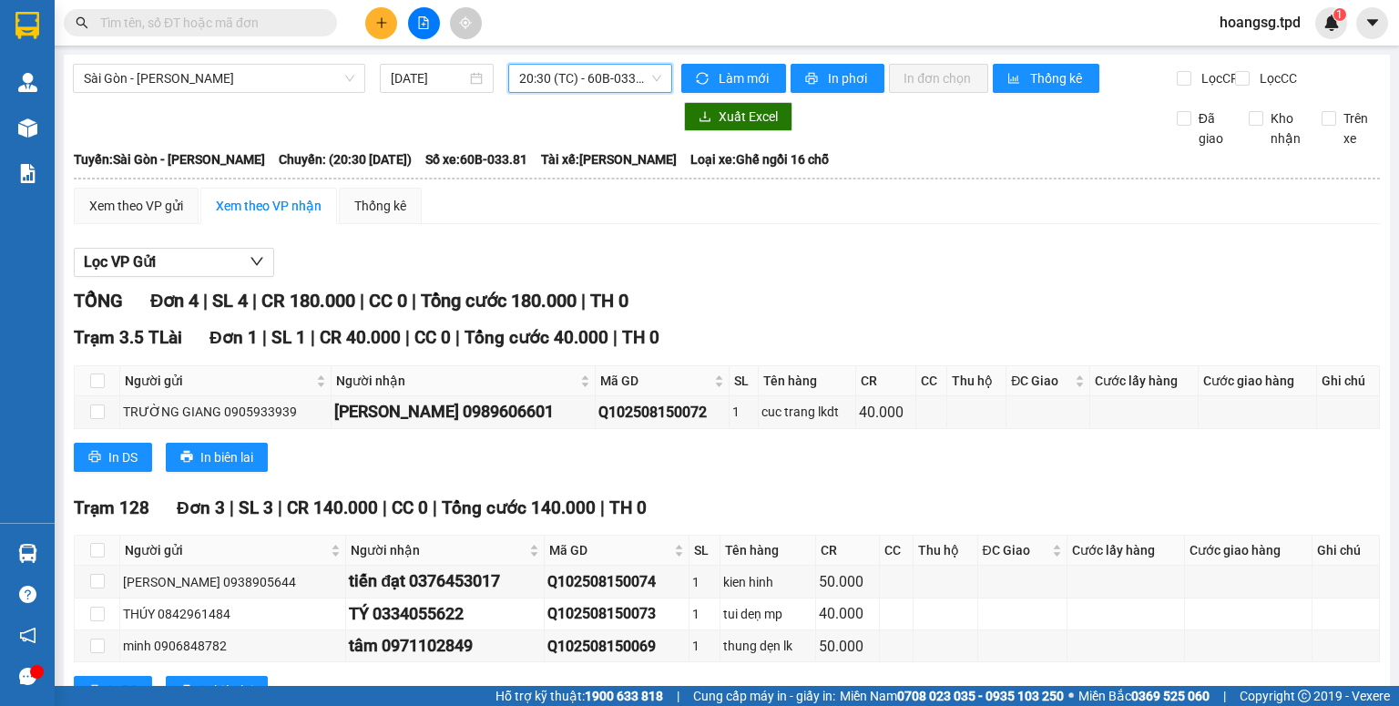
click at [586, 84] on span "20:30 (TC) - 60B-033.81" at bounding box center [590, 78] width 143 height 27
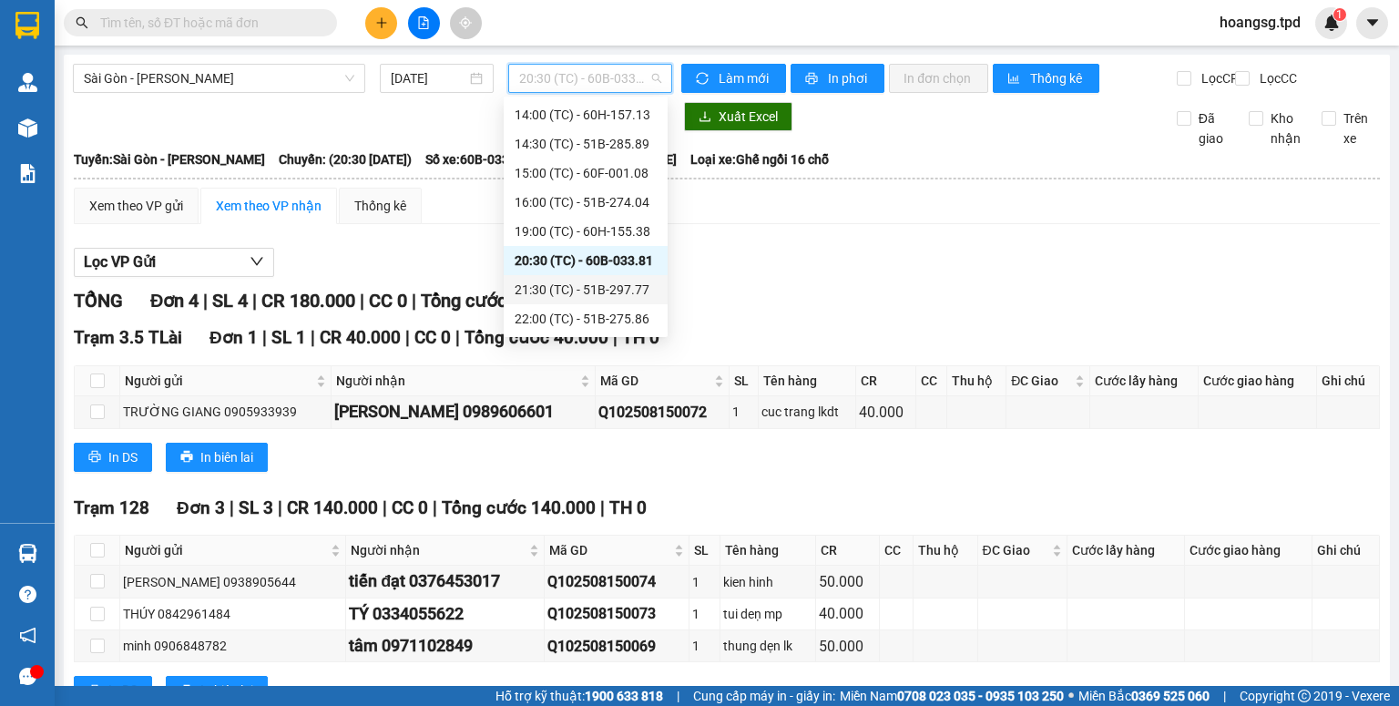
click at [586, 296] on div "21:30 (TC) - 51B-297.77" at bounding box center [586, 290] width 142 height 20
